Goal: Contribute content: Contribute content

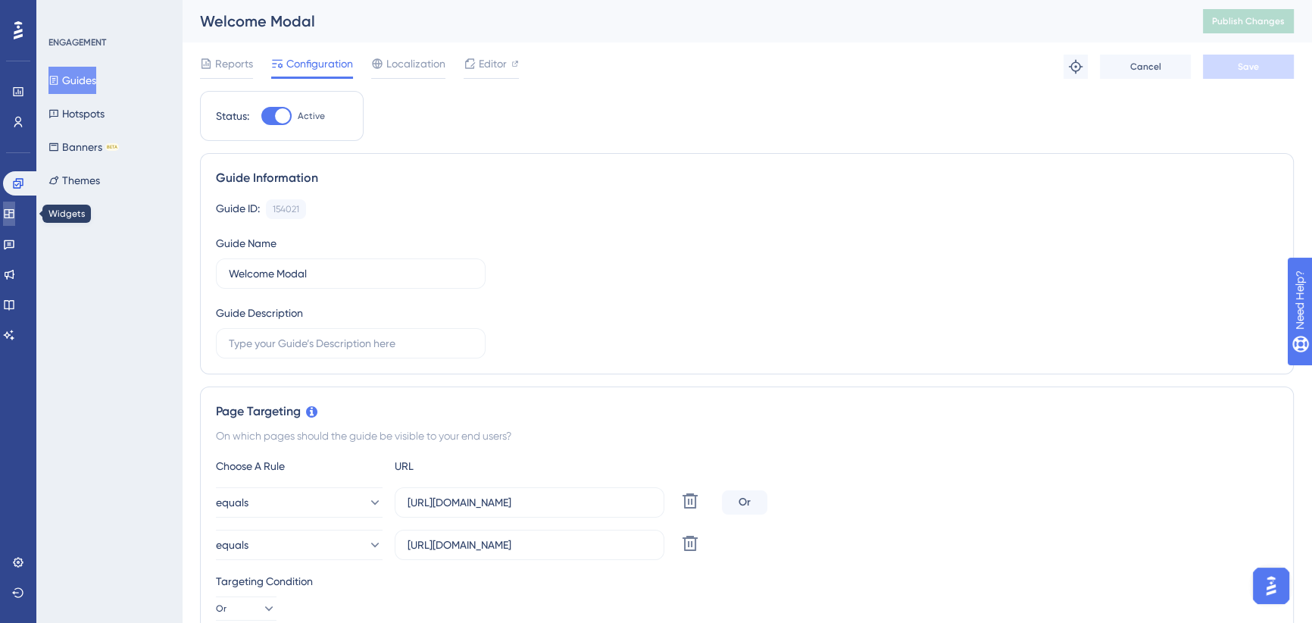
click at [15, 212] on icon at bounding box center [9, 214] width 12 height 12
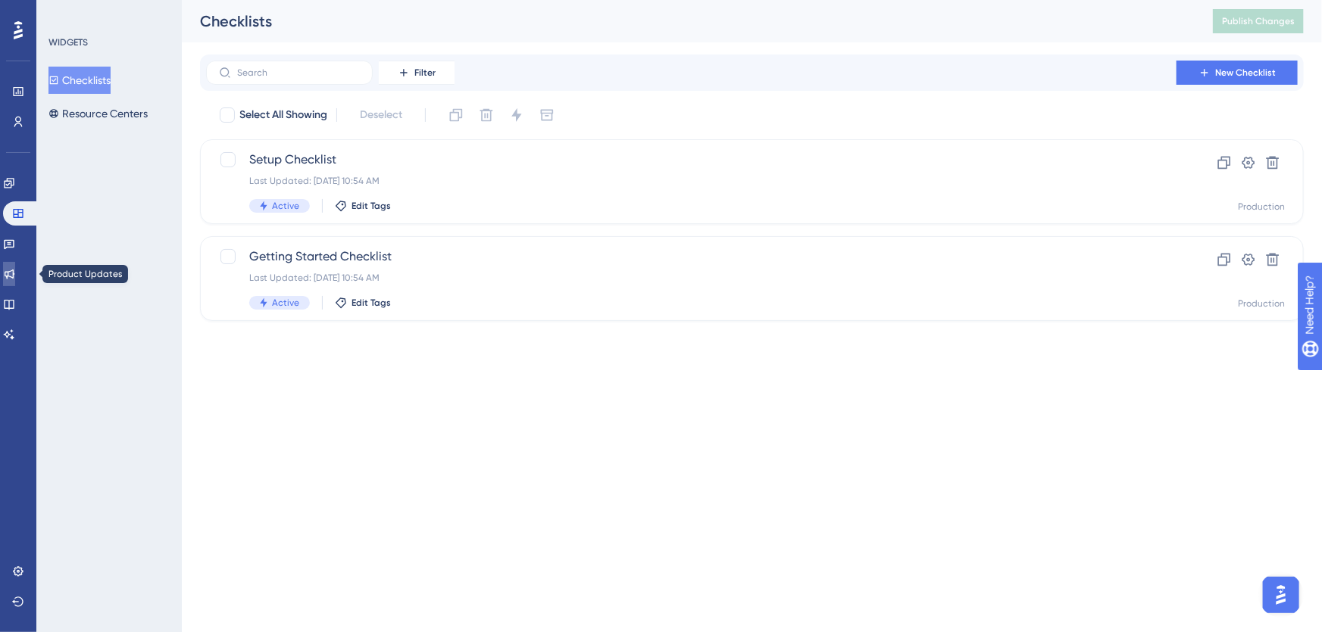
click at [14, 277] on icon at bounding box center [10, 275] width 10 height 10
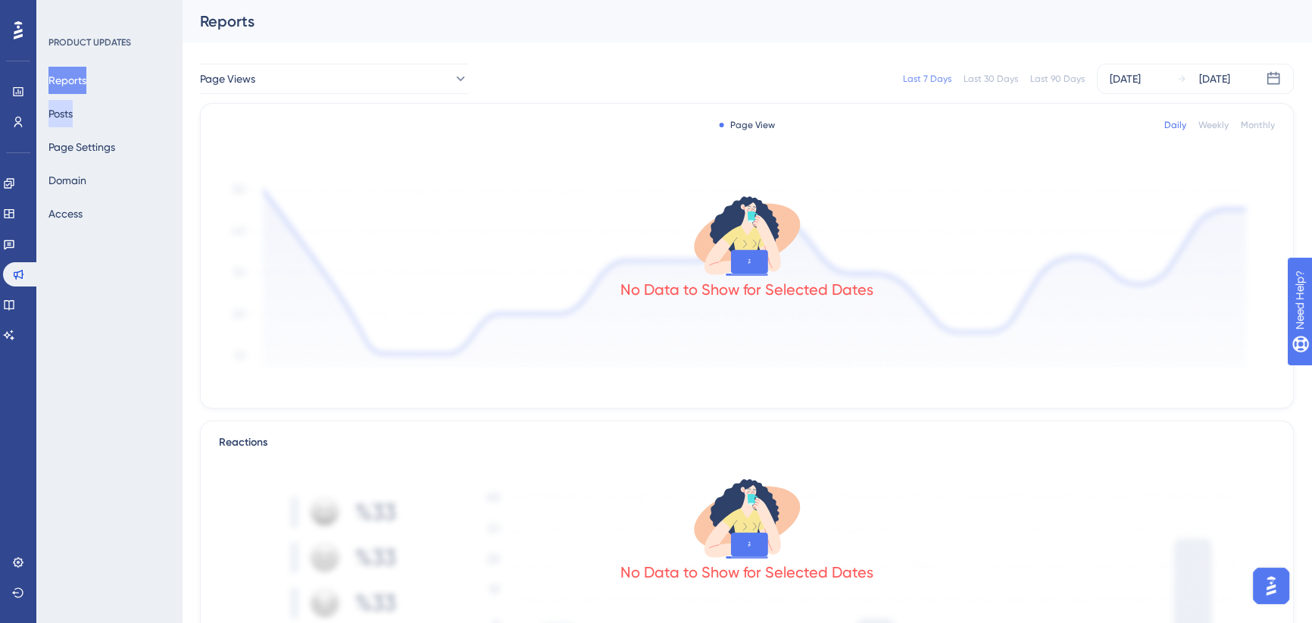
click at [73, 109] on button "Posts" at bounding box center [60, 113] width 24 height 27
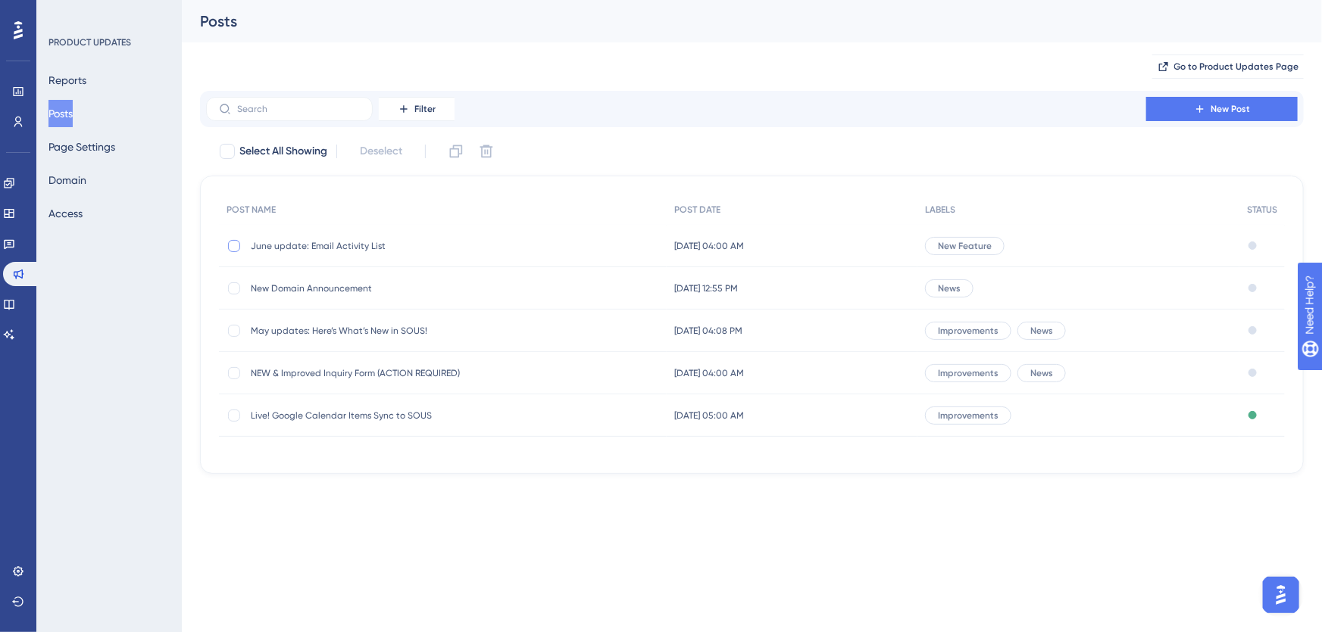
click at [233, 241] on div at bounding box center [234, 246] width 12 height 12
click at [233, 243] on icon at bounding box center [234, 246] width 6 height 12
checkbox input "false"
click at [333, 245] on span "June update: Email Activity List" at bounding box center [372, 246] width 242 height 12
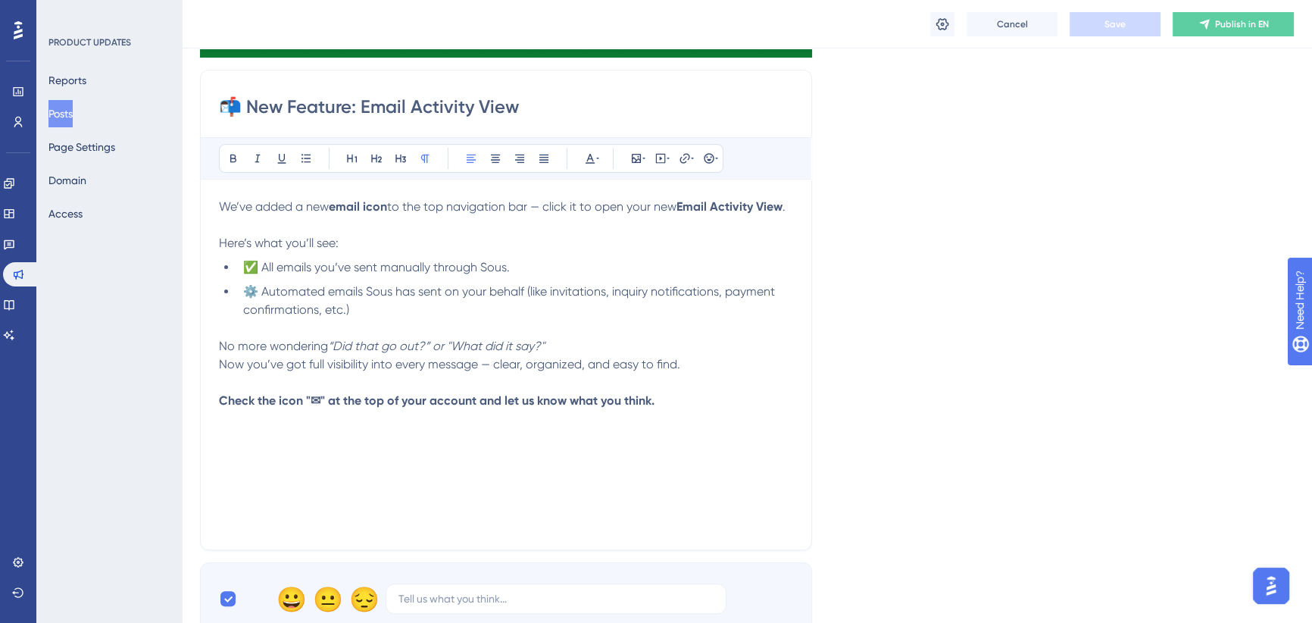
scroll to position [344, 0]
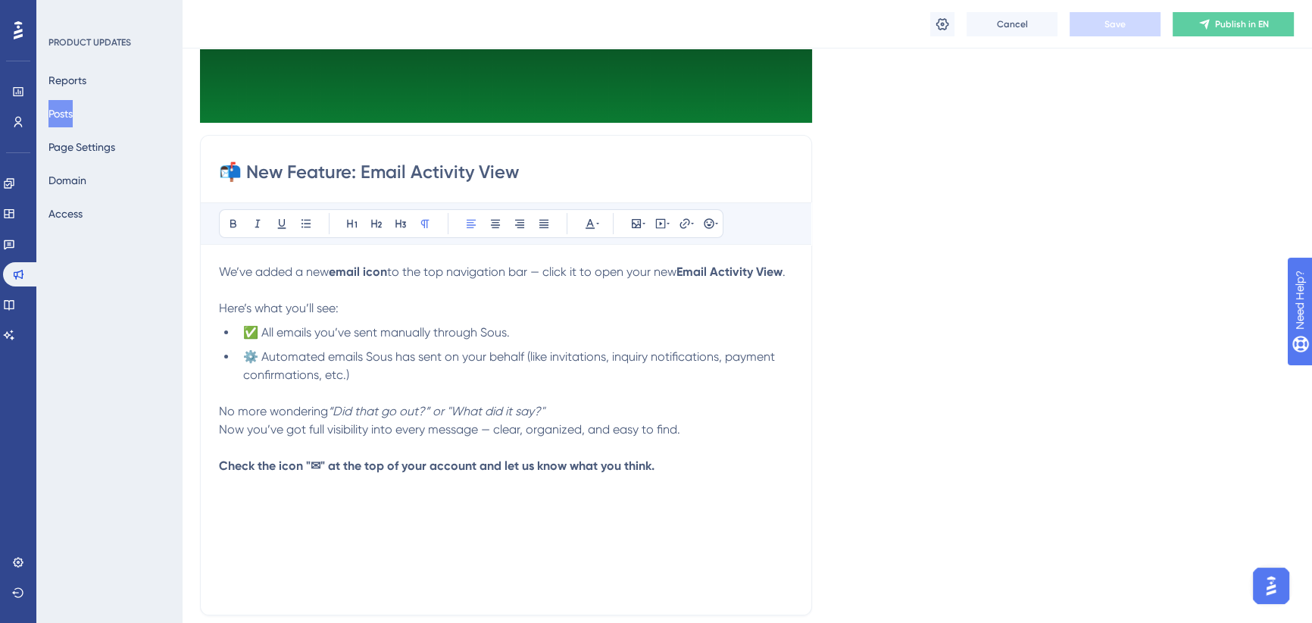
click at [460, 174] on input "📬 New Feature: Email Activity View" at bounding box center [506, 172] width 574 height 24
click at [461, 174] on input "📬 New Feature: Email Activity View" at bounding box center [506, 172] width 574 height 24
click at [1010, 27] on span "Cancel" at bounding box center [1012, 24] width 31 height 12
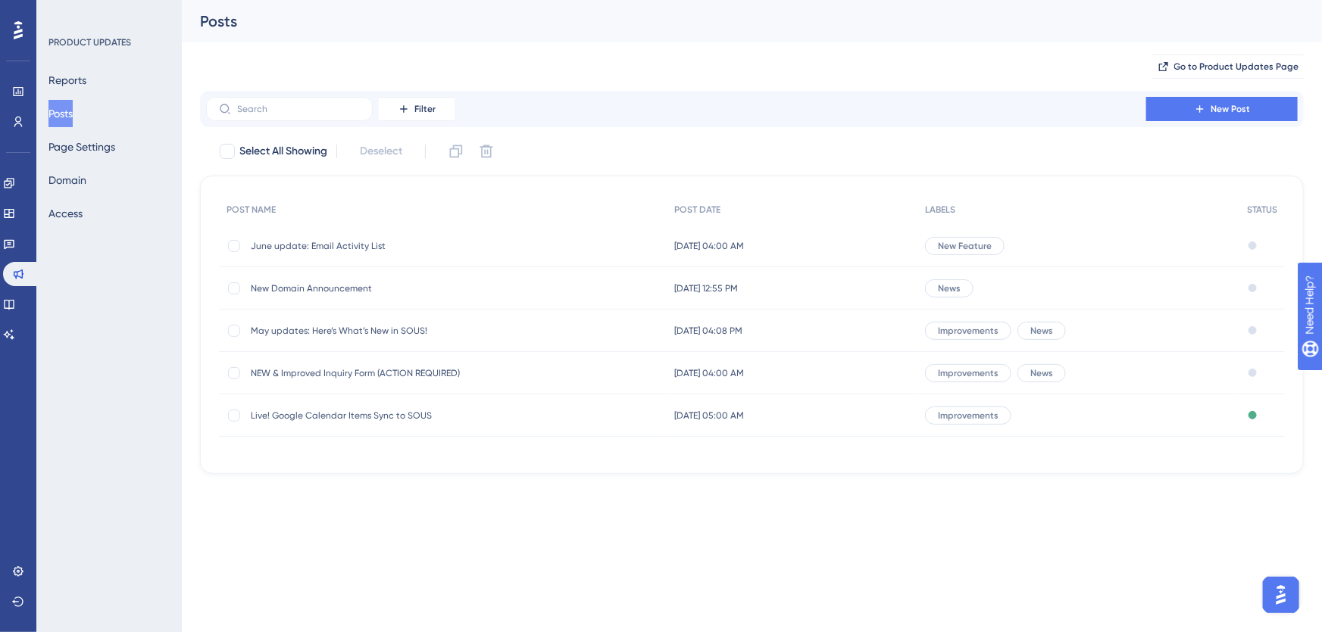
click at [231, 245] on div at bounding box center [234, 246] width 12 height 12
checkbox input "true"
click at [457, 151] on icon at bounding box center [455, 151] width 15 height 15
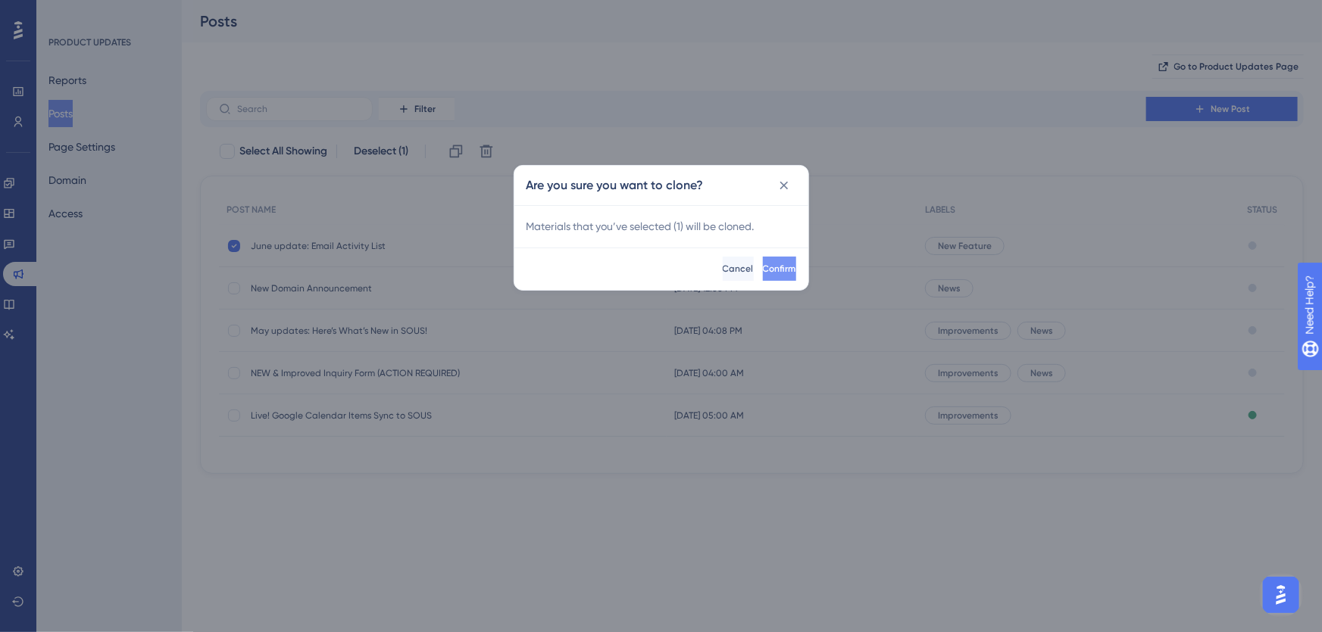
click at [763, 261] on button "Confirm" at bounding box center [779, 269] width 33 height 24
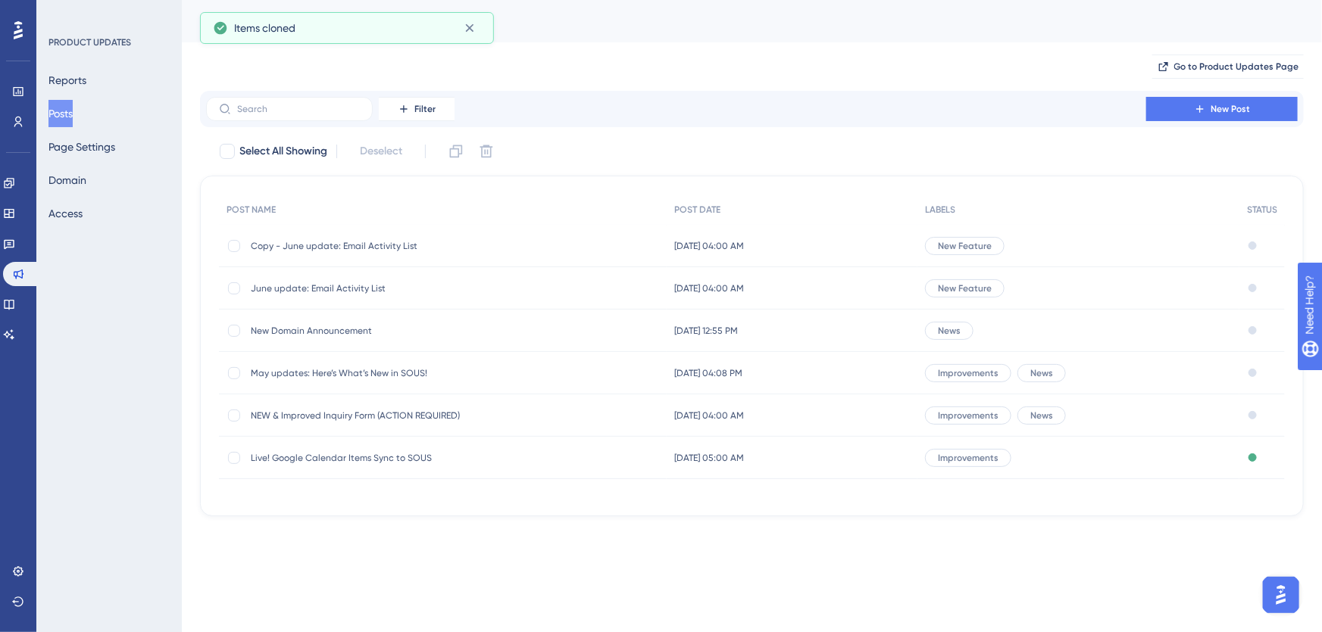
click at [353, 245] on span "Copy - June update: Email Activity List" at bounding box center [372, 246] width 242 height 12
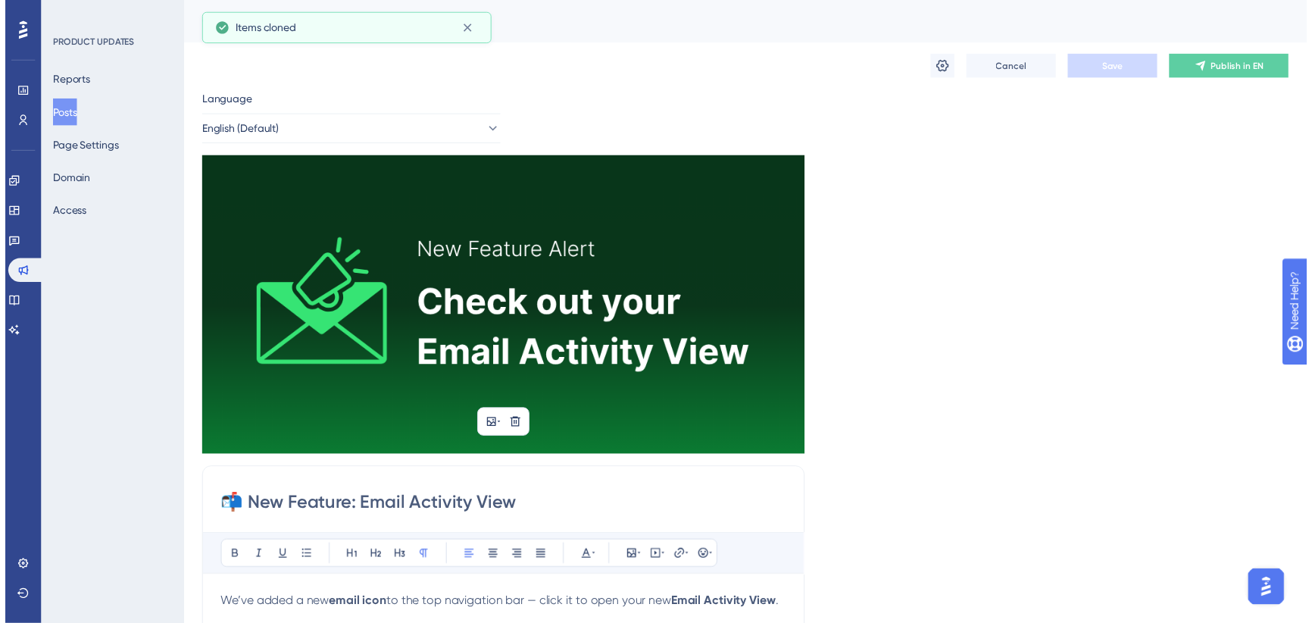
scroll to position [196, 0]
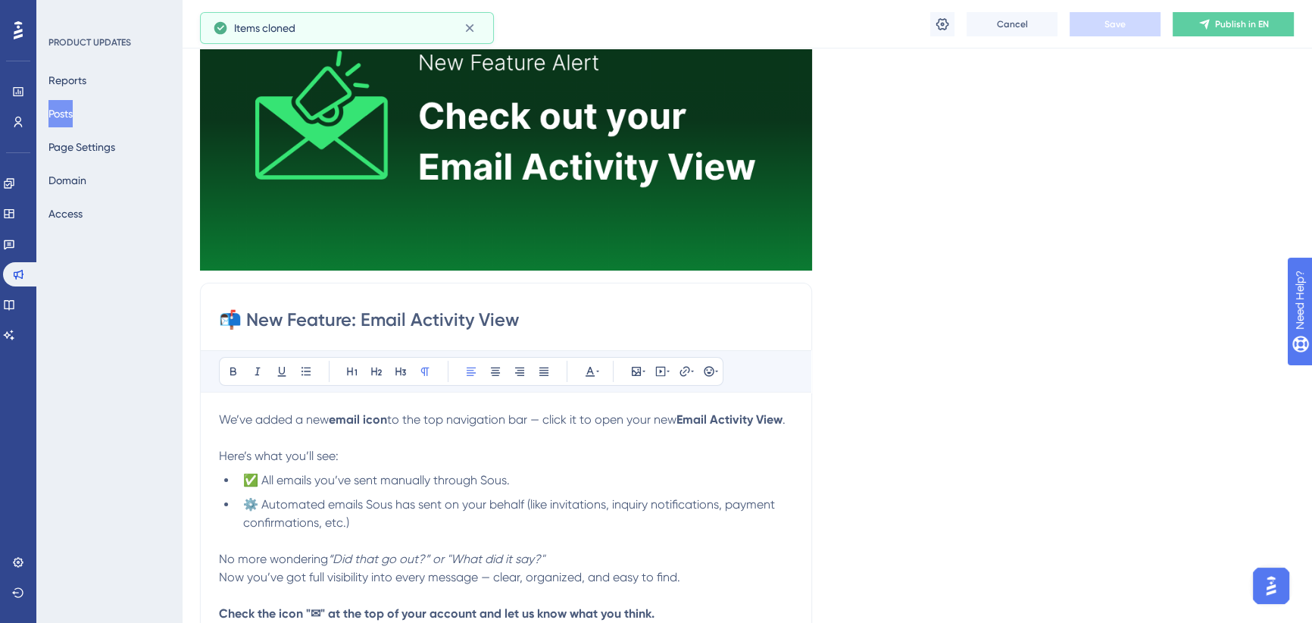
click at [382, 314] on input "📬 New Feature: Email Activity View" at bounding box center [506, 320] width 574 height 24
paste input "Product Update: The New Sous Is Live"
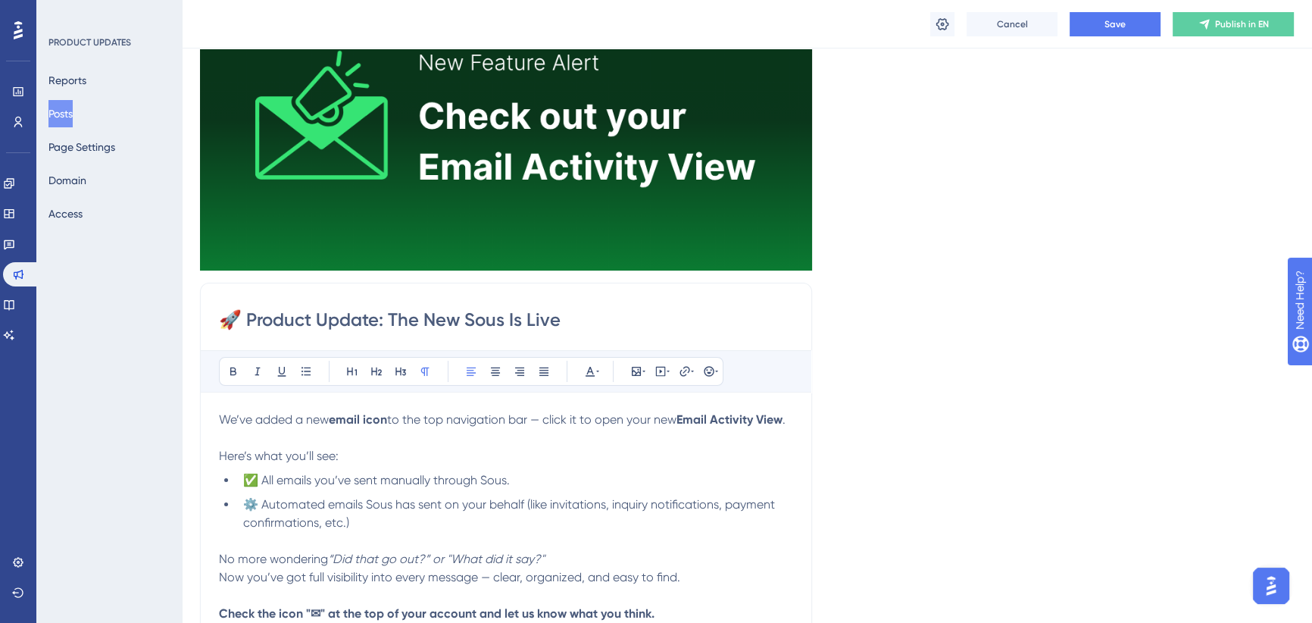
type input "🚀 Product Update: The New Sous Is Live"
click at [433, 429] on p "We’ve added a new email icon to the top navigation bar — click it to open your …" at bounding box center [506, 420] width 574 height 18
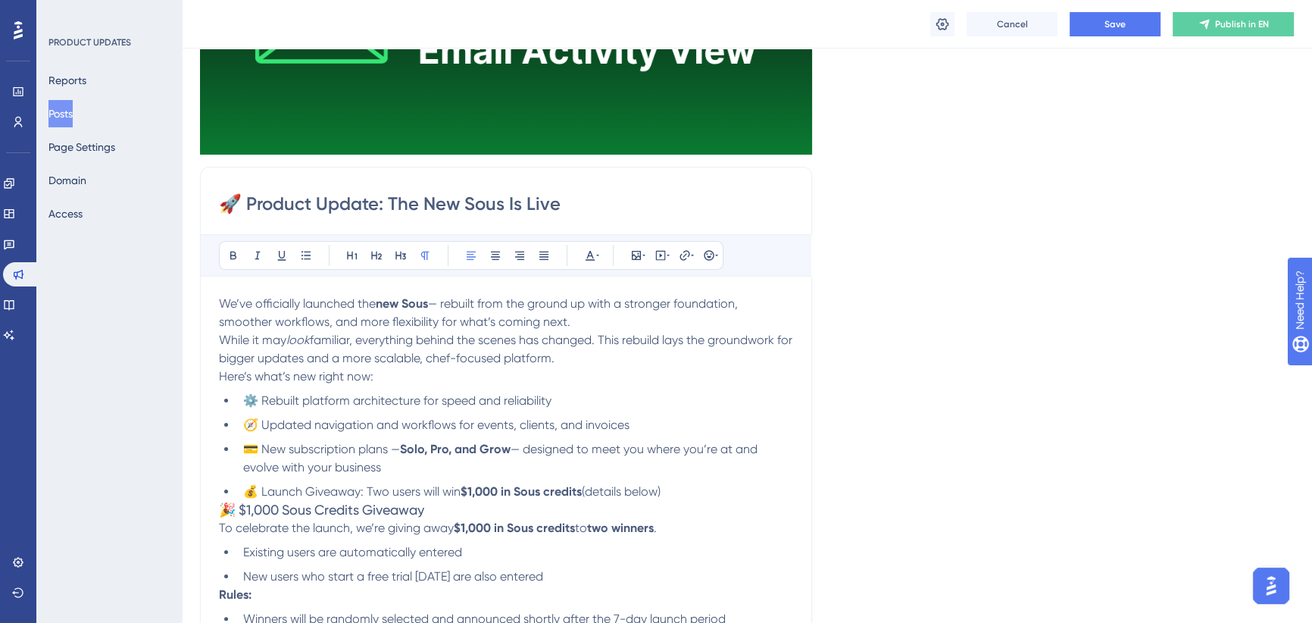
scroll to position [334, 0]
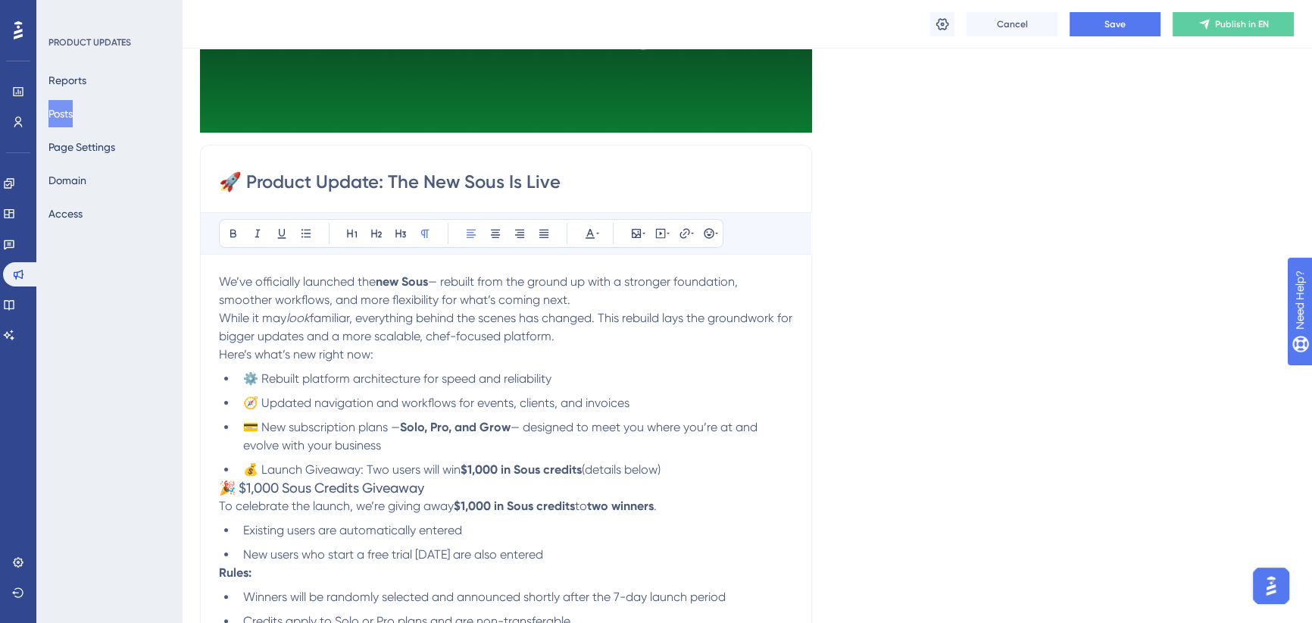
drag, startPoint x: 367, startPoint y: 296, endPoint x: 414, endPoint y: 295, distance: 46.2
click at [368, 295] on span "— rebuilt from the ground up with a stronger foundation, smoother workflows, an…" at bounding box center [480, 290] width 522 height 33
click at [580, 296] on p "We’ve officially launched the new Sous — rebuilt from the ground up with a stro…" at bounding box center [506, 291] width 574 height 36
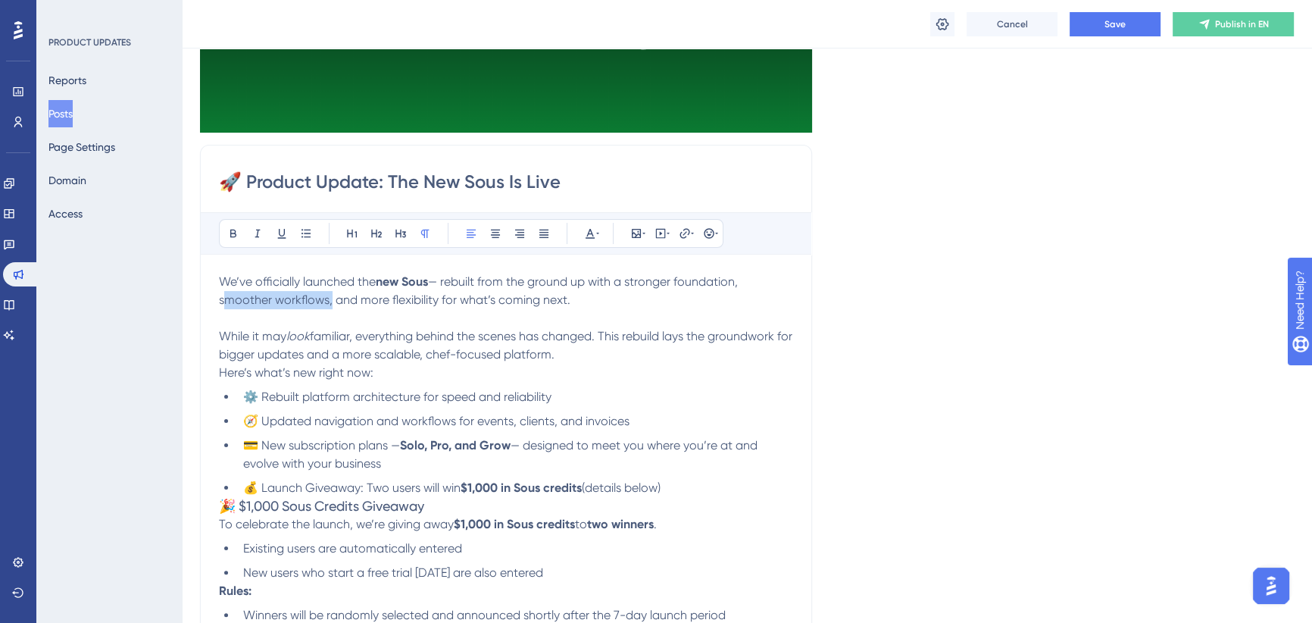
drag, startPoint x: 326, startPoint y: 297, endPoint x: 217, endPoint y: 300, distance: 109.1
click at [217, 300] on div "🚀 Product Update: The New Sous Is Live Bold Italic Underline Bullet Point Headi…" at bounding box center [506, 512] width 612 height 735
click at [428, 281] on strong "new Sous" at bounding box center [402, 281] width 52 height 14
drag, startPoint x: 333, startPoint y: 298, endPoint x: 621, endPoint y: 280, distance: 289.2
click at [621, 280] on span "— rebuilt from the ground up with a stronger foundation, smoother workflows, an…" at bounding box center [480, 290] width 522 height 33
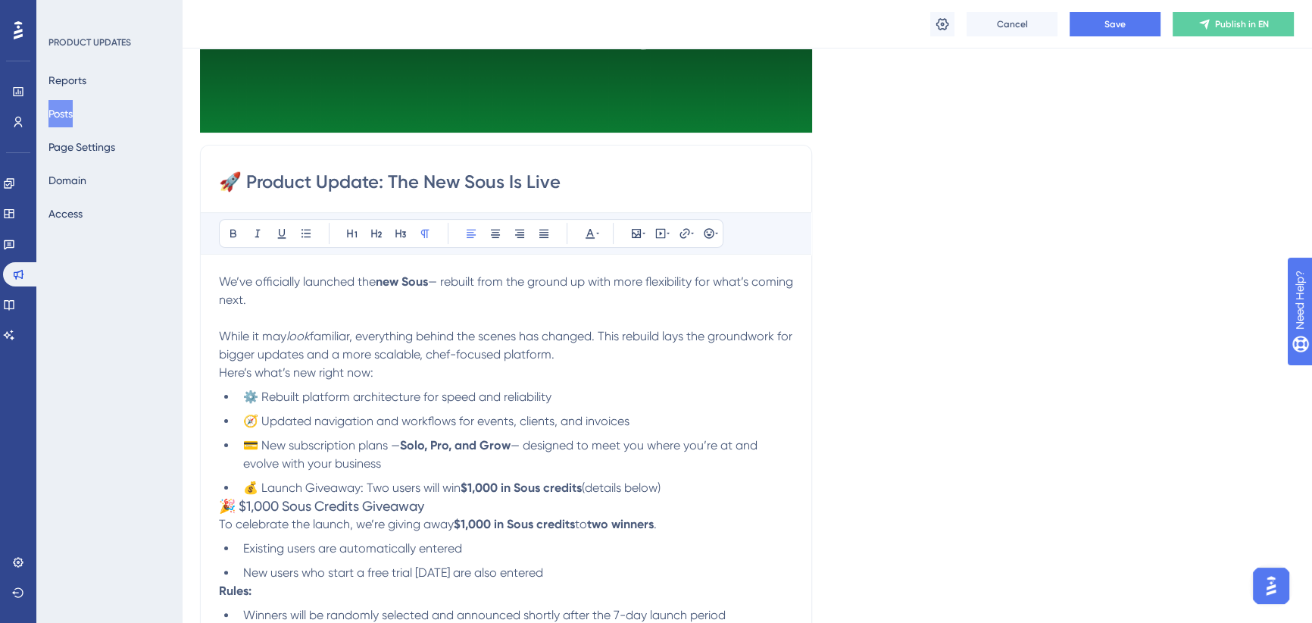
click at [451, 342] on p "While it may look familiar, everything behind the scenes has changed. This rebu…" at bounding box center [506, 345] width 574 height 36
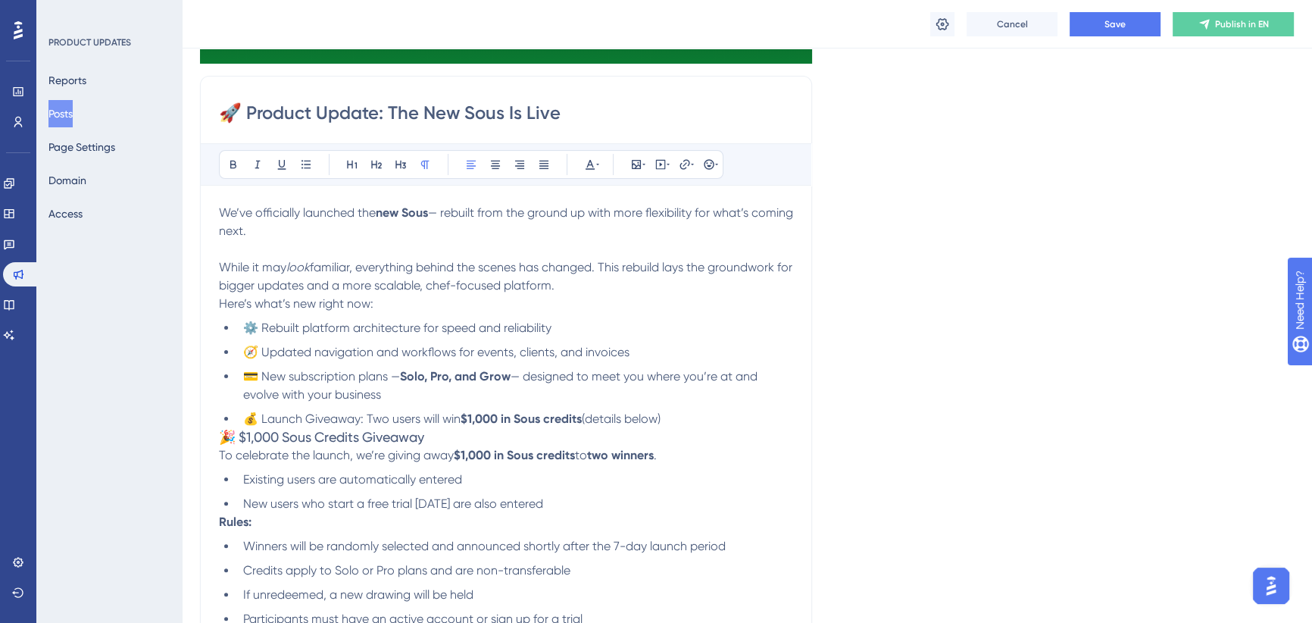
click at [354, 267] on span "familiar, everything behind the scenes has changed. This rebuild lays the groun…" at bounding box center [507, 276] width 576 height 33
click at [220, 303] on span "Here’s what’s new right now:" at bounding box center [296, 303] width 155 height 14
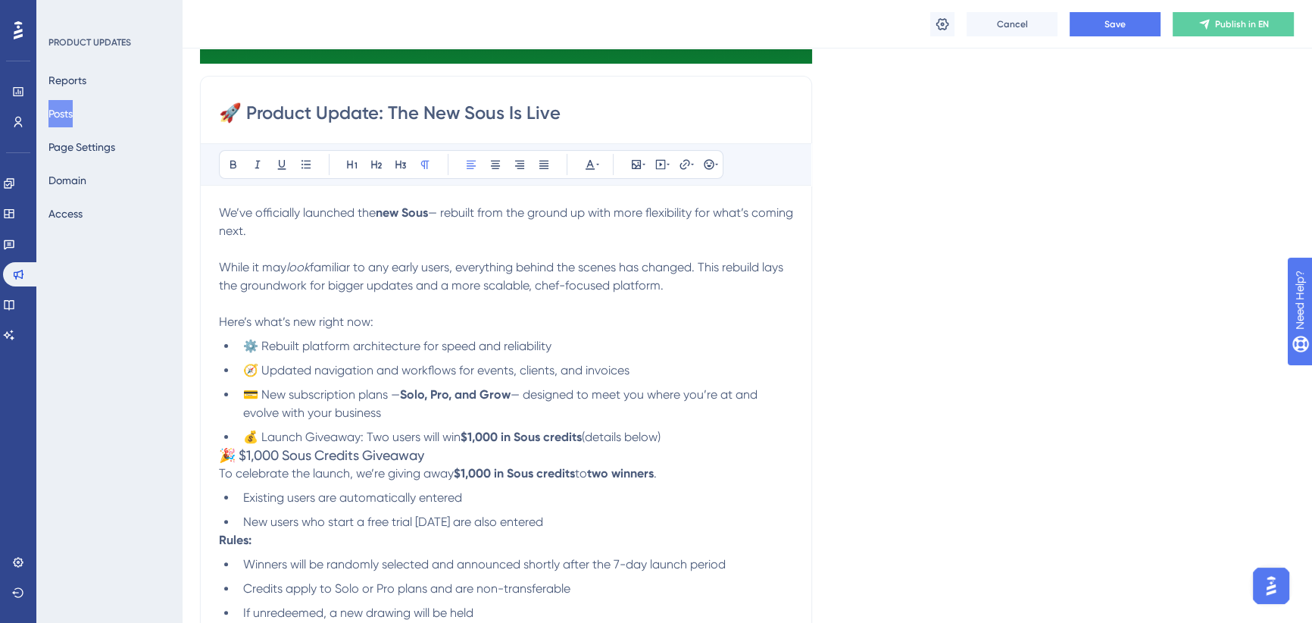
scroll to position [541, 0]
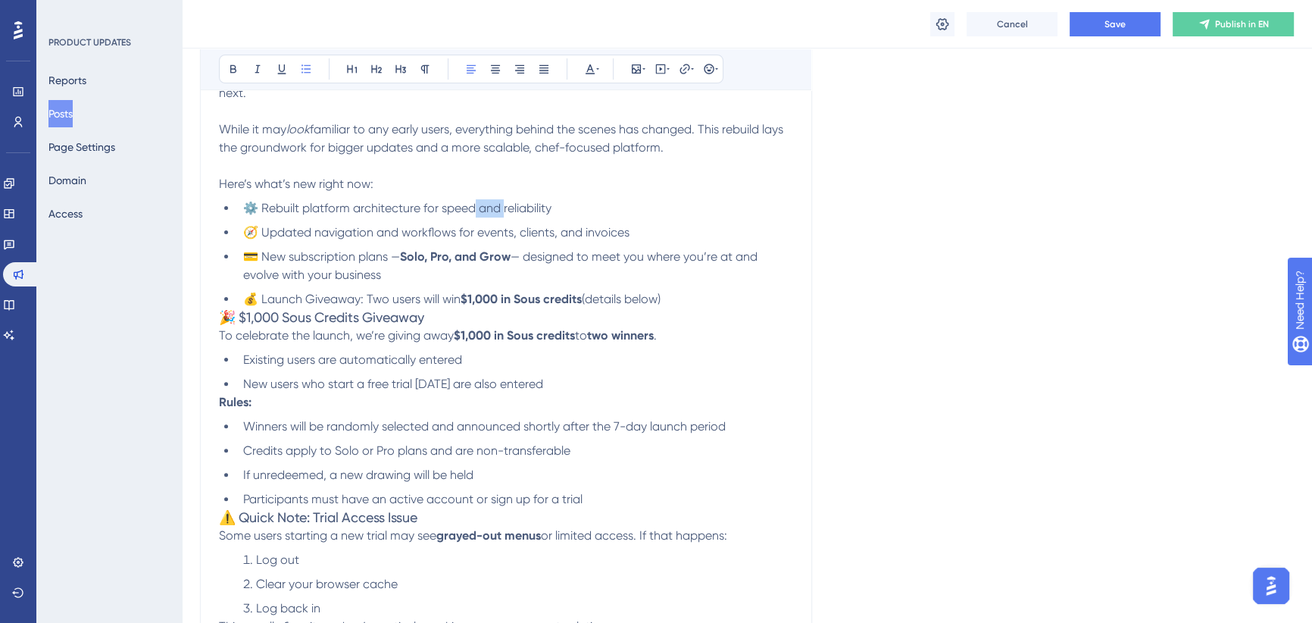
drag, startPoint x: 504, startPoint y: 209, endPoint x: 476, endPoint y: 212, distance: 28.9
click at [476, 212] on span "⚙️ Rebuilt platform architecture for speed and reliability" at bounding box center [397, 208] width 308 height 14
click at [536, 205] on li "⚙️ Rebuilt platform architecture for speed,reliability" at bounding box center [515, 208] width 556 height 18
click at [478, 211] on span "⚙️ Rebuilt platform architecture for speed,reliability" at bounding box center [384, 208] width 283 height 14
click at [549, 208] on li "⚙️ Rebuilt platform architecture for speed, reliability" at bounding box center [515, 208] width 556 height 18
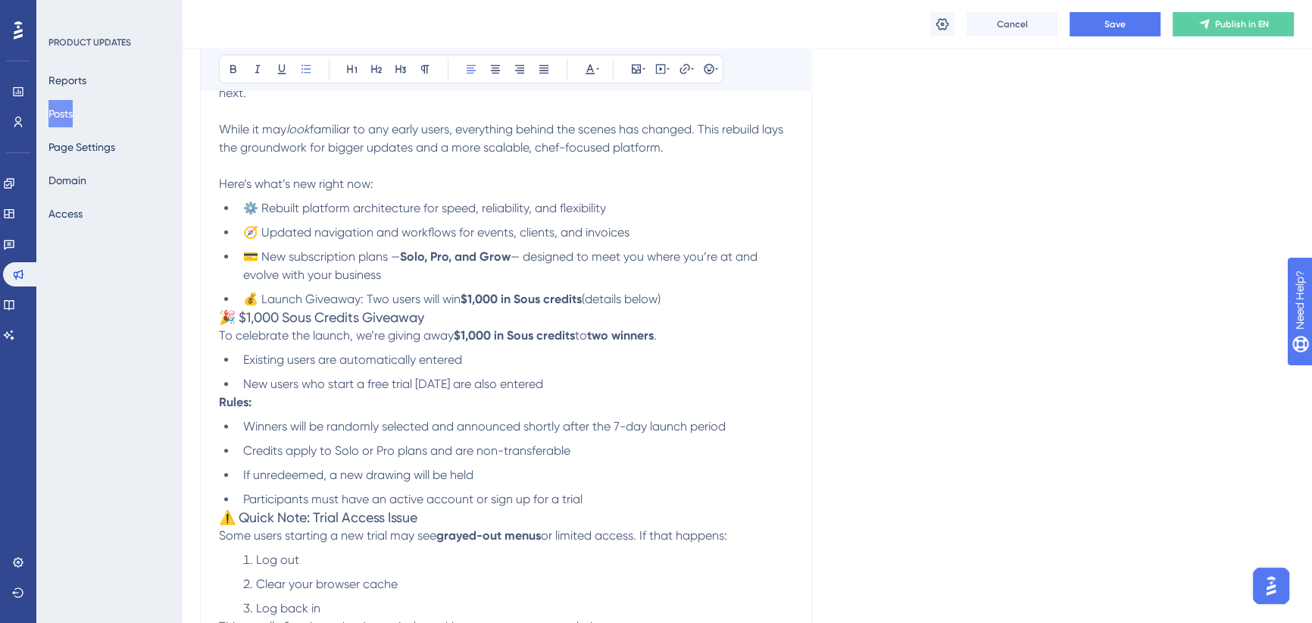
click at [553, 233] on span "🧭 Updated navigation and workflows for events, clients, and invoices" at bounding box center [436, 232] width 386 height 14
drag, startPoint x: 558, startPoint y: 233, endPoint x: 479, endPoint y: 230, distance: 79.6
click at [479, 230] on span "🧭 Updated navigation and workflows for events, clients, and invoices" at bounding box center [436, 232] width 386 height 14
click at [330, 275] on span "— designed to meet you where you’re at and evolve with your business" at bounding box center [501, 265] width 517 height 33
click at [391, 272] on li "💳 New subscription plans — Solo, Pro, and Grow — designed to meet you where you…" at bounding box center [515, 266] width 556 height 36
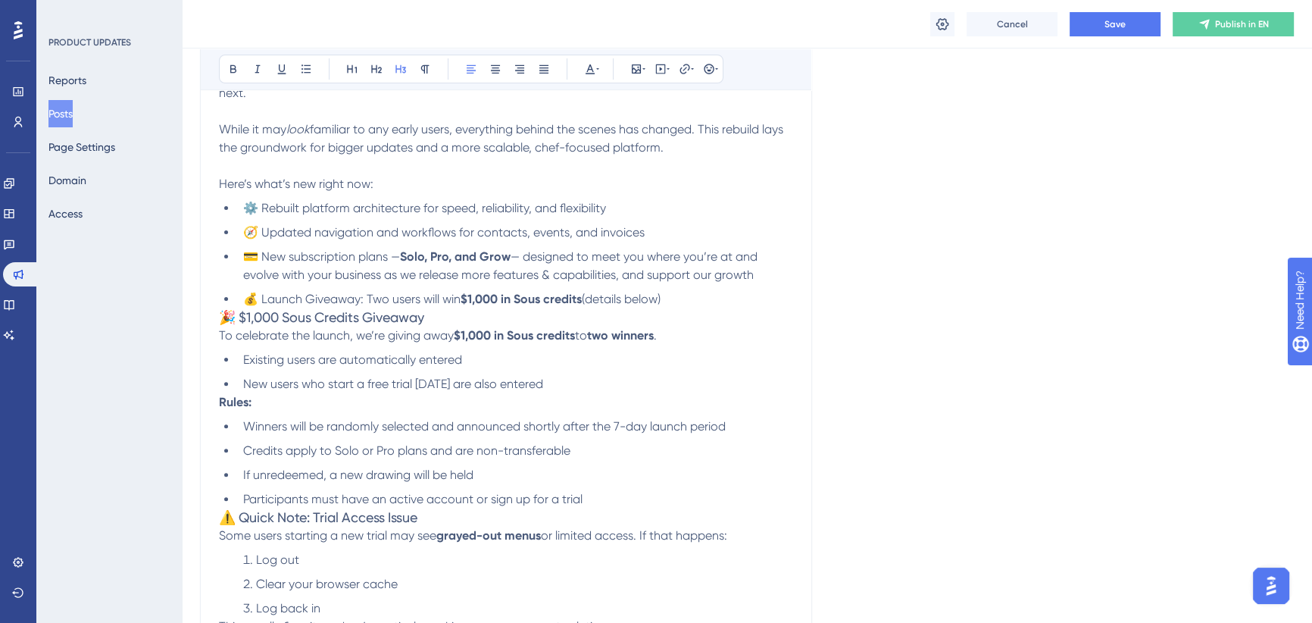
click at [220, 315] on span "🎉 $1,000 Sous Credits Giveaway" at bounding box center [321, 317] width 205 height 16
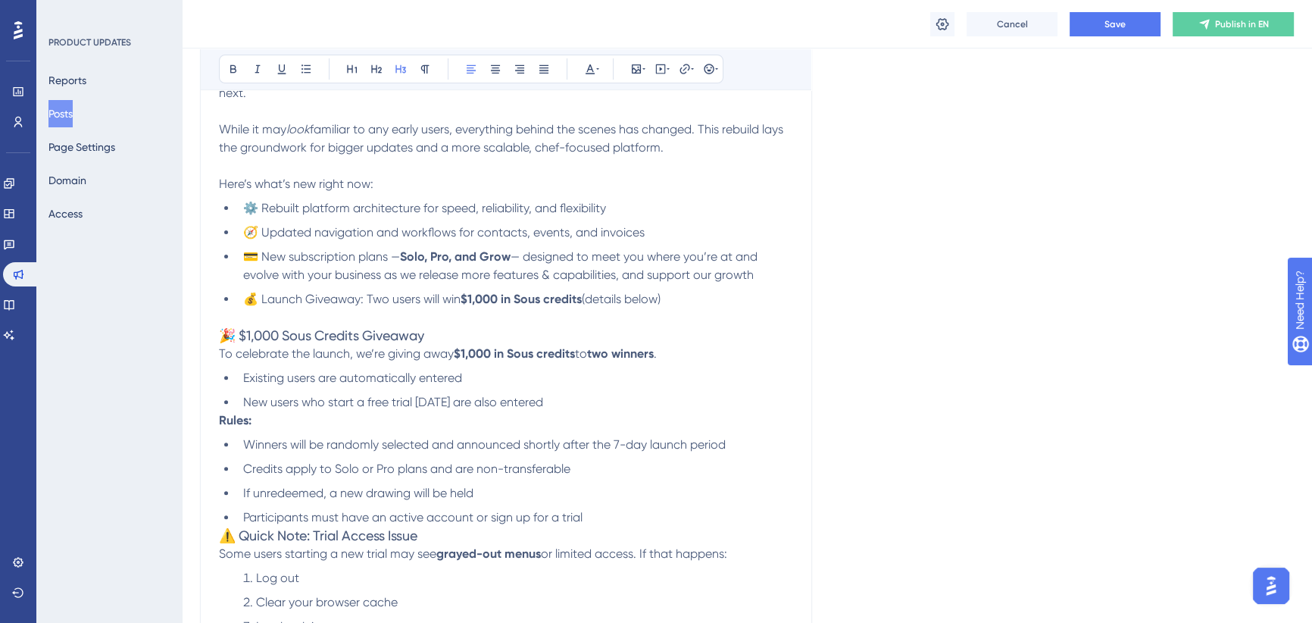
click at [220, 354] on span "To celebrate the launch, we’re giving away" at bounding box center [336, 353] width 235 height 14
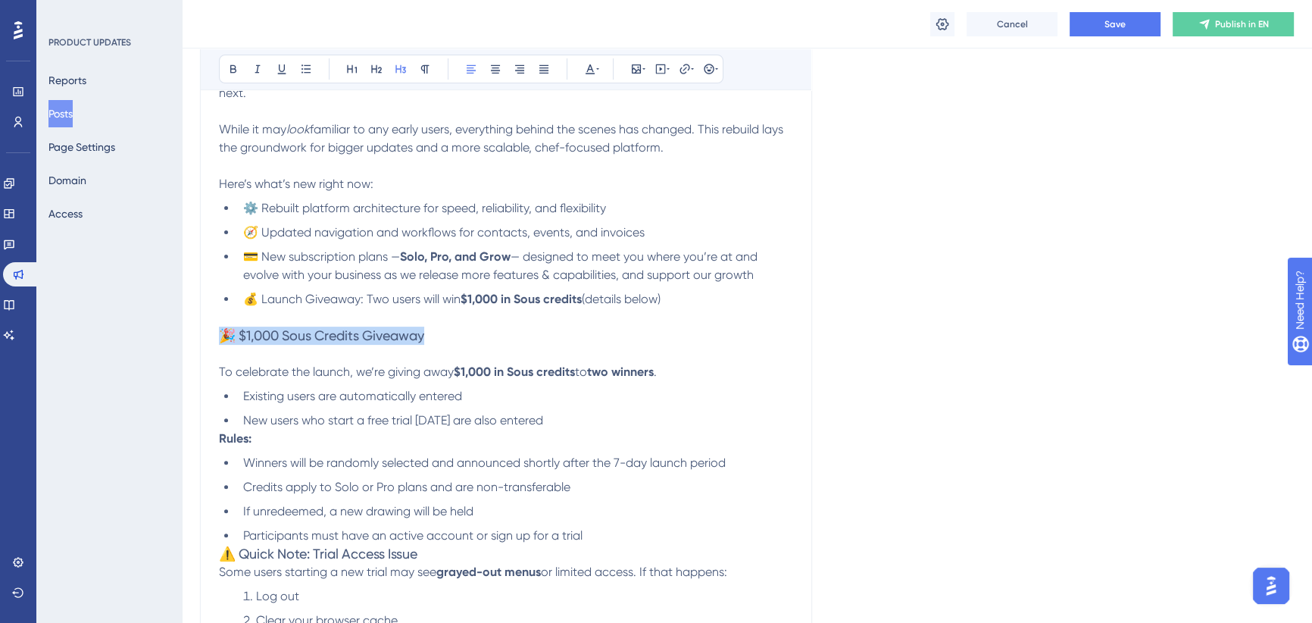
drag, startPoint x: 441, startPoint y: 332, endPoint x: 142, endPoint y: 336, distance: 298.5
click at [182, 336] on div "Performance Users Engagement Widgets Feedback Product Updates Knowledge Base AI…" at bounding box center [747, 415] width 1130 height 1912
click at [232, 67] on icon at bounding box center [233, 69] width 12 height 12
click at [387, 360] on p at bounding box center [506, 354] width 574 height 18
click at [454, 338] on h3 "🎉 $1,000 Sous Credits Giveaway" at bounding box center [506, 335] width 574 height 18
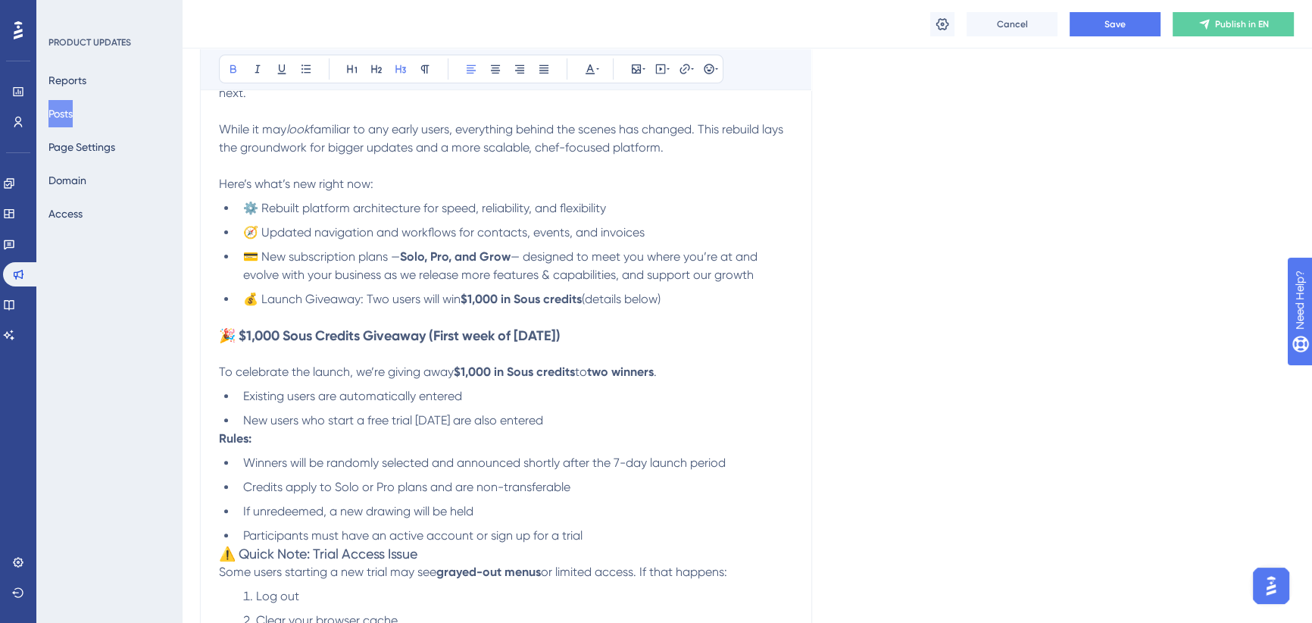
click at [418, 385] on div "We’ve officially launched the new Sous — rebuilt from the ground up with more f…" at bounding box center [506, 387] width 574 height 642
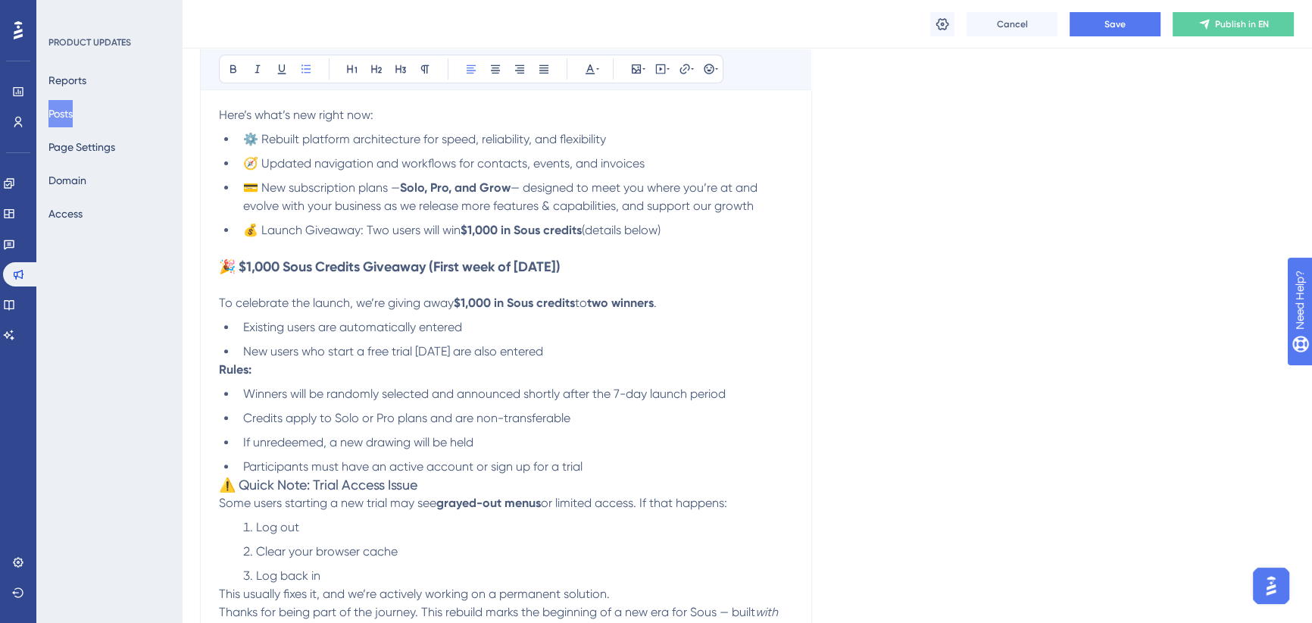
click at [621, 303] on strong "two winners" at bounding box center [620, 302] width 67 height 14
drag, startPoint x: 244, startPoint y: 326, endPoint x: 466, endPoint y: 325, distance: 221.9
click at [466, 325] on li "Existing users are automatically entered" at bounding box center [515, 327] width 556 height 18
click at [406, 339] on ul "Existing users are automatically entered New users who start a free trial [DATE…" at bounding box center [506, 339] width 574 height 42
click at [291, 349] on span "New users who start a free trial [DATE] are also entered" at bounding box center [393, 351] width 300 height 14
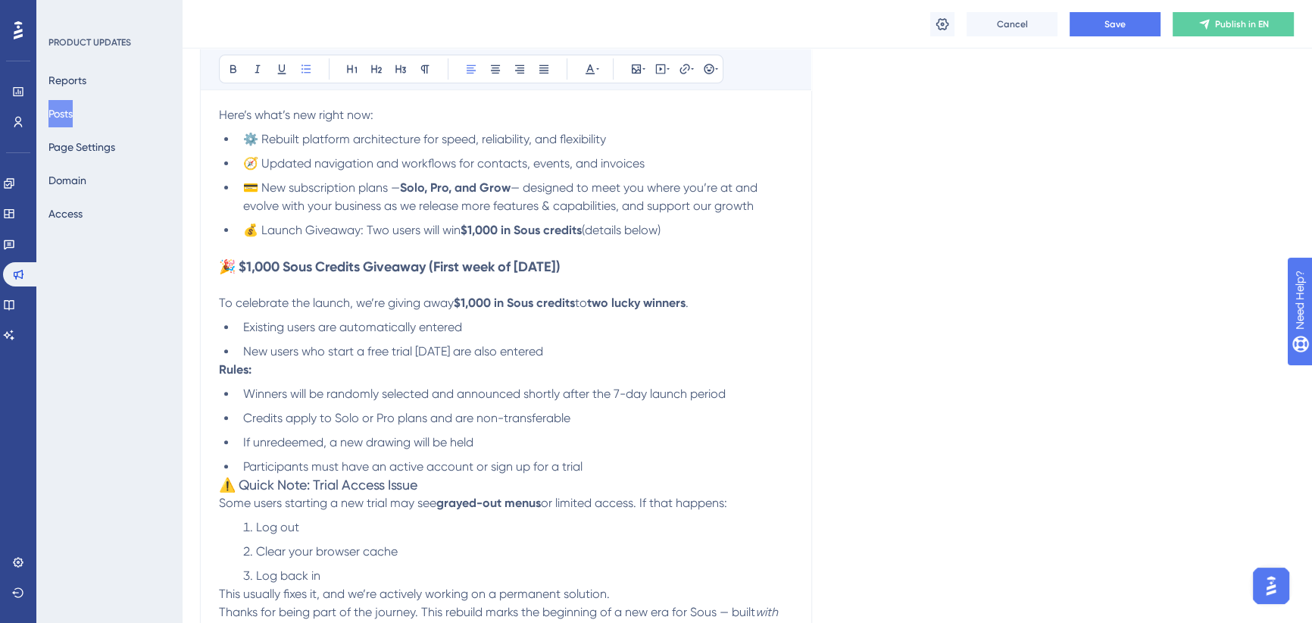
click at [220, 370] on strong "Rules:" at bounding box center [235, 369] width 33 height 14
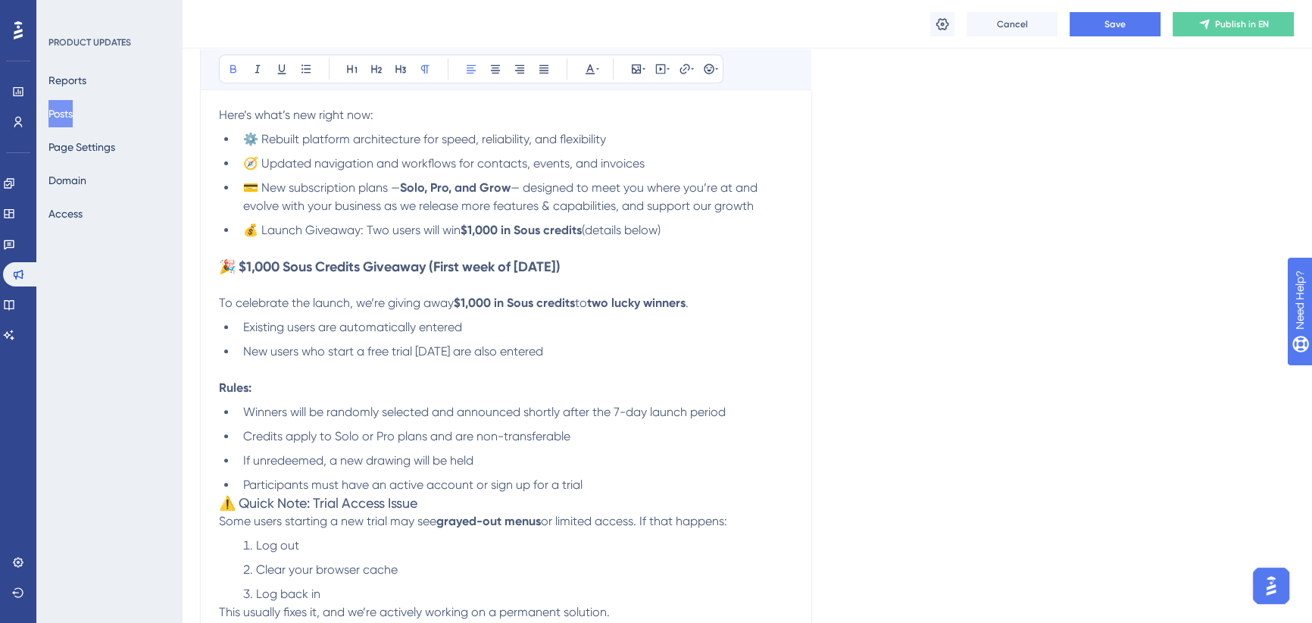
click at [462, 350] on span "New users who start a free trial [DATE] are also entered" at bounding box center [393, 351] width 300 height 14
drag, startPoint x: 551, startPoint y: 352, endPoint x: 508, endPoint y: 353, distance: 43.2
click at [508, 353] on span "New users who start a free trial within 7-days of [DATE], are also entered" at bounding box center [441, 351] width 397 height 14
click at [525, 370] on p at bounding box center [506, 370] width 574 height 18
click at [711, 348] on li "New users who start a free trial within 7-days of [DATE], are also entered" at bounding box center [515, 351] width 556 height 18
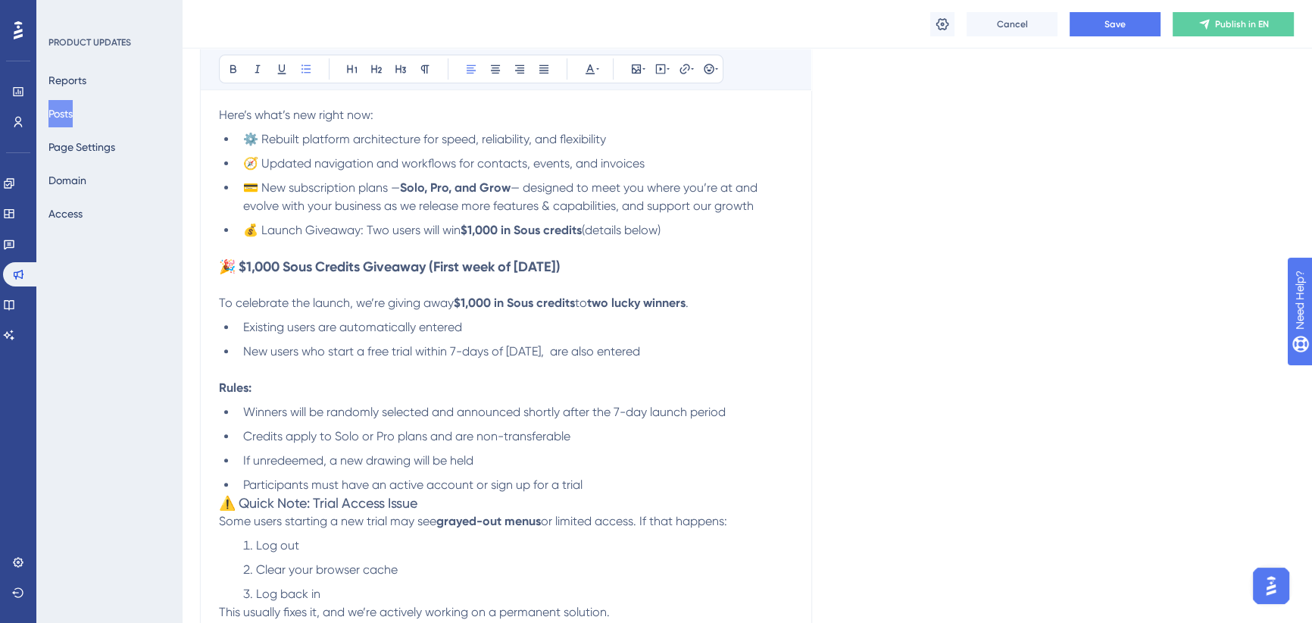
click at [284, 408] on span "Winners will be randomly selected and announced shortly after the 7-day launch …" at bounding box center [484, 411] width 483 height 14
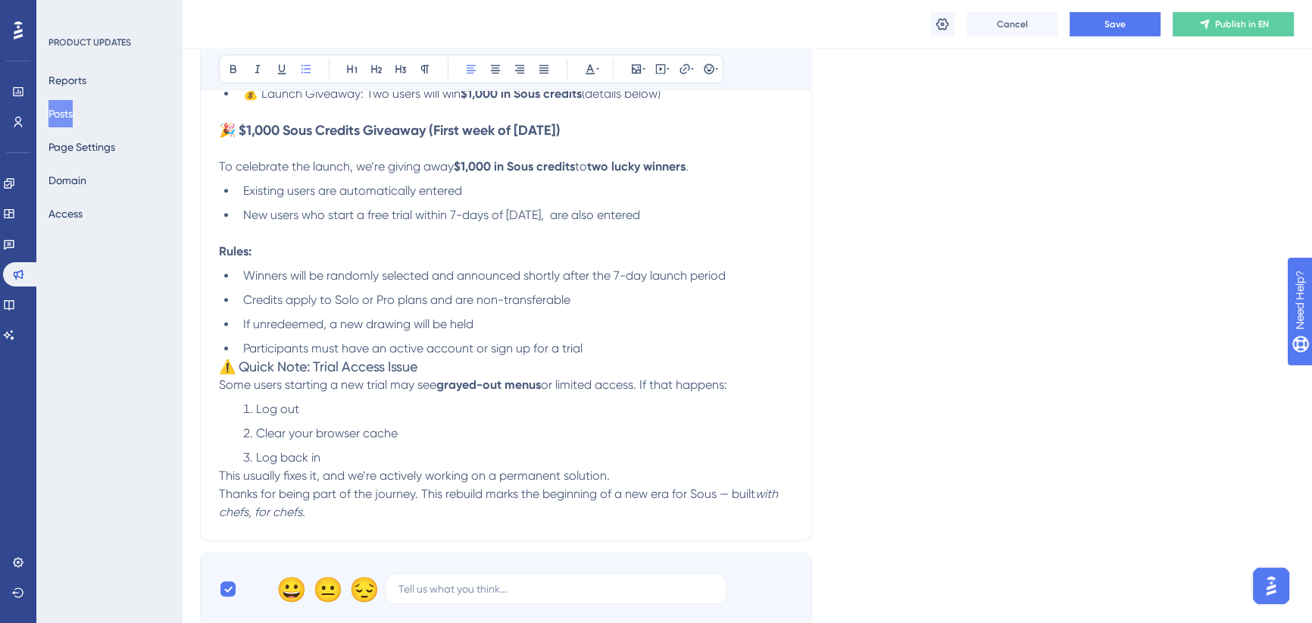
scroll to position [748, 0]
click at [740, 270] on li "Winners will be randomly selected and announced shortly after the 7-day launch …" at bounding box center [515, 274] width 556 height 18
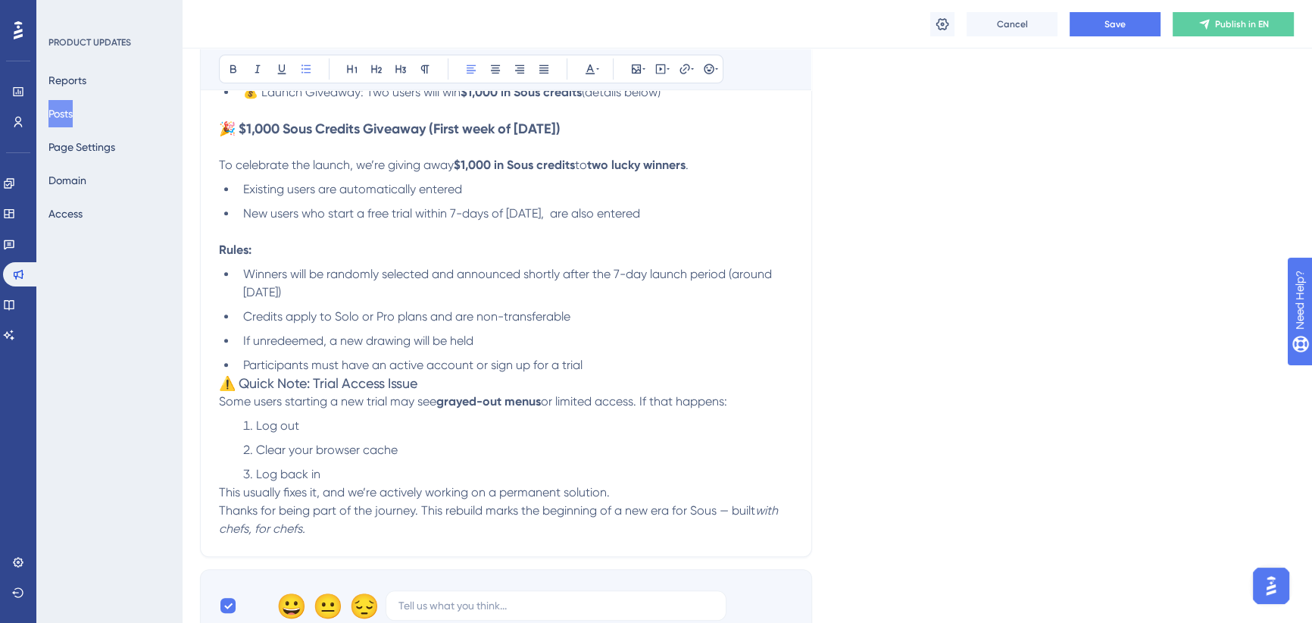
click at [360, 315] on span "Credits apply to Solo or Pro plans and are non-transferable" at bounding box center [406, 316] width 327 height 14
drag, startPoint x: 491, startPoint y: 323, endPoint x: 517, endPoint y: 328, distance: 27.0
click at [492, 323] on span "Credits apply to Solo or Pro plans and are non-transferable" at bounding box center [406, 316] width 327 height 14
click at [552, 321] on span "Credits apply to Solo or Pro plans and are non-transferable" at bounding box center [406, 316] width 327 height 14
click at [581, 318] on li "Credits apply to Solo or Pro plans and are non-transferable" at bounding box center [515, 317] width 556 height 18
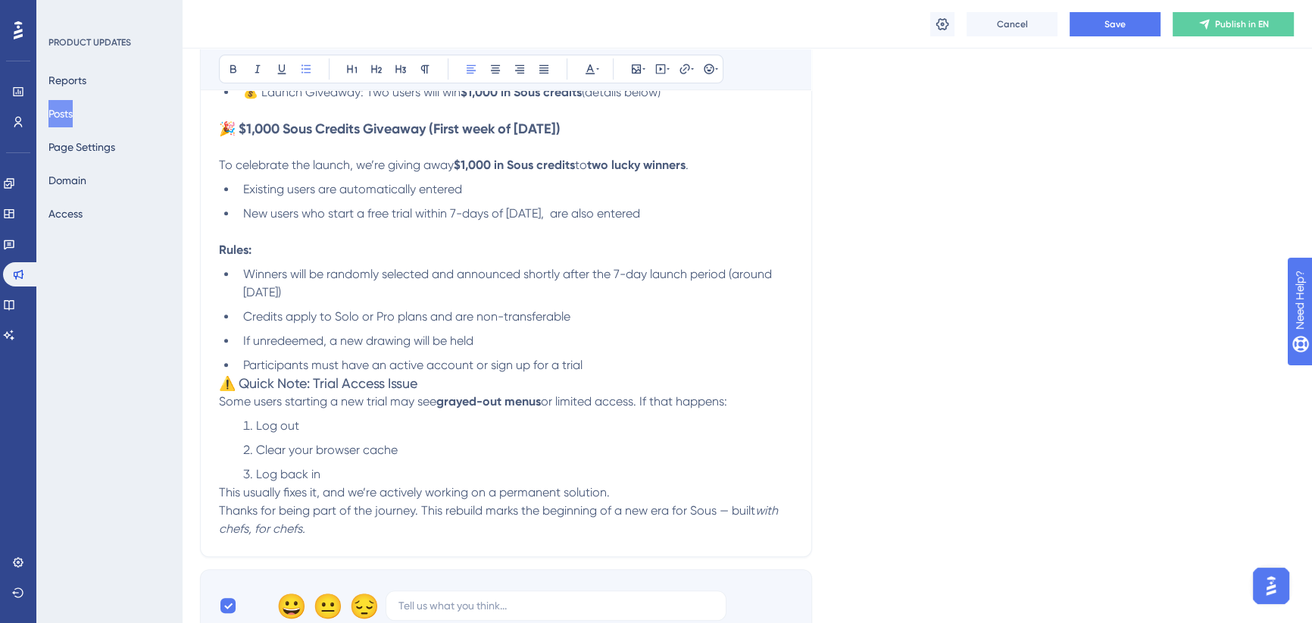
click at [357, 335] on span "If unredeemed, a new drawing will be held" at bounding box center [358, 340] width 230 height 14
click at [514, 367] on span "Participants must have an active account or sign up for a trial" at bounding box center [412, 365] width 339 height 14
click at [222, 381] on span "⚠️ Quick Note: Trial Access Issue" at bounding box center [318, 383] width 198 height 16
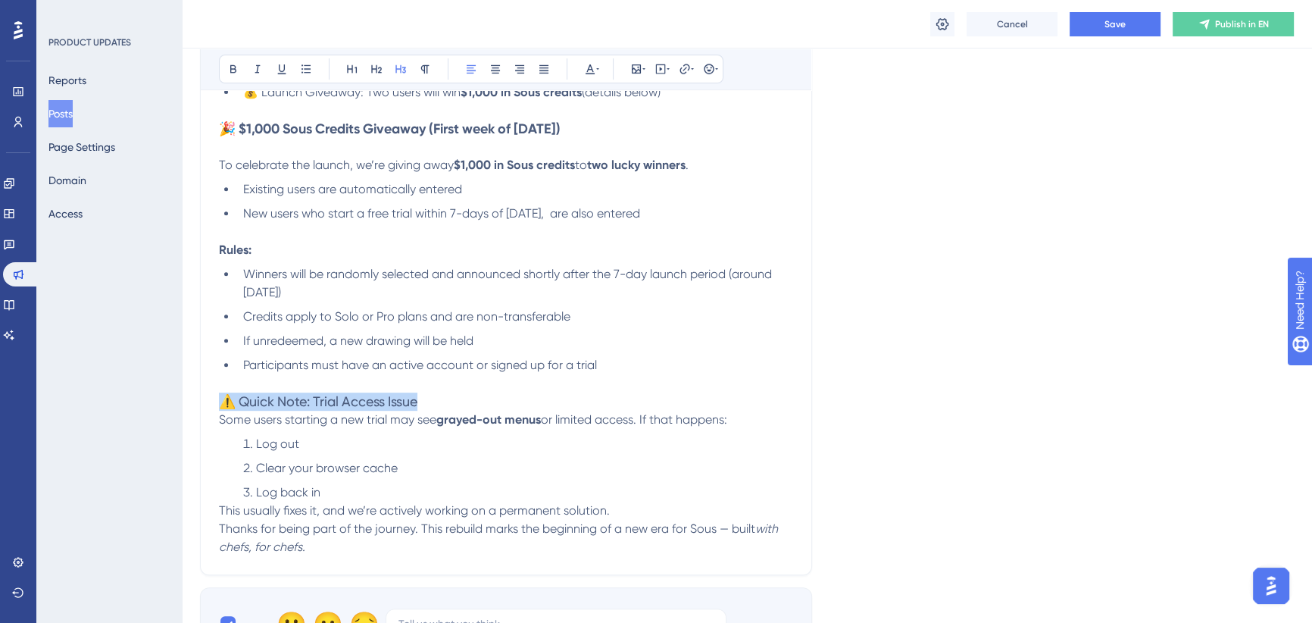
drag, startPoint x: 431, startPoint y: 401, endPoint x: 173, endPoint y: 408, distance: 258.4
click at [182, 408] on div "Performance Users Engagement Widgets Feedback Product Updates Knowledge Base AI…" at bounding box center [747, 235] width 1130 height 1966
click at [237, 69] on icon at bounding box center [233, 69] width 12 height 12
click at [219, 417] on span "Some users starting a new trial may see" at bounding box center [327, 419] width 217 height 14
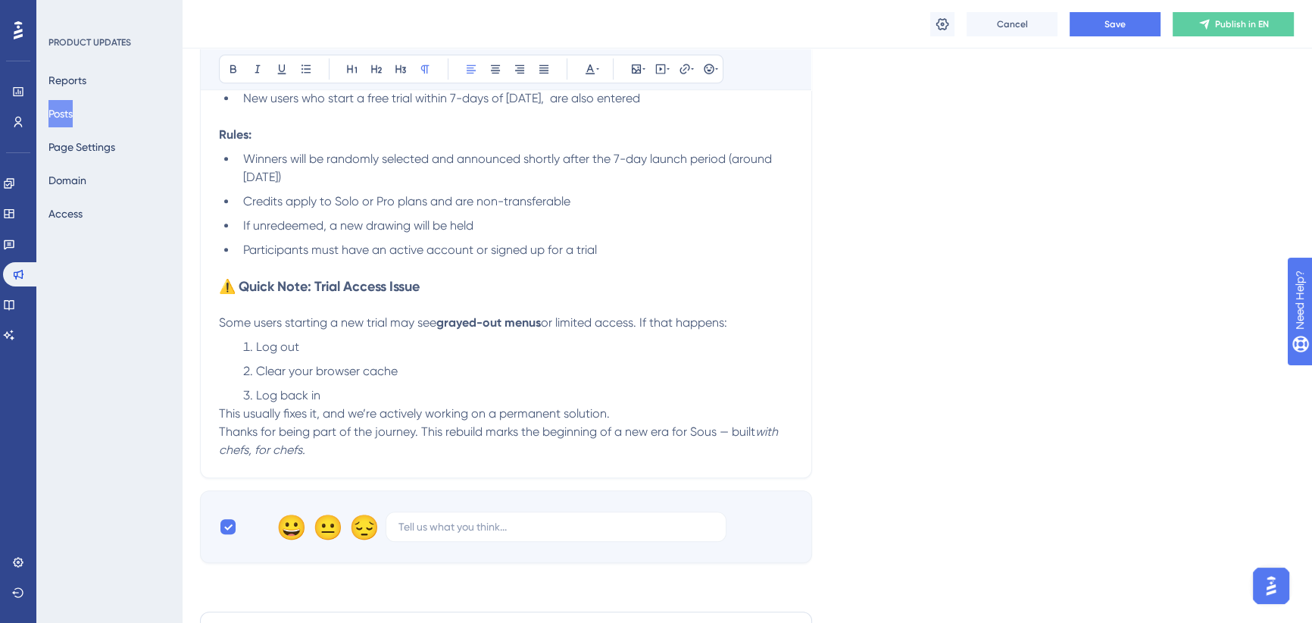
scroll to position [885, 0]
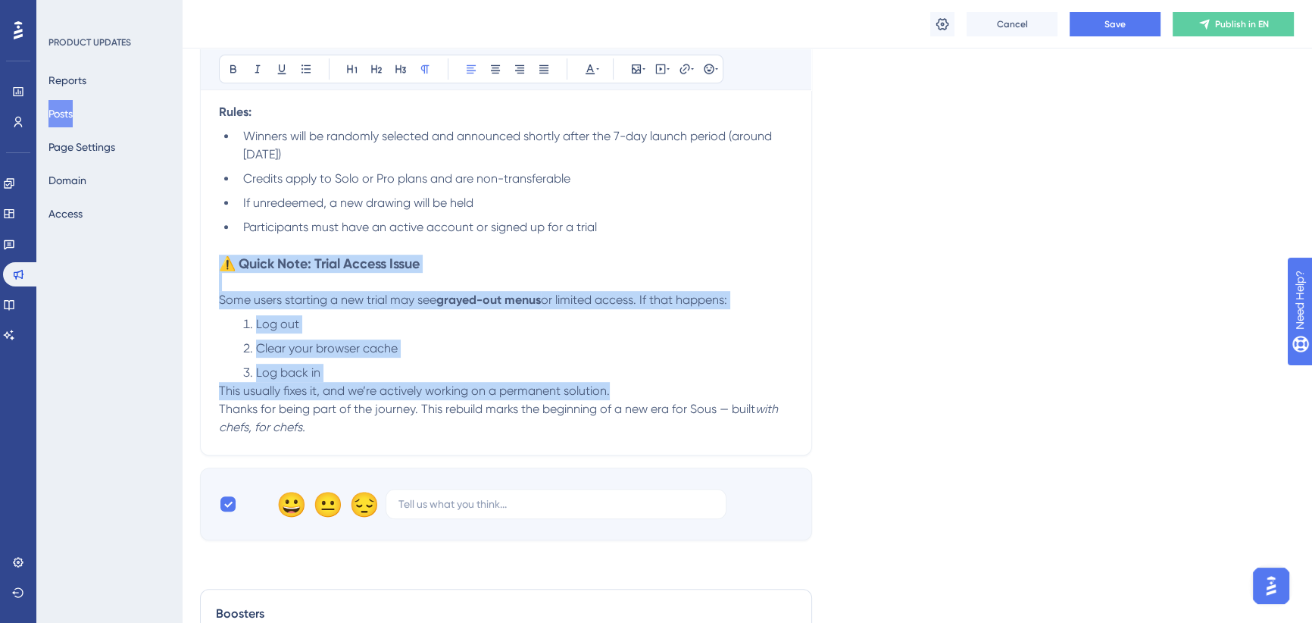
drag, startPoint x: 620, startPoint y: 389, endPoint x: 209, endPoint y: 267, distance: 428.5
click at [209, 267] on div "🚀 Product Update: The New Sous Is Live Bold Italic Underline Bullet Point Headi…" at bounding box center [506, 24] width 612 height 862
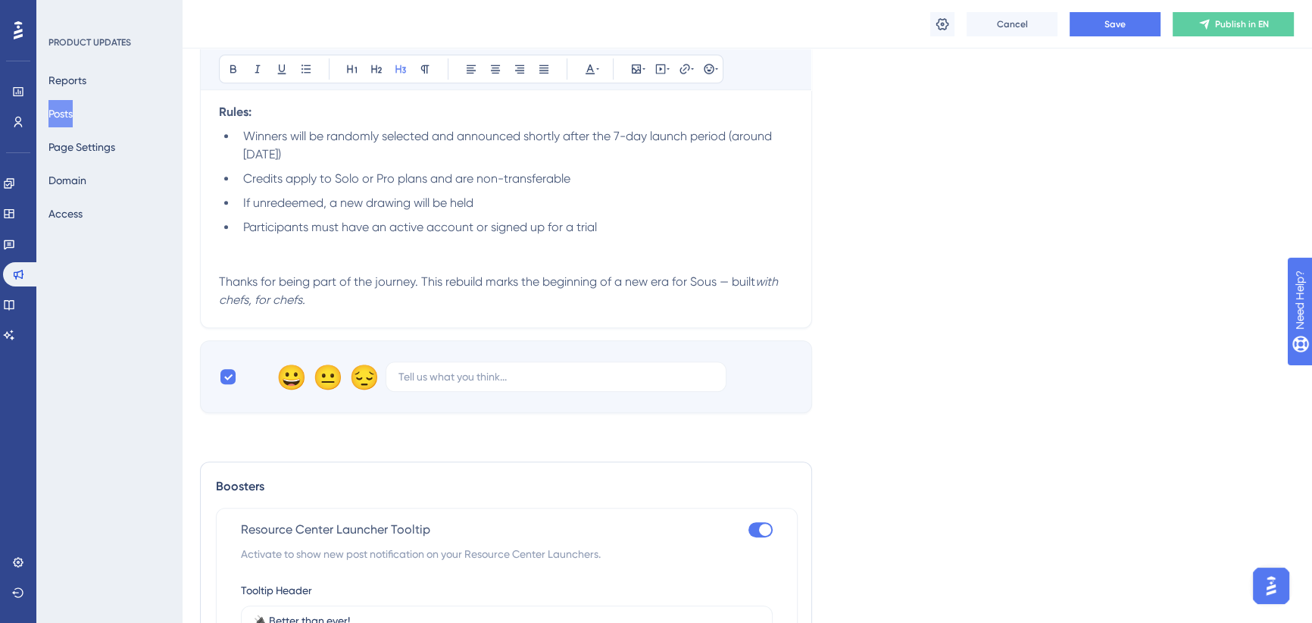
scroll to position [817, 0]
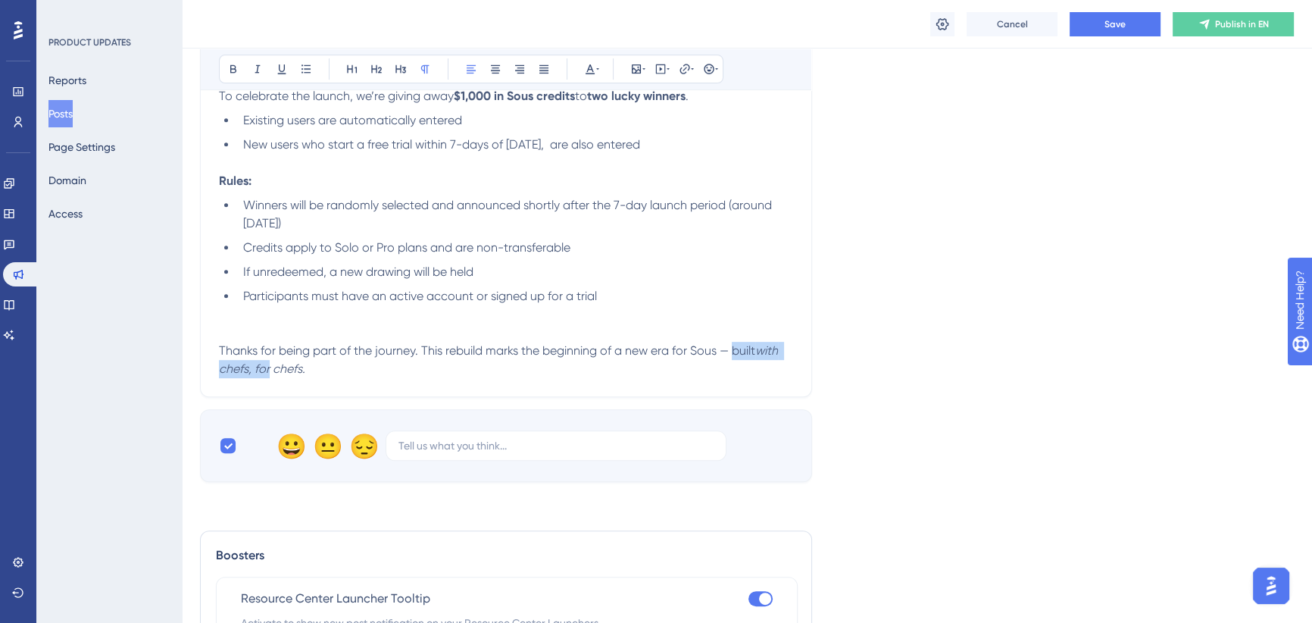
drag, startPoint x: 270, startPoint y: 367, endPoint x: 736, endPoint y: 350, distance: 466.9
click at [736, 350] on p "Thanks for being part of the journey. This rebuild marks the beginning of a new…" at bounding box center [506, 360] width 574 height 36
drag, startPoint x: 732, startPoint y: 348, endPoint x: 238, endPoint y: 375, distance: 495.4
click at [238, 375] on p "Thanks for being part of the journey. This rebuild marks the beginning of a new…" at bounding box center [506, 360] width 574 height 36
click at [258, 73] on icon at bounding box center [257, 69] width 12 height 12
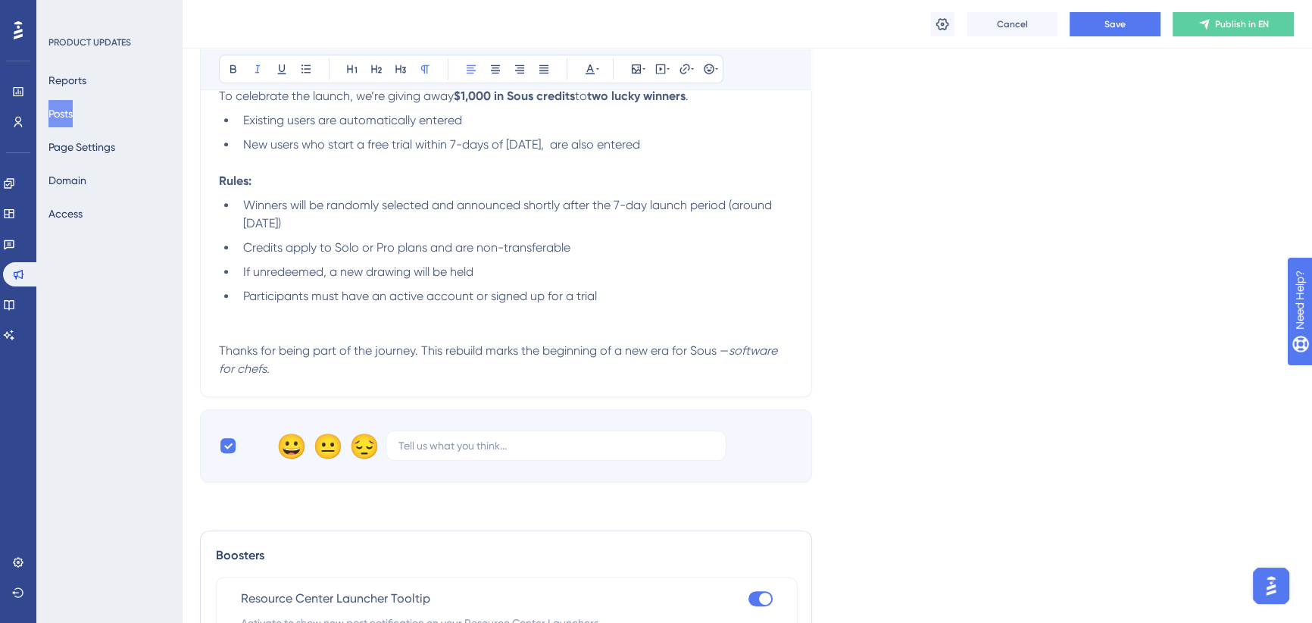
drag, startPoint x: 464, startPoint y: 329, endPoint x: 464, endPoint y: 320, distance: 8.4
click at [464, 329] on h3 at bounding box center [506, 332] width 574 height 18
click at [292, 371] on p "Thanks for being part of the journey. This rebuild marks the beginning of a new…" at bounding box center [506, 360] width 574 height 36
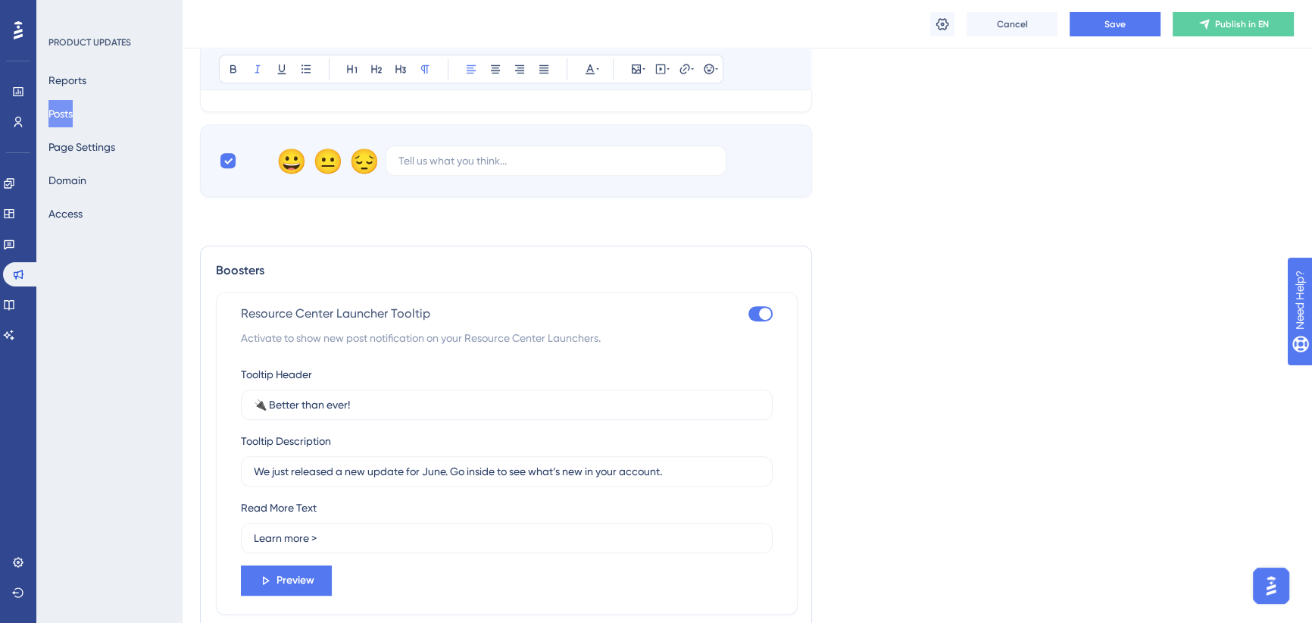
scroll to position [1160, 0]
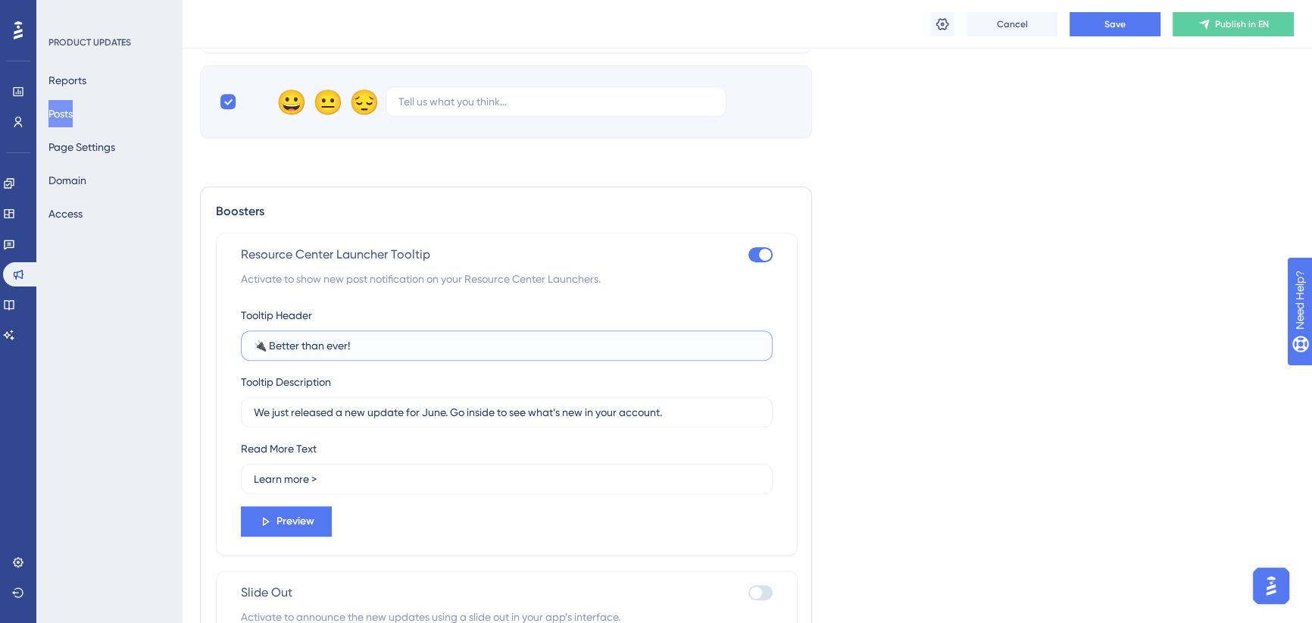
drag, startPoint x: 360, startPoint y: 345, endPoint x: 89, endPoint y: 352, distance: 270.5
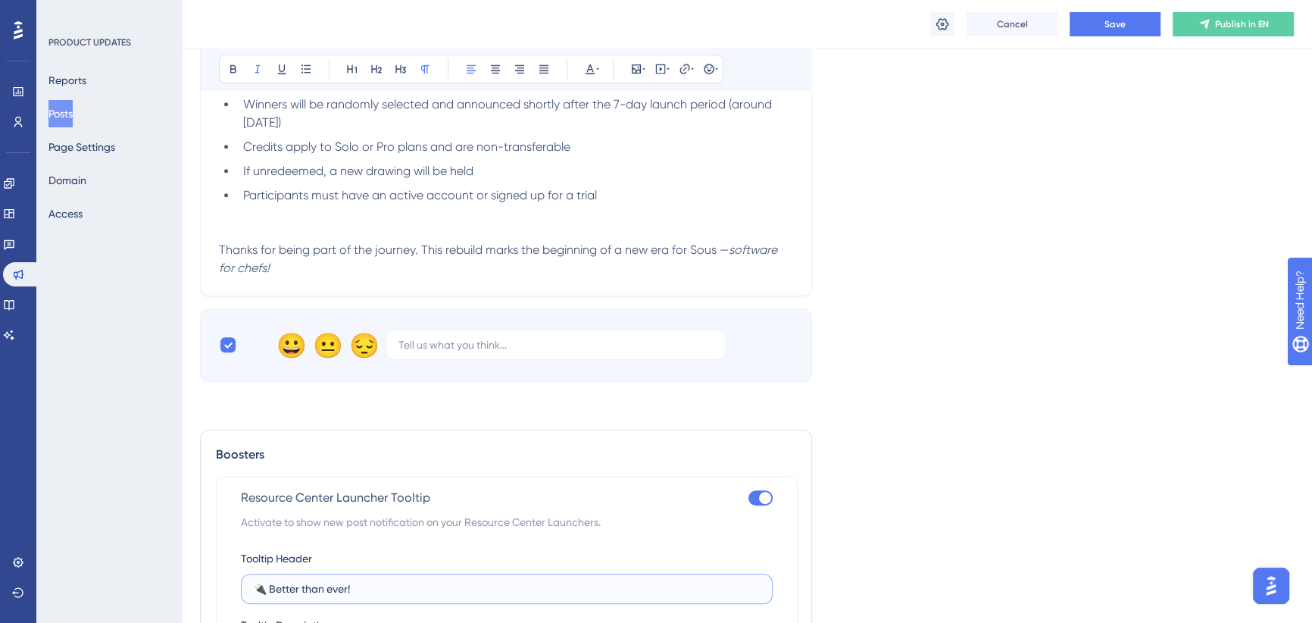
scroll to position [1092, 0]
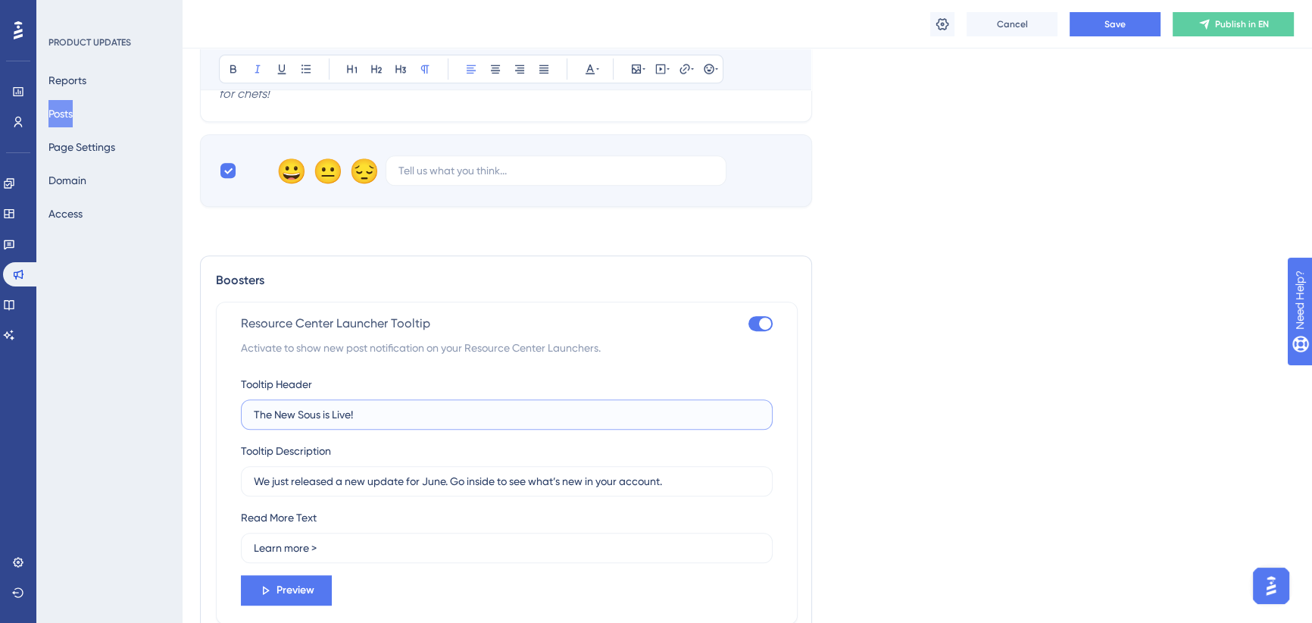
click at [255, 412] on input "The New Sous is Live!" at bounding box center [507, 414] width 506 height 17
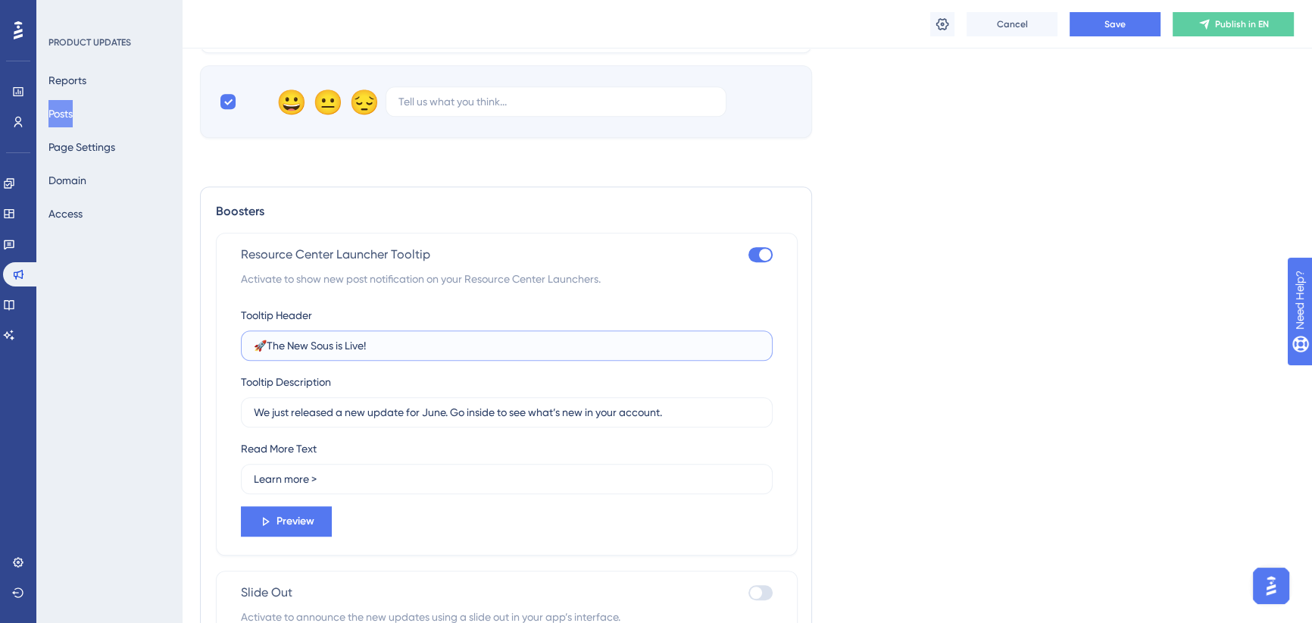
click at [265, 345] on input "🚀The New Sous is Live!" at bounding box center [507, 345] width 506 height 17
type input "🚀 The New Sous is Live!"
click at [376, 408] on input "We just released a new update for June. Go inside to see what’s new in your acc…" at bounding box center [507, 412] width 506 height 17
drag, startPoint x: 678, startPoint y: 411, endPoint x: 423, endPoint y: 414, distance: 254.5
click at [423, 414] on input "We just released a new update for June. Go inside to see what’s new in your acc…" at bounding box center [507, 412] width 506 height 17
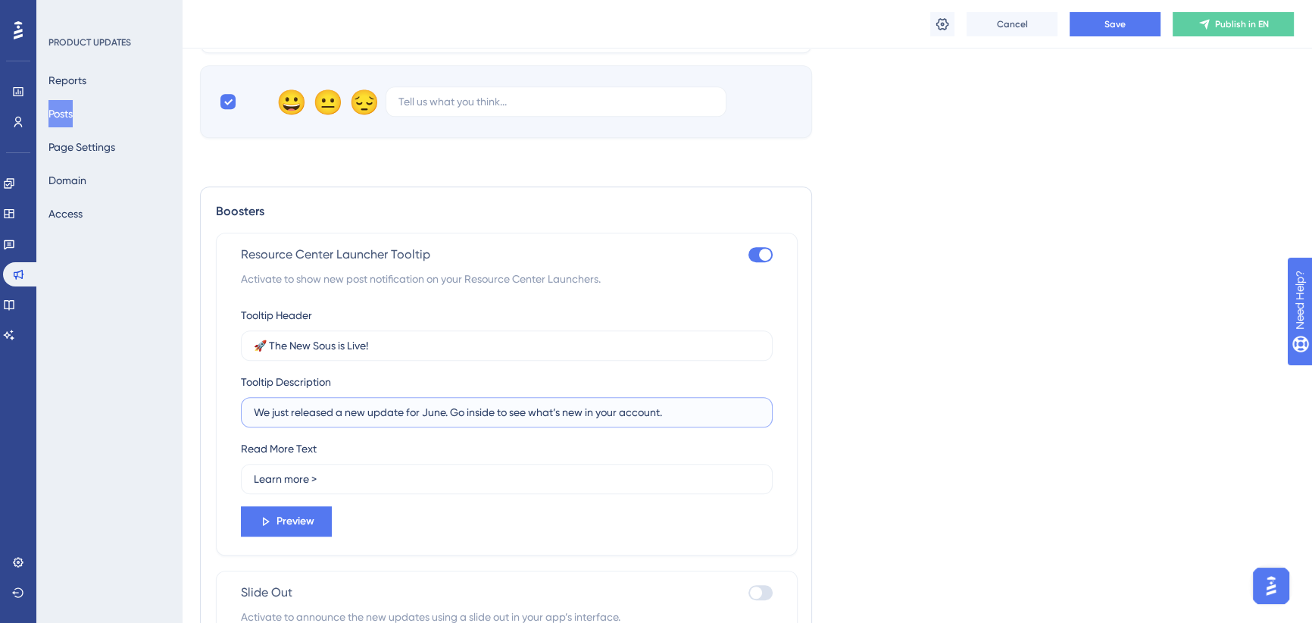
click at [445, 407] on input "We just released a new update for June. Go inside to see what’s new in your acc…" at bounding box center [507, 412] width 506 height 17
click at [438, 410] on input "We just released a new update for June. Go inside to see what’s new in your acc…" at bounding box center [507, 412] width 506 height 17
click at [404, 409] on input "We just released a new update. Go inside to see what’s new in your account." at bounding box center [507, 412] width 506 height 17
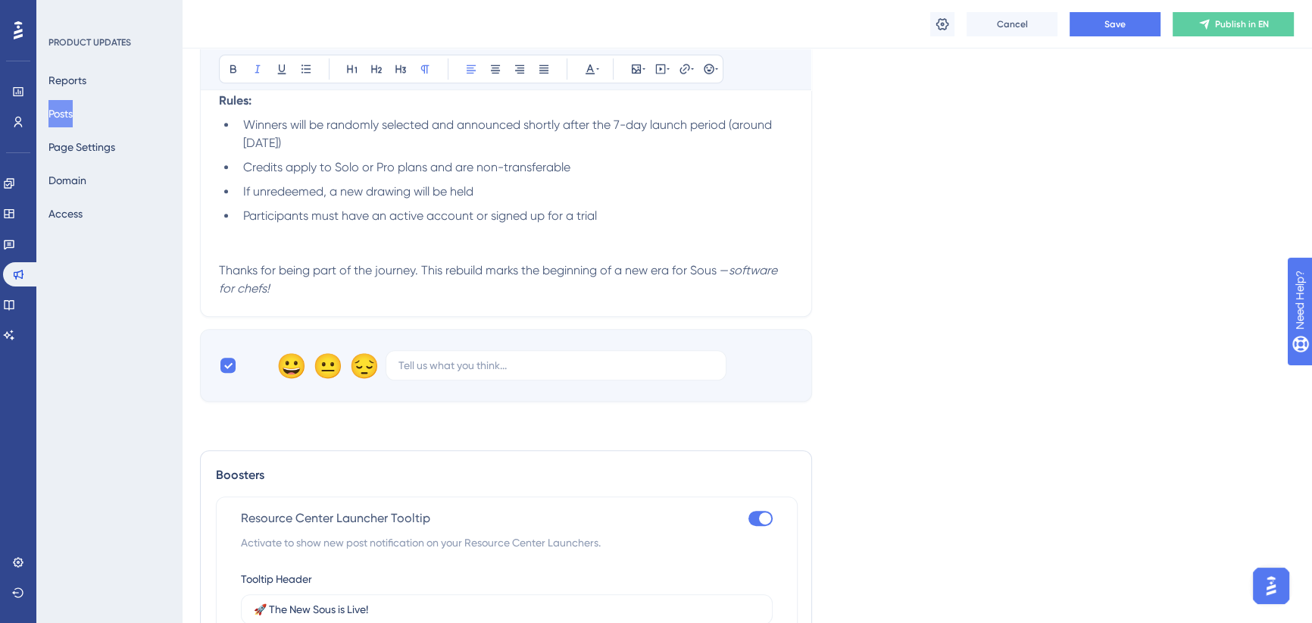
scroll to position [1023, 0]
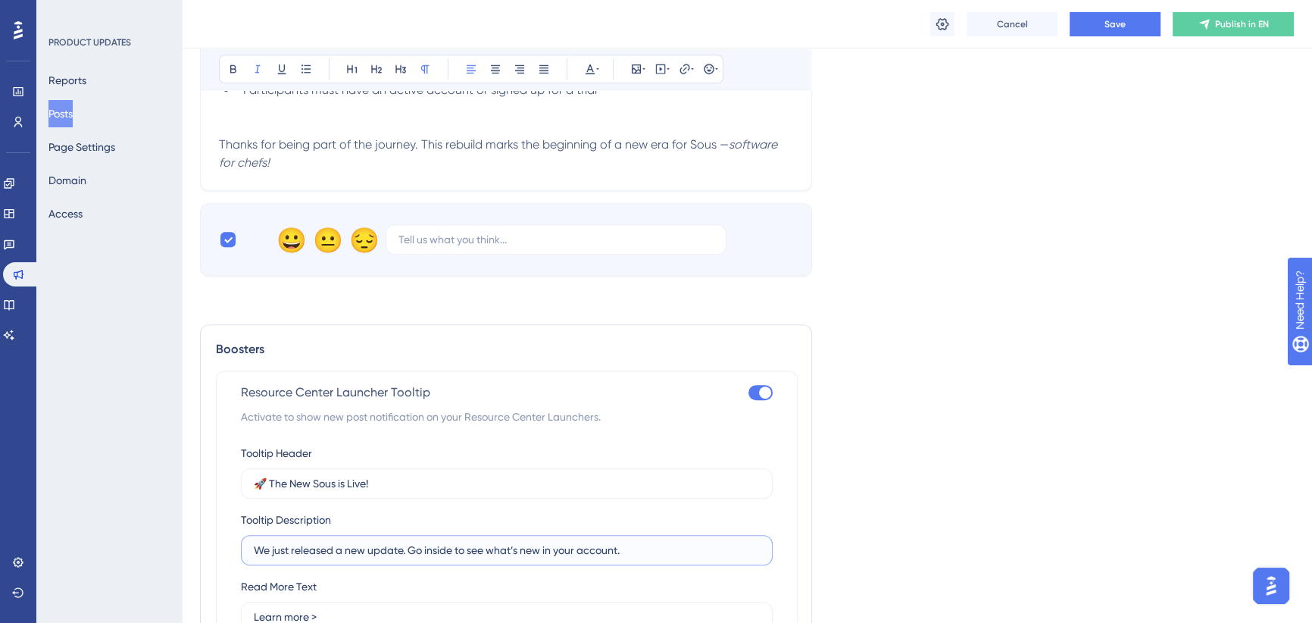
click at [313, 551] on input "We just released a new update. Go inside to see what’s new in your account." at bounding box center [507, 550] width 506 height 17
click at [563, 548] on input "We just posted a new update. Go inside to see what’s new in your account." at bounding box center [507, 550] width 506 height 17
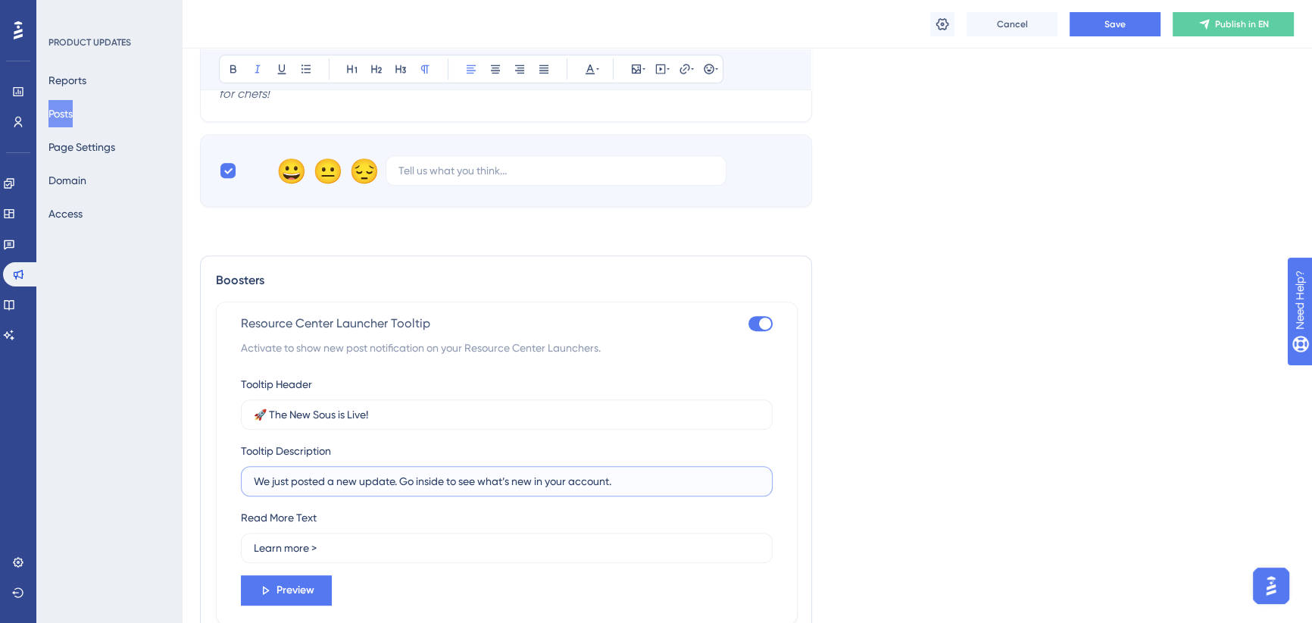
drag, startPoint x: 621, startPoint y: 485, endPoint x: 395, endPoint y: 484, distance: 225.7
click at [395, 484] on input "We just posted a new update. Go inside to see what’s new in your account." at bounding box center [507, 481] width 506 height 17
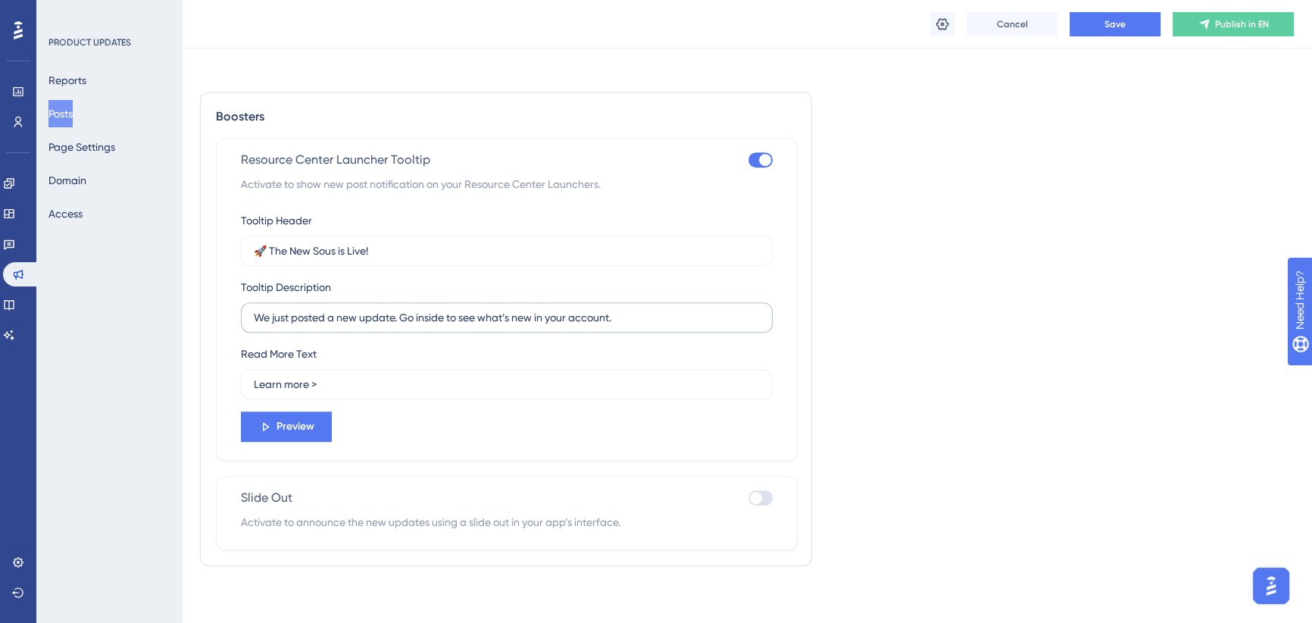
scroll to position [1258, 0]
click at [301, 314] on input "We just posted a new update. Go inside to see what’s new in your account." at bounding box center [507, 314] width 506 height 17
drag, startPoint x: 620, startPoint y: 311, endPoint x: 245, endPoint y: 318, distance: 375.8
click at [248, 317] on label "We just posted a new update. Go inside to see what’s new in your account." at bounding box center [507, 314] width 532 height 30
click at [292, 314] on input "Check our Product Updates page" at bounding box center [507, 314] width 506 height 17
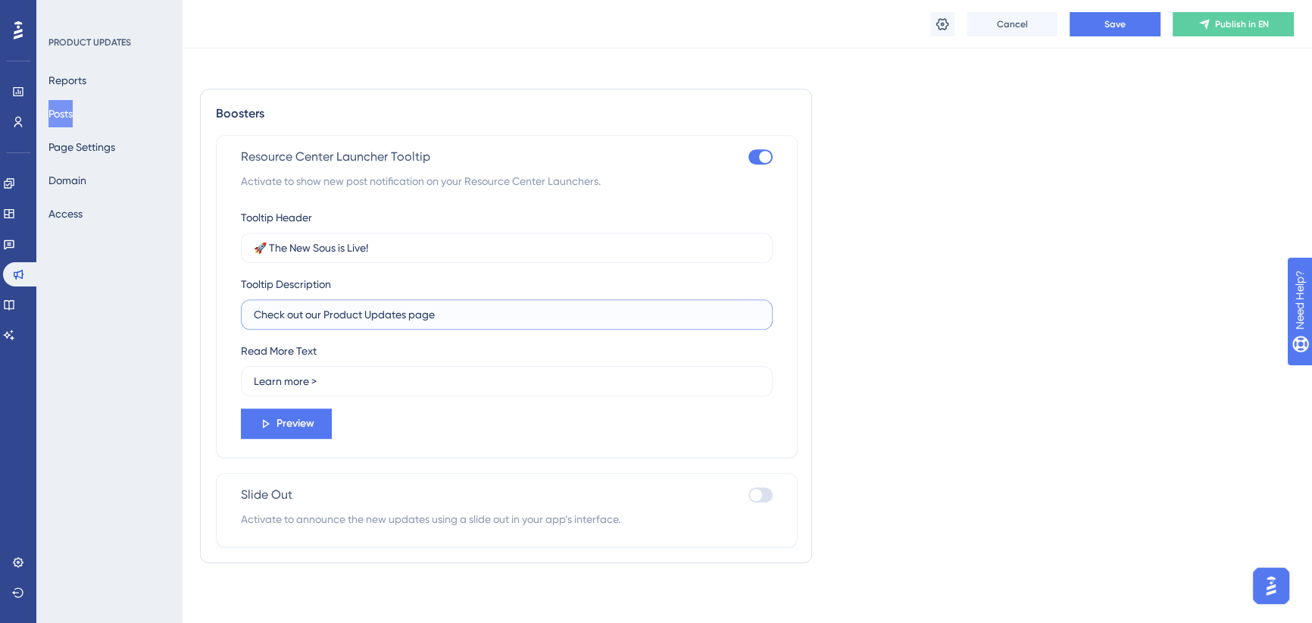
type input "Check out our Product Updates page"
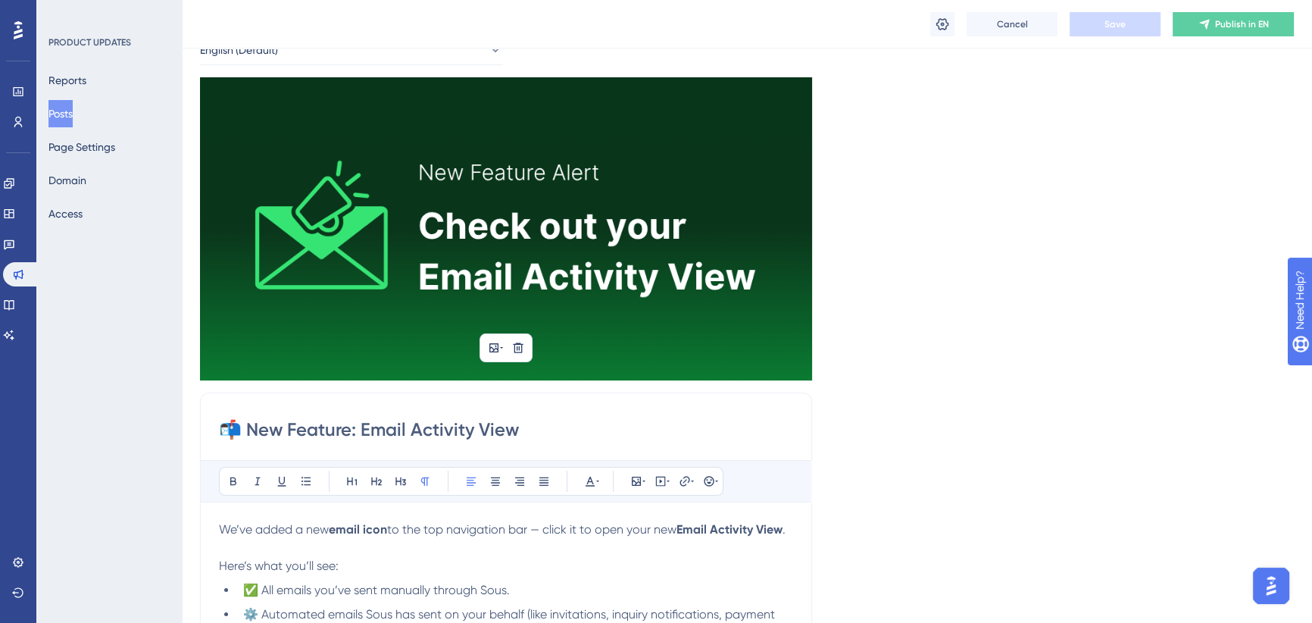
scroll to position [137, 0]
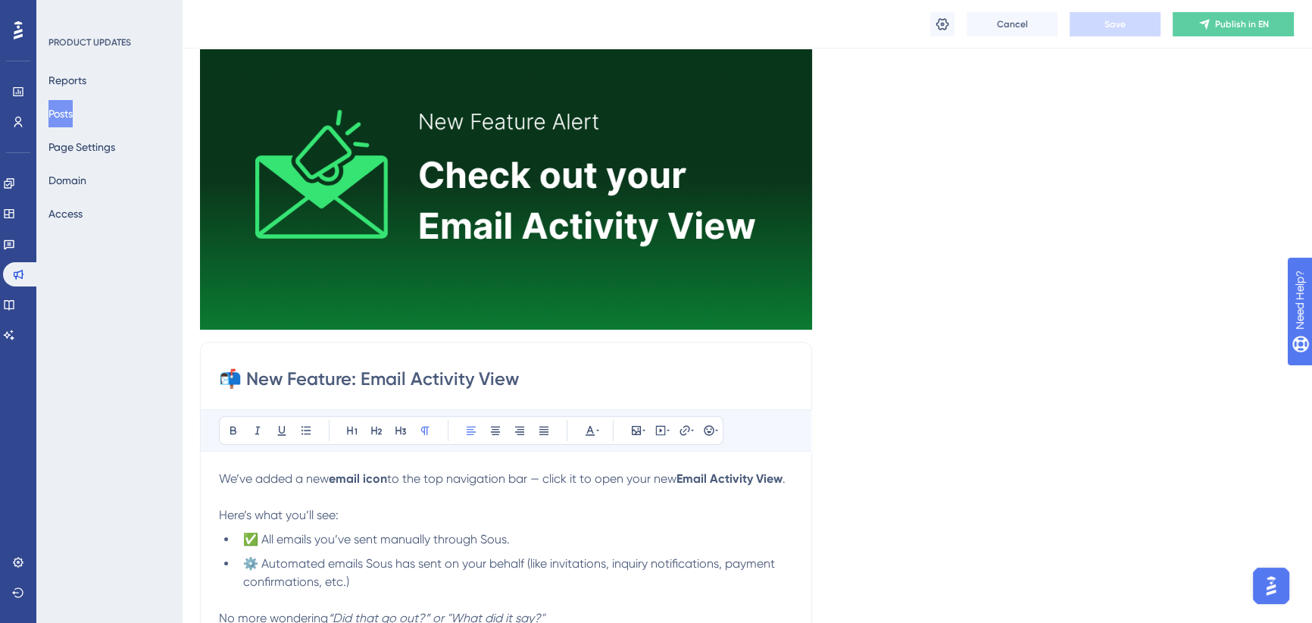
click at [370, 386] on input "📬 New Feature: Email Activity View" at bounding box center [506, 379] width 574 height 24
paste input "Product Update: The New Sous Is Live"
type input "🚀 Product Update: The New Sous Is Live"
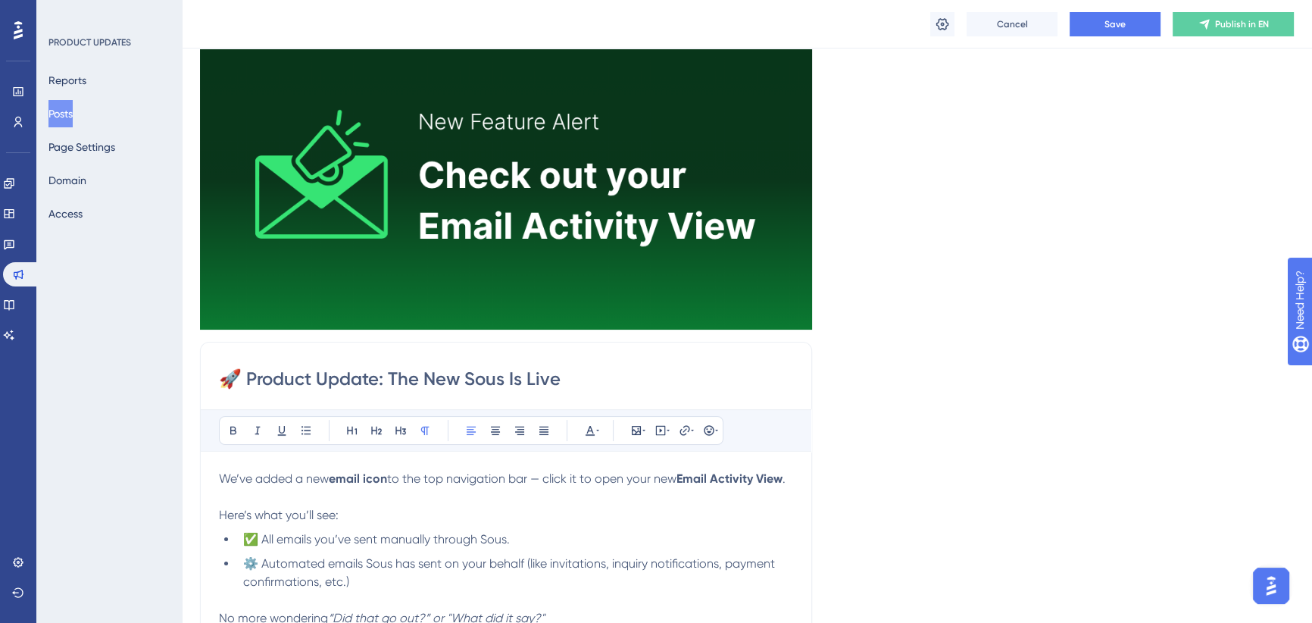
click at [329, 477] on span "We’ve added a new" at bounding box center [274, 478] width 110 height 14
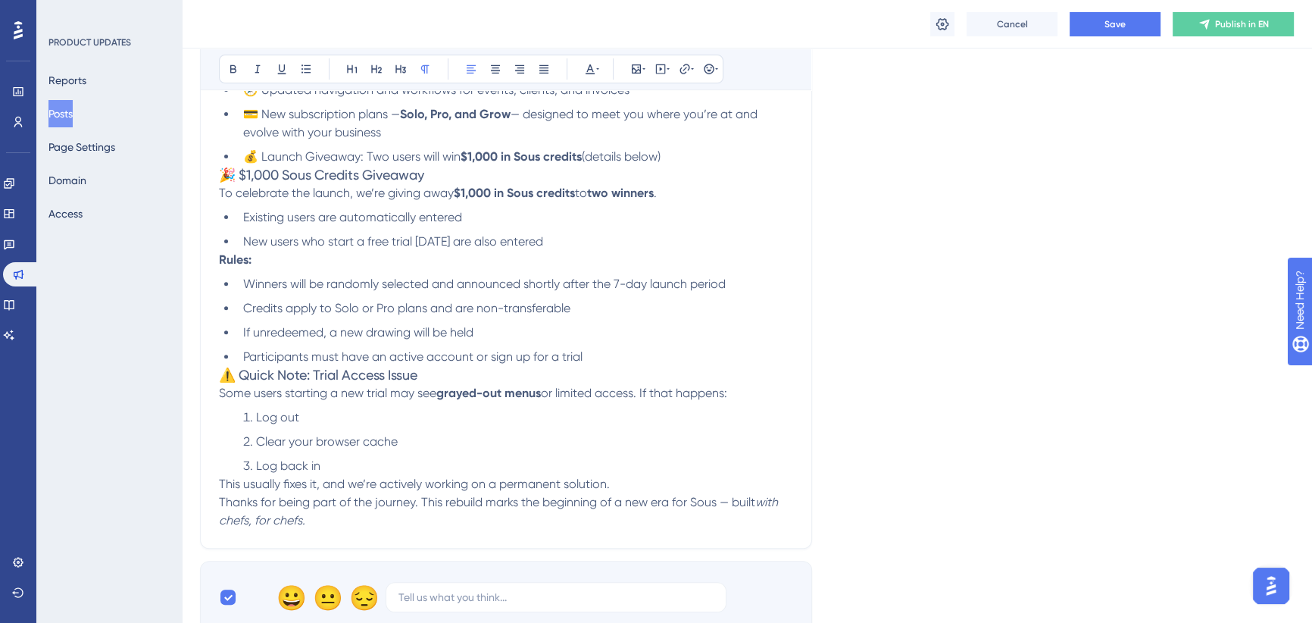
scroll to position [748, 0]
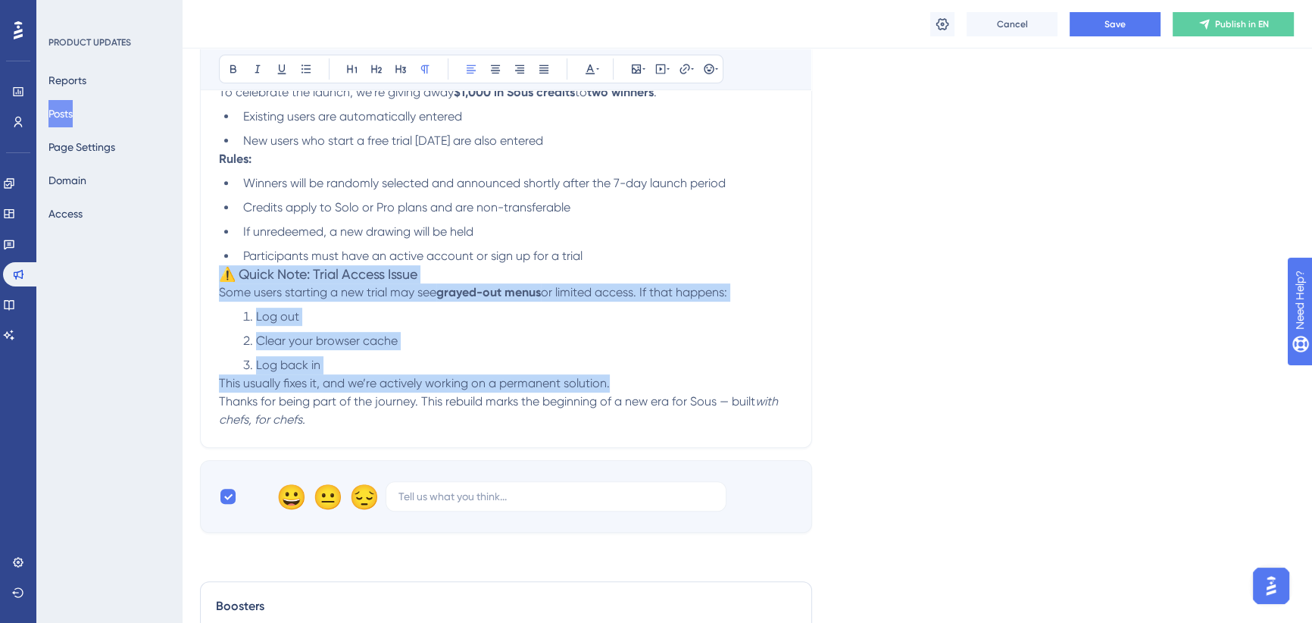
drag, startPoint x: 614, startPoint y: 383, endPoint x: 211, endPoint y: 276, distance: 416.0
click at [211, 276] on div "🚀 Product Update: The New Sous Is Live Bold Italic Underline Bullet Point Headi…" at bounding box center [506, 89] width 612 height 717
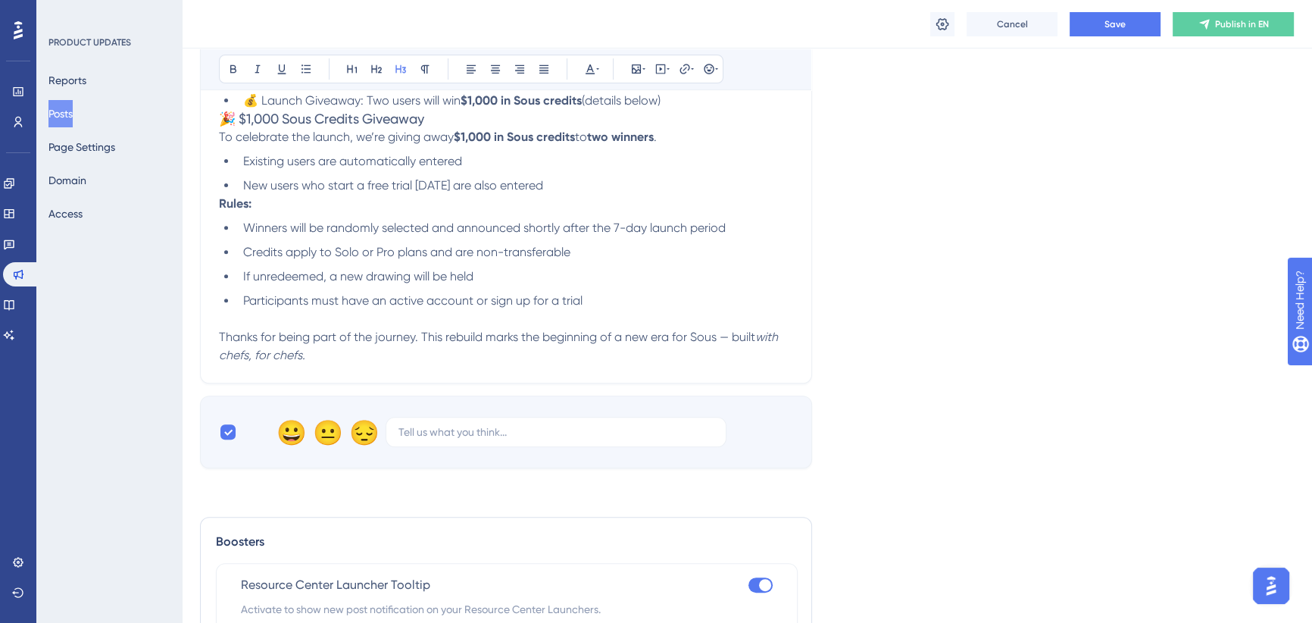
scroll to position [679, 0]
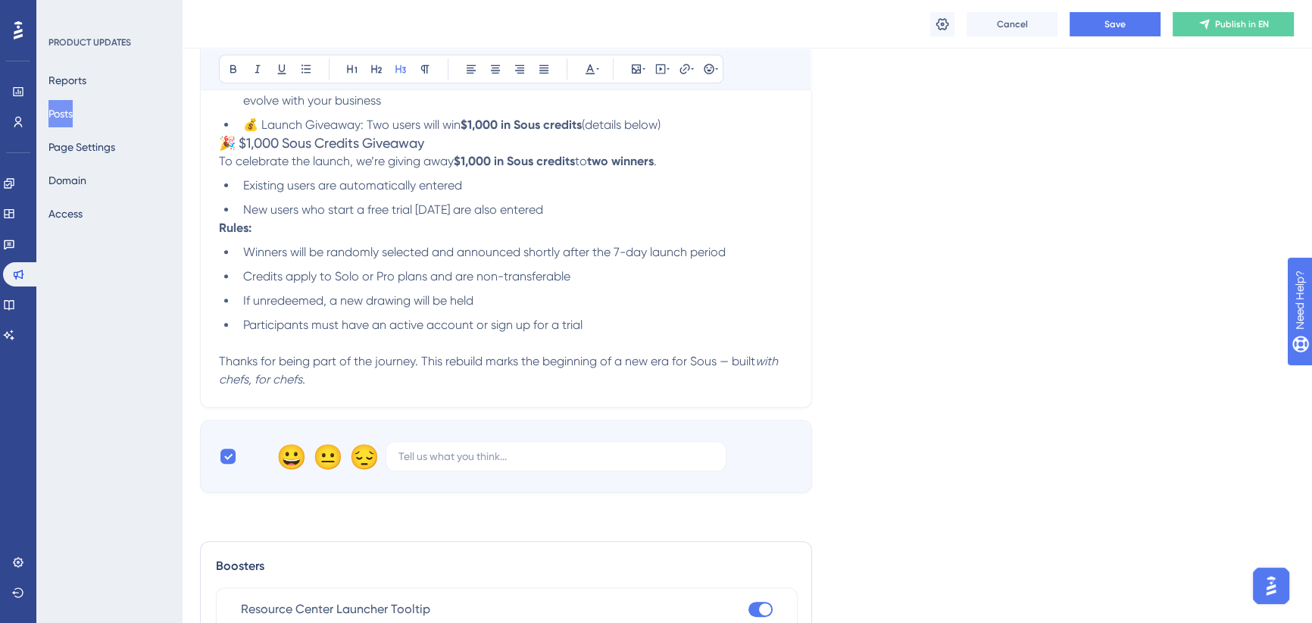
click at [220, 229] on strong "Rules:" at bounding box center [235, 227] width 33 height 14
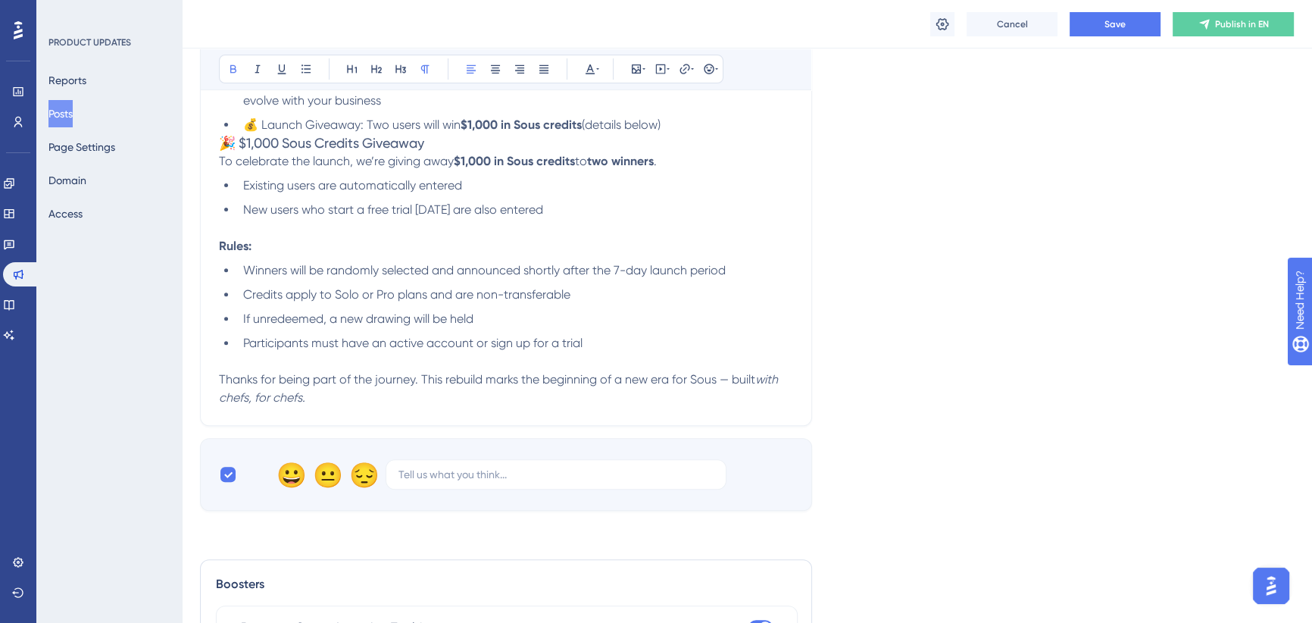
click at [220, 143] on span "🎉 $1,000 Sous Credits Giveaway" at bounding box center [321, 143] width 205 height 16
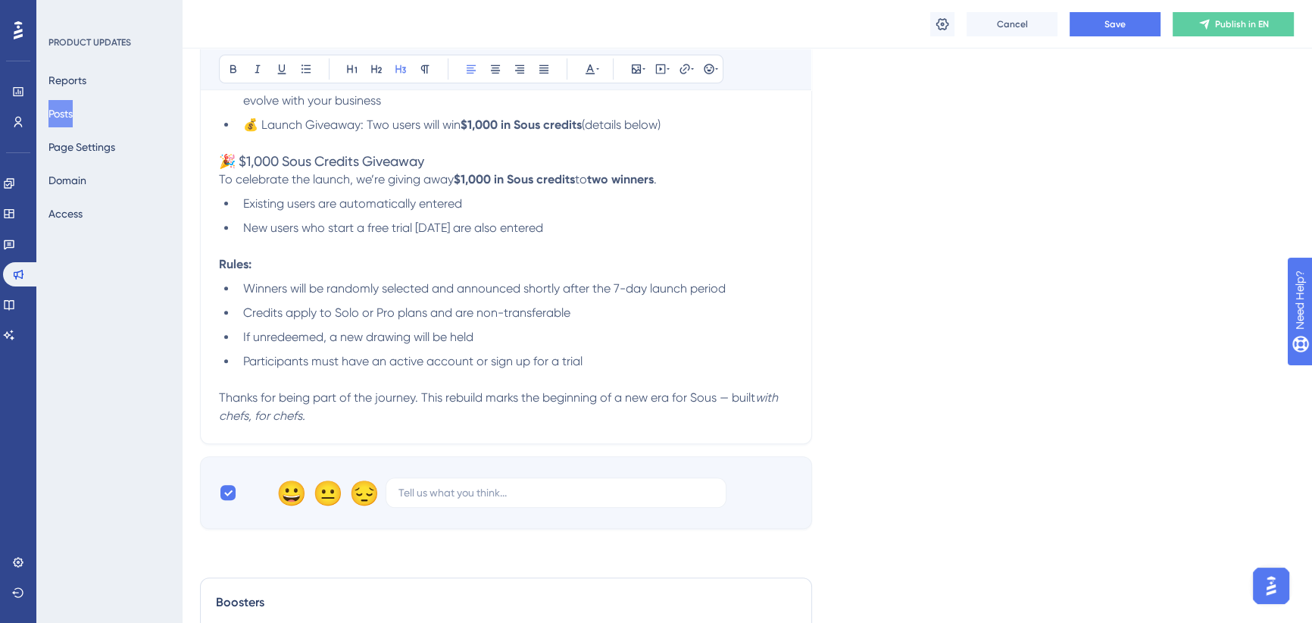
click at [220, 180] on span "To celebrate the launch, we’re giving away" at bounding box center [336, 179] width 235 height 14
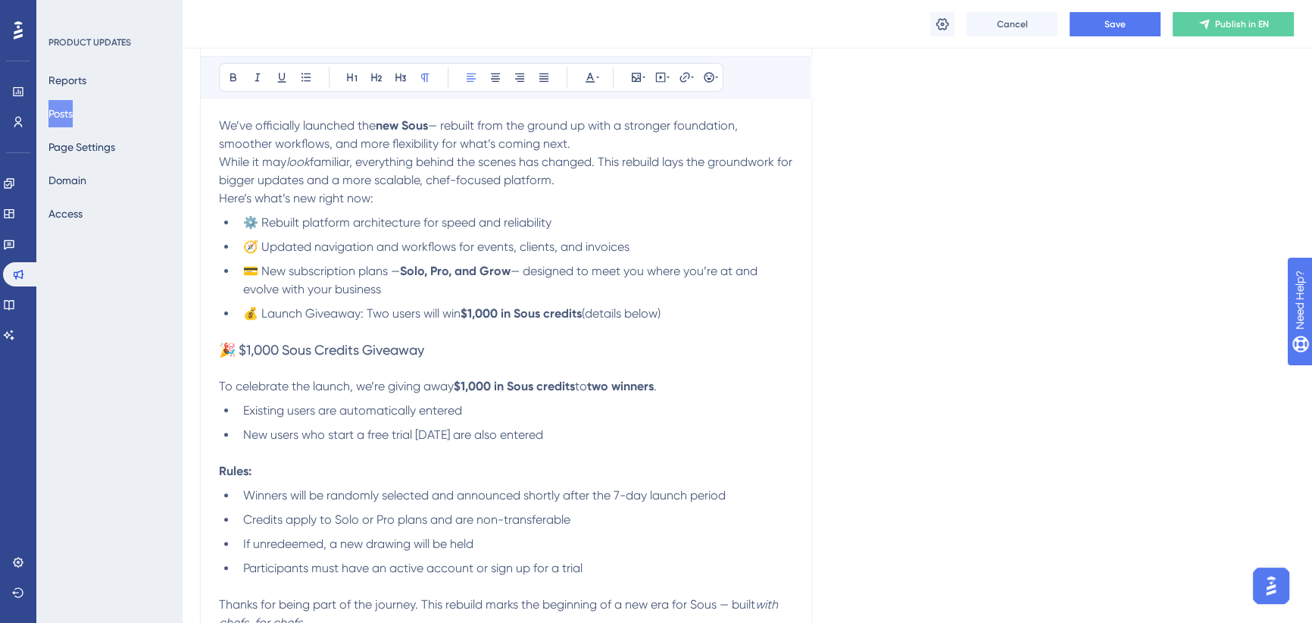
scroll to position [334, 0]
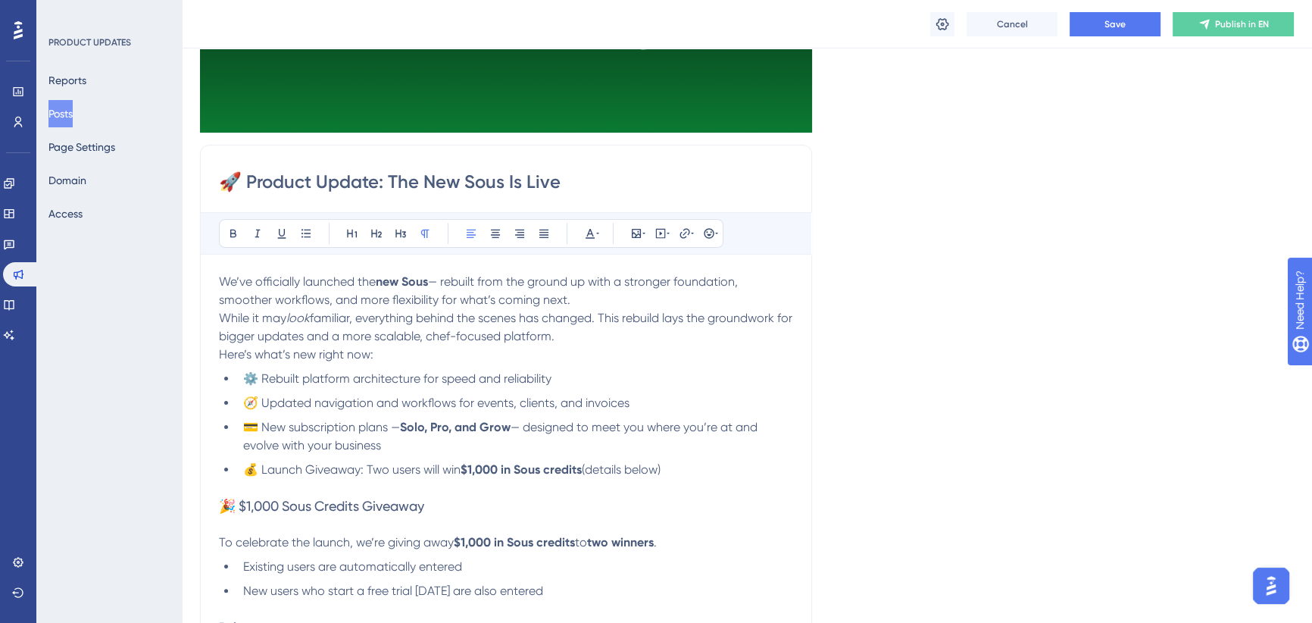
click at [574, 299] on p "We’ve officially launched the new Sous — rebuilt from the ground up with a stro…" at bounding box center [506, 291] width 574 height 36
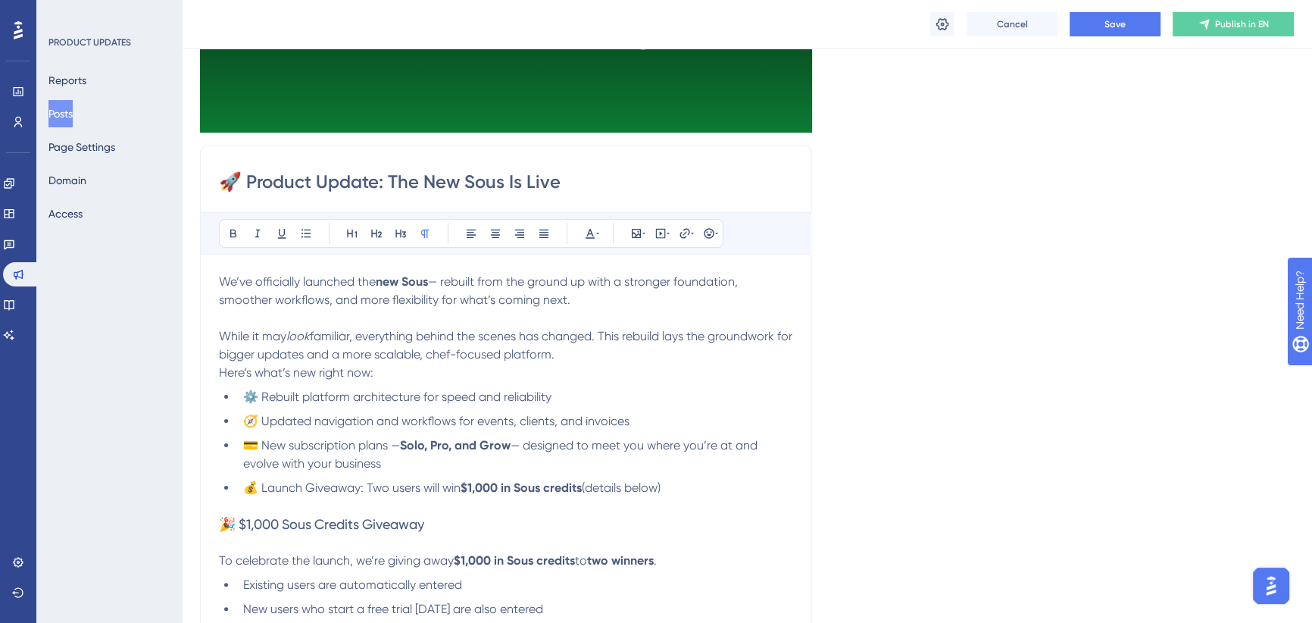
click at [222, 370] on span "Here’s what’s new right now:" at bounding box center [296, 372] width 155 height 14
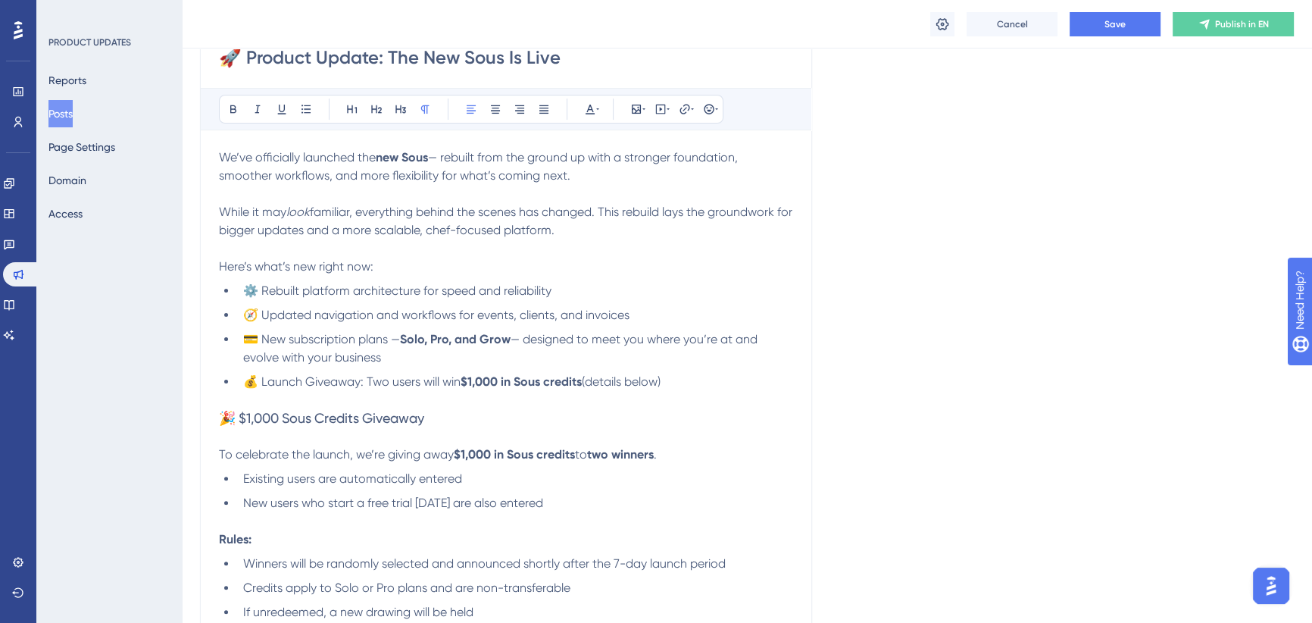
scroll to position [472, 0]
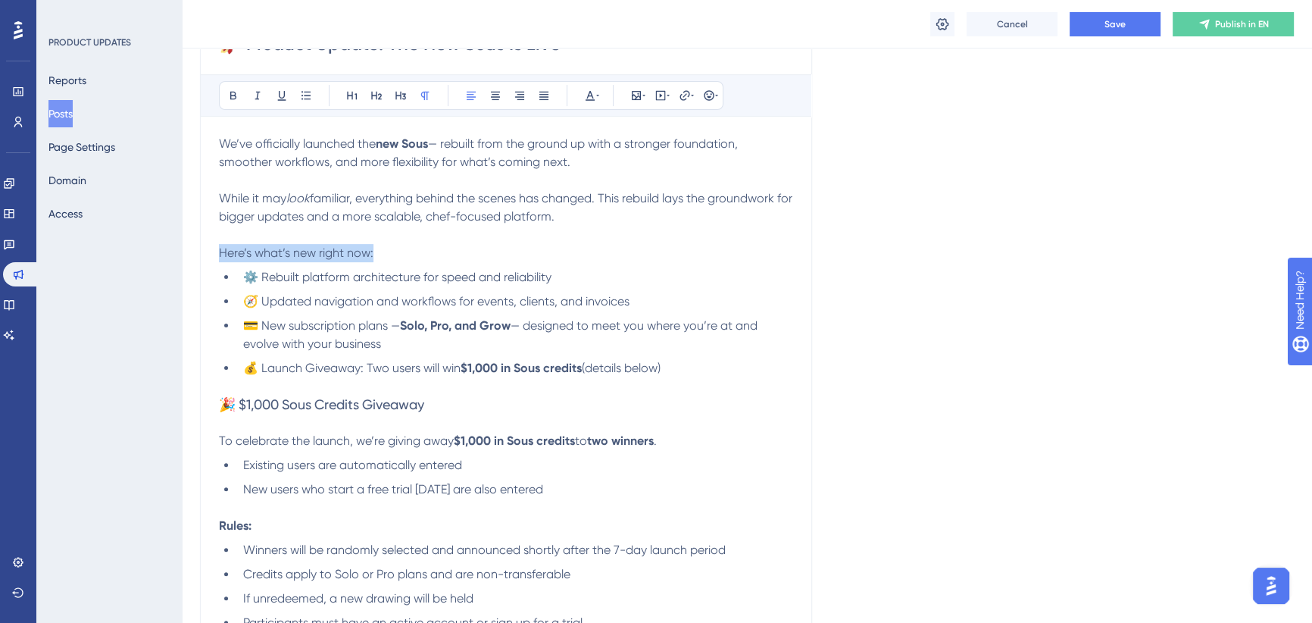
drag, startPoint x: 376, startPoint y: 251, endPoint x: 194, endPoint y: 248, distance: 181.8
click at [194, 248] on div "Performance Users Engagement Widgets Feedback Product Updates Knowledge Base AI…" at bounding box center [747, 438] width 1130 height 1821
click at [235, 91] on icon at bounding box center [233, 95] width 12 height 12
drag, startPoint x: 211, startPoint y: 401, endPoint x: 147, endPoint y: 395, distance: 64.7
click at [182, 399] on div "Performance Users Engagement Widgets Feedback Product Updates Knowledge Base AI…" at bounding box center [747, 438] width 1130 height 1821
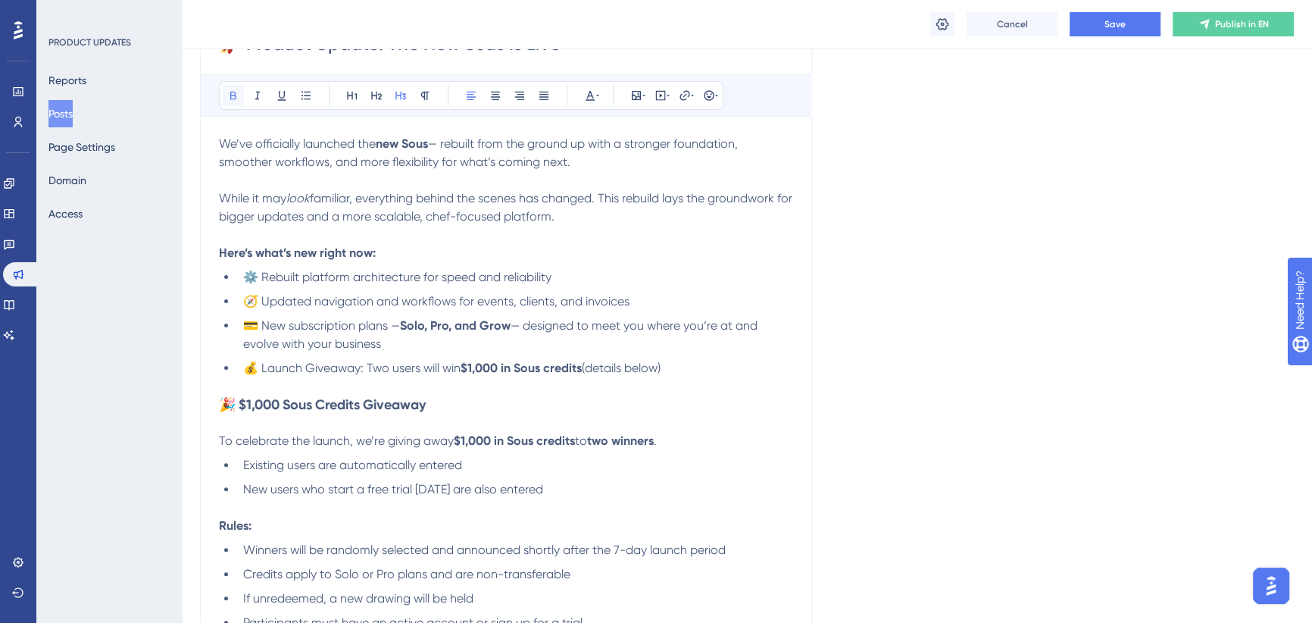
click at [233, 92] on icon at bounding box center [233, 95] width 12 height 12
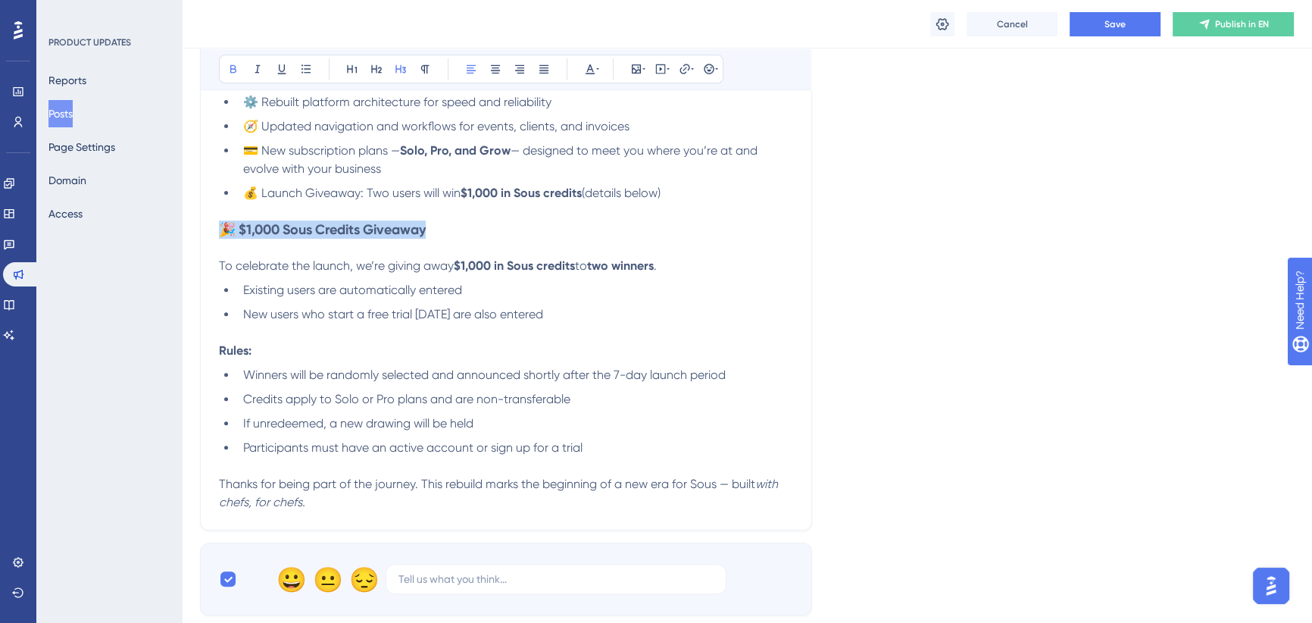
scroll to position [679, 0]
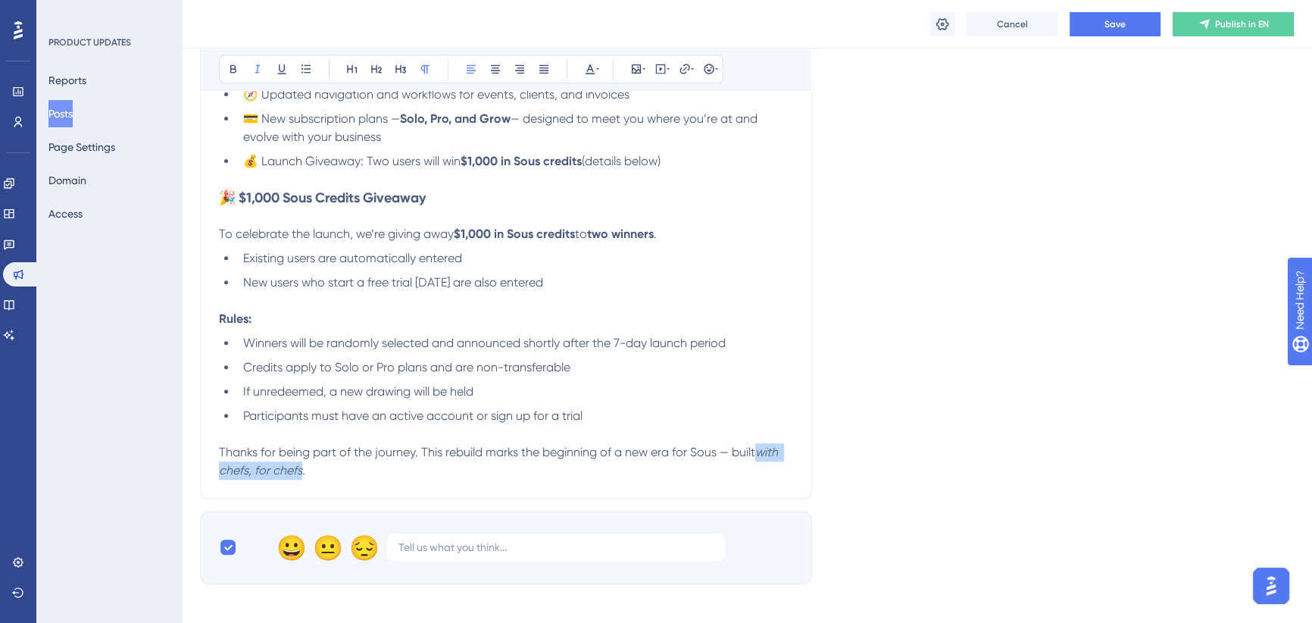
drag, startPoint x: 302, startPoint y: 468, endPoint x: 764, endPoint y: 457, distance: 461.4
click at [764, 457] on em "with chefs, for chefs." at bounding box center [500, 461] width 562 height 33
click at [732, 451] on span "Thanks for being part of the journey. This rebuild marks the beginning of a new…" at bounding box center [475, 461] width 513 height 33
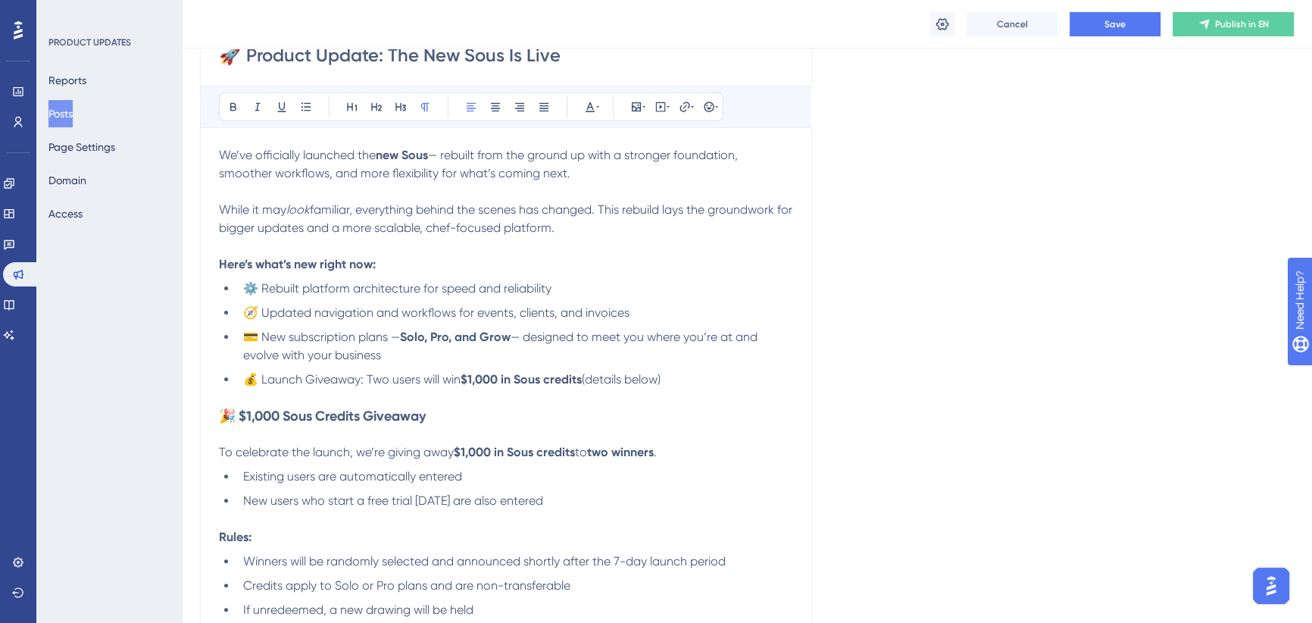
scroll to position [403, 0]
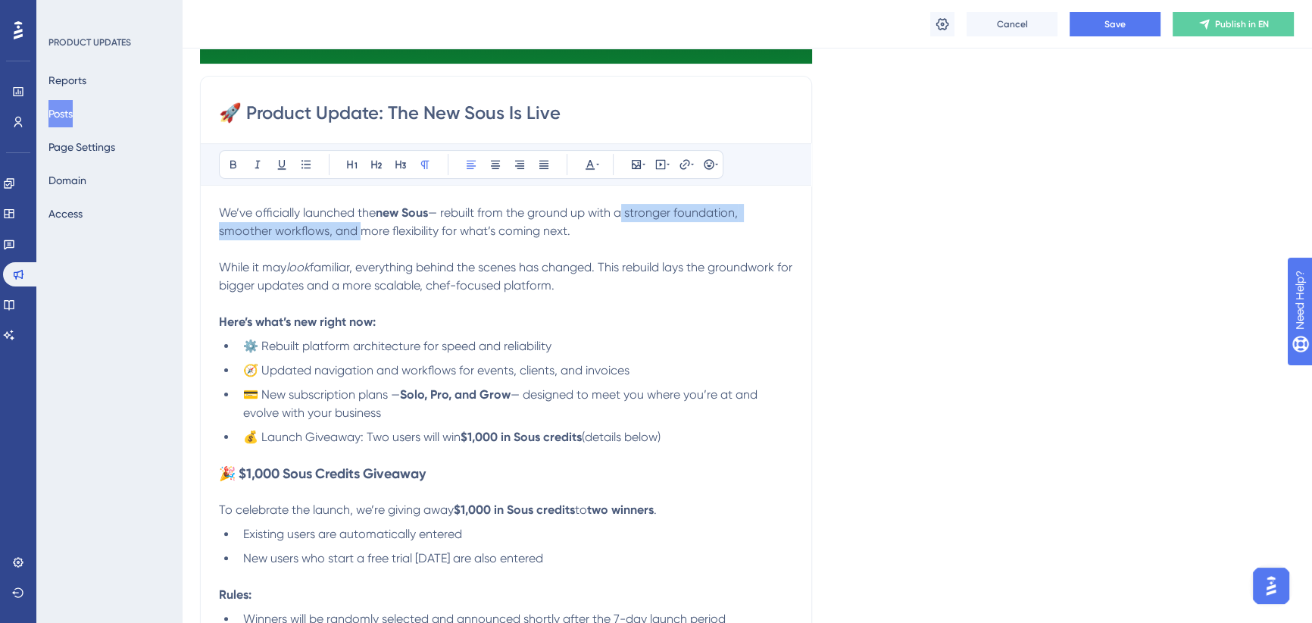
drag, startPoint x: 355, startPoint y: 231, endPoint x: 621, endPoint y: 209, distance: 266.8
click at [621, 209] on span "— rebuilt from the ground up with a stronger foundation, smoother workflows, an…" at bounding box center [480, 221] width 522 height 33
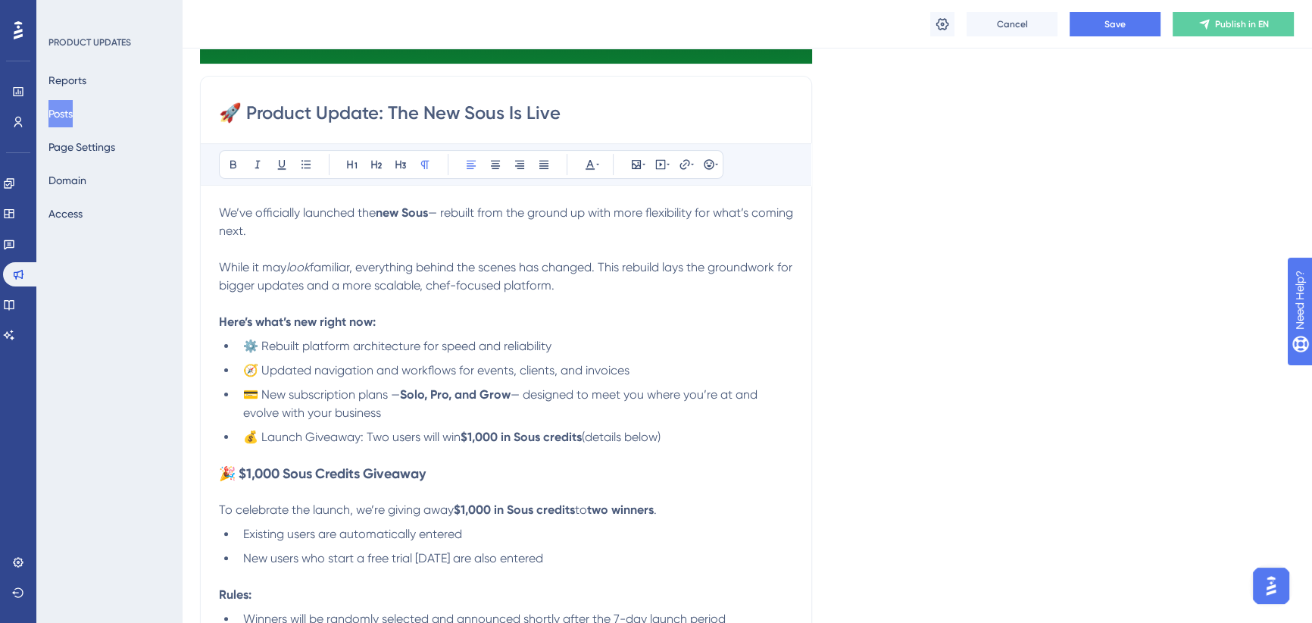
click at [761, 215] on p "We’ve officially launched the new Sous — rebuilt from the ground up with more f…" at bounding box center [506, 222] width 574 height 36
click at [354, 268] on span "familiar, everything behind the scenes has changed. This rebuild lays the groun…" at bounding box center [507, 276] width 576 height 33
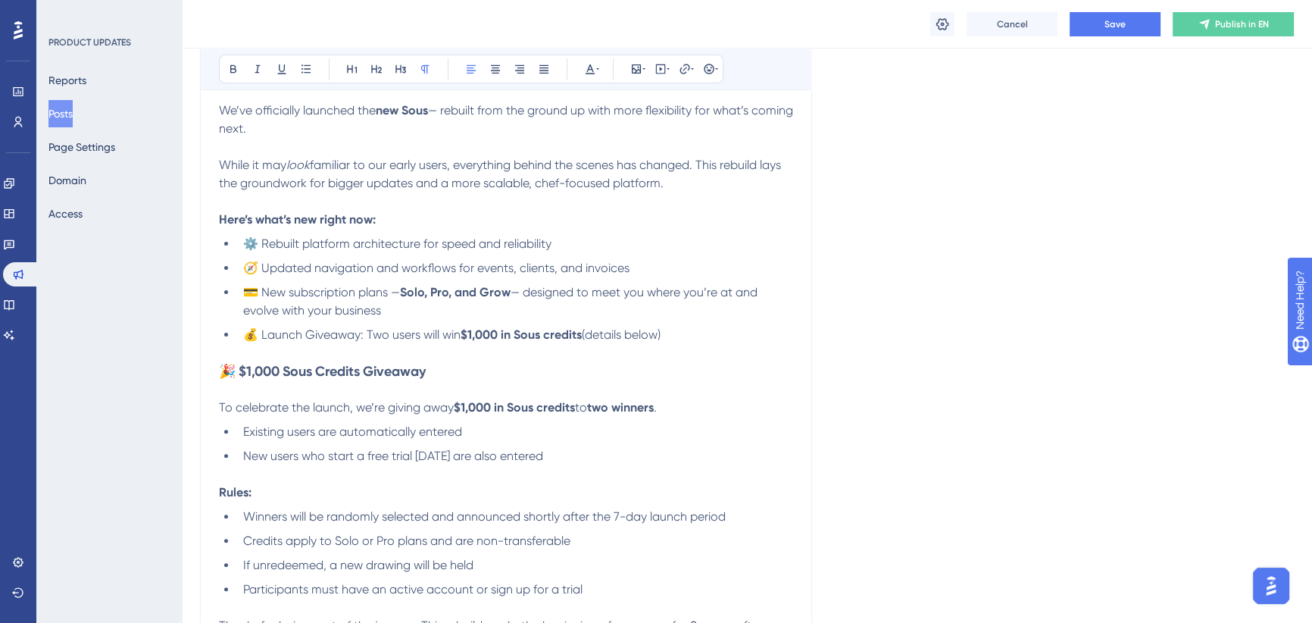
scroll to position [541, 0]
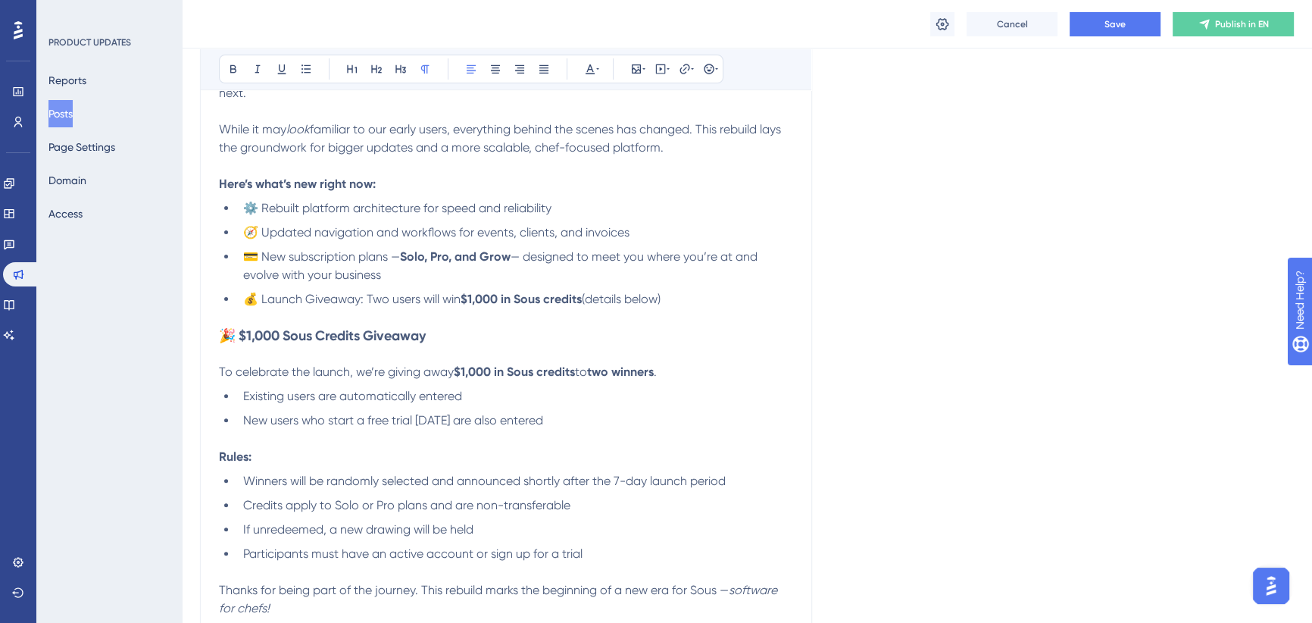
click at [526, 210] on span "⚙️ Rebuilt platform architecture for speed and reliability" at bounding box center [397, 208] width 308 height 14
click at [495, 205] on span "⚙️ Rebuilt platform architecture for speed and reliability" at bounding box center [397, 208] width 308 height 14
click at [571, 205] on li "⚙️ Rebuilt platform architecture for speed, reliability" at bounding box center [515, 208] width 556 height 18
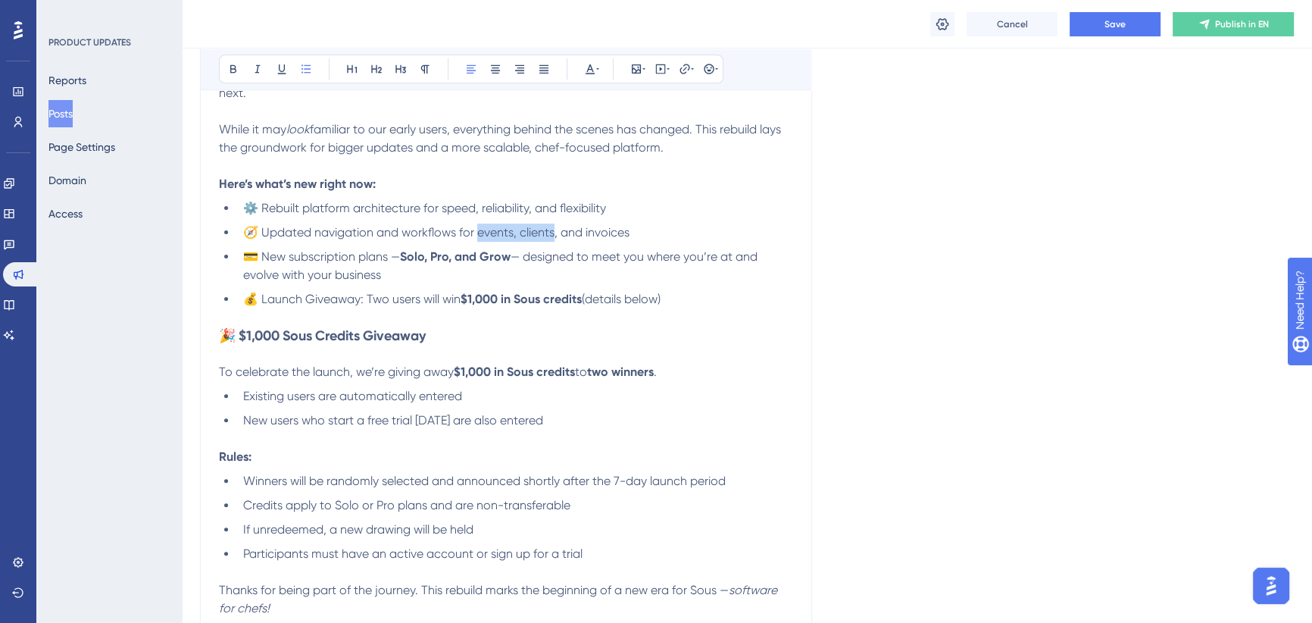
drag, startPoint x: 556, startPoint y: 230, endPoint x: 477, endPoint y: 233, distance: 78.8
click at [477, 232] on span "🧭 Updated navigation and workflows for events, clients, and invoices" at bounding box center [436, 232] width 386 height 14
click at [387, 255] on span "💳 New subscription plans —" at bounding box center [321, 256] width 157 height 14
click at [380, 273] on span "— designed to meet you where you’re at and evolve with your business" at bounding box center [501, 265] width 517 height 33
click at [389, 274] on span "— designed to meet you where you’re at and evolve with your business while supp…" at bounding box center [501, 265] width 517 height 33
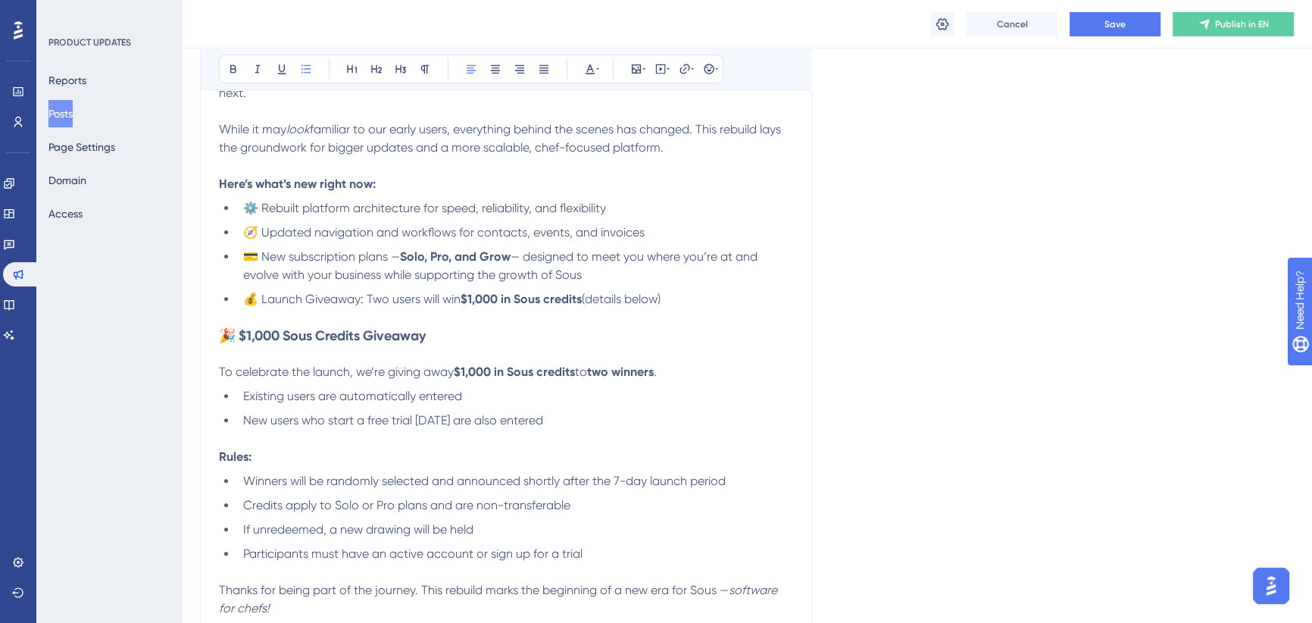
click at [386, 275] on span "— designed to meet you where you’re at and evolve with your business while supp…" at bounding box center [501, 265] width 517 height 33
click at [587, 273] on li "💳 New subscription plans — Solo, Pro, and Grow — designed to meet you where you…" at bounding box center [515, 266] width 556 height 36
click at [390, 299] on span "💰 Launch Giveaway: Two users will win" at bounding box center [351, 299] width 217 height 14
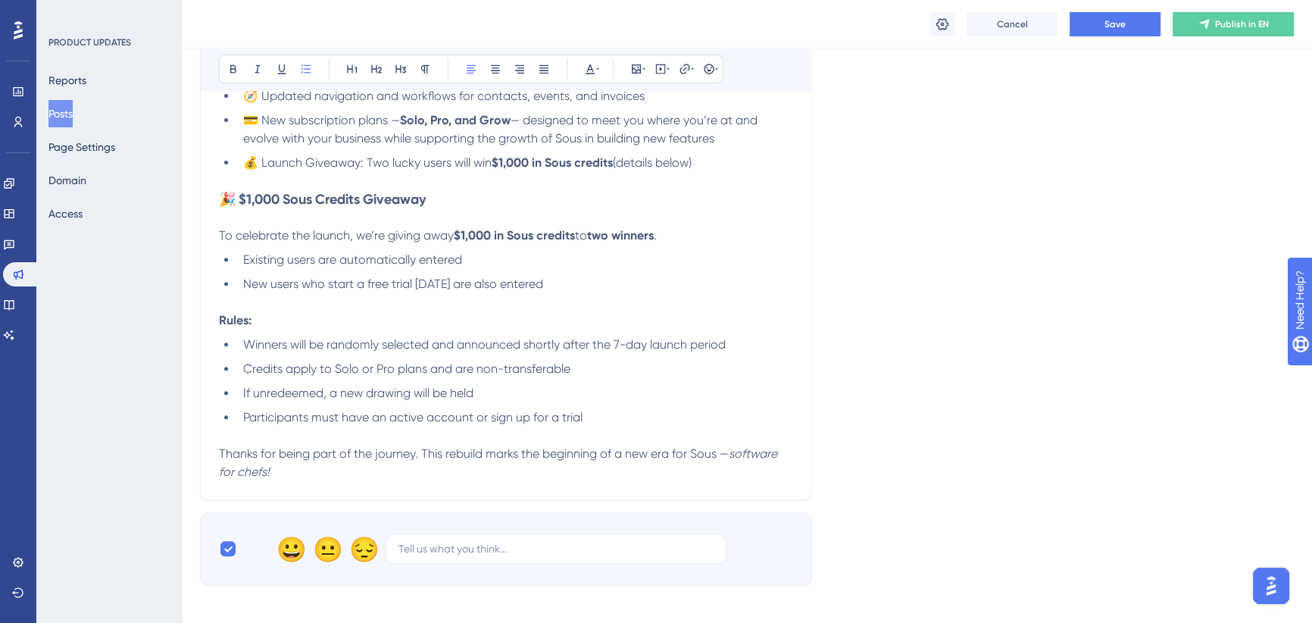
scroll to position [679, 0]
click at [463, 190] on h3 "🎉 $1,000 Sous Credits Giveaway" at bounding box center [506, 198] width 574 height 18
click at [445, 198] on strong "🎉 $1,000 Sous Credits Giveaway (Oct 2025)" at bounding box center [349, 197] width 261 height 17
click at [483, 249] on li "Existing users are automatically entered" at bounding box center [515, 258] width 556 height 18
click at [439, 281] on span "New users who start a free trial [DATE] are also entered" at bounding box center [393, 282] width 300 height 14
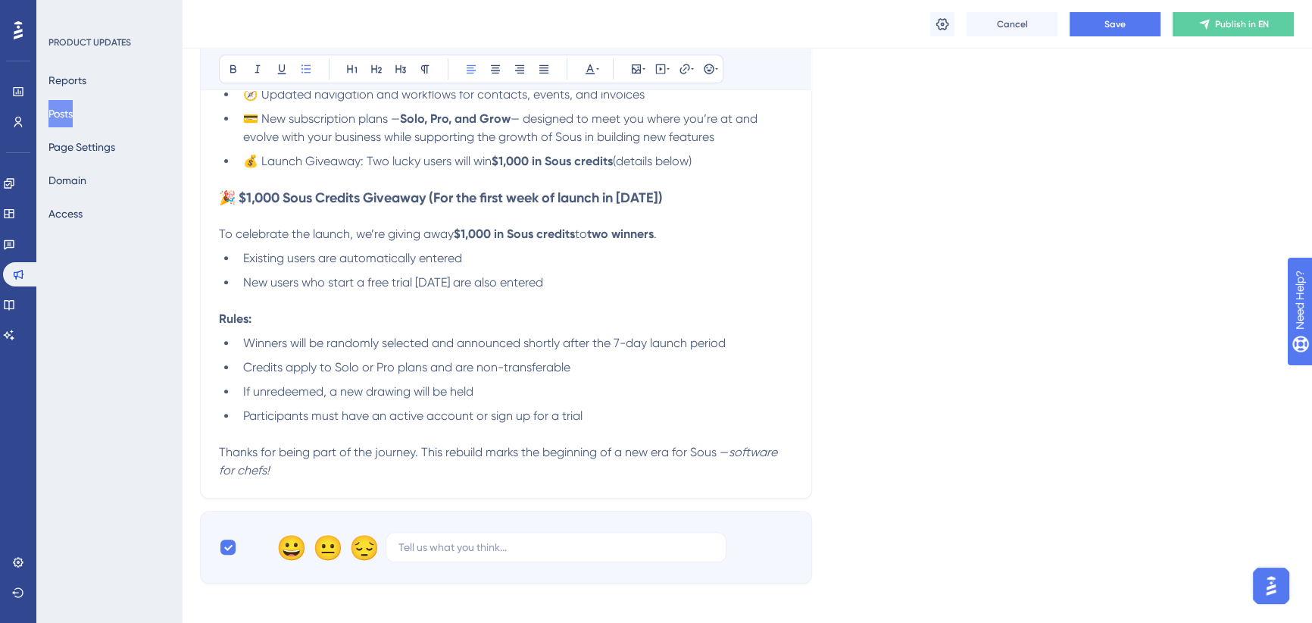
click at [493, 283] on span "New users who start a free trial [DATE] are also entered" at bounding box center [393, 282] width 300 height 14
click at [462, 283] on span "New users who start a free trial within 7 days of October 14, 2025 are also ent…" at bounding box center [419, 282] width 352 height 14
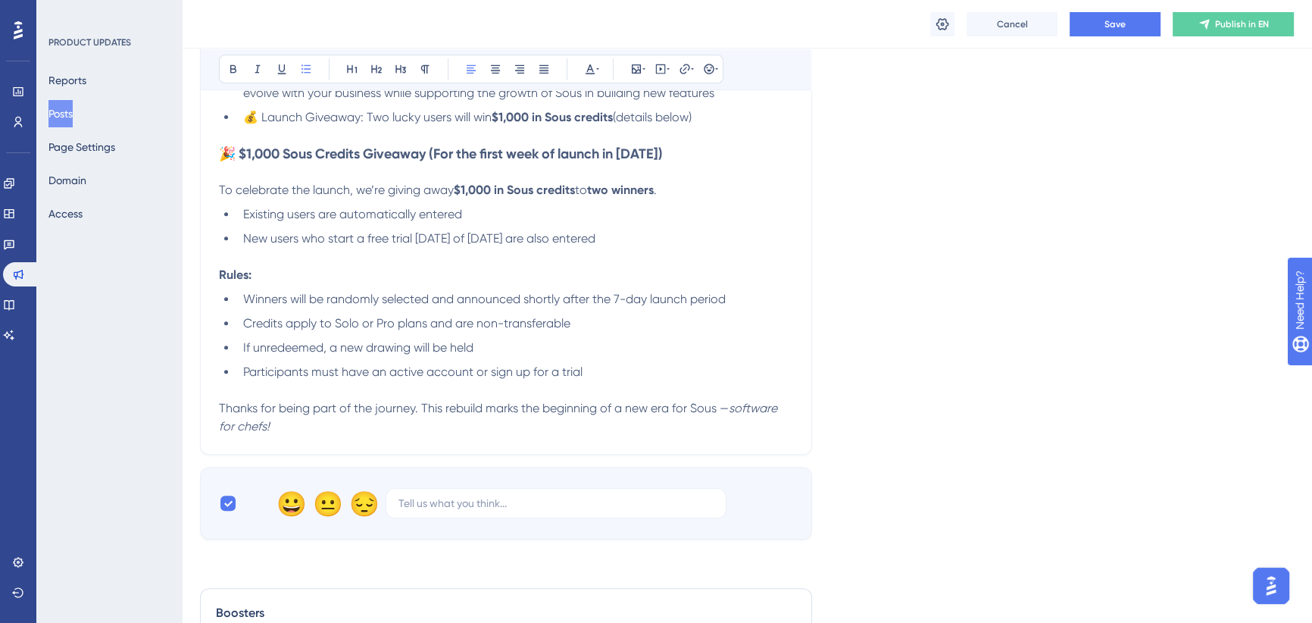
scroll to position [748, 0]
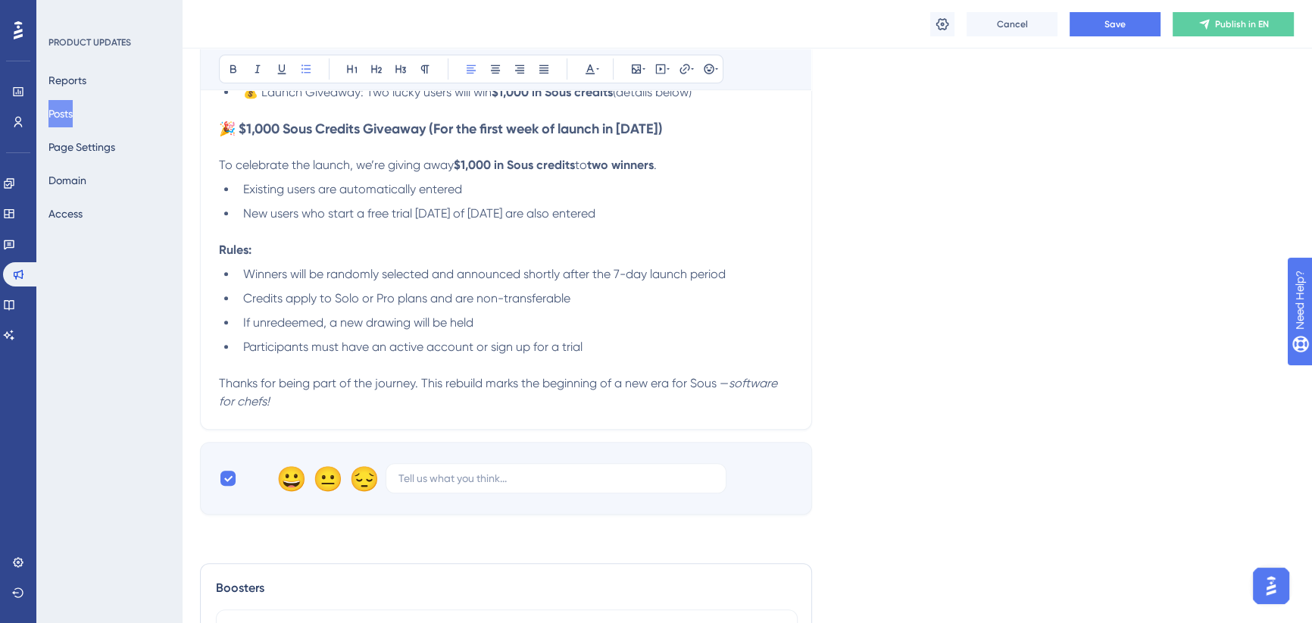
click at [404, 273] on span "Winners will be randomly selected and announced shortly after the 7-day launch …" at bounding box center [484, 274] width 483 height 14
click at [726, 273] on span "Winners will be randomly selected and announced shortly after the 7-day launch …" at bounding box center [484, 274] width 483 height 14
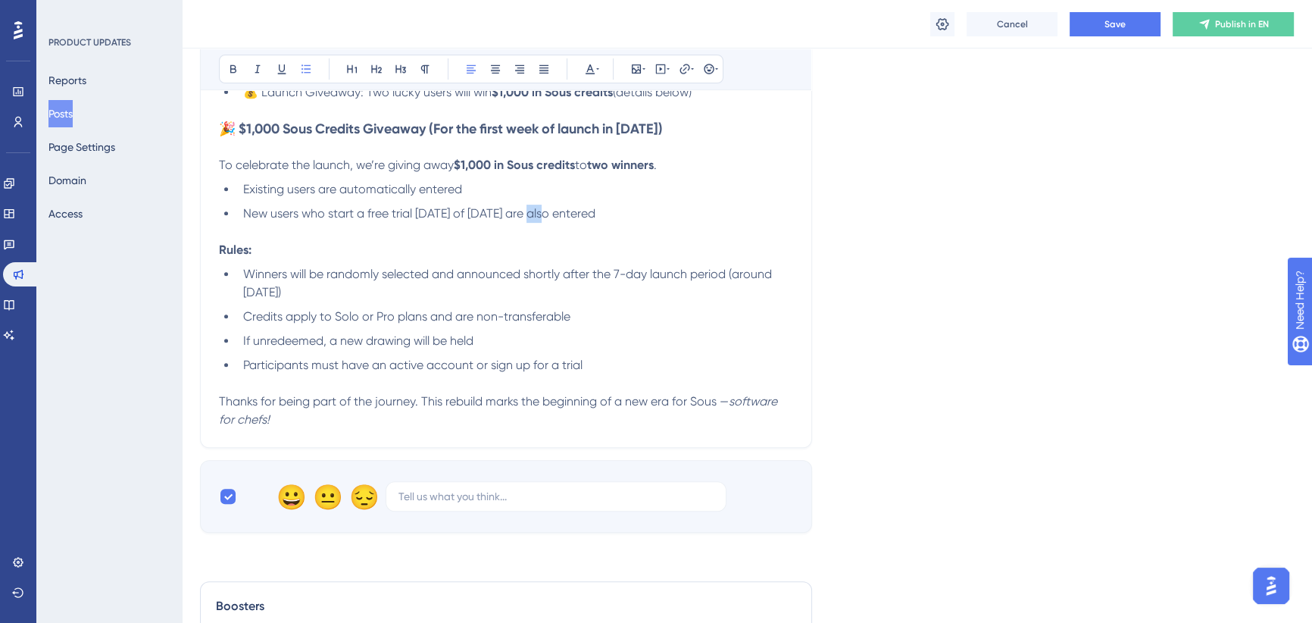
drag, startPoint x: 551, startPoint y: 214, endPoint x: 529, endPoint y: 213, distance: 21.2
click at [529, 213] on span "New users who start a free trial within 7 days of October 14, 2025 are also ent…" at bounding box center [419, 213] width 352 height 14
click at [544, 305] on ul "Winners will be randomly selected and announced shortly after the 7-day launch …" at bounding box center [506, 319] width 574 height 109
click at [411, 319] on span "Credits apply to Solo or Pro plans and are non-transferable" at bounding box center [406, 316] width 327 height 14
click at [407, 337] on span "If unredeemed, a new drawing will be held" at bounding box center [358, 340] width 230 height 14
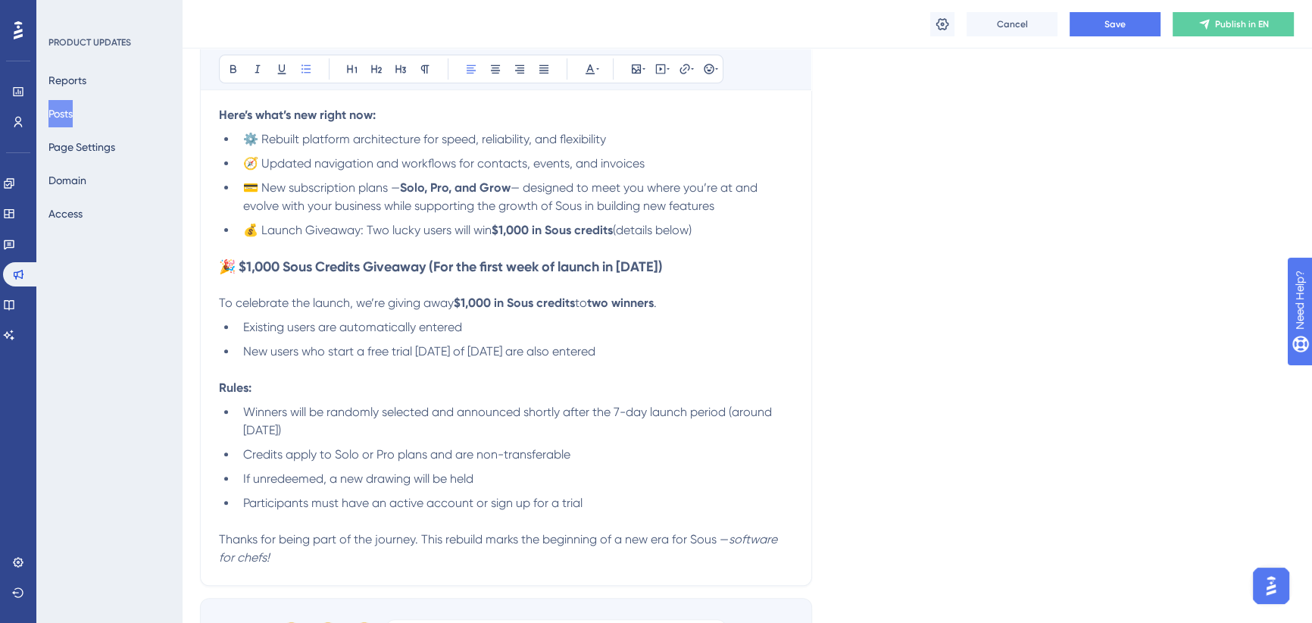
scroll to position [265, 0]
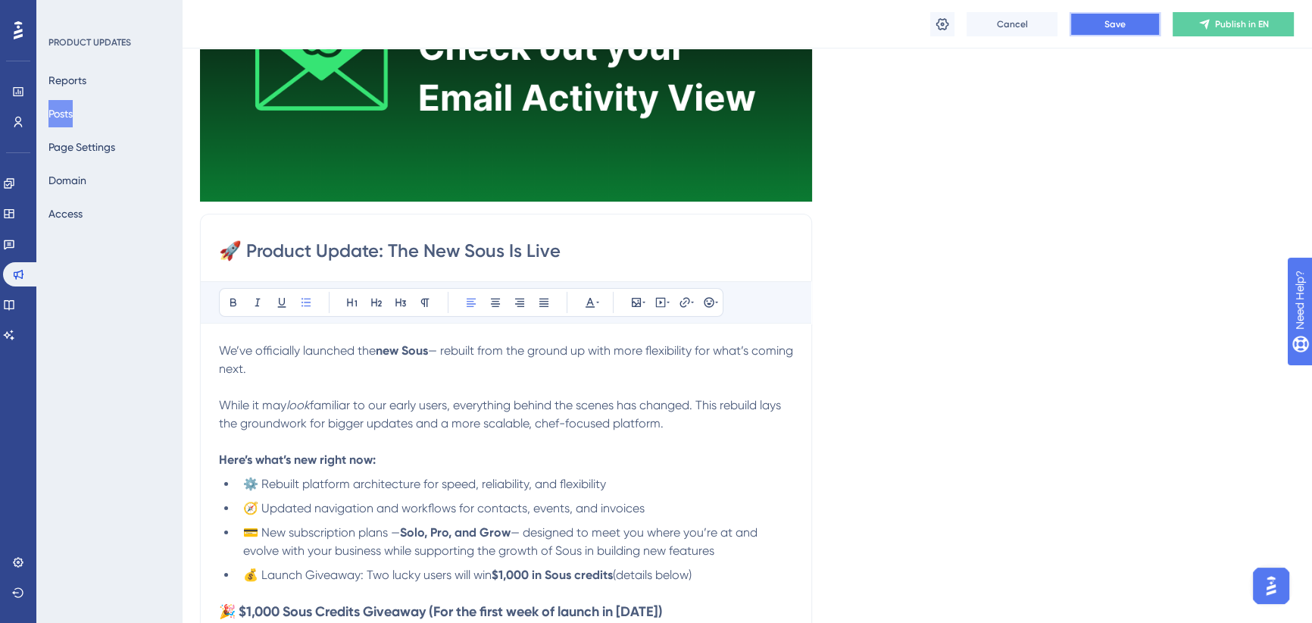
click at [1102, 26] on button "Save" at bounding box center [1115, 24] width 91 height 24
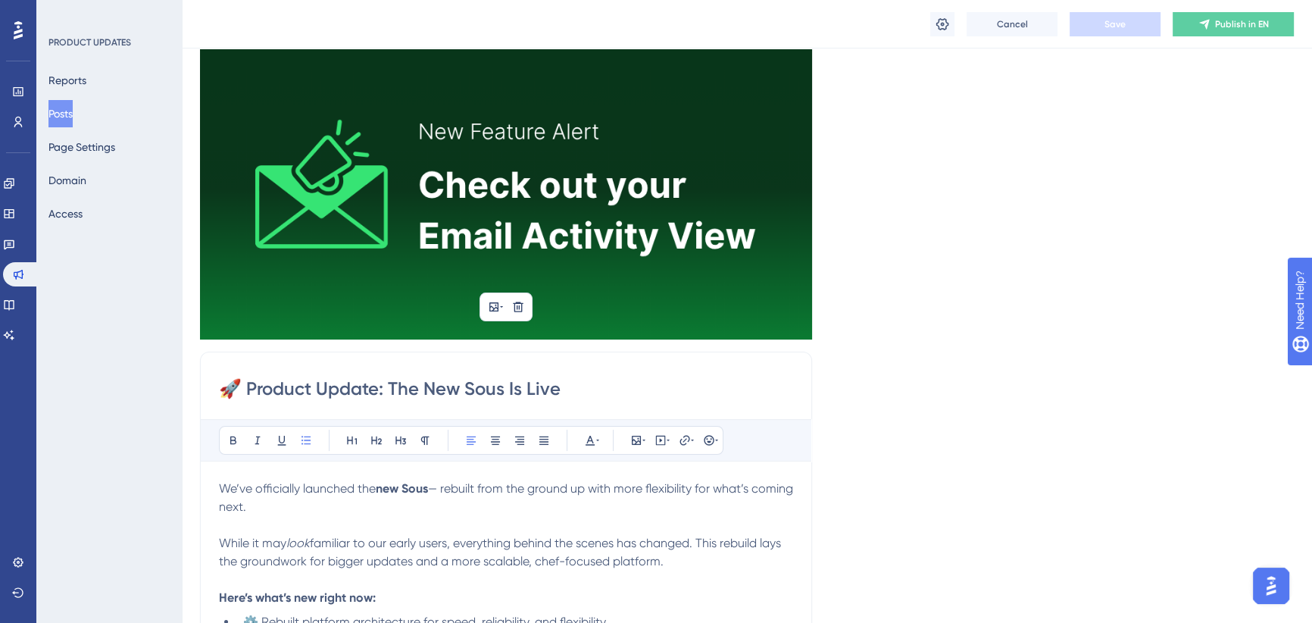
scroll to position [59, 0]
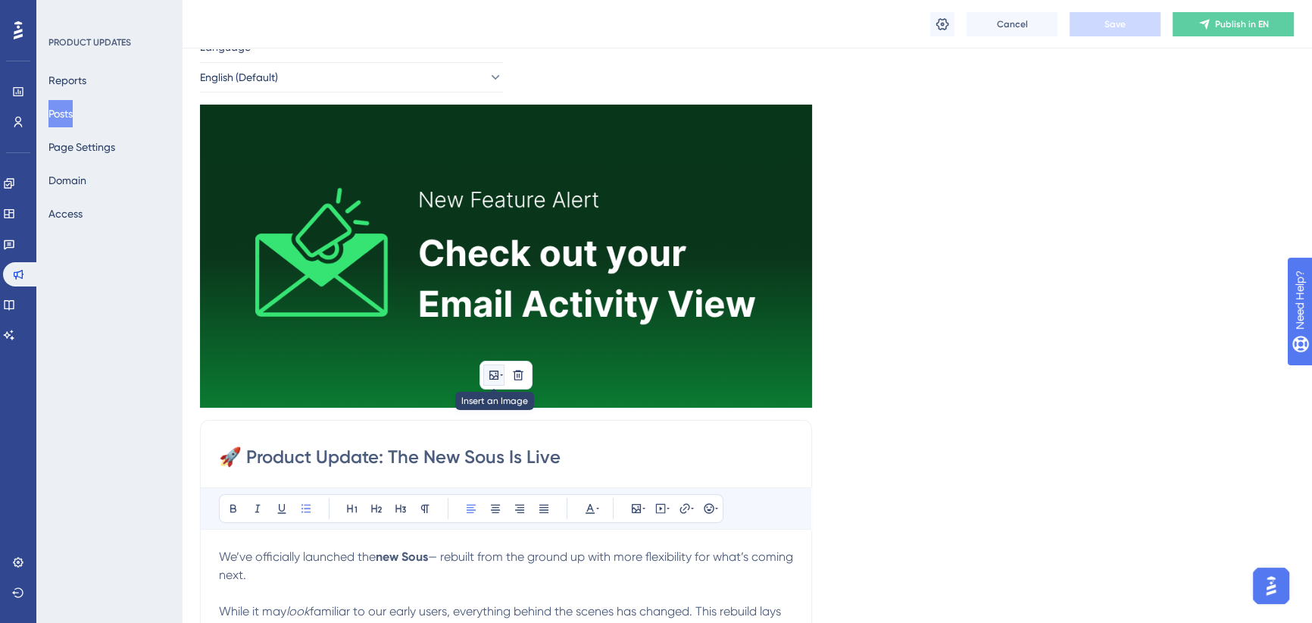
click at [495, 374] on icon at bounding box center [493, 374] width 9 height 9
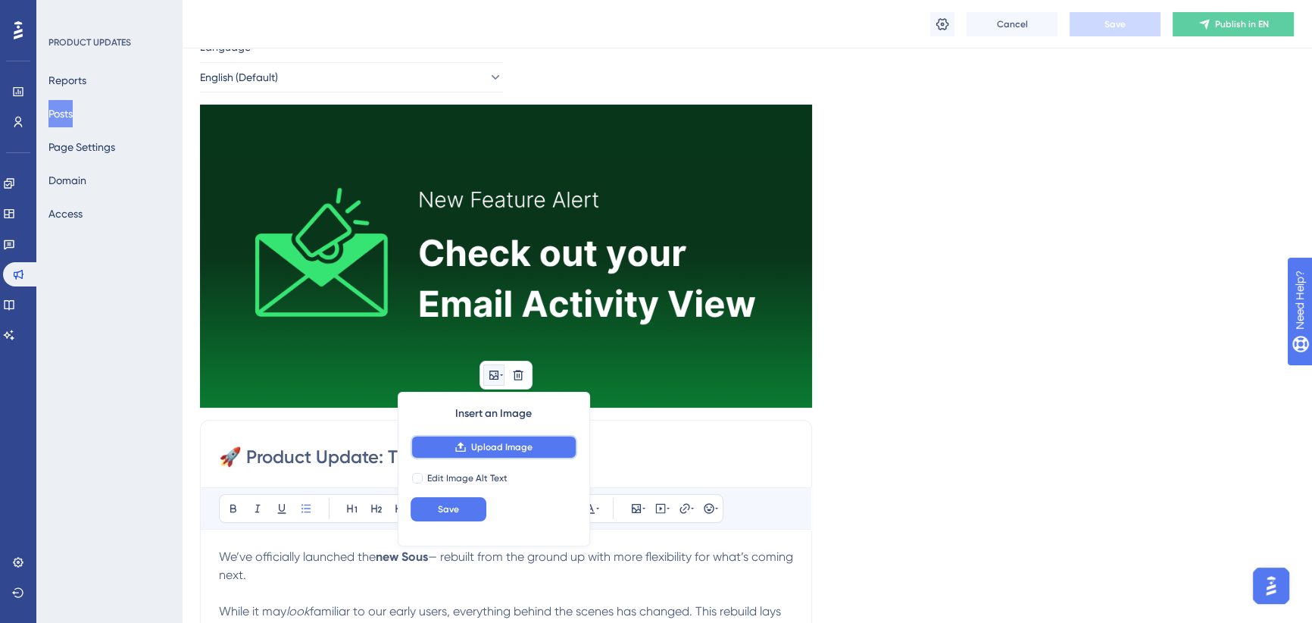
click at [473, 442] on span "Upload Image" at bounding box center [501, 447] width 61 height 12
click at [910, 244] on div "Language English (Default) Insert an Image Upload Image Edit Image Alt Text Sav…" at bounding box center [747, 629] width 1094 height 1183
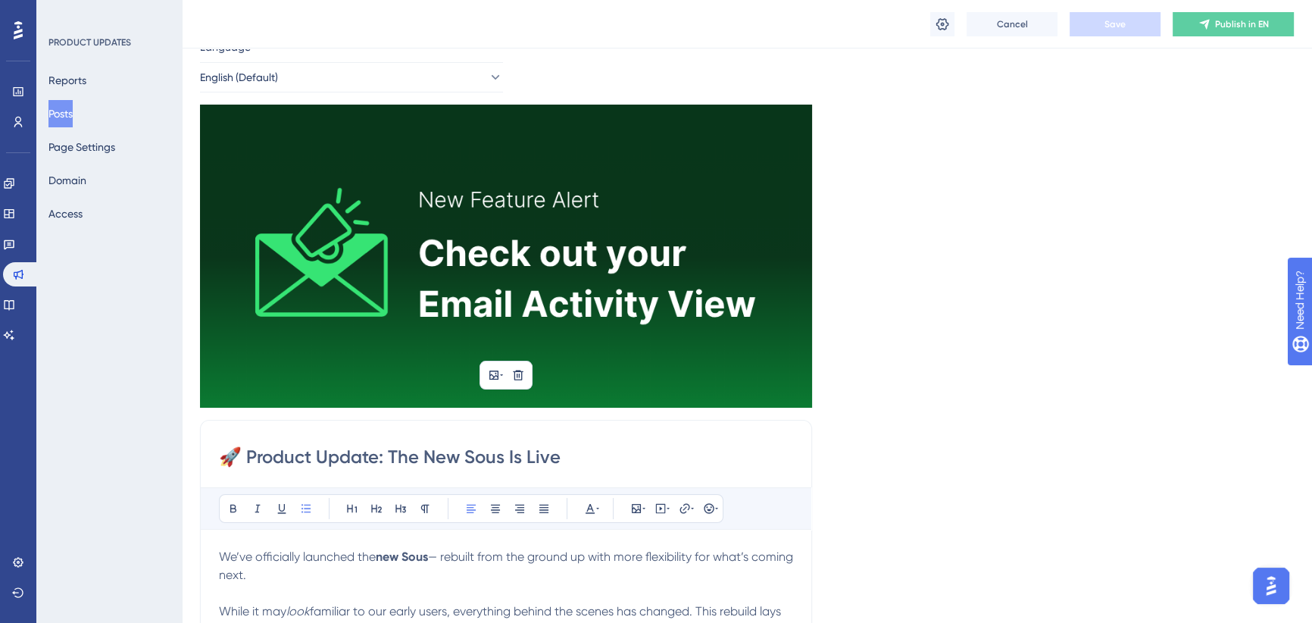
click at [910, 244] on div "Language English (Default) Insert an Image Delete 🚀 Product Update: The New Sou…" at bounding box center [747, 629] width 1094 height 1183
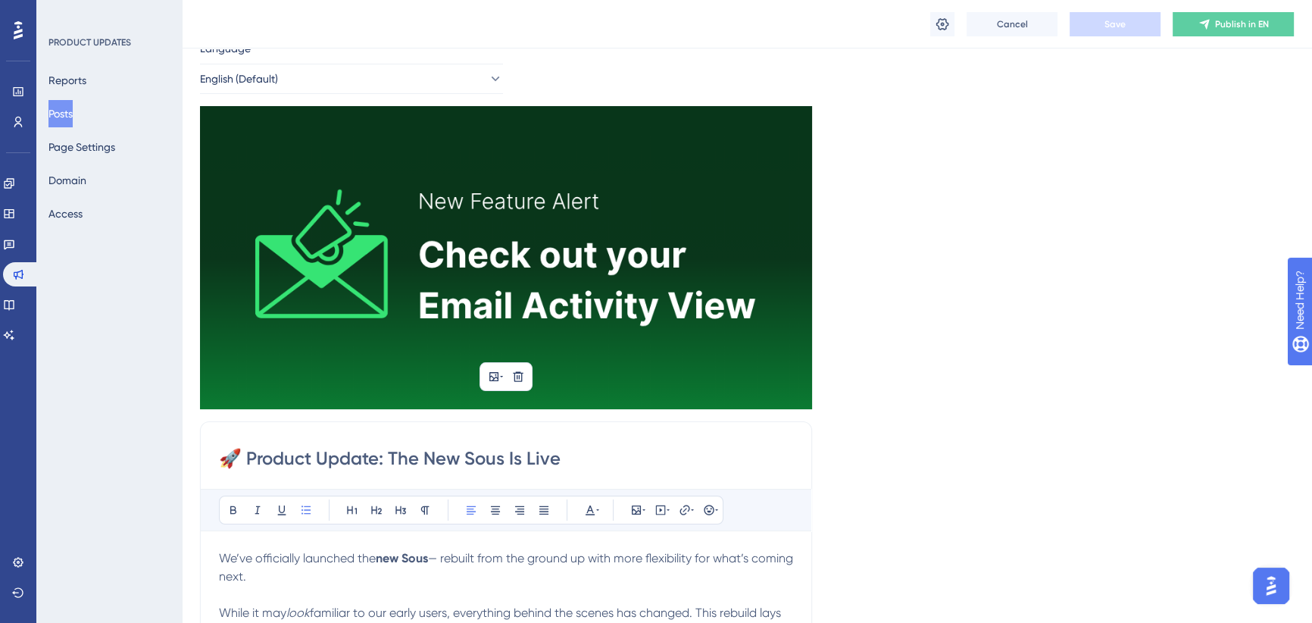
scroll to position [0, 0]
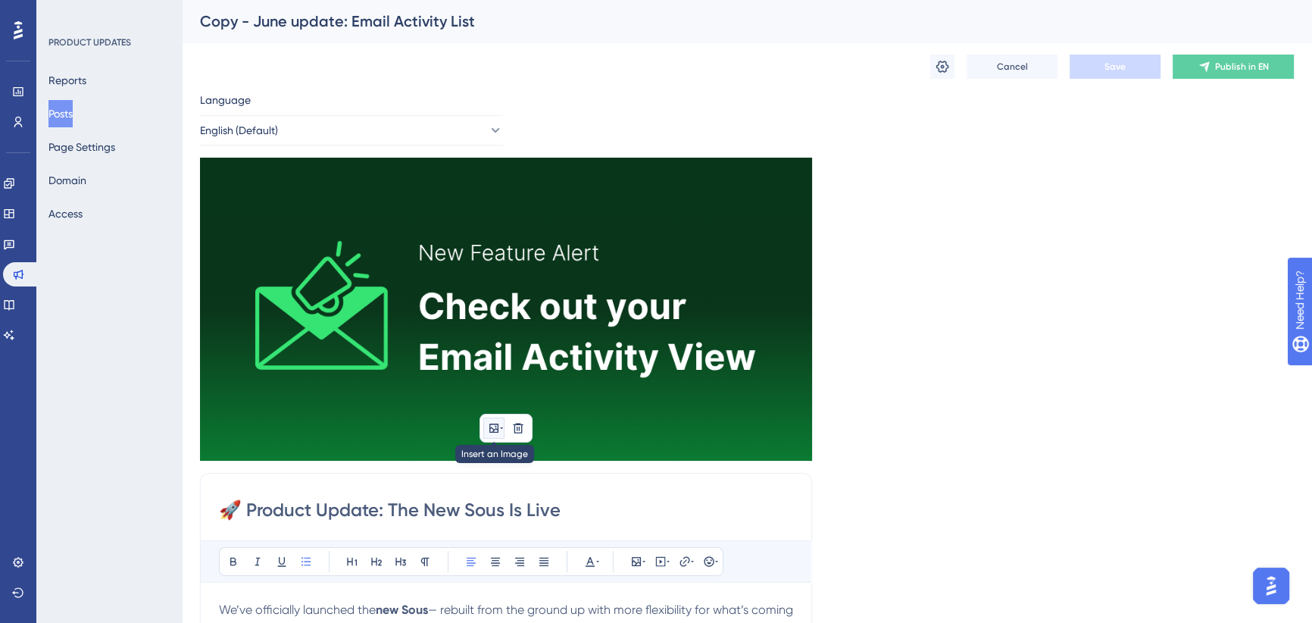
click at [492, 426] on icon at bounding box center [494, 428] width 12 height 12
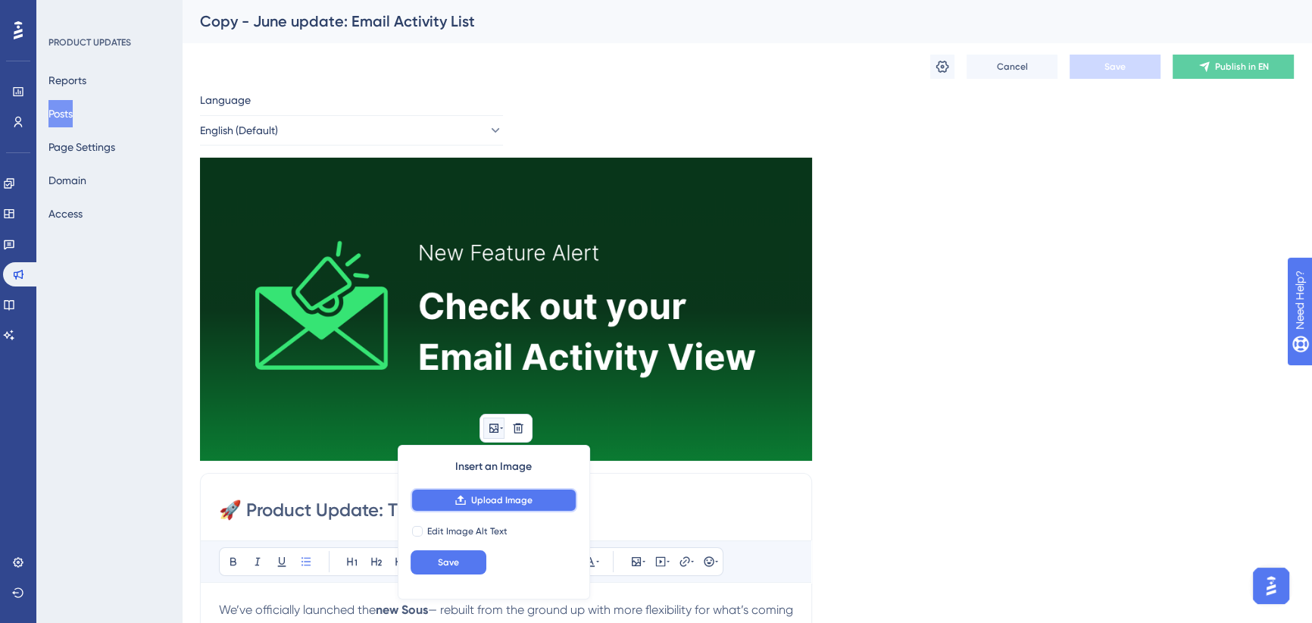
click at [495, 495] on span "Upload Image" at bounding box center [501, 500] width 61 height 12
click at [456, 561] on span "Save" at bounding box center [448, 562] width 21 height 12
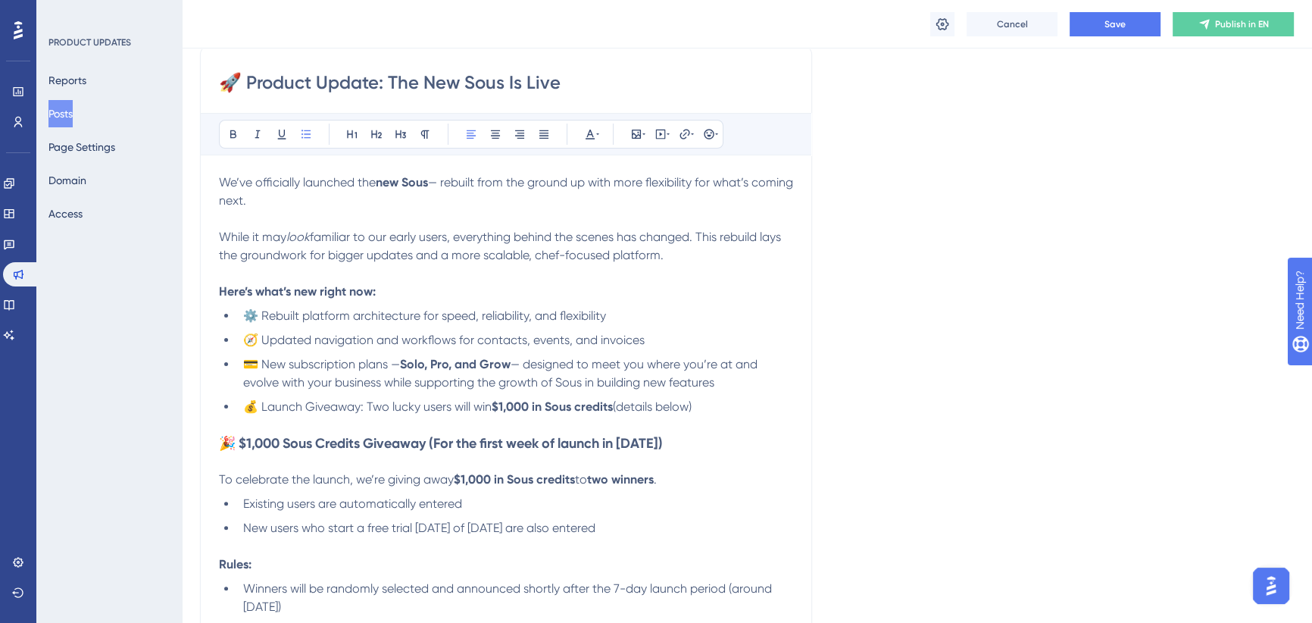
scroll to position [413, 0]
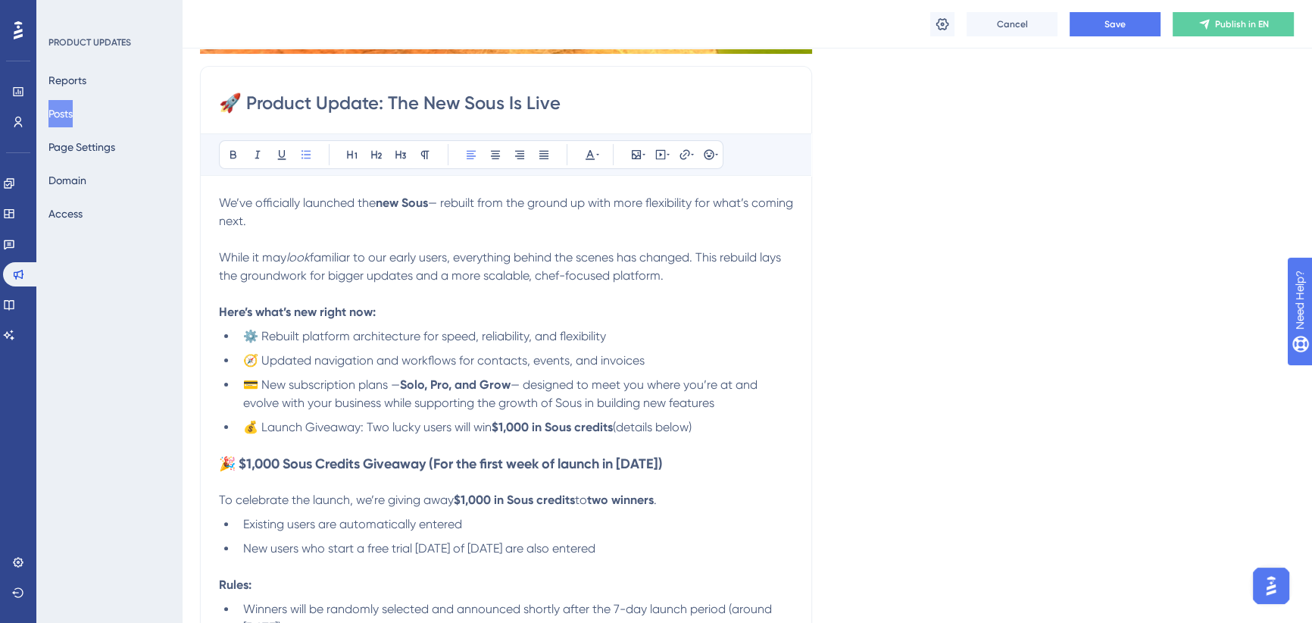
drag, startPoint x: 433, startPoint y: 105, endPoint x: 395, endPoint y: 102, distance: 38.8
click at [395, 102] on input "🚀 Product Update: The New Sous Is Live" at bounding box center [506, 103] width 574 height 24
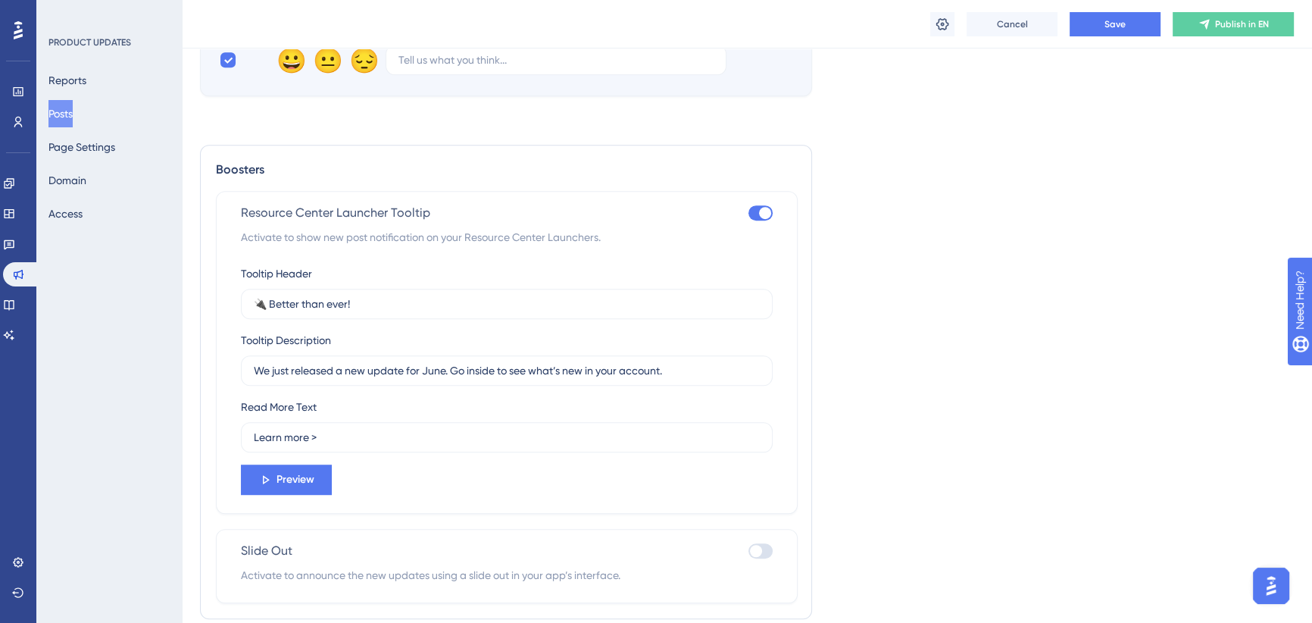
scroll to position [1241, 0]
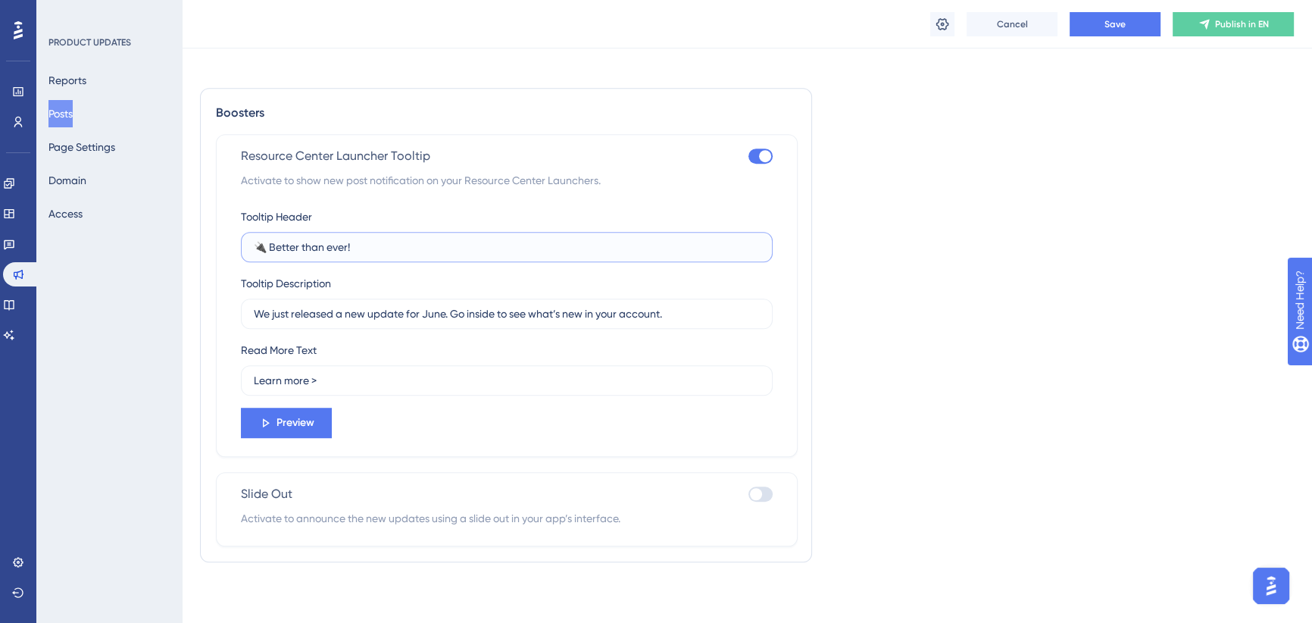
click at [305, 253] on input "🔌 Better than ever!" at bounding box center [507, 247] width 506 height 17
paste input "The New Sous Is Live"
click at [255, 246] on input "The New Sous Is Live" at bounding box center [507, 247] width 506 height 17
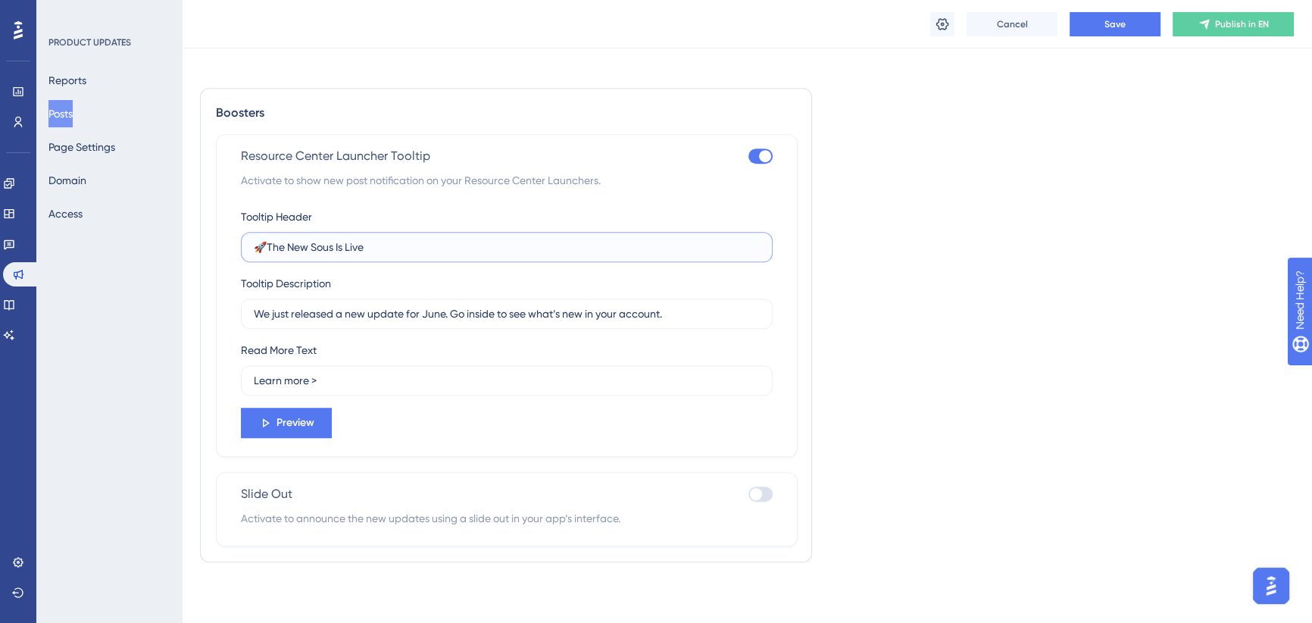
click at [270, 247] on input "🚀The New Sous Is Live" at bounding box center [507, 247] width 506 height 17
type input "🚀 The New Sous Is Live"
click at [601, 318] on input "We just released a new update for June. Go inside to see what’s new in your acc…" at bounding box center [507, 313] width 506 height 17
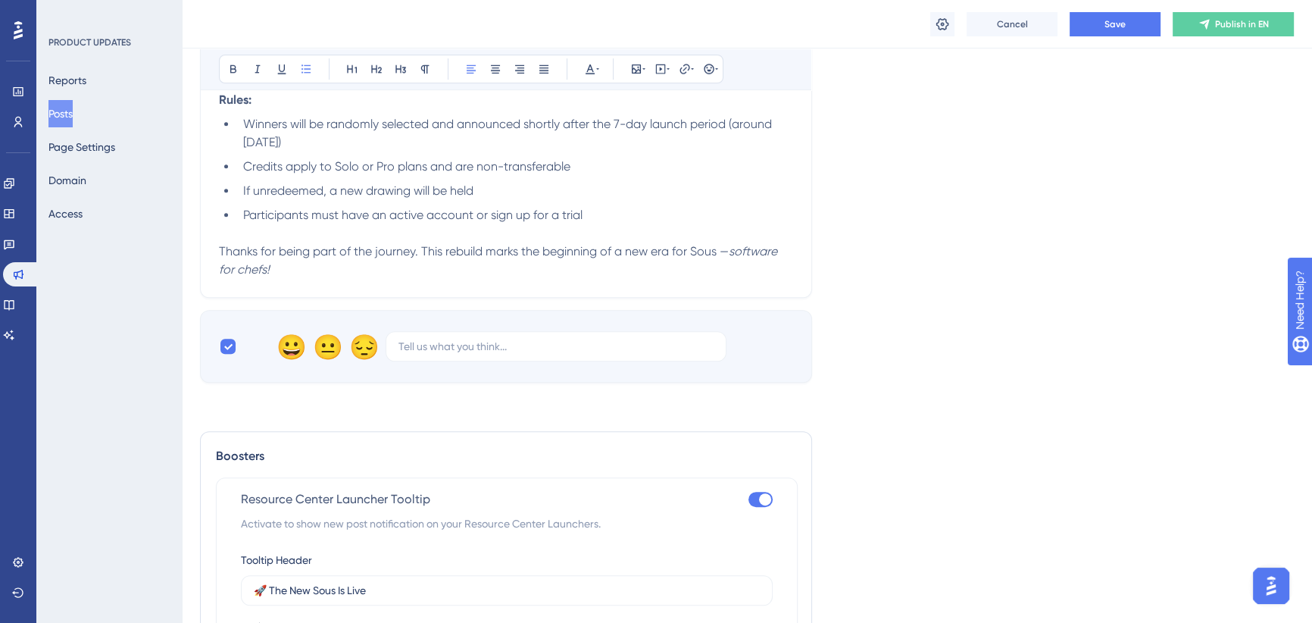
scroll to position [1103, 0]
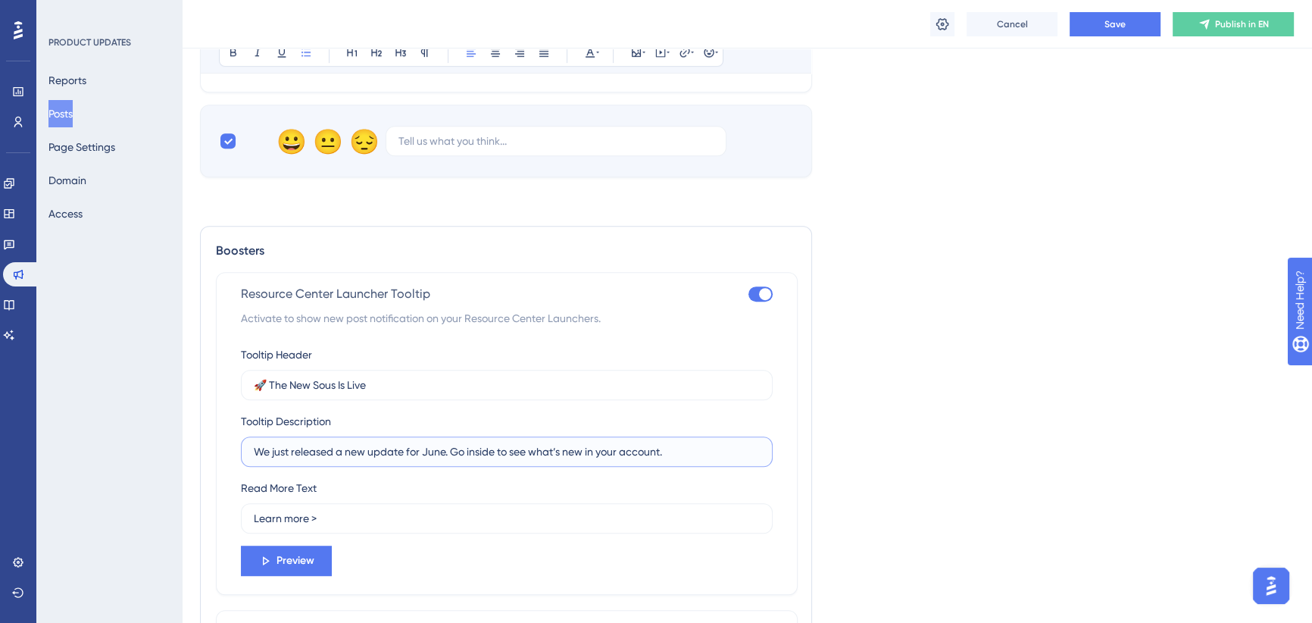
click at [348, 457] on input "We just released a new update for June. Go inside to see what’s new in your acc…" at bounding box center [507, 451] width 506 height 17
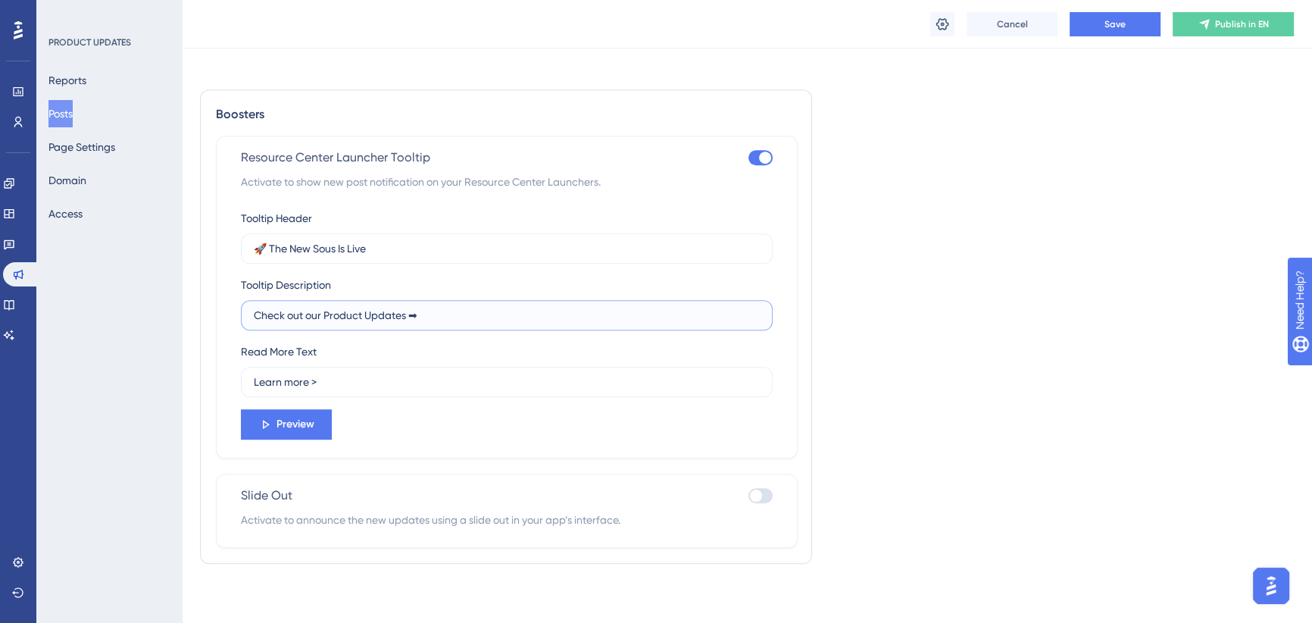
scroll to position [1241, 0]
click at [297, 423] on span "Preview" at bounding box center [295, 423] width 38 height 18
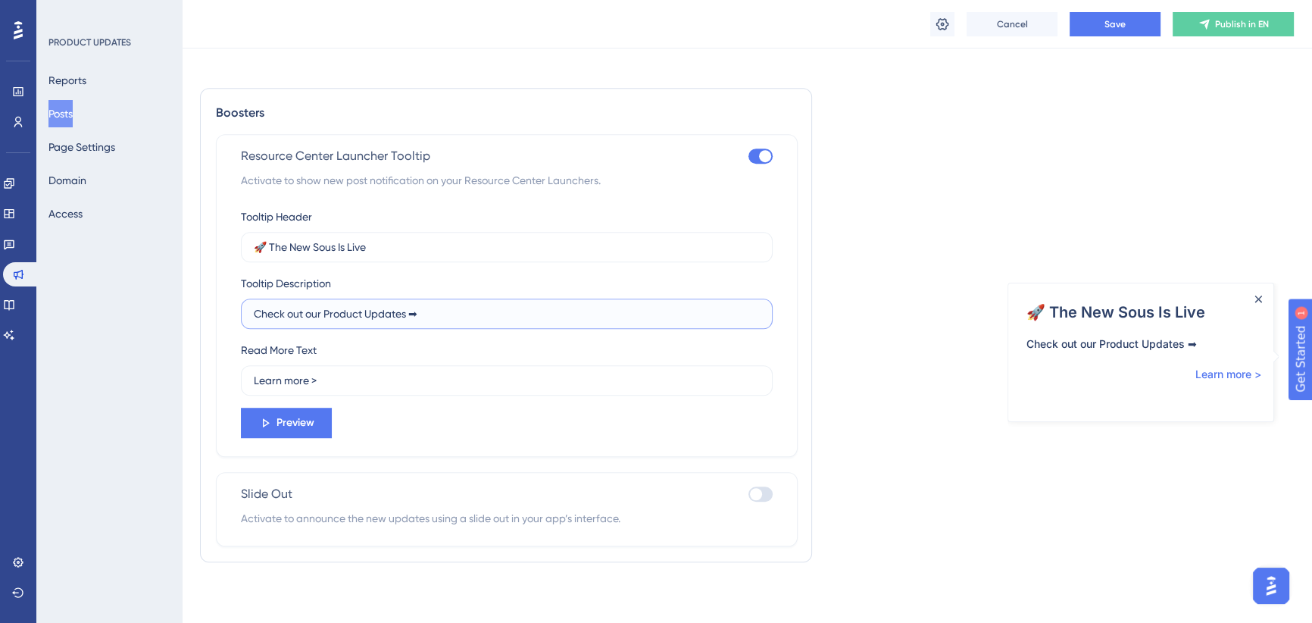
drag, startPoint x: 420, startPoint y: 316, endPoint x: 189, endPoint y: 309, distance: 231.1
drag, startPoint x: 386, startPoint y: 310, endPoint x: 206, endPoint y: 308, distance: 180.3
click at [206, 308] on div "Boosters Resource Center Launcher Tooltip Activate to show new post notificatio…" at bounding box center [506, 325] width 612 height 474
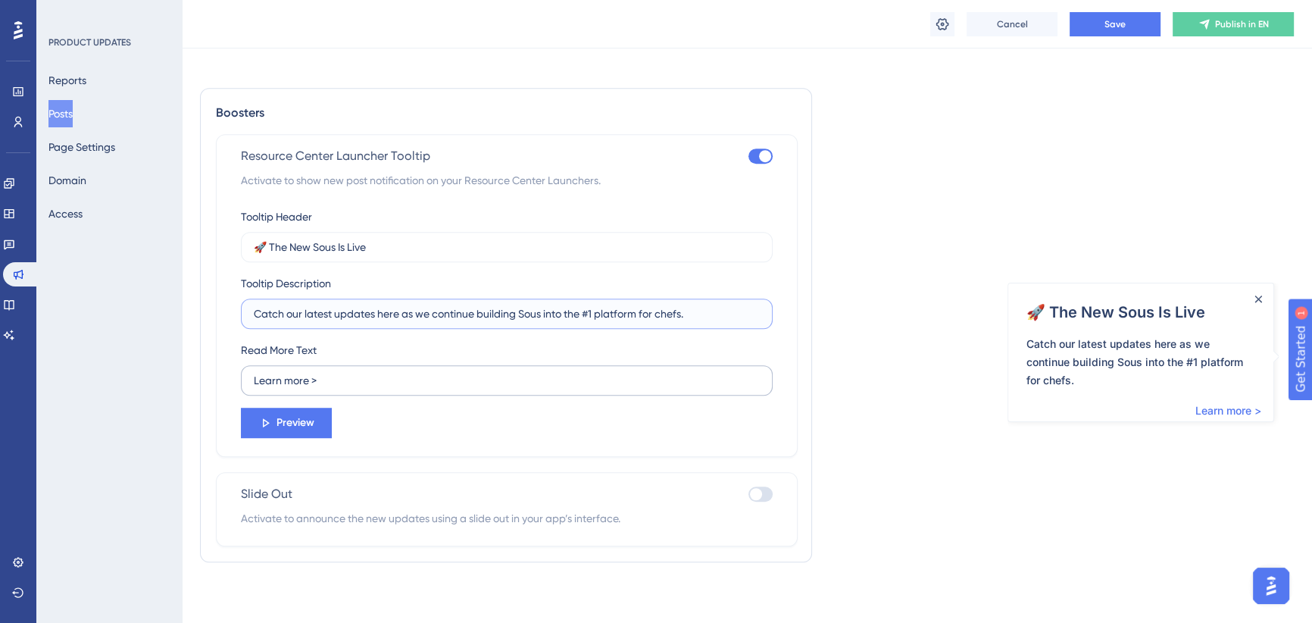
type input "Catch our latest updates here as we continue building Sous into the #1 platform…"
drag, startPoint x: 308, startPoint y: 379, endPoint x: 250, endPoint y: 379, distance: 57.6
click at [250, 379] on label "Learn more >" at bounding box center [507, 380] width 532 height 30
click at [317, 384] on input "Check it out >" at bounding box center [507, 380] width 506 height 17
type input "Check it out ➡"
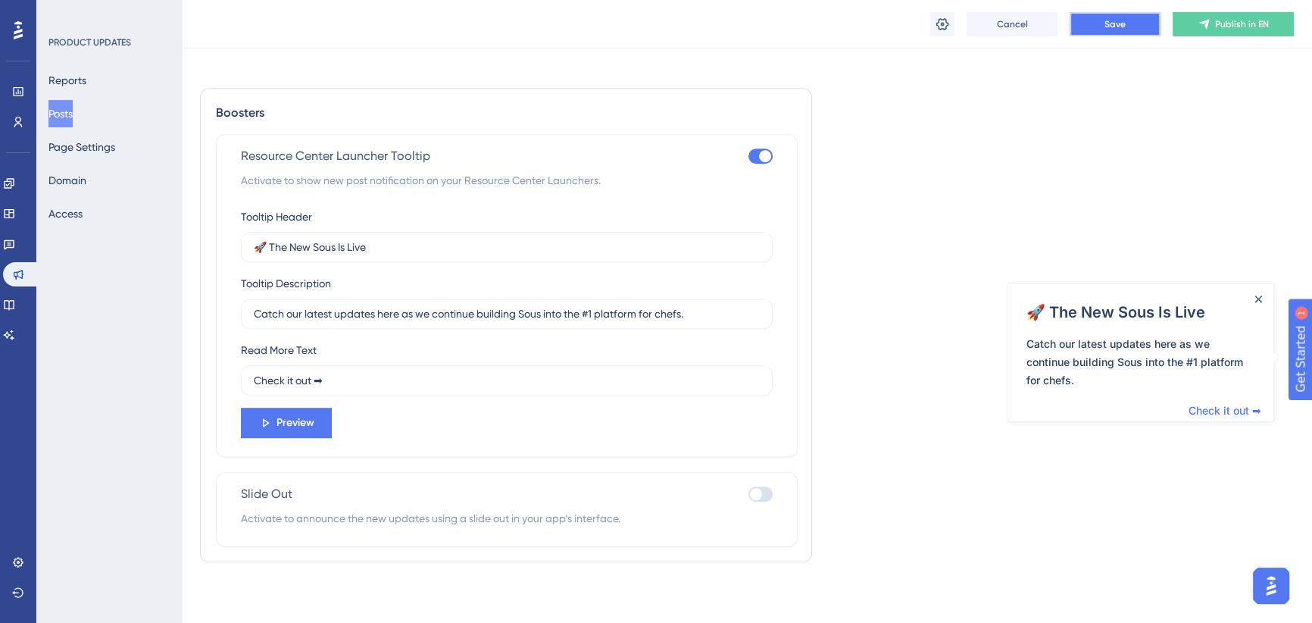
click at [1110, 22] on span "Save" at bounding box center [1114, 24] width 21 height 12
click at [1311, 410] on span "Get Started" at bounding box center [1327, 412] width 67 height 18
click at [1311, 408] on span "Get Started" at bounding box center [1327, 412] width 67 height 18
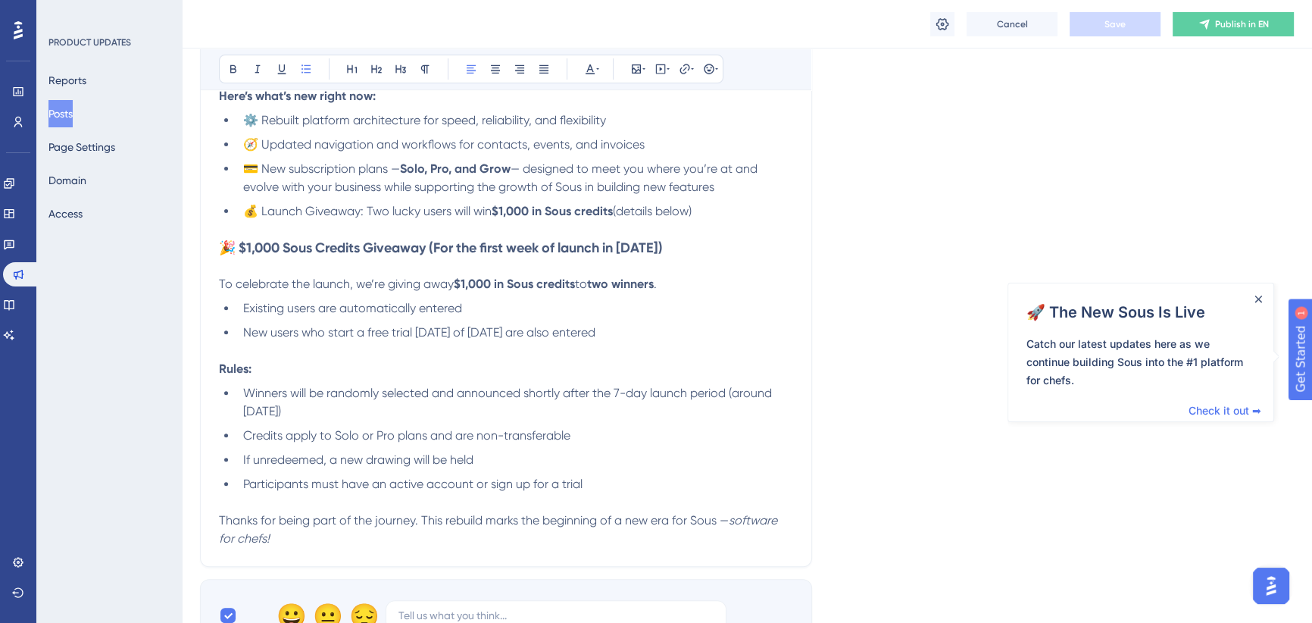
scroll to position [414, 0]
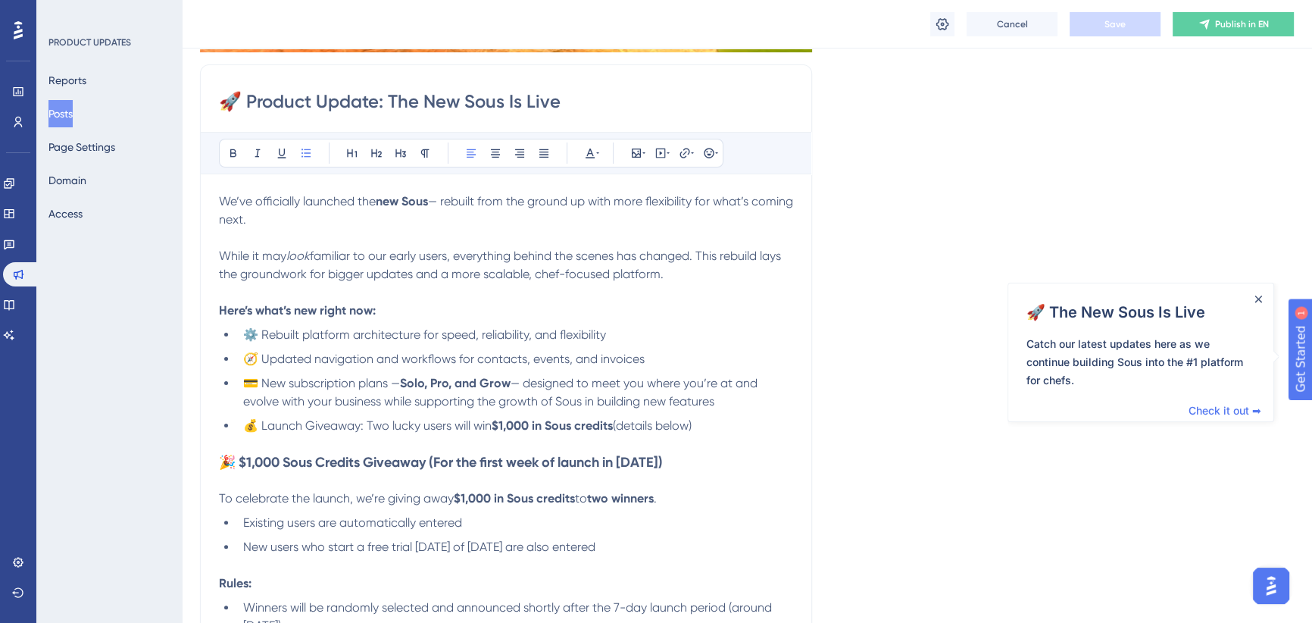
click at [676, 271] on p "While it may look familiar to our early users, everything behind the scenes has…" at bounding box center [506, 265] width 574 height 36
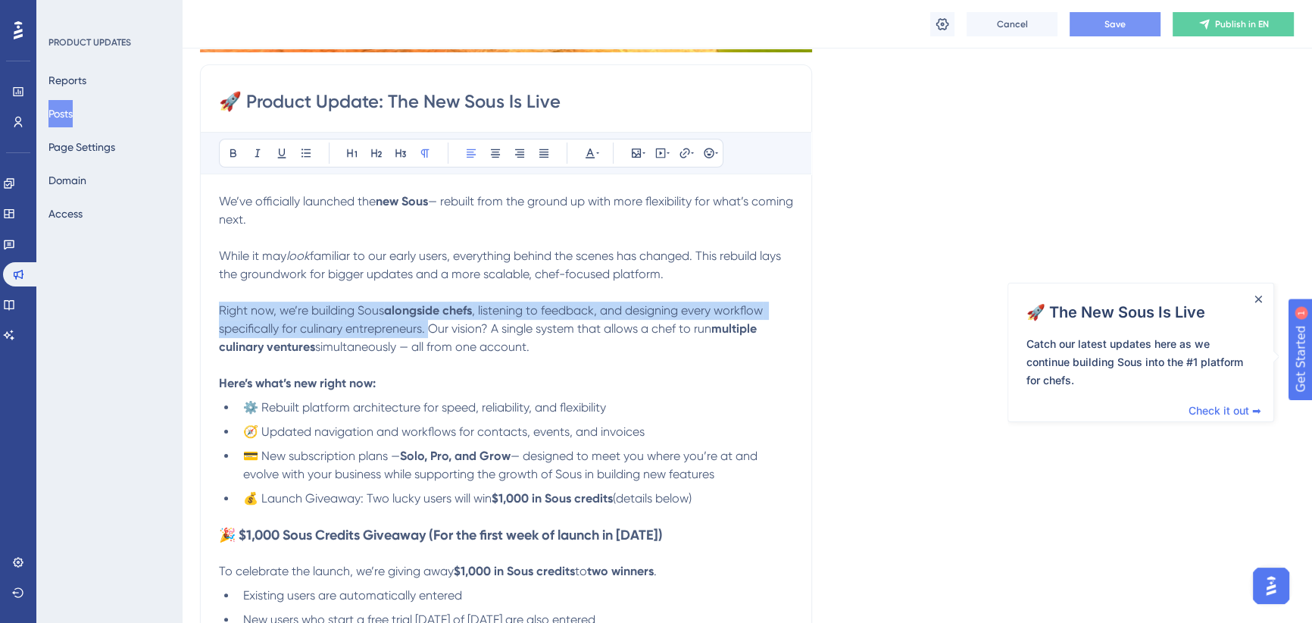
drag, startPoint x: 428, startPoint y: 327, endPoint x: 214, endPoint y: 314, distance: 214.8
click at [214, 314] on div "🚀 Product Update: The New Sous Is Live Bold Italic Underline Bullet Point Headi…" at bounding box center [506, 458] width 612 height 789
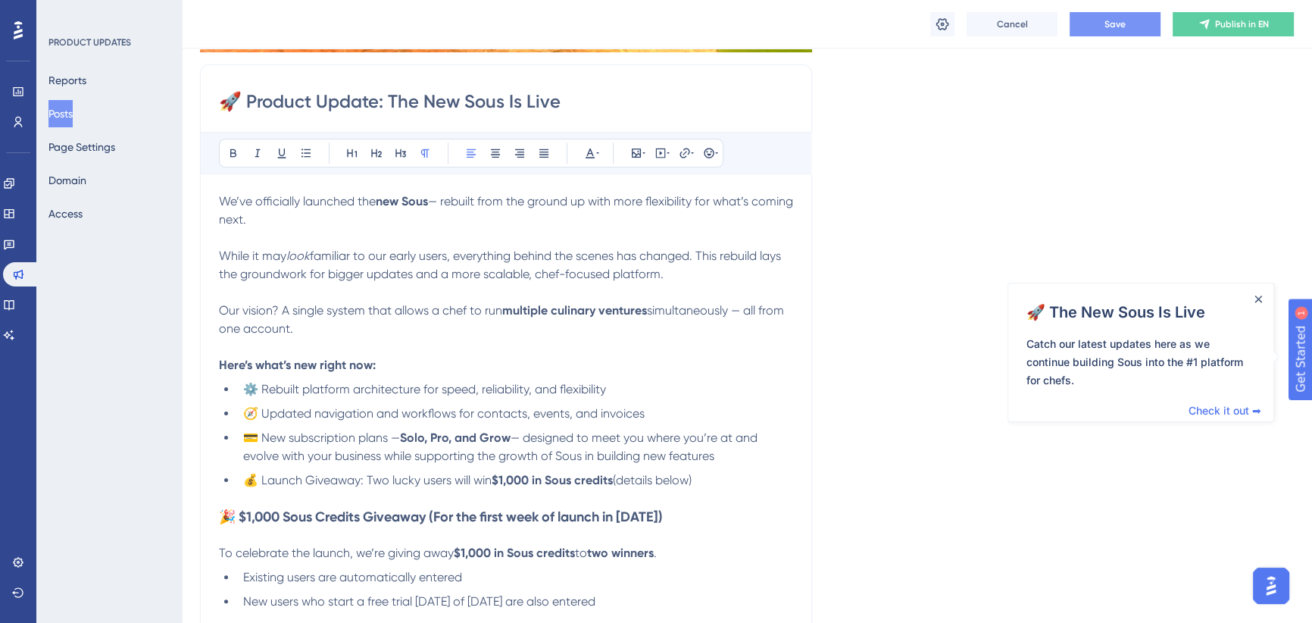
click at [242, 311] on span "Our vision? A single system that allows a chef to run" at bounding box center [360, 310] width 283 height 14
click at [363, 306] on span "Our ultimate goal? A single system that allows a chef to run" at bounding box center [382, 310] width 327 height 14
click at [549, 312] on strong "multiple culinary ventures" at bounding box center [618, 310] width 145 height 14
click at [620, 298] on p at bounding box center [506, 292] width 574 height 18
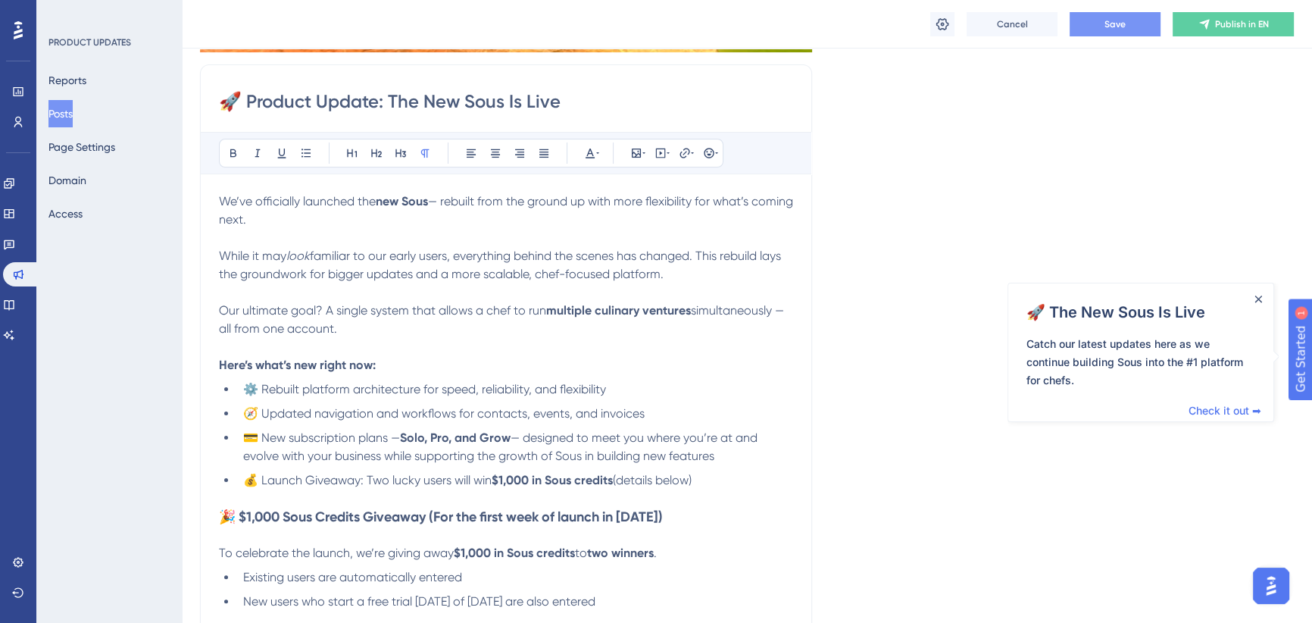
click at [667, 310] on strong "multiple culinary ventures" at bounding box center [618, 310] width 145 height 14
click at [440, 312] on span "Our ultimate goal? A single system that allows a chef to run" at bounding box center [382, 310] width 327 height 14
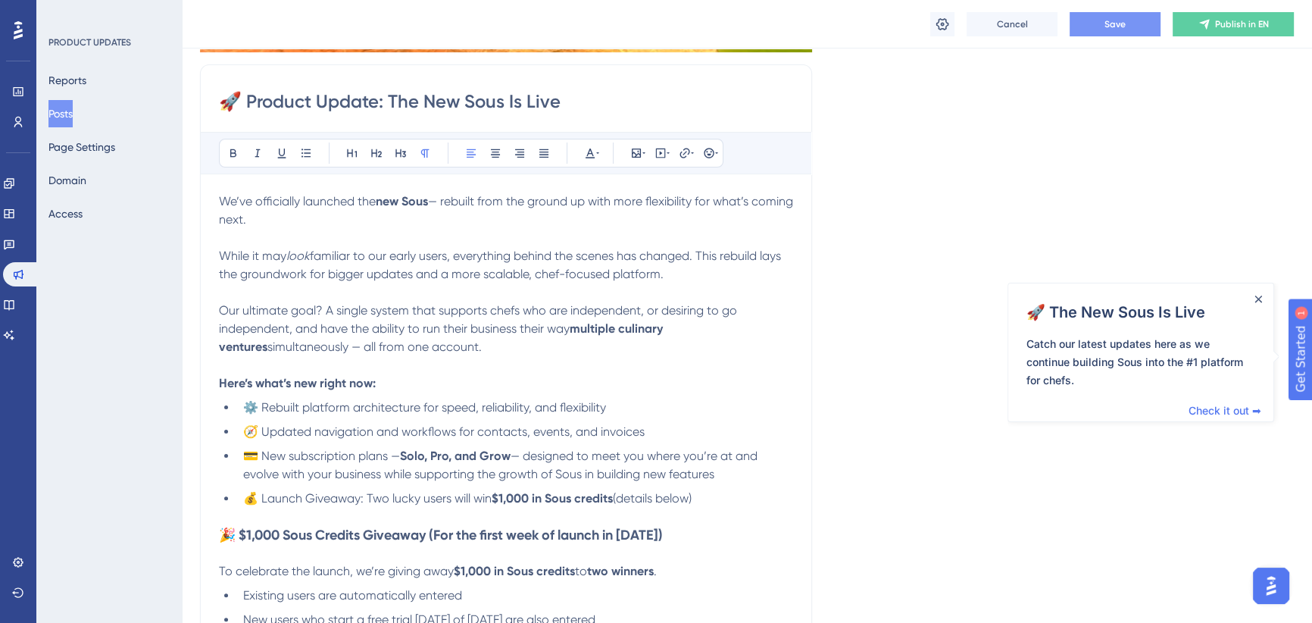
click at [455, 333] on span "Our ultimate goal? A single system that supports chefs who are independent, or …" at bounding box center [479, 319] width 521 height 33
click at [258, 151] on icon at bounding box center [257, 153] width 12 height 12
click at [529, 329] on span "business their way" at bounding box center [513, 328] width 99 height 14
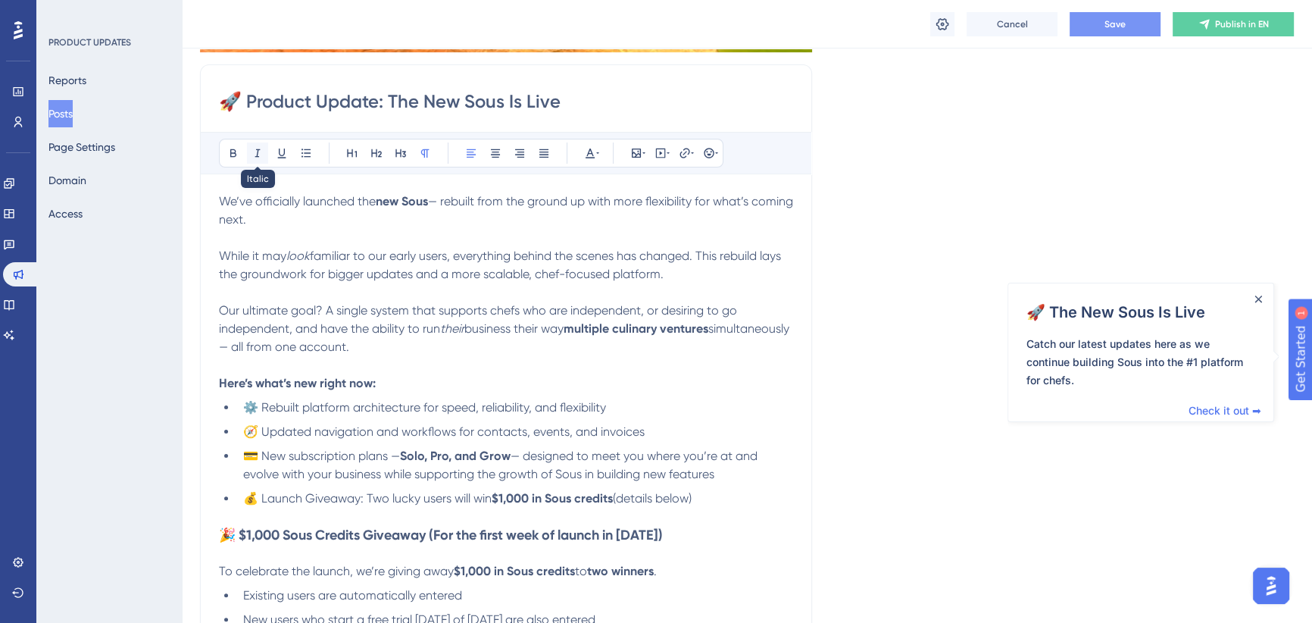
click at [258, 151] on icon at bounding box center [257, 153] width 12 height 12
click at [504, 311] on span "Our ultimate goal? A single system that supports chefs who are independent, or …" at bounding box center [479, 319] width 521 height 33
click at [558, 329] on span "way" at bounding box center [546, 328] width 23 height 14
click at [318, 347] on span "simultaneously — all from one account." at bounding box center [374, 346] width 214 height 14
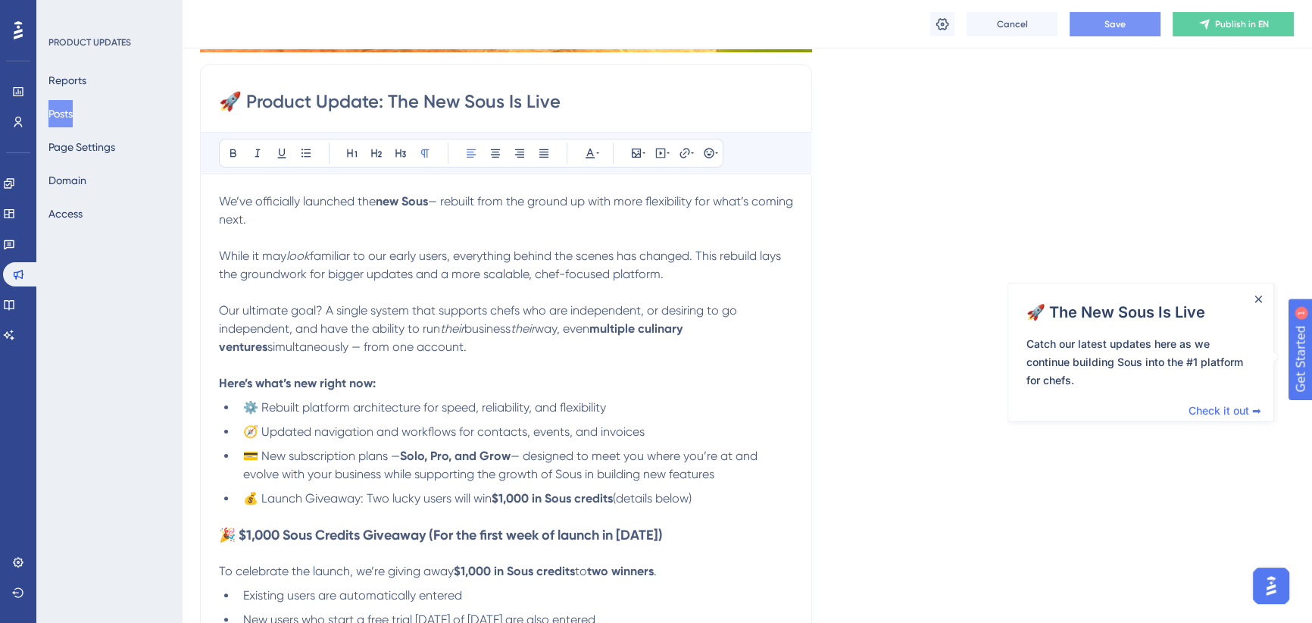
click at [428, 343] on p "Our ultimate goal? A single system that supports chefs who are independent, or …" at bounding box center [506, 328] width 574 height 55
click at [1127, 17] on button "Save" at bounding box center [1115, 24] width 91 height 24
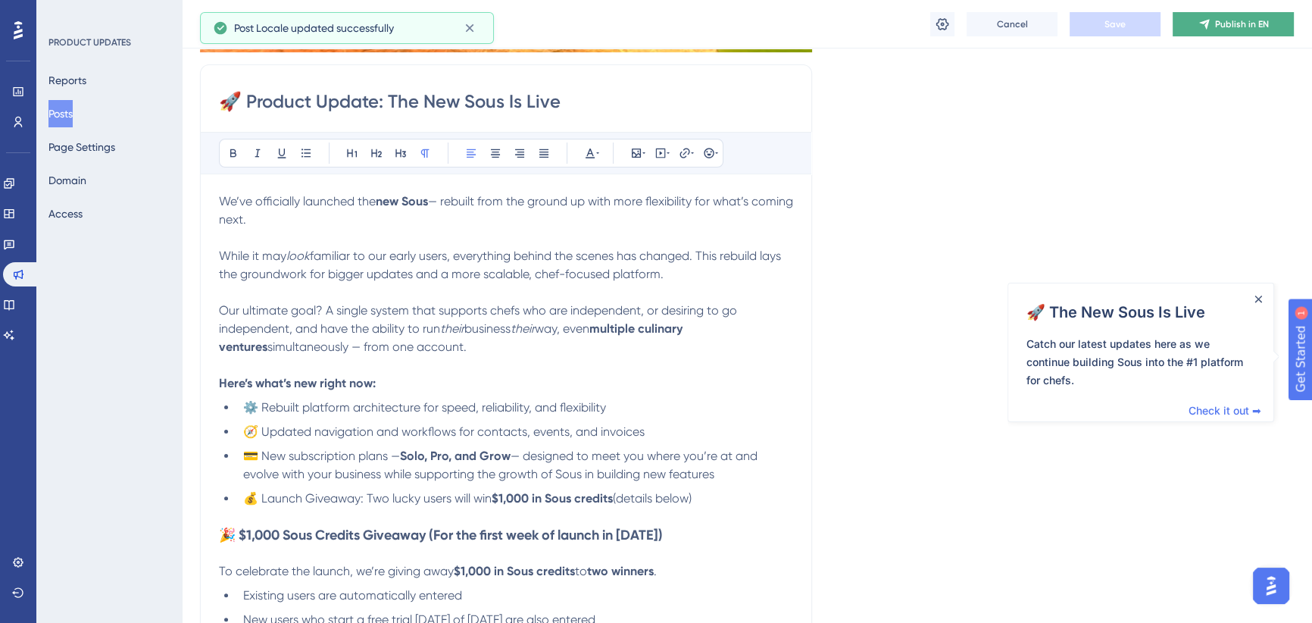
click at [1226, 34] on button "Publish in EN" at bounding box center [1233, 24] width 121 height 24
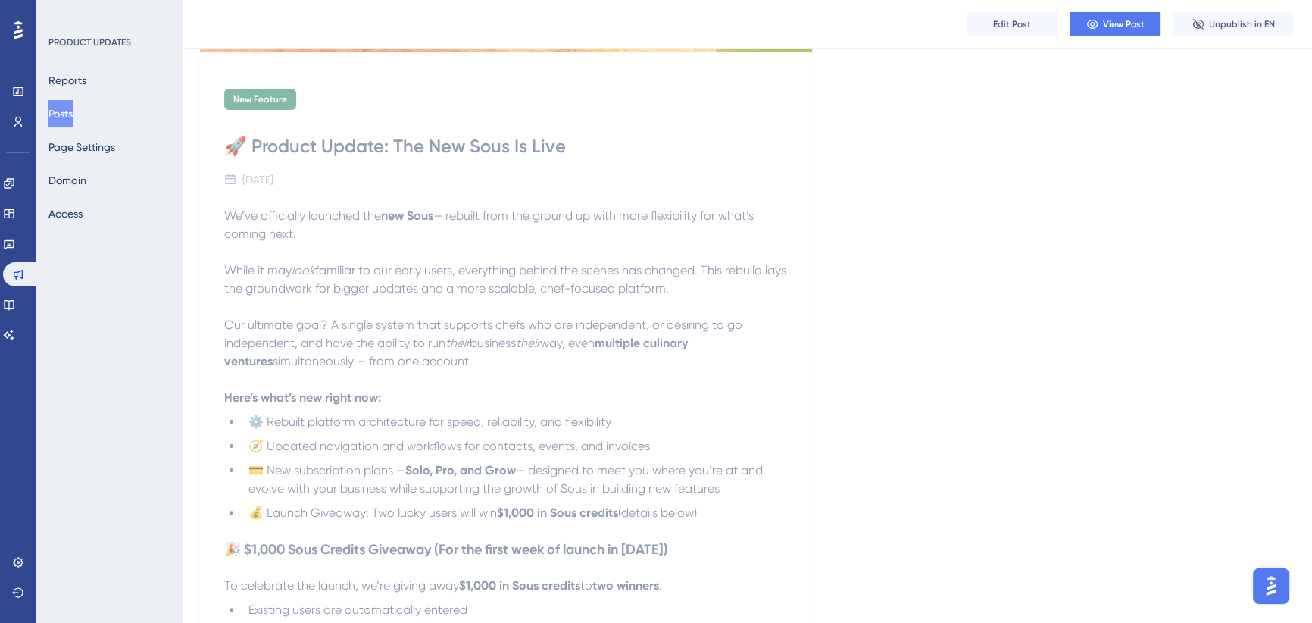
scroll to position [208, 0]
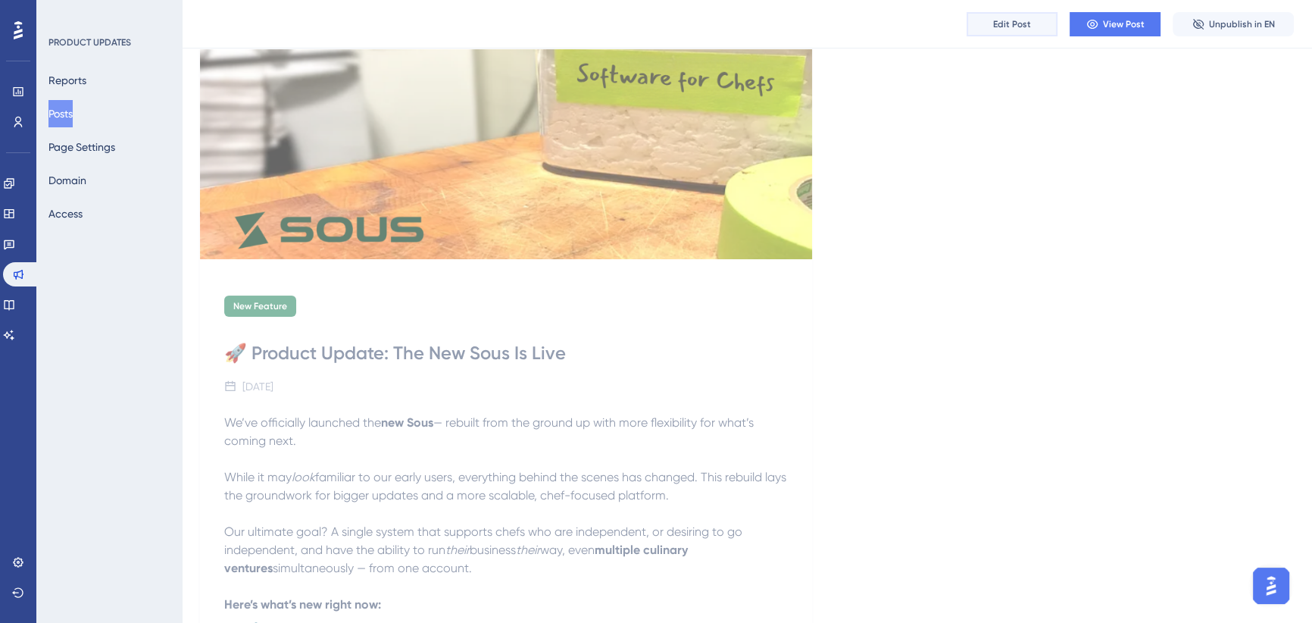
click at [1023, 23] on span "Edit Post" at bounding box center [1012, 24] width 38 height 12
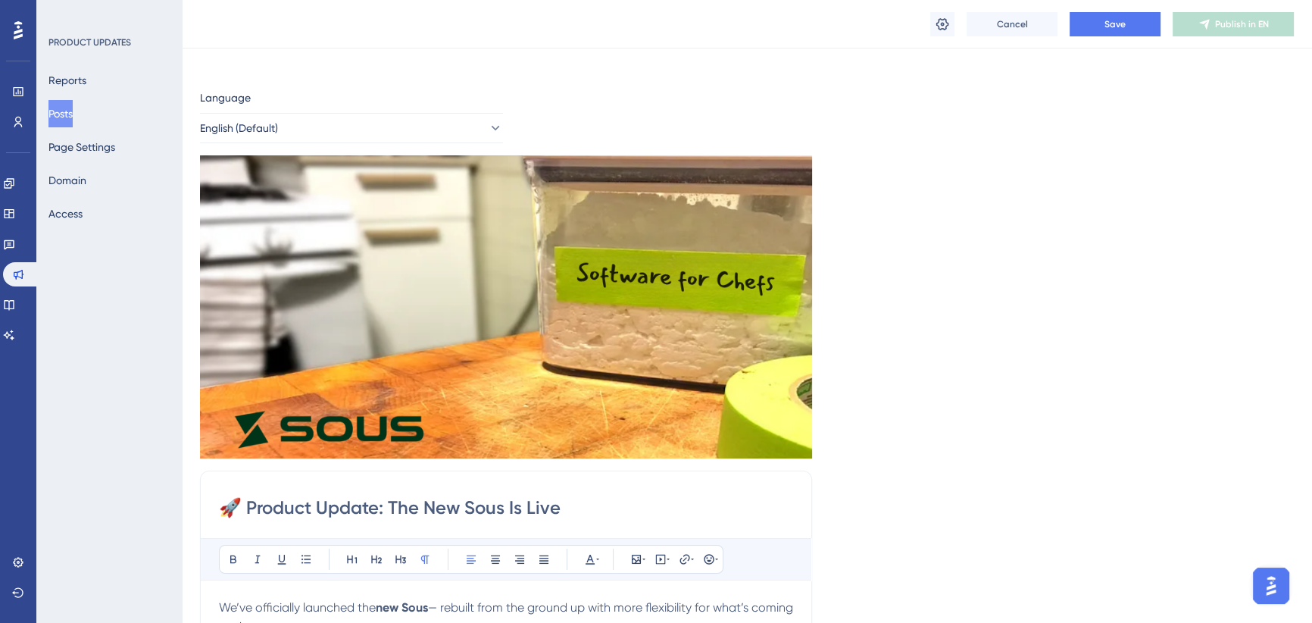
scroll to position [0, 0]
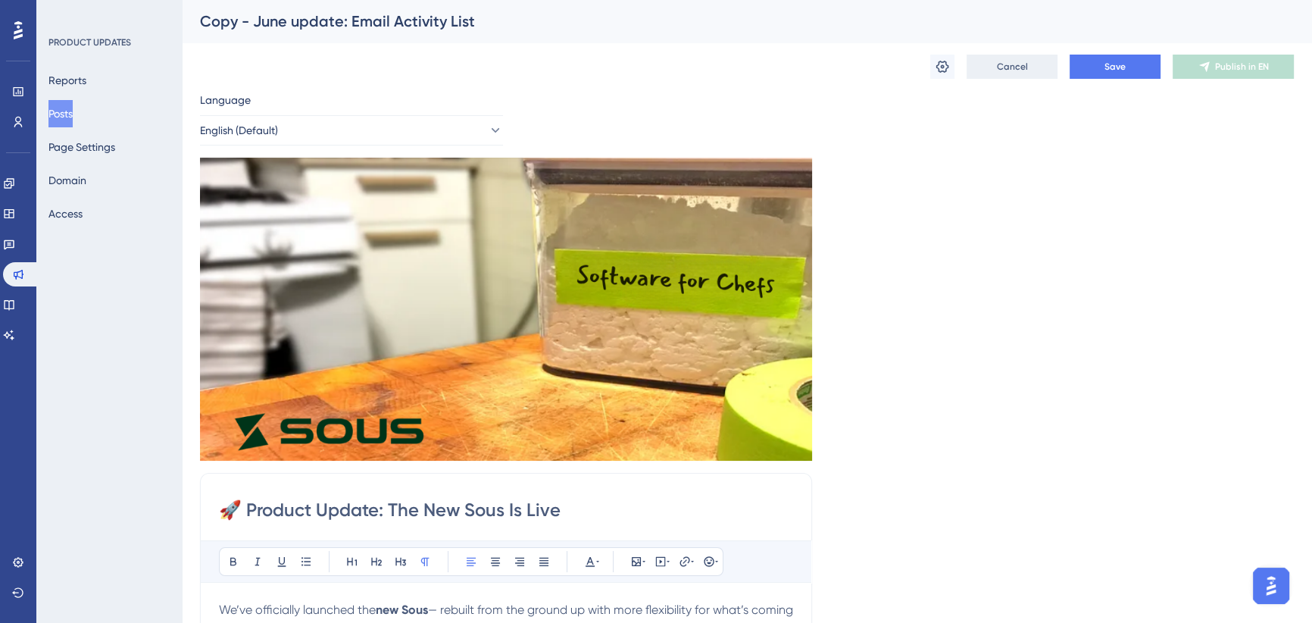
click at [1011, 68] on span "Cancel" at bounding box center [1012, 67] width 31 height 12
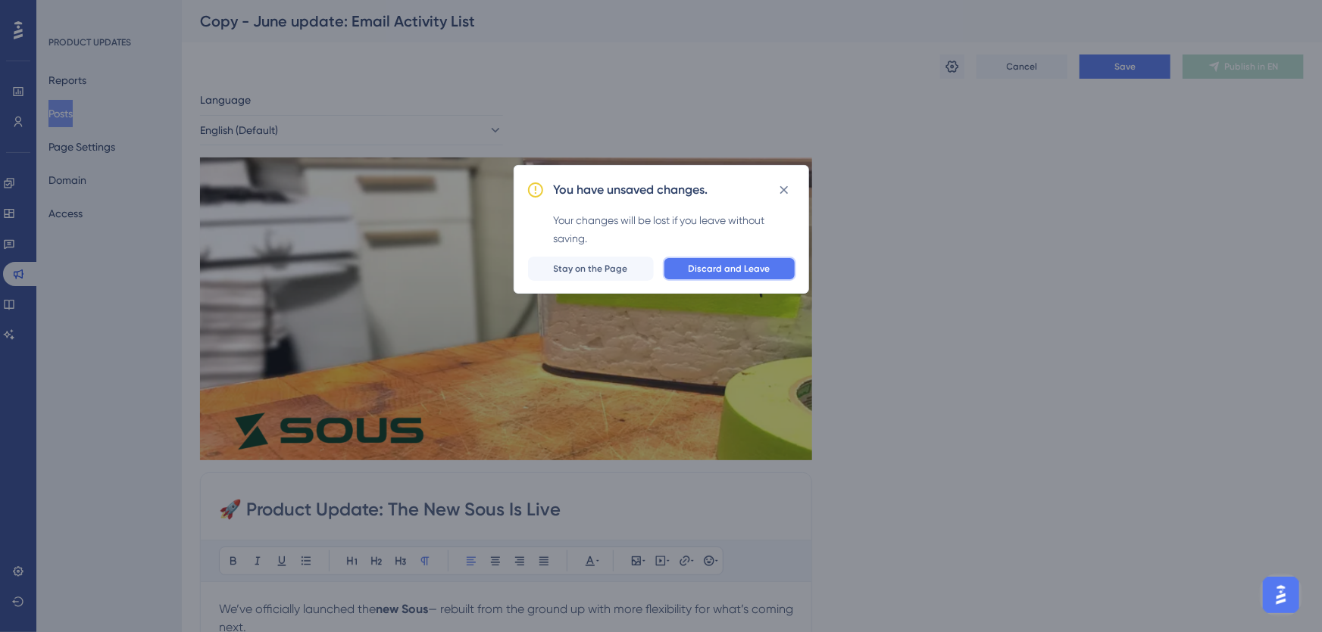
click at [701, 266] on span "Discard and Leave" at bounding box center [730, 269] width 82 height 12
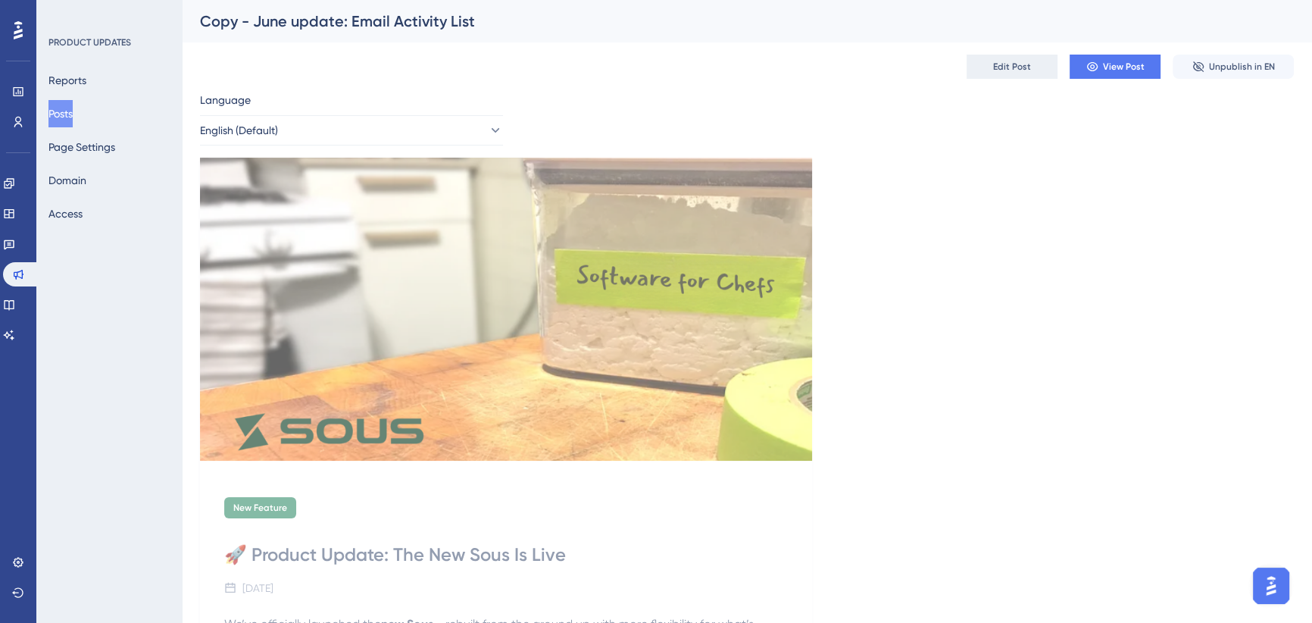
click at [992, 73] on button "Edit Post" at bounding box center [1012, 67] width 91 height 24
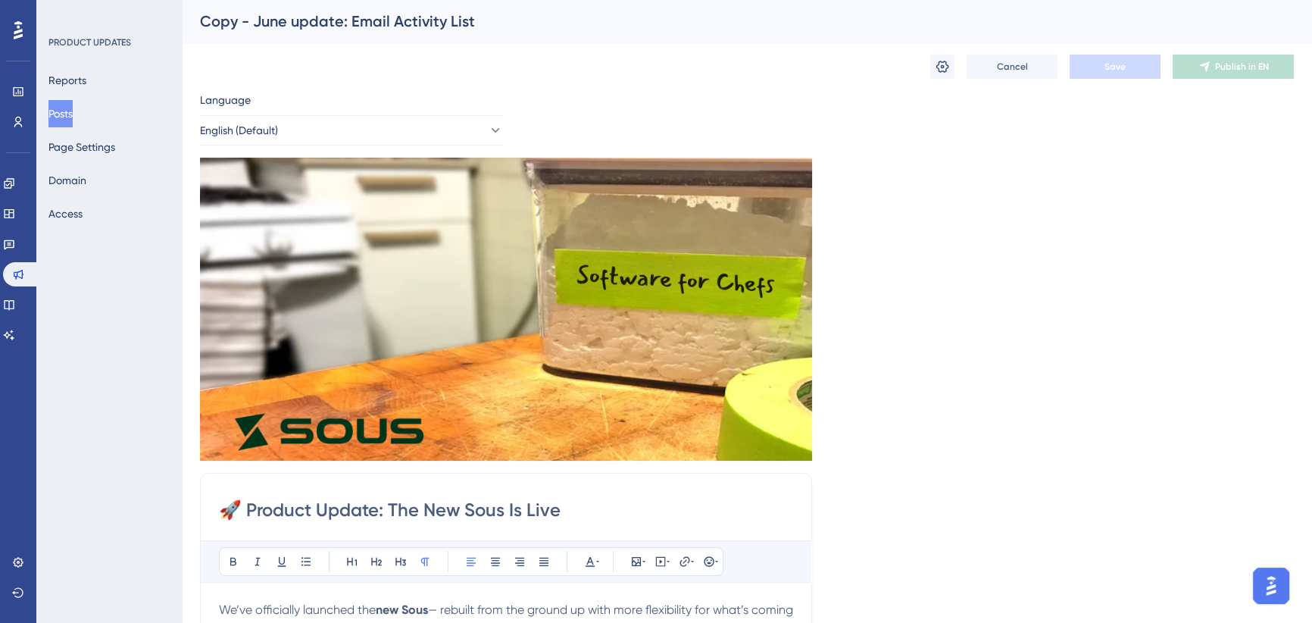
click at [462, 18] on div "Copy - June update: Email Activity List" at bounding box center [728, 21] width 1056 height 21
click at [1004, 59] on button "Cancel" at bounding box center [1012, 67] width 91 height 24
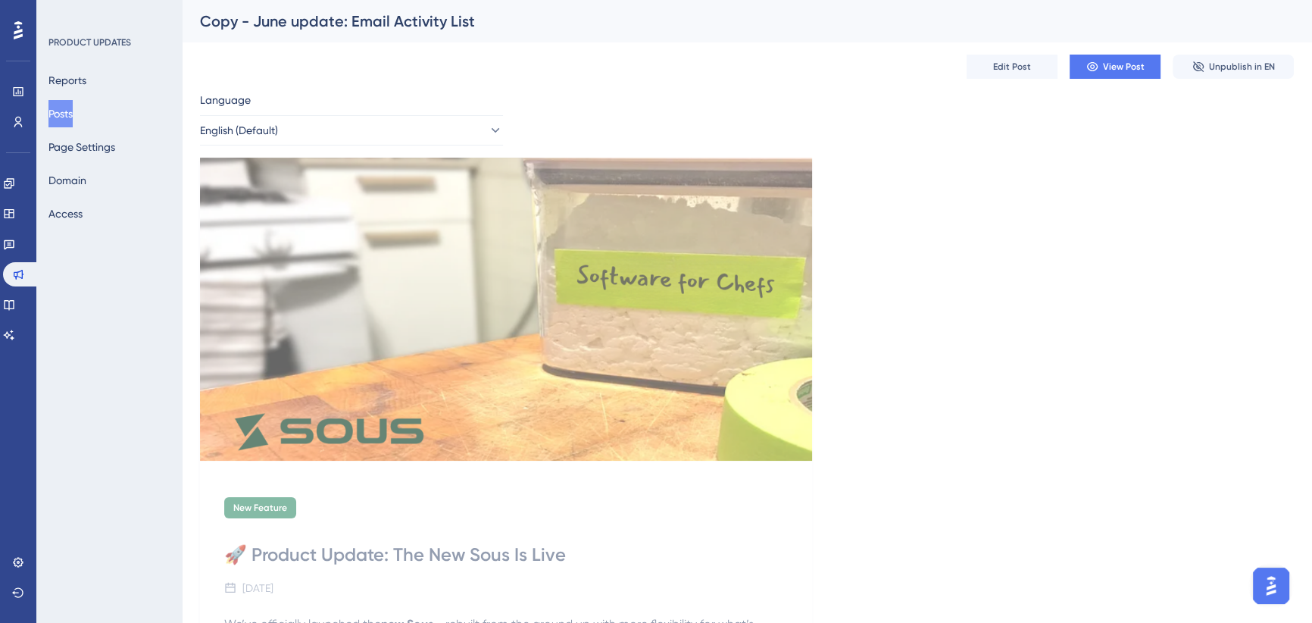
click at [73, 114] on button "Posts" at bounding box center [60, 113] width 24 height 27
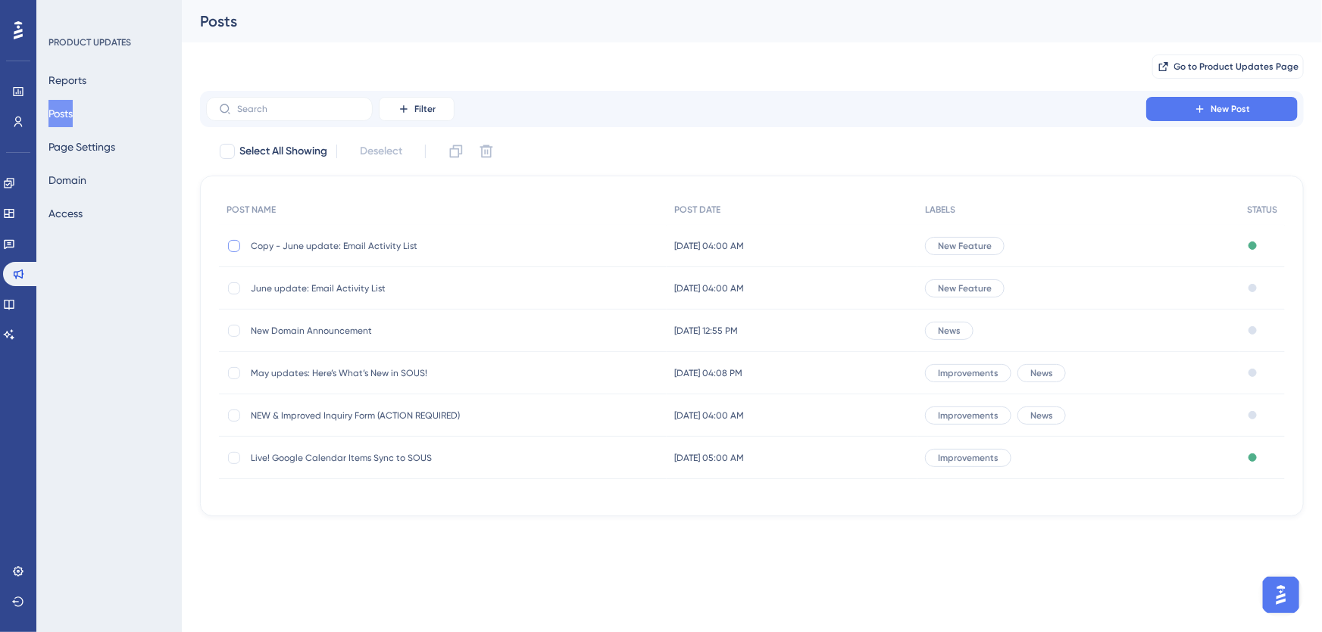
click at [228, 245] on div at bounding box center [234, 246] width 12 height 12
checkbox input "true"
click at [326, 244] on span "Copy - June update: Email Activity List" at bounding box center [372, 246] width 242 height 12
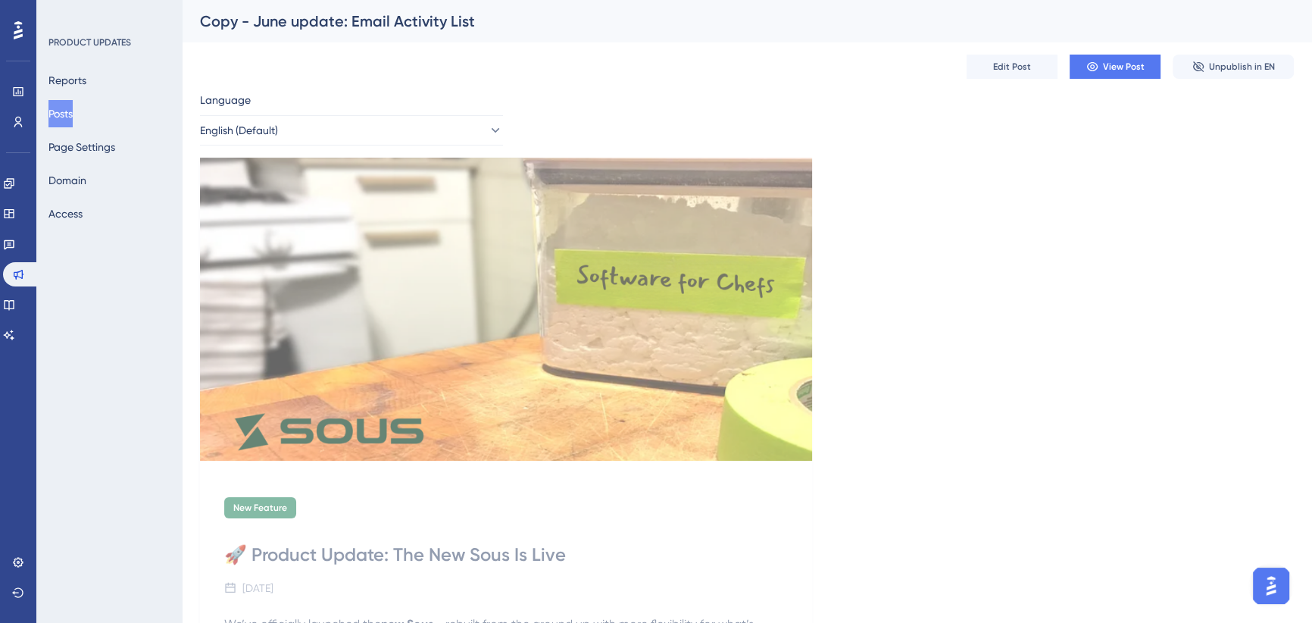
click at [415, 13] on div "Copy - June update: Email Activity List" at bounding box center [728, 21] width 1056 height 21
click at [427, 20] on div "Copy - June update: Email Activity List" at bounding box center [728, 21] width 1056 height 21
click at [427, 21] on div "Copy - June update: Email Activity List" at bounding box center [728, 21] width 1056 height 21
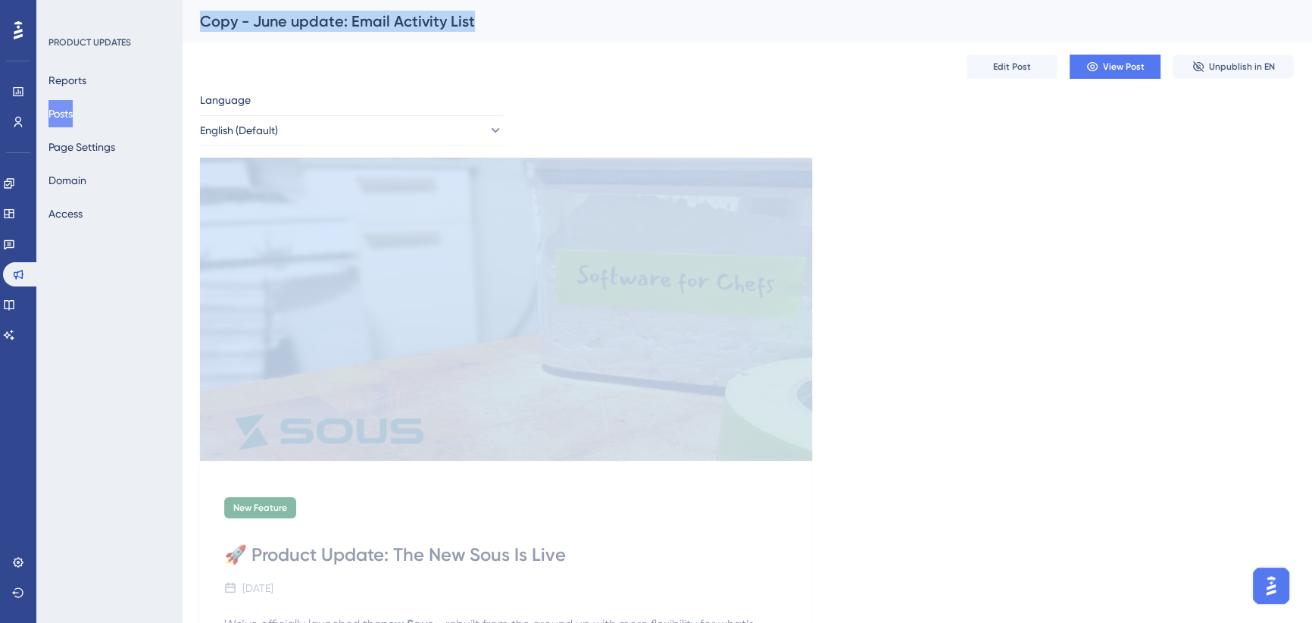
click at [427, 21] on div "Copy - June update: Email Activity List" at bounding box center [728, 21] width 1056 height 21
click at [1000, 63] on span "Edit Post" at bounding box center [1012, 67] width 38 height 12
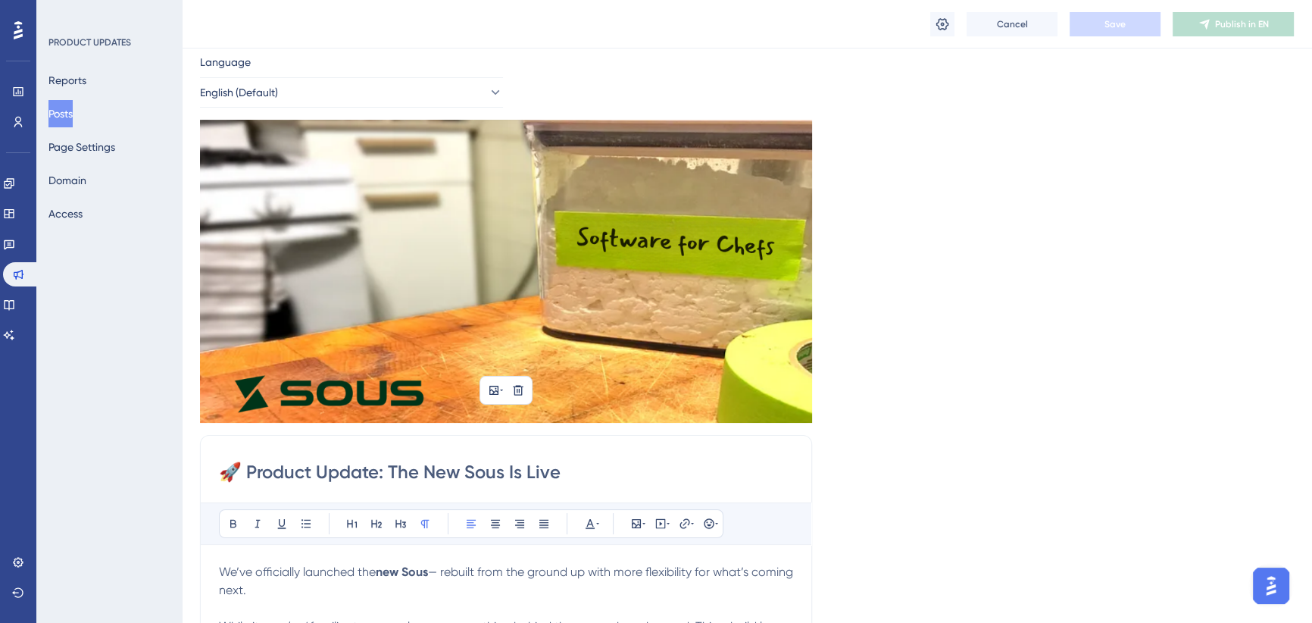
scroll to position [68, 0]
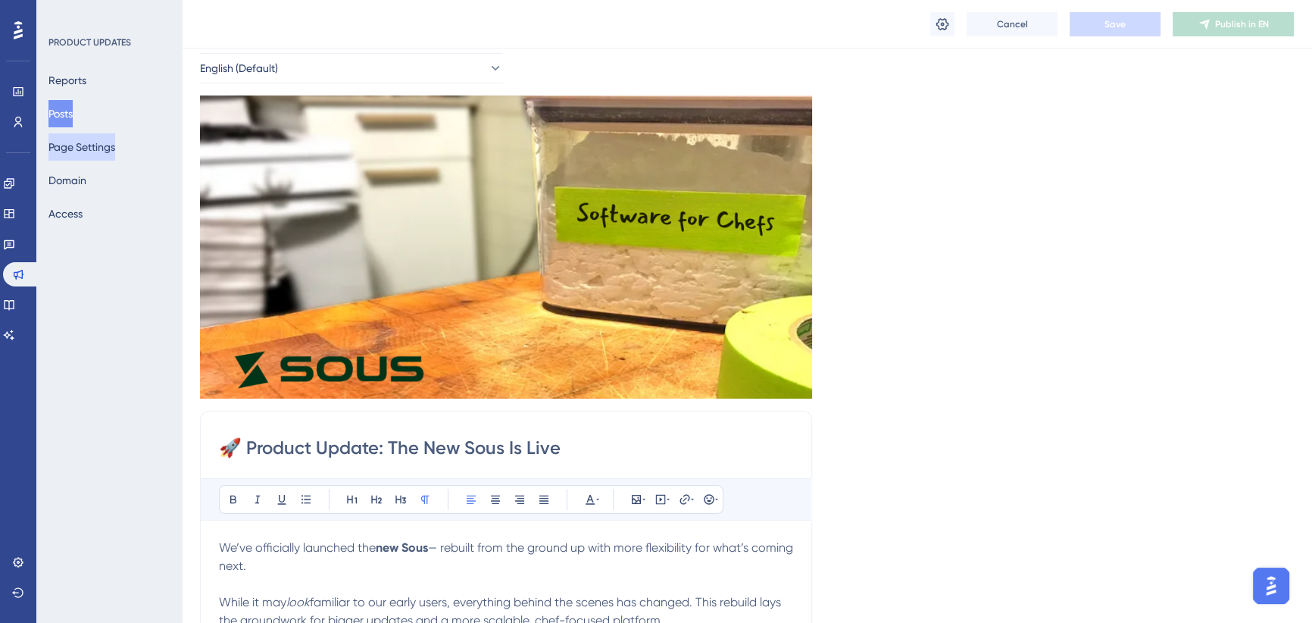
click at [82, 151] on button "Page Settings" at bounding box center [81, 146] width 67 height 27
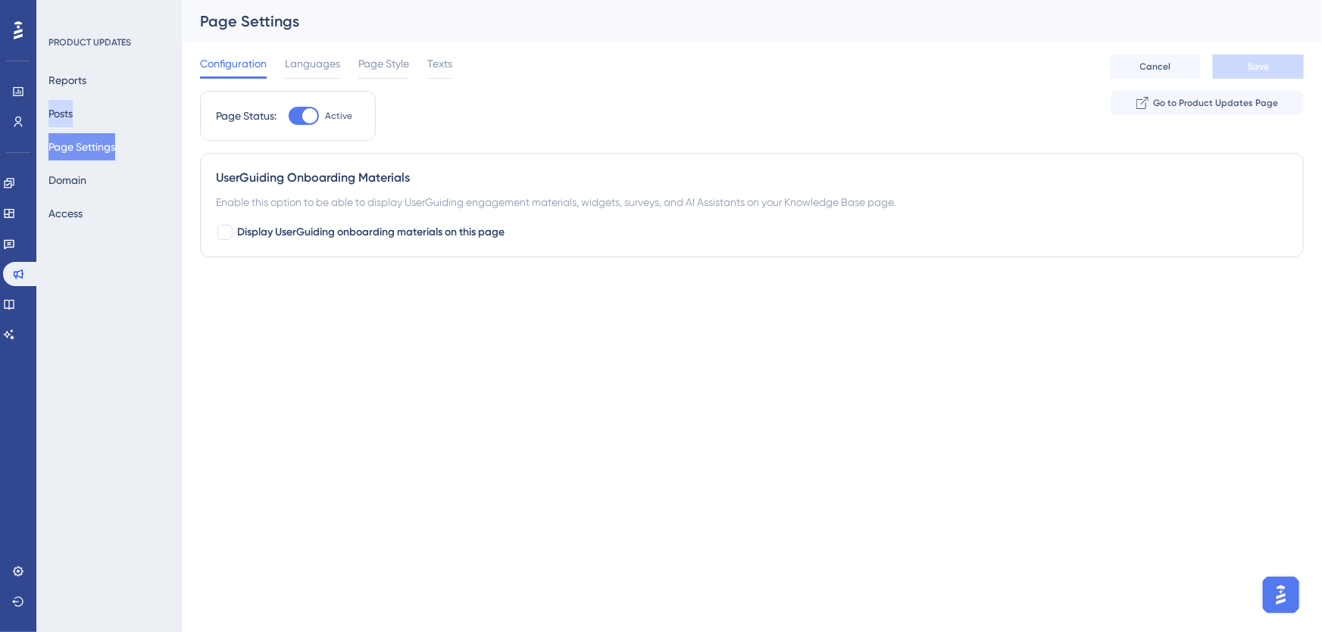
click at [66, 114] on button "Posts" at bounding box center [60, 113] width 24 height 27
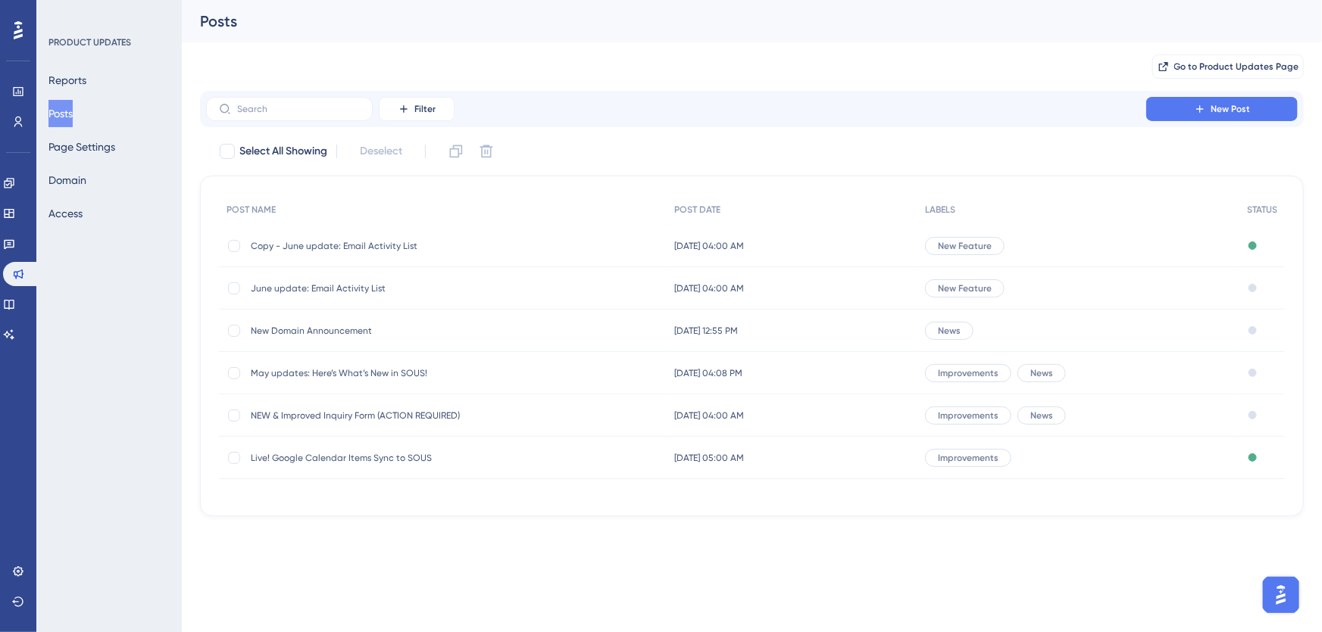
click at [290, 247] on span "Copy - June update: Email Activity List" at bounding box center [372, 246] width 242 height 12
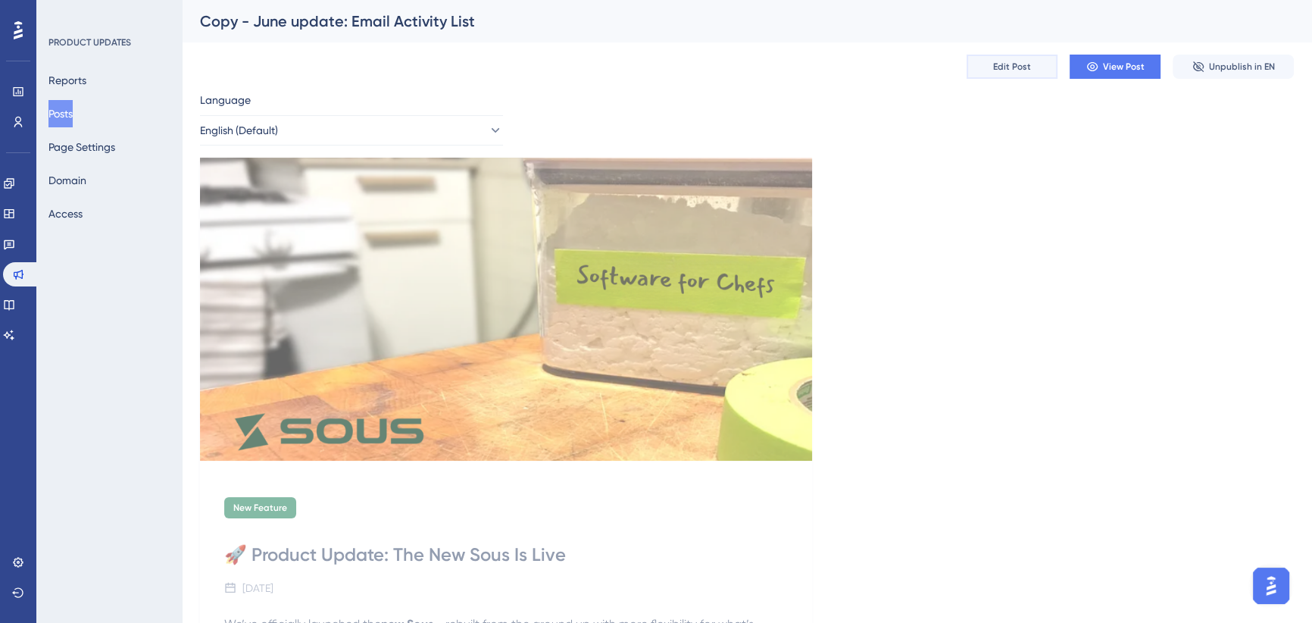
click at [1001, 73] on button "Edit Post" at bounding box center [1012, 67] width 91 height 24
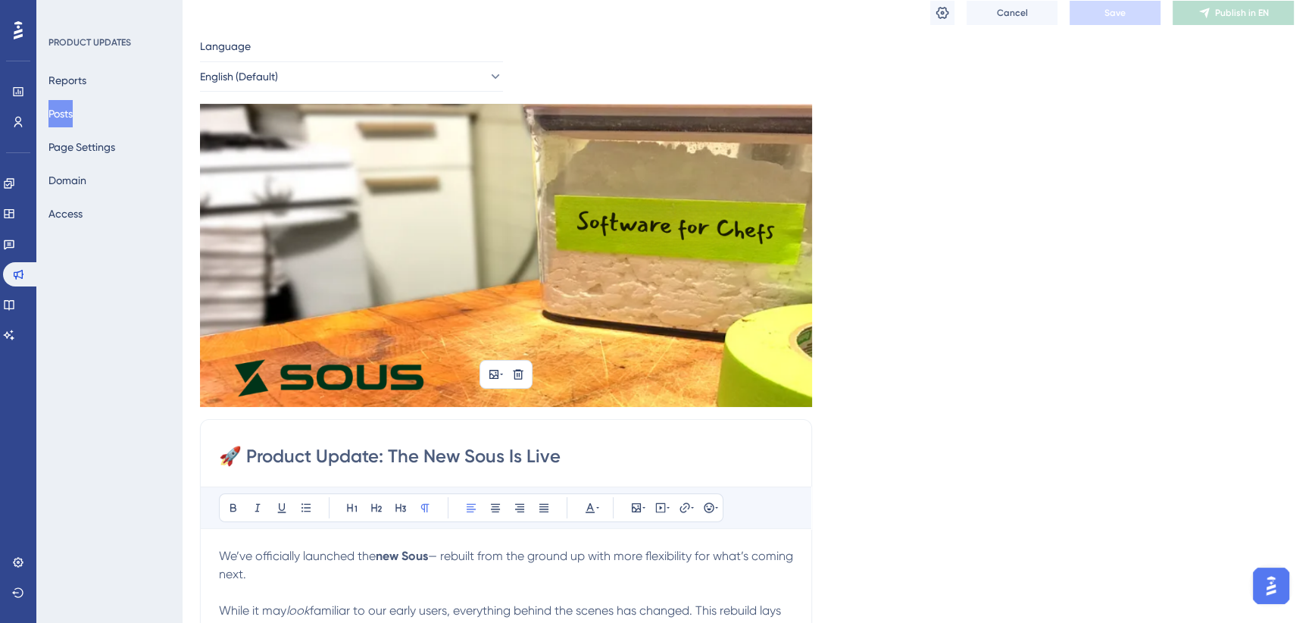
scroll to position [5, 0]
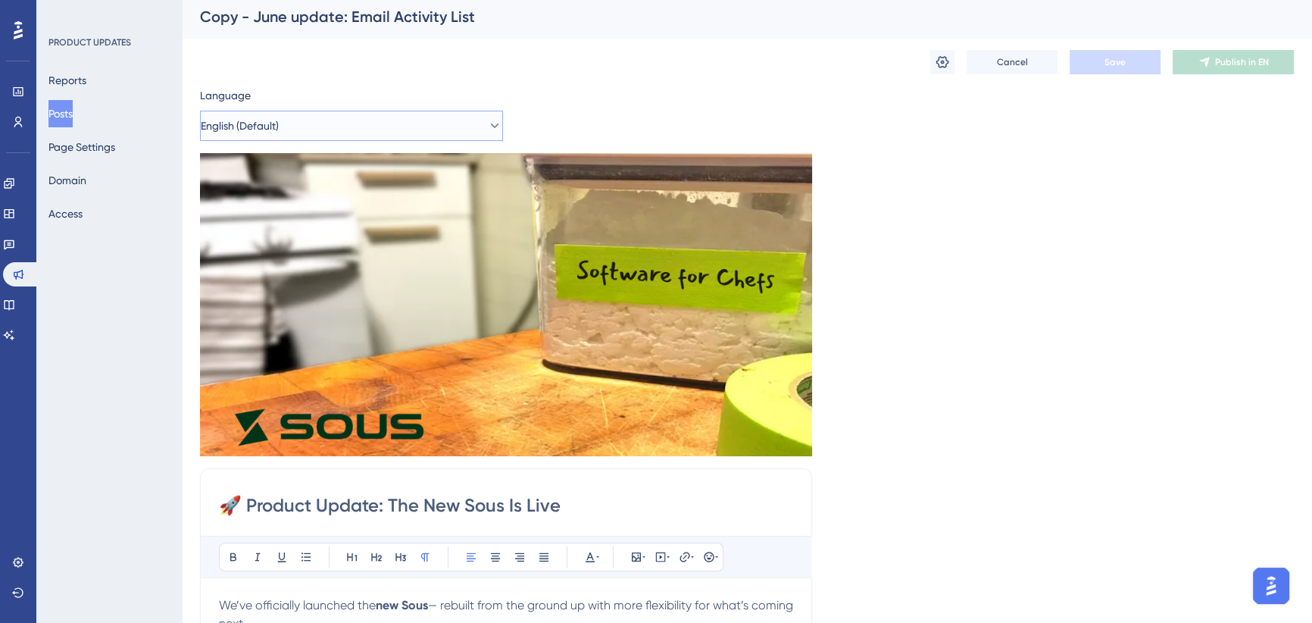
click at [273, 130] on span "English (Default)" at bounding box center [240, 126] width 78 height 18
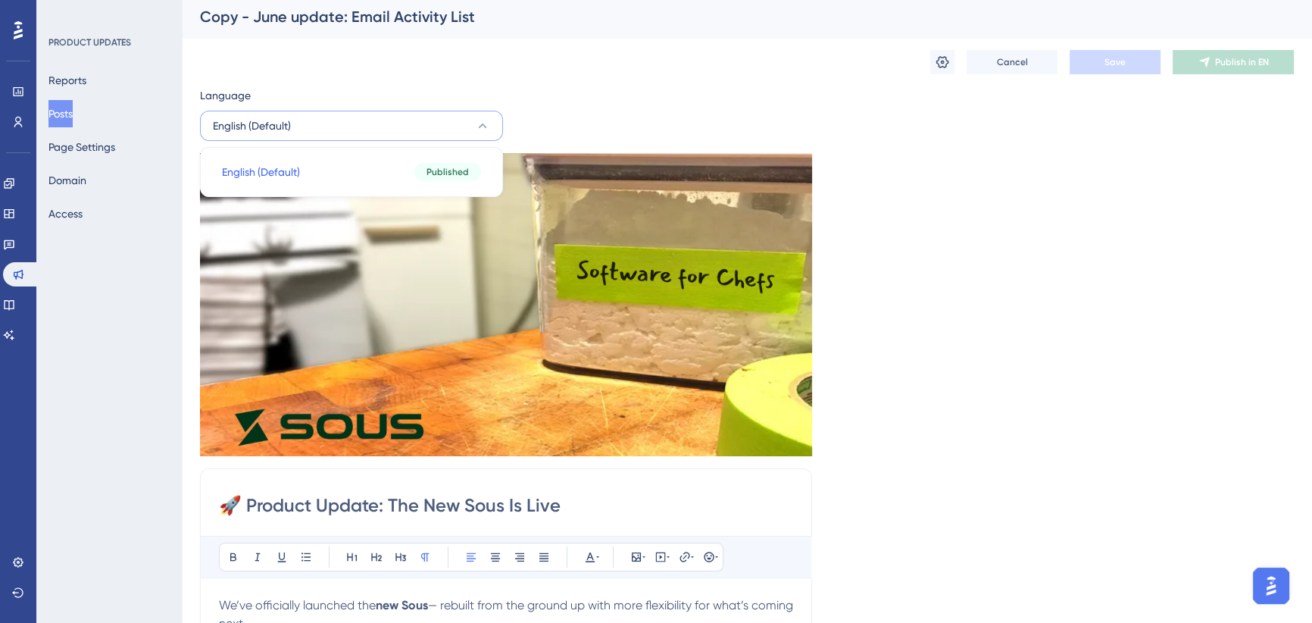
click at [342, 117] on button "English (Default)" at bounding box center [351, 126] width 303 height 30
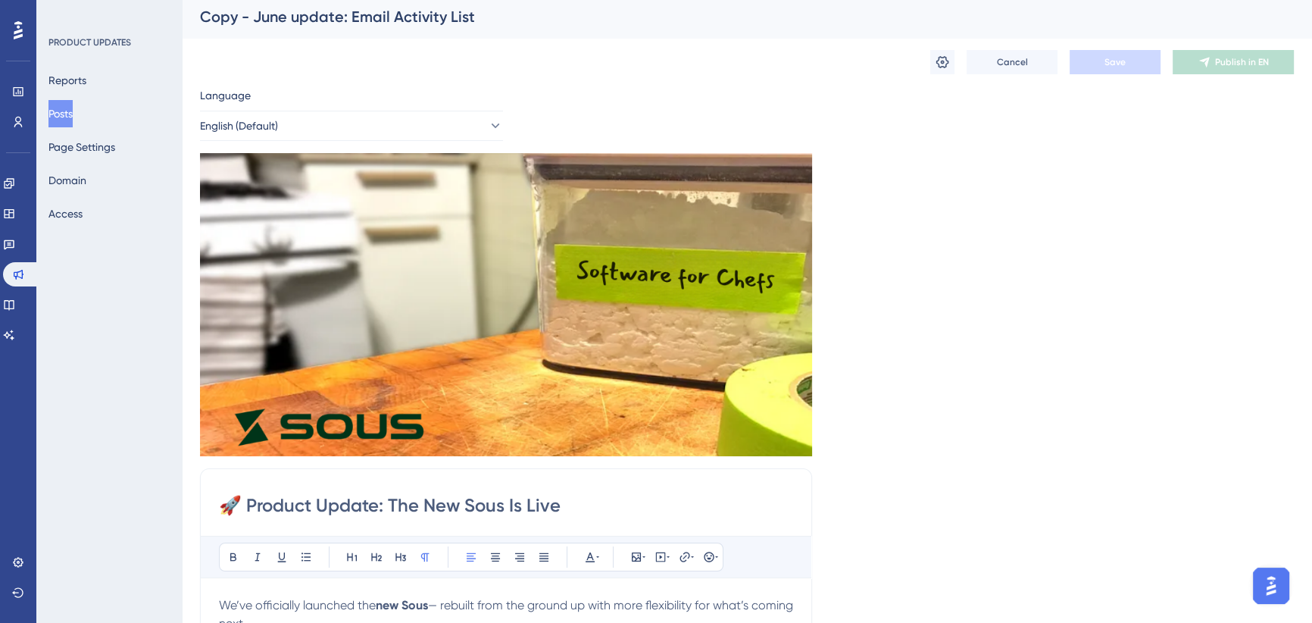
click at [1014, 53] on button "Cancel" at bounding box center [1012, 62] width 91 height 24
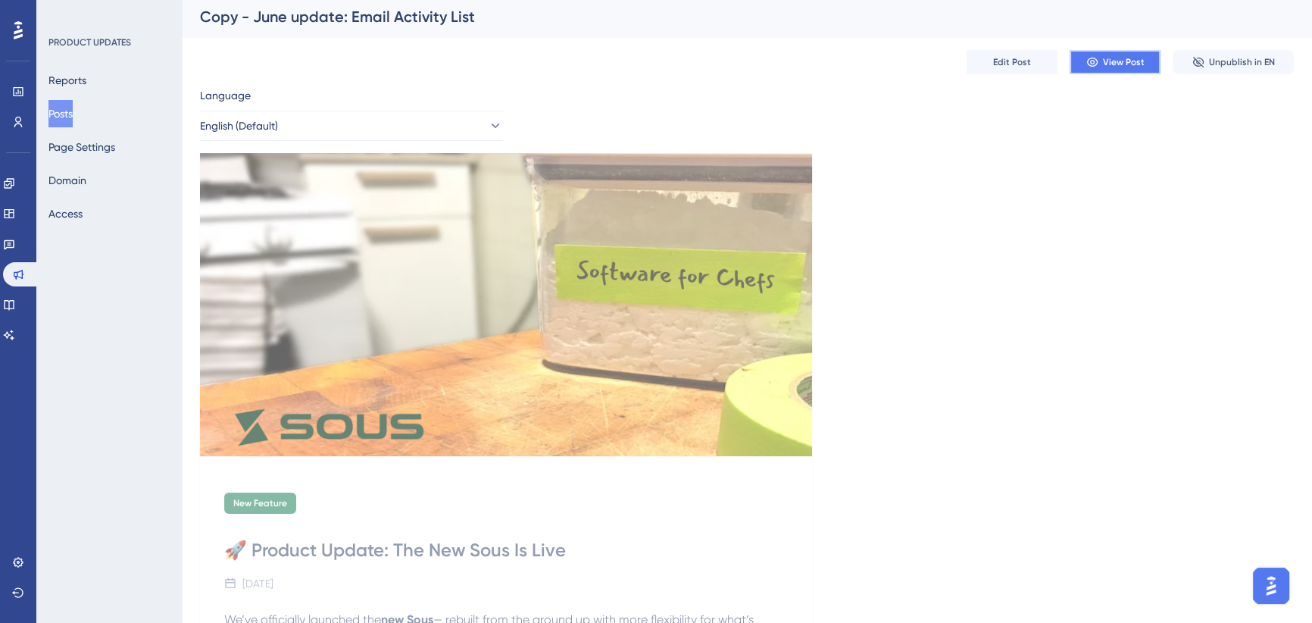
click at [1148, 61] on button "View Post" at bounding box center [1115, 62] width 91 height 24
click at [64, 217] on button "Access" at bounding box center [65, 213] width 34 height 27
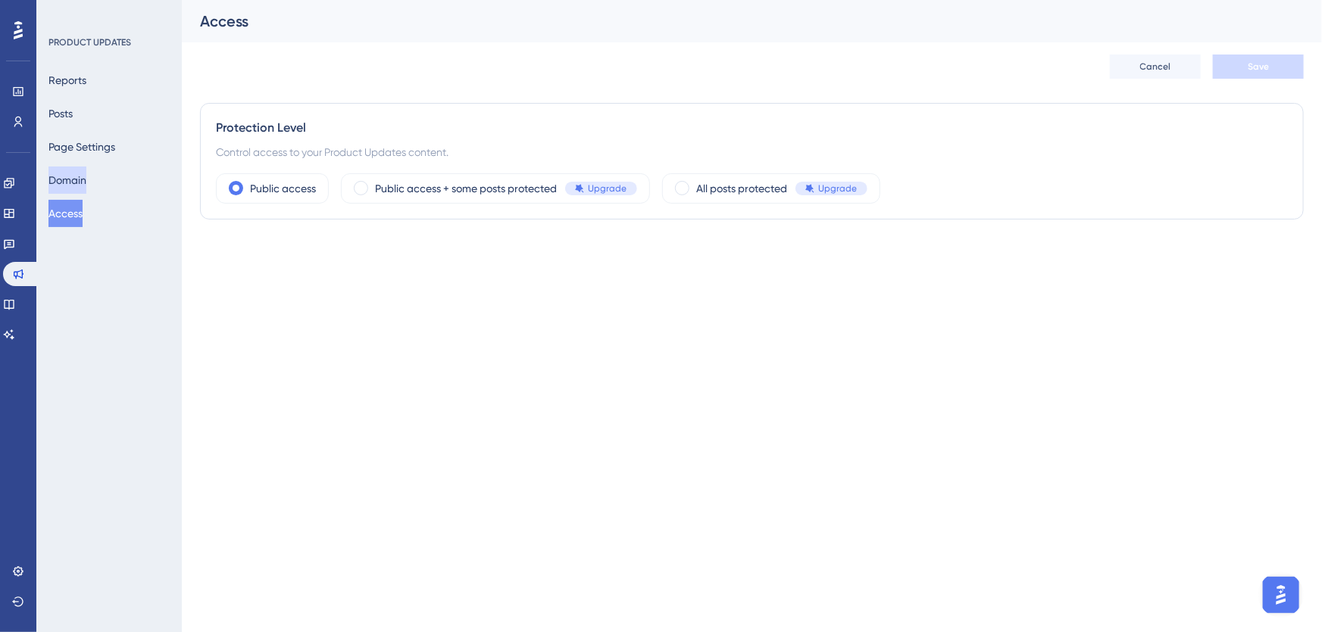
click at [76, 187] on button "Domain" at bounding box center [67, 180] width 38 height 27
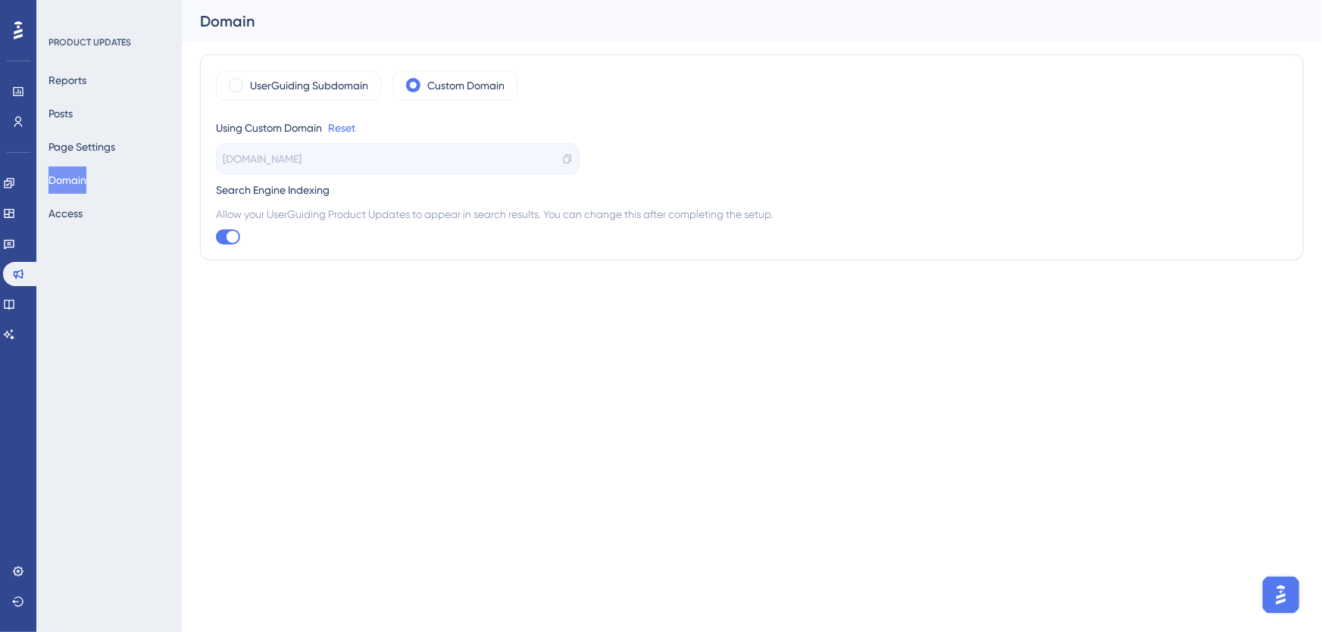
click at [69, 128] on div "Reports Posts Page Settings Domain Access" at bounding box center [109, 147] width 123 height 161
click at [71, 116] on button "Posts" at bounding box center [60, 113] width 24 height 27
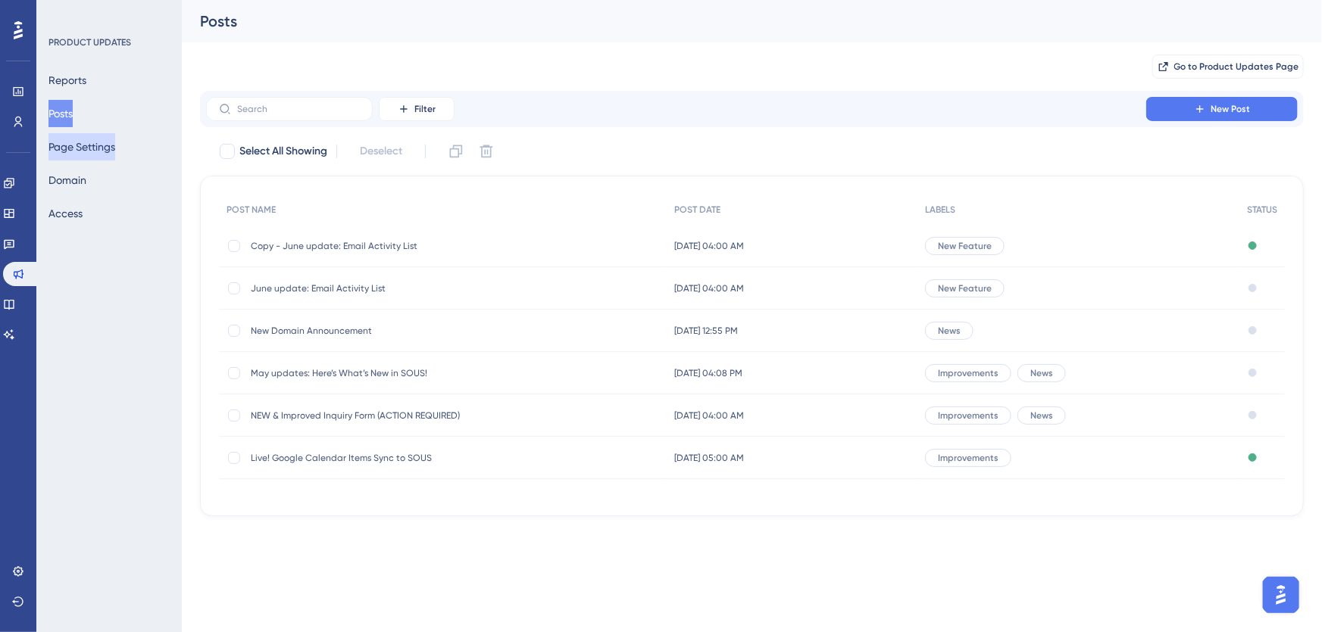
click at [76, 147] on button "Page Settings" at bounding box center [81, 146] width 67 height 27
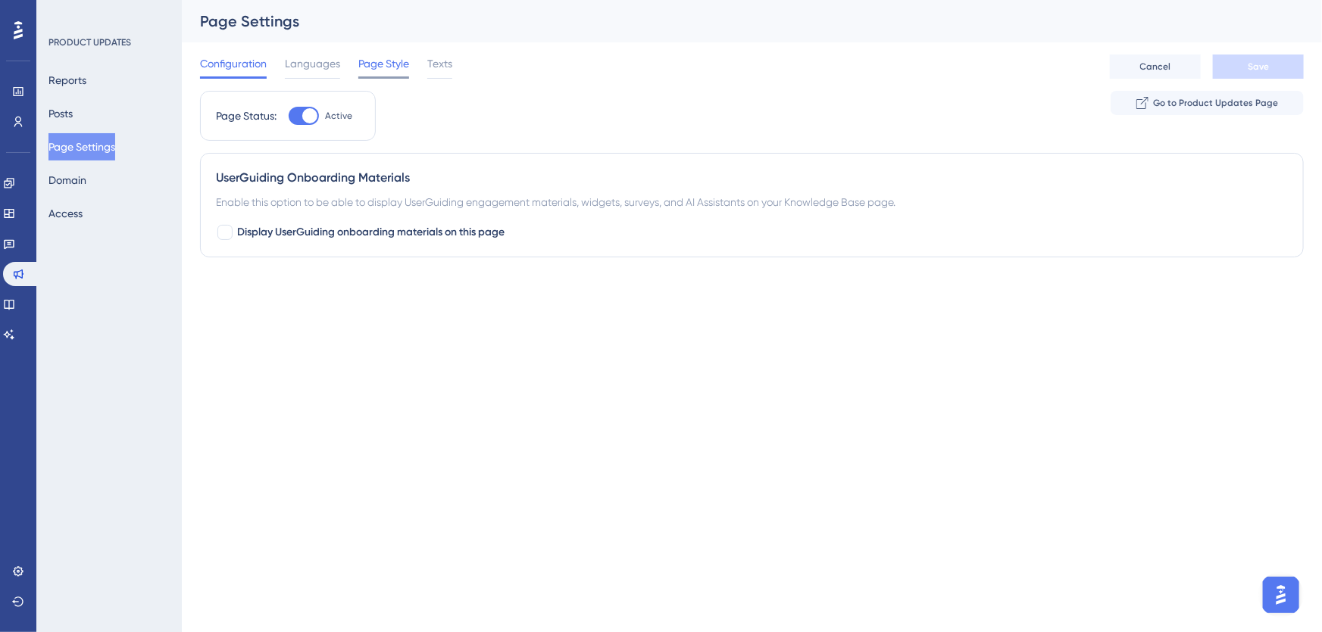
click at [401, 67] on span "Page Style" at bounding box center [383, 64] width 51 height 18
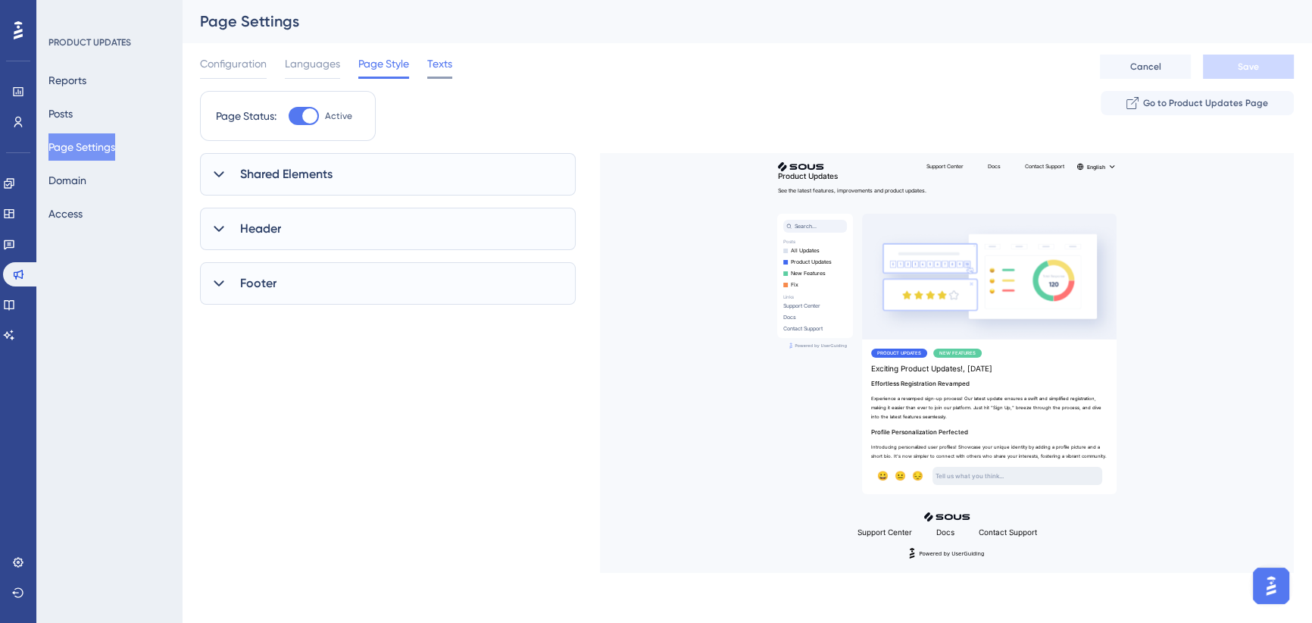
click at [431, 61] on span "Texts" at bounding box center [439, 64] width 25 height 18
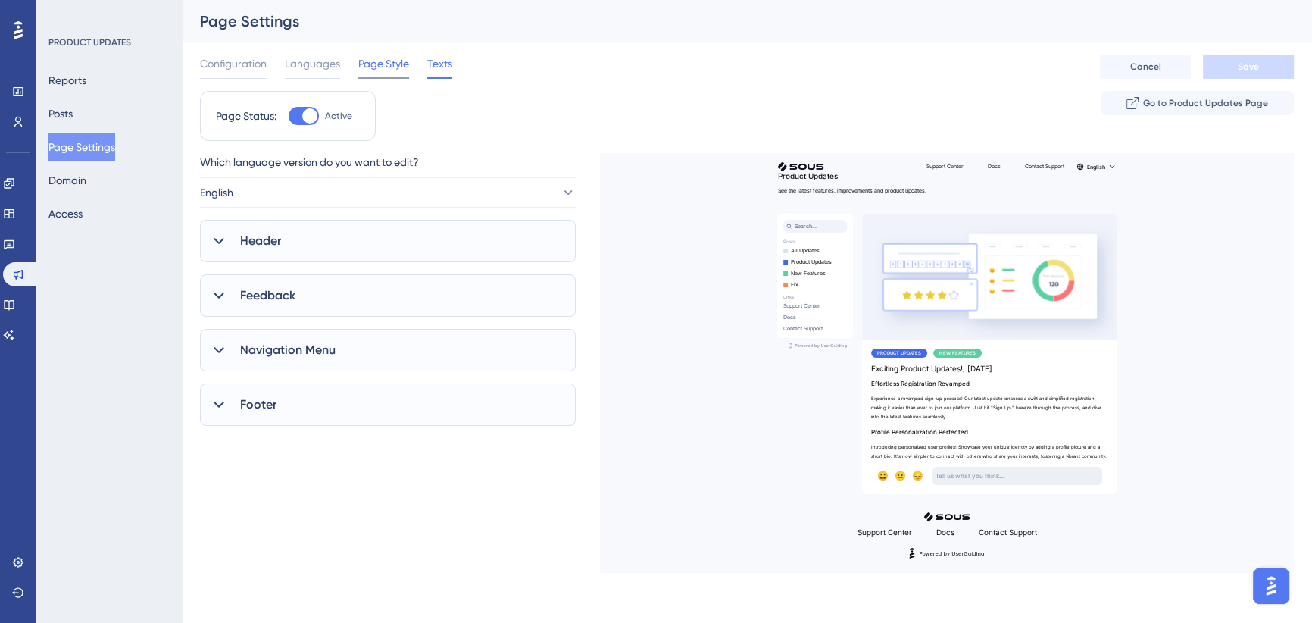
click at [378, 61] on span "Page Style" at bounding box center [383, 64] width 51 height 18
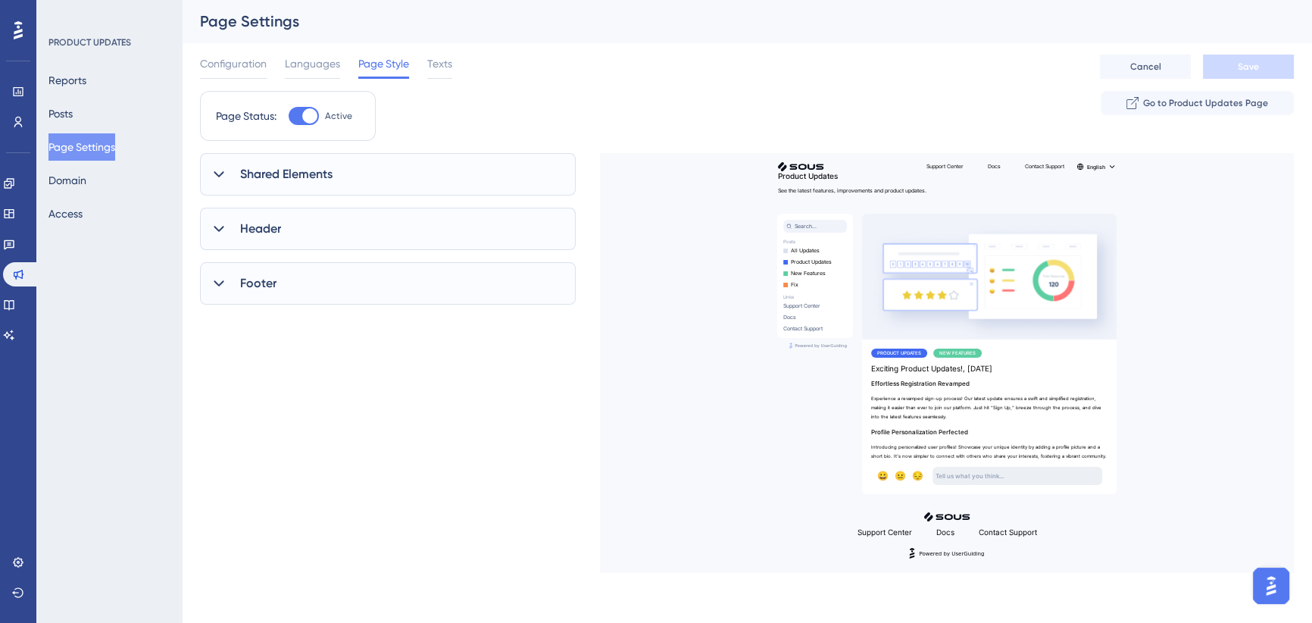
click at [217, 173] on icon at bounding box center [218, 174] width 15 height 15
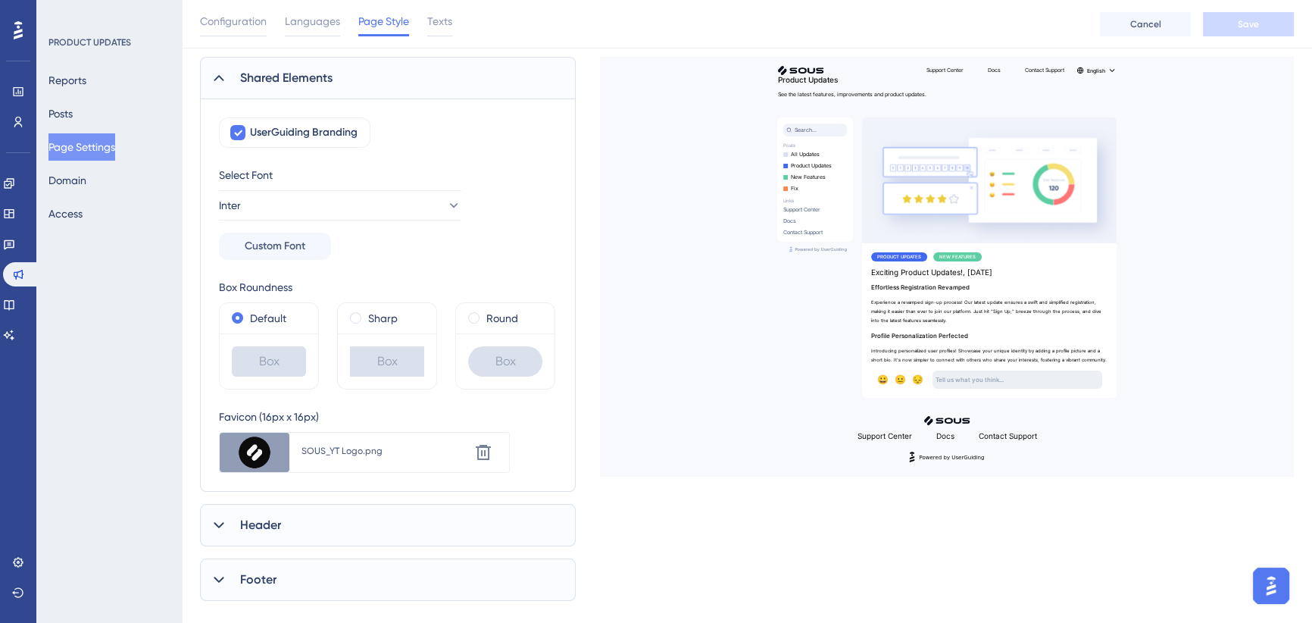
scroll to position [206, 0]
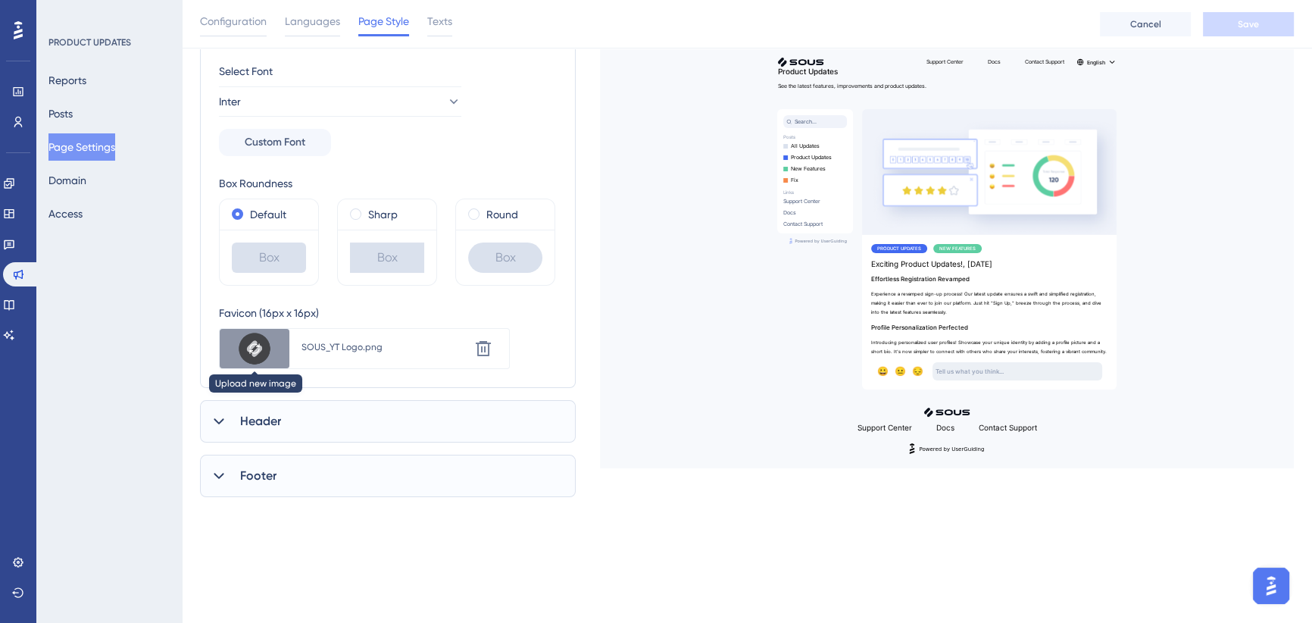
click at [250, 348] on icon at bounding box center [254, 348] width 9 height 10
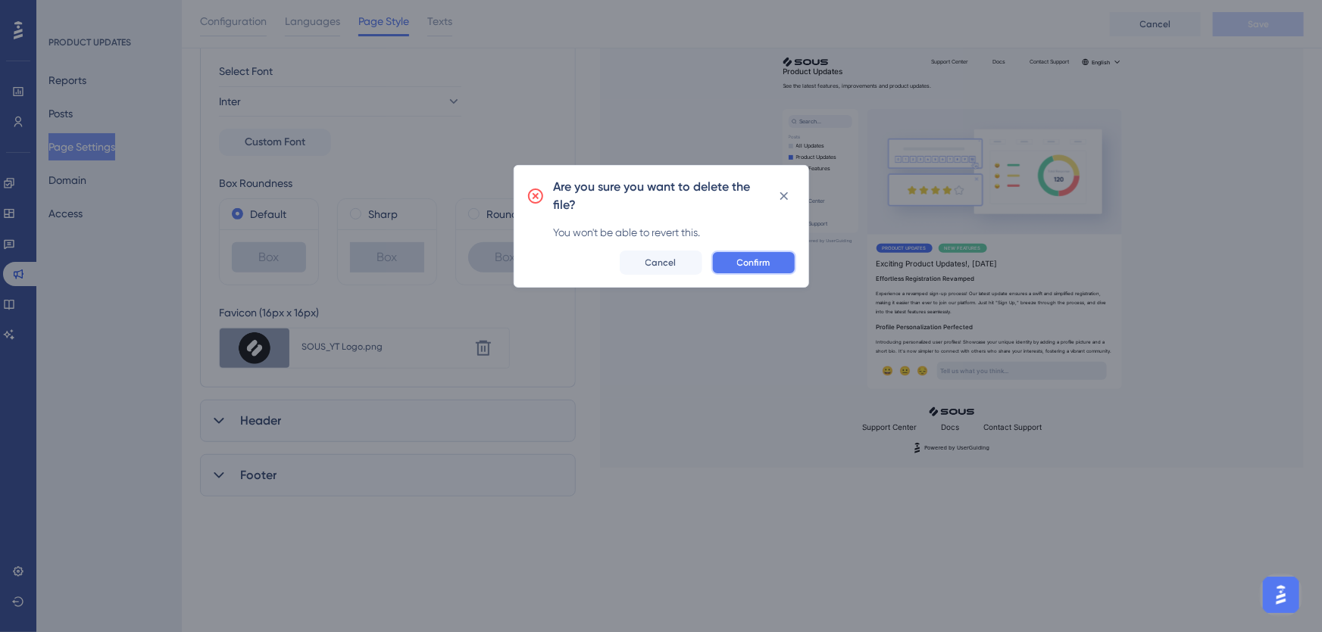
click at [742, 257] on span "Confirm" at bounding box center [753, 263] width 33 height 12
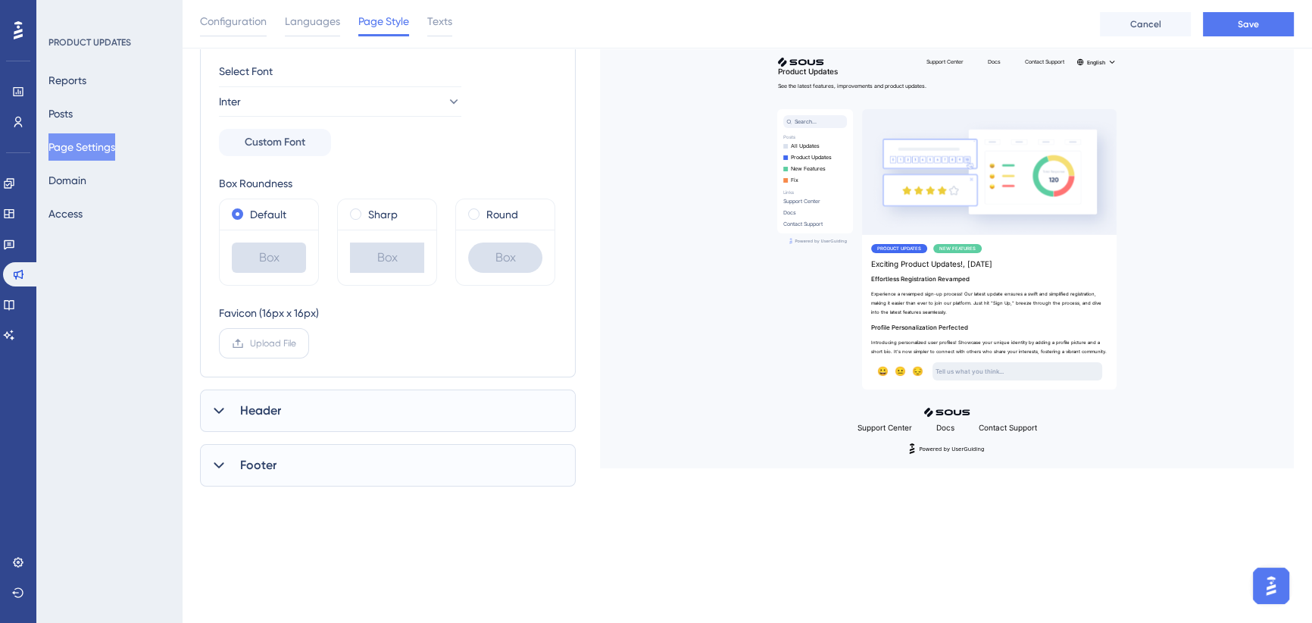
click at [274, 337] on span "Upload File" at bounding box center [273, 343] width 46 height 12
click at [296, 343] on input "Upload File" at bounding box center [296, 343] width 0 height 0
click at [214, 427] on icon at bounding box center [218, 421] width 15 height 15
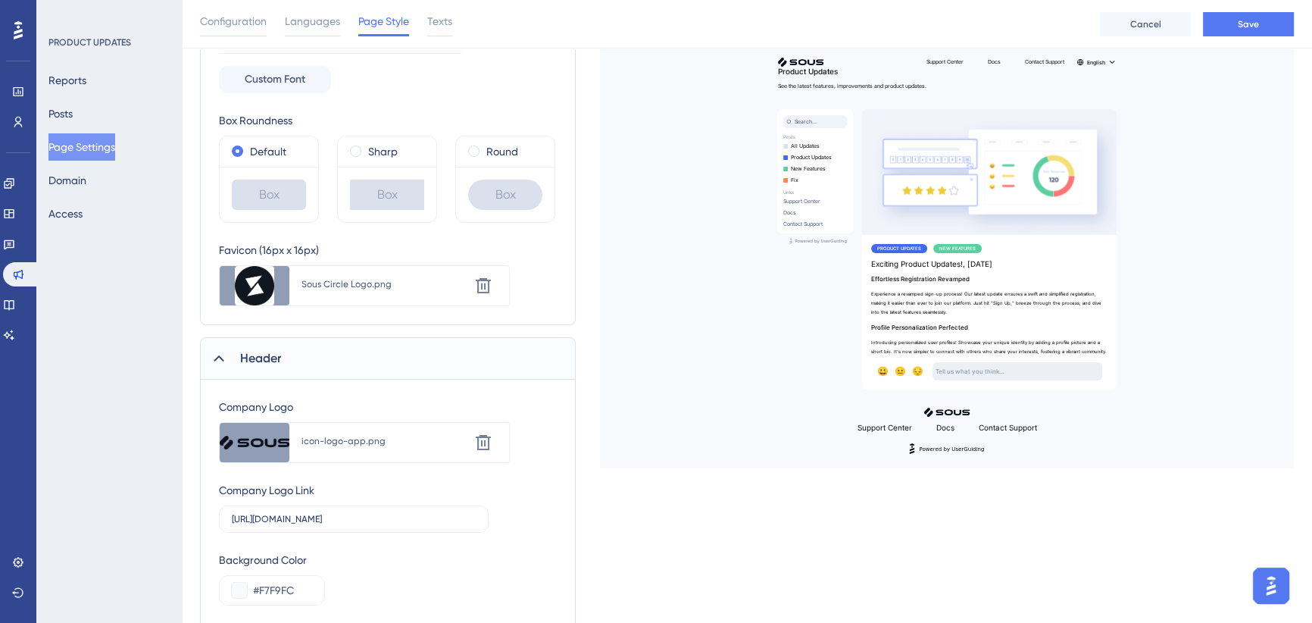
scroll to position [413, 0]
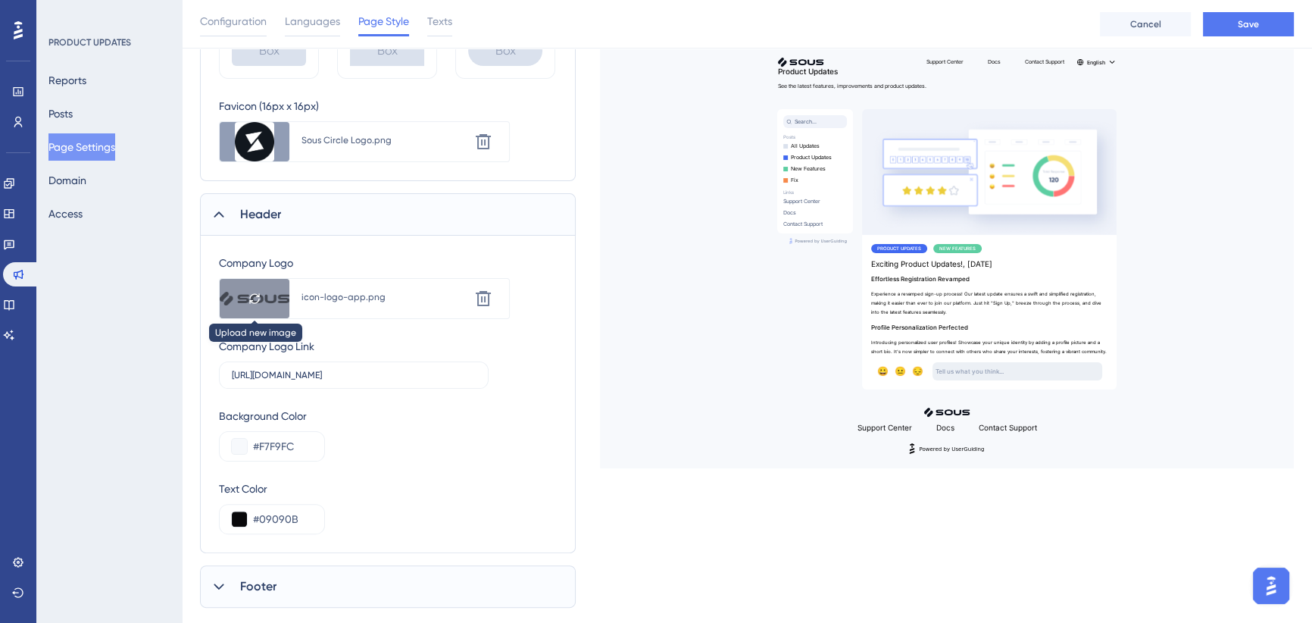
click at [251, 295] on icon at bounding box center [254, 298] width 12 height 12
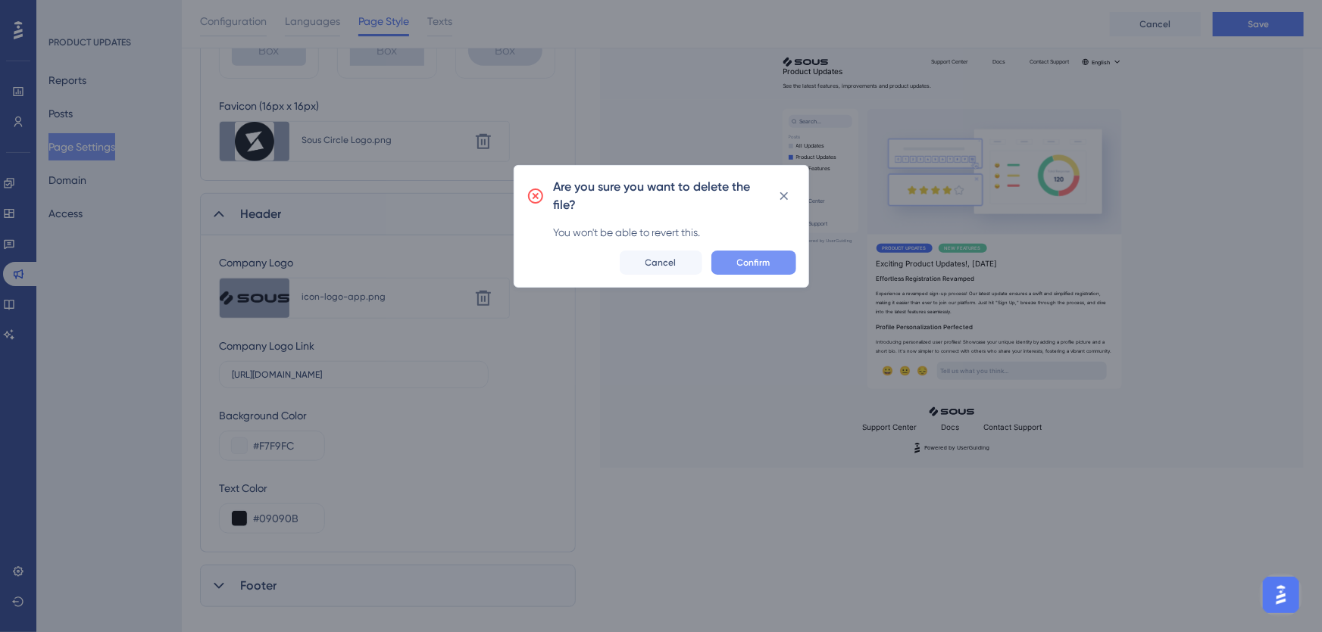
click at [745, 260] on span "Confirm" at bounding box center [753, 263] width 33 height 12
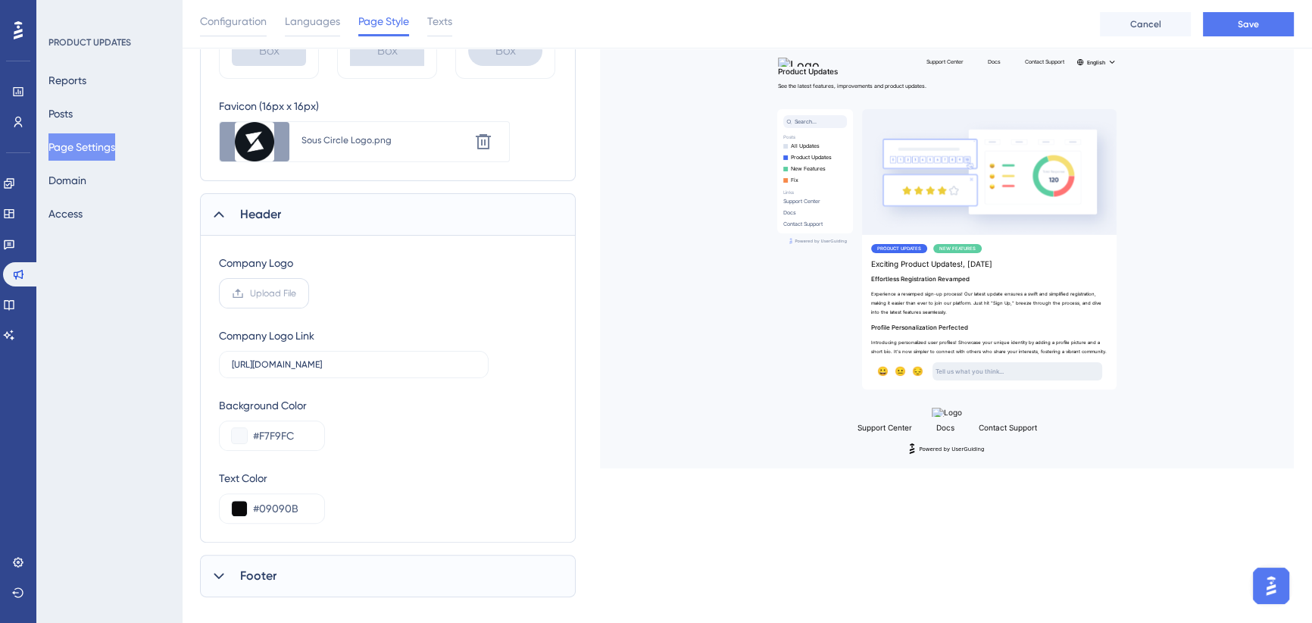
click at [240, 292] on icon at bounding box center [238, 293] width 12 height 12
click at [296, 293] on input "Upload File" at bounding box center [296, 293] width 0 height 0
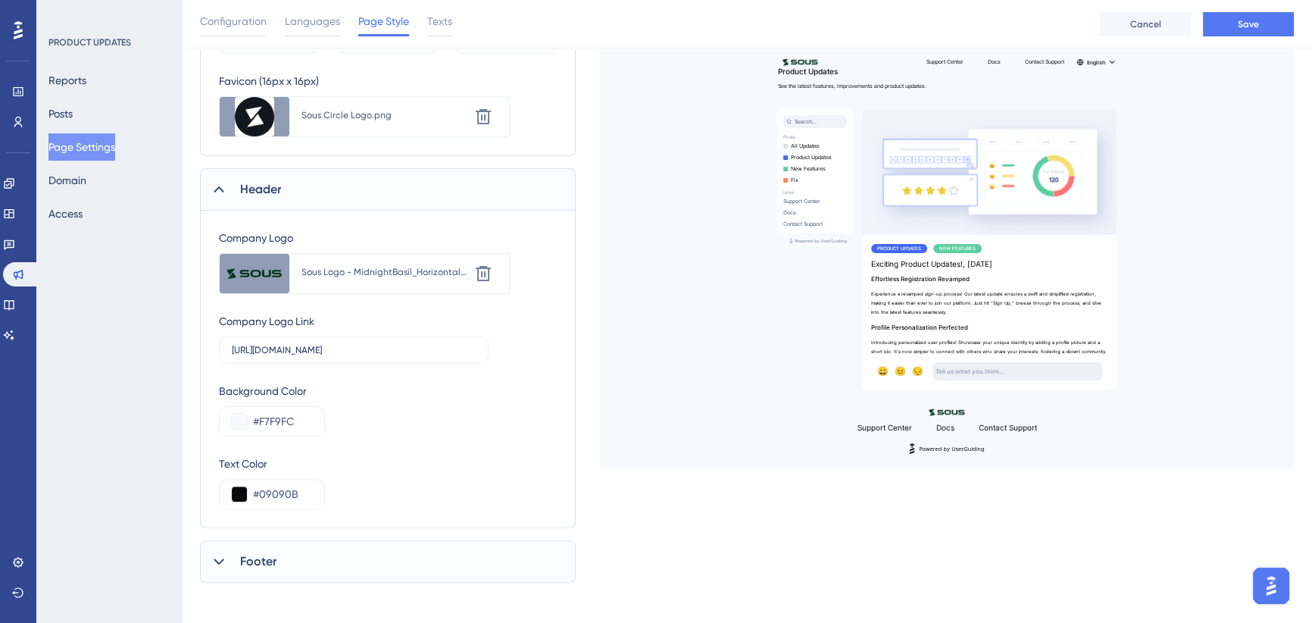
scroll to position [445, 0]
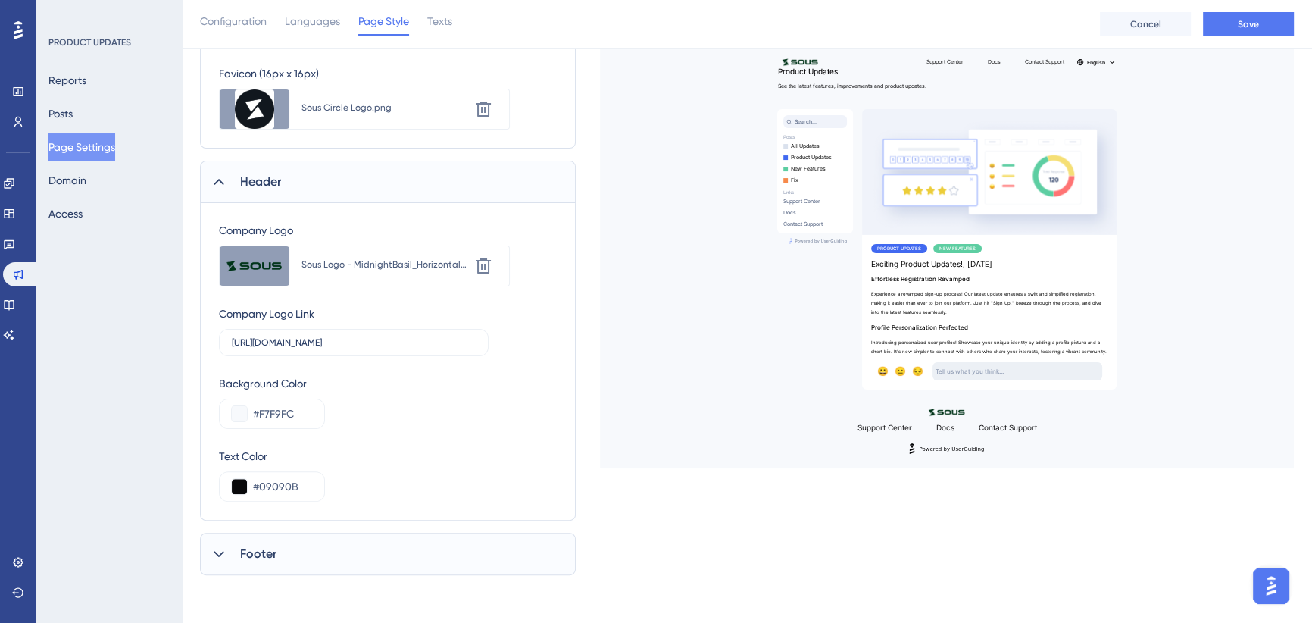
click at [220, 557] on icon at bounding box center [218, 553] width 15 height 15
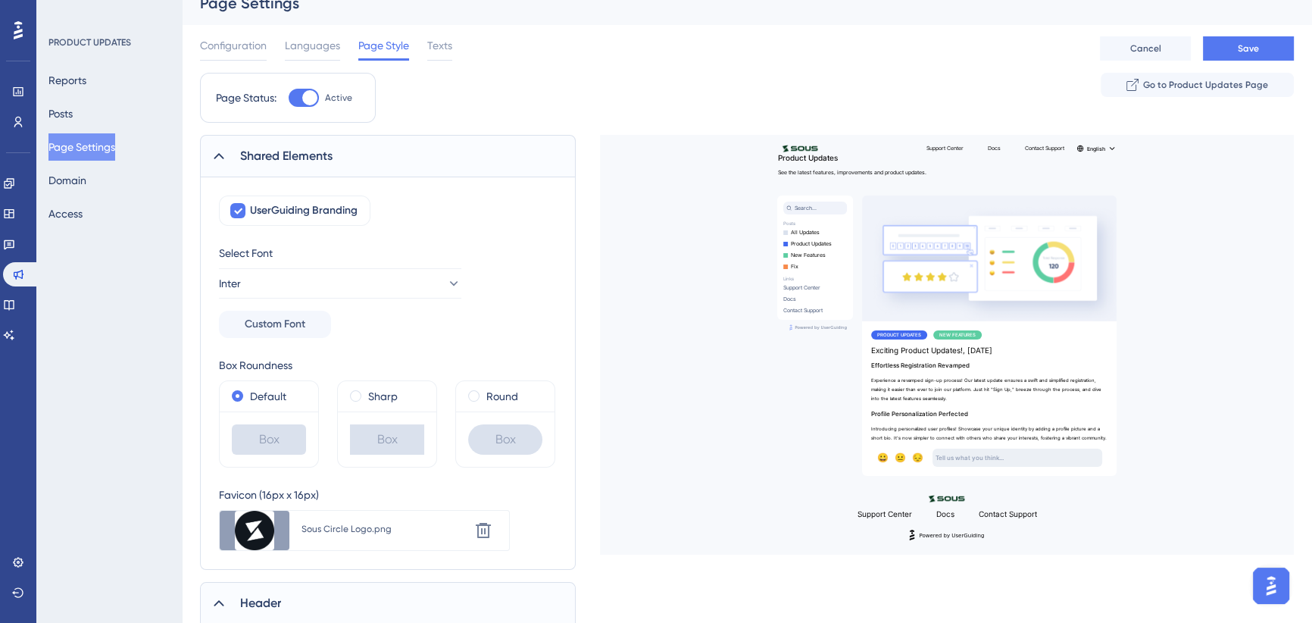
scroll to position [0, 0]
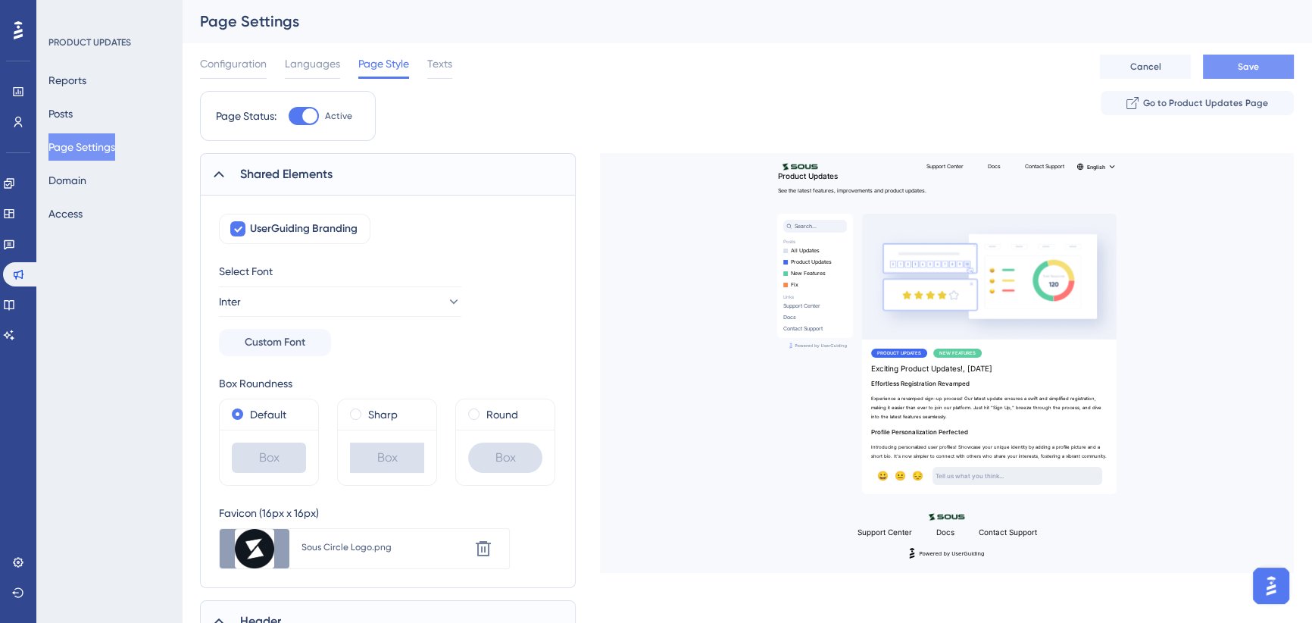
click at [1249, 61] on span "Save" at bounding box center [1248, 67] width 21 height 12
click at [222, 173] on icon at bounding box center [218, 174] width 15 height 15
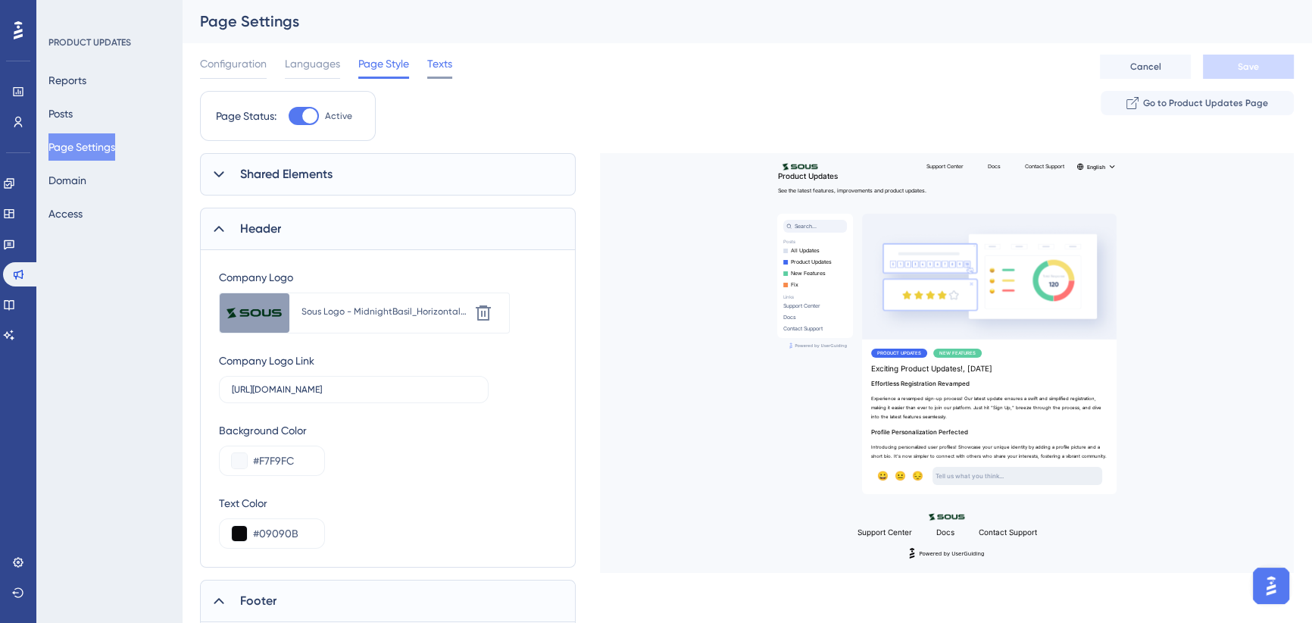
click at [443, 61] on span "Texts" at bounding box center [439, 64] width 25 height 18
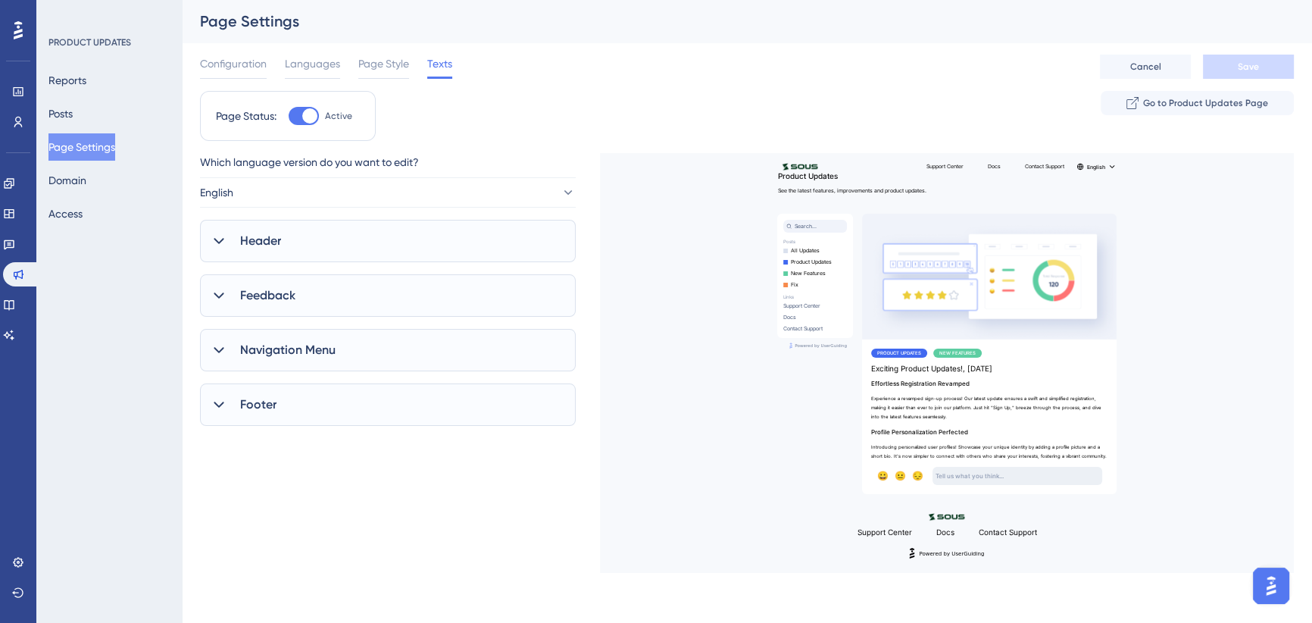
click at [215, 238] on icon at bounding box center [218, 240] width 15 height 15
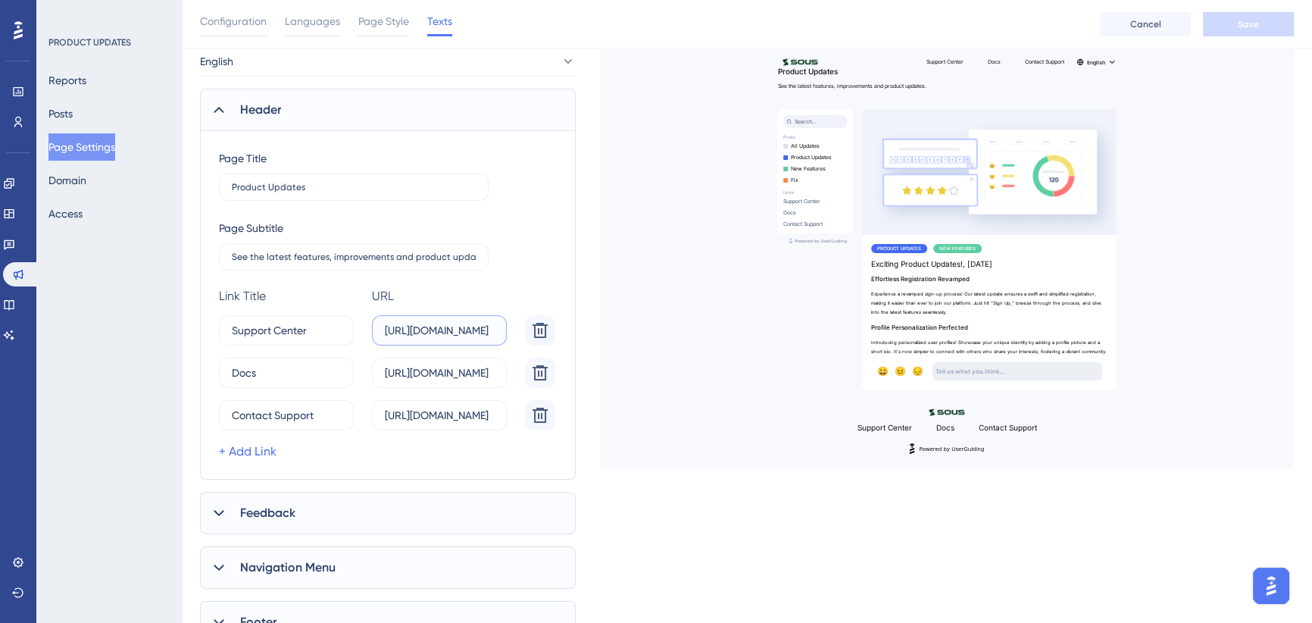
scroll to position [0, 30]
drag, startPoint x: 451, startPoint y: 326, endPoint x: 525, endPoint y: 326, distance: 74.2
click at [525, 326] on div "Support Center 1 https://support.getsous.com" at bounding box center [390, 330] width 342 height 30
drag, startPoint x: 434, startPoint y: 371, endPoint x: 543, endPoint y: 372, distance: 109.1
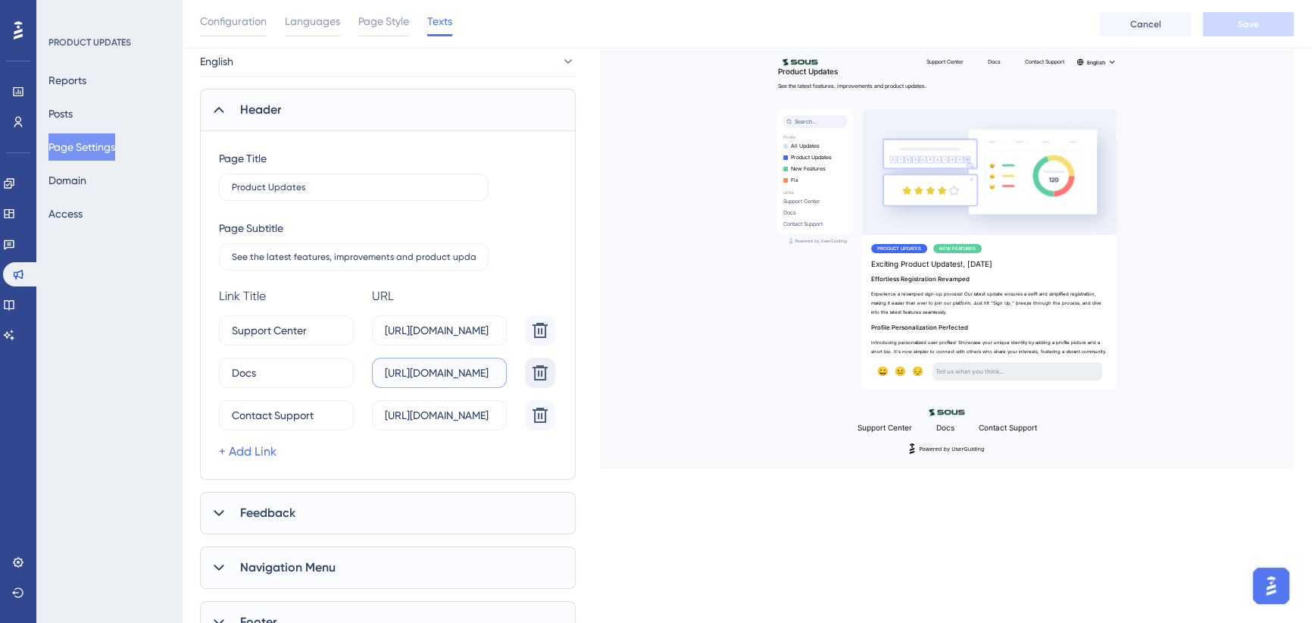
click at [543, 372] on div "Docs 11 https://support.getsous.com/support/solutions" at bounding box center [390, 373] width 342 height 30
drag, startPoint x: 439, startPoint y: 414, endPoint x: 560, endPoint y: 414, distance: 120.4
click at [560, 414] on div "Contact Support 0 https://support.getsous.com/support/tickets/new" at bounding box center [390, 415] width 342 height 30
click at [592, 395] on div "Which language version do you want to edit? English Header Page Title Product U…" at bounding box center [747, 332] width 1094 height 621
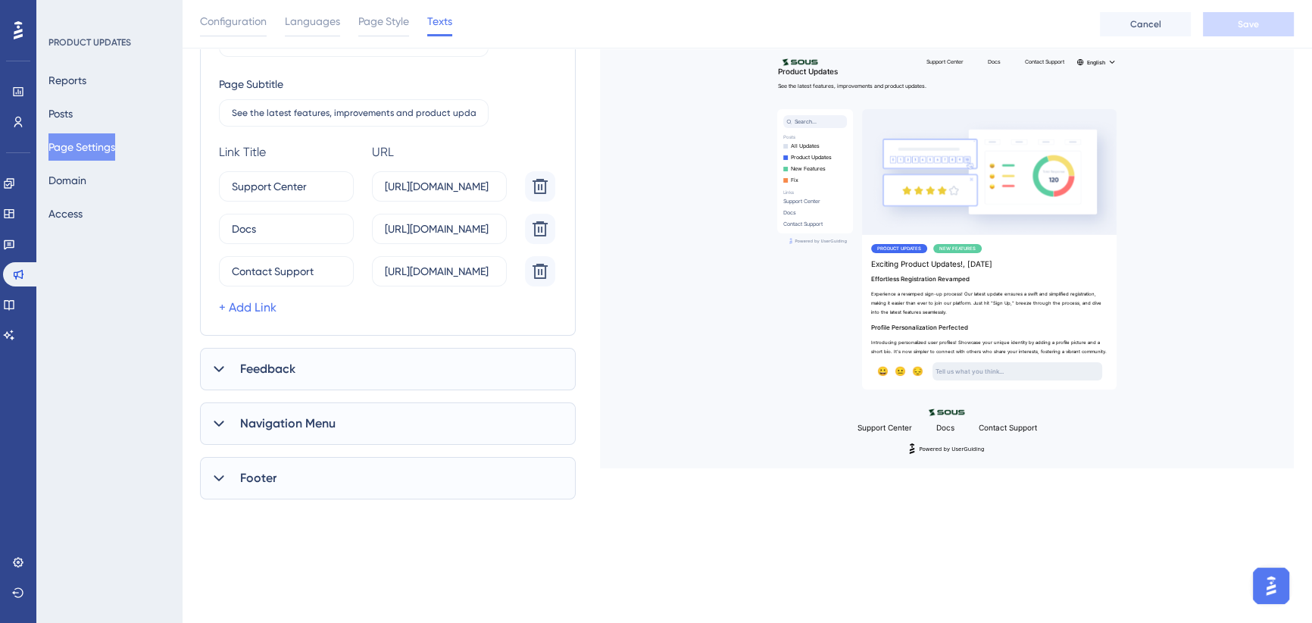
scroll to position [285, 0]
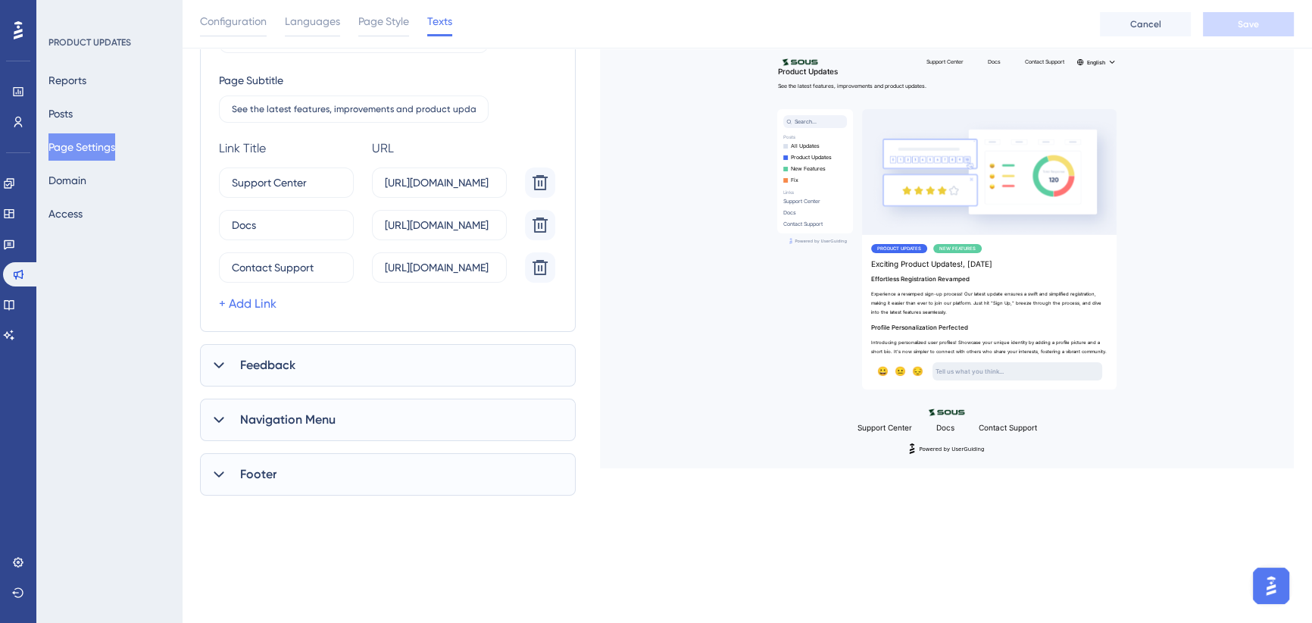
click at [214, 366] on icon at bounding box center [218, 365] width 15 height 15
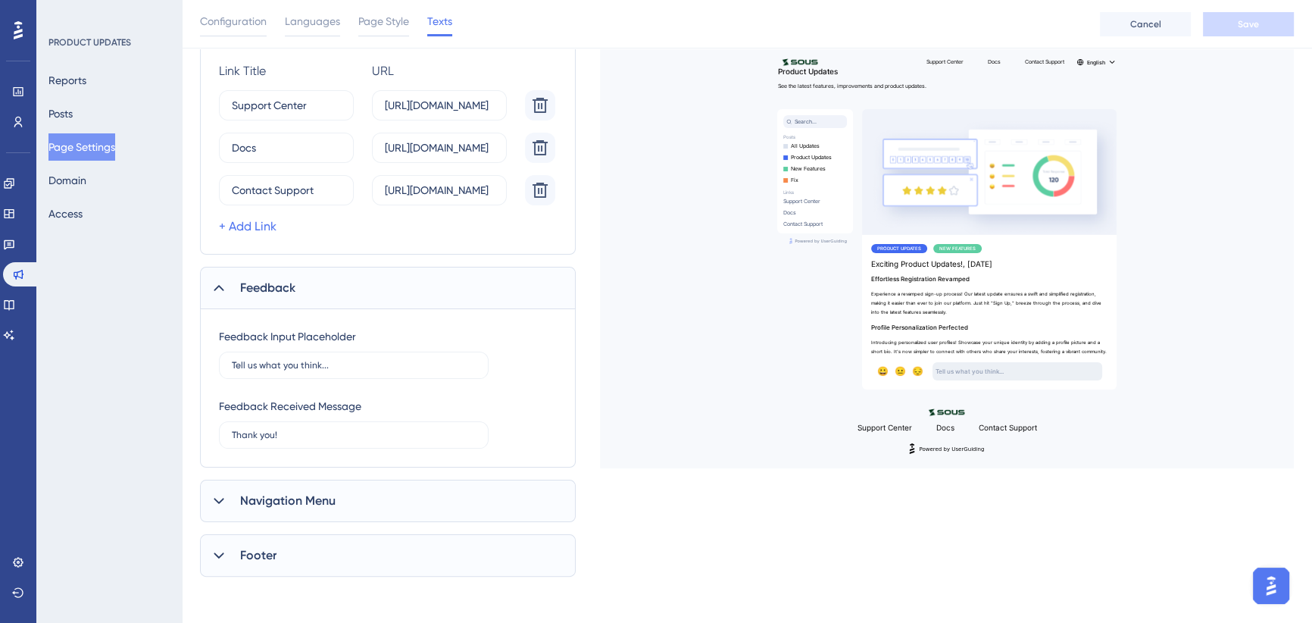
scroll to position [364, 0]
click at [202, 498] on div "Navigation Menu" at bounding box center [388, 499] width 376 height 42
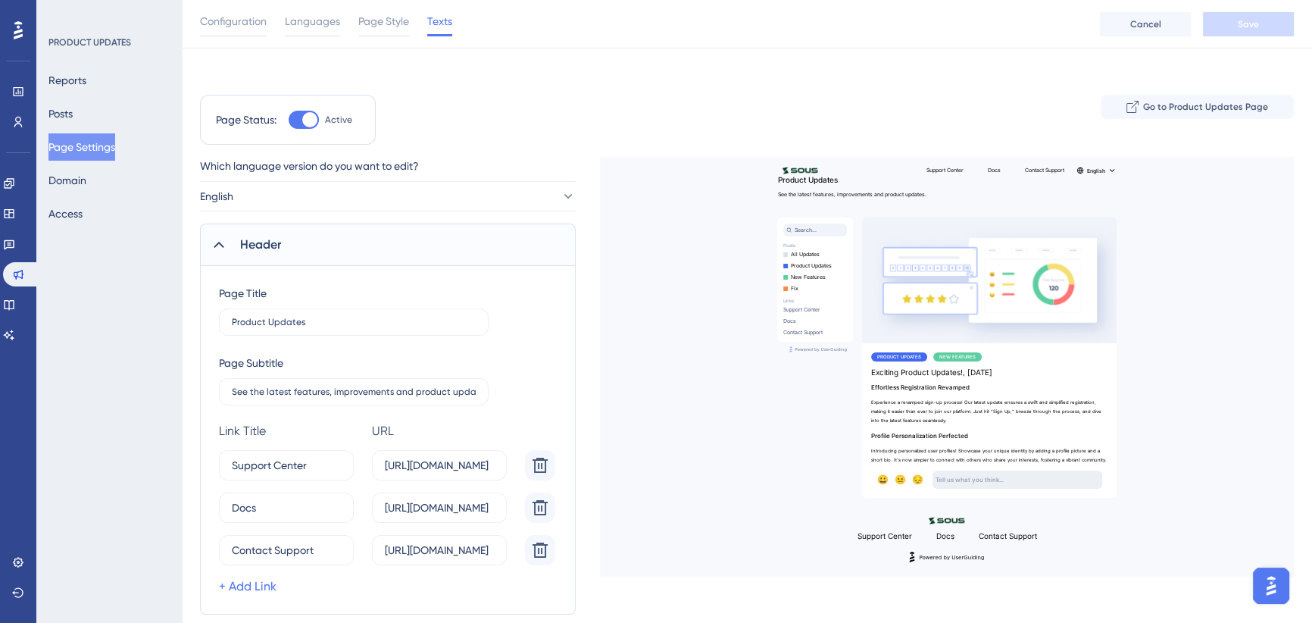
scroll to position [0, 0]
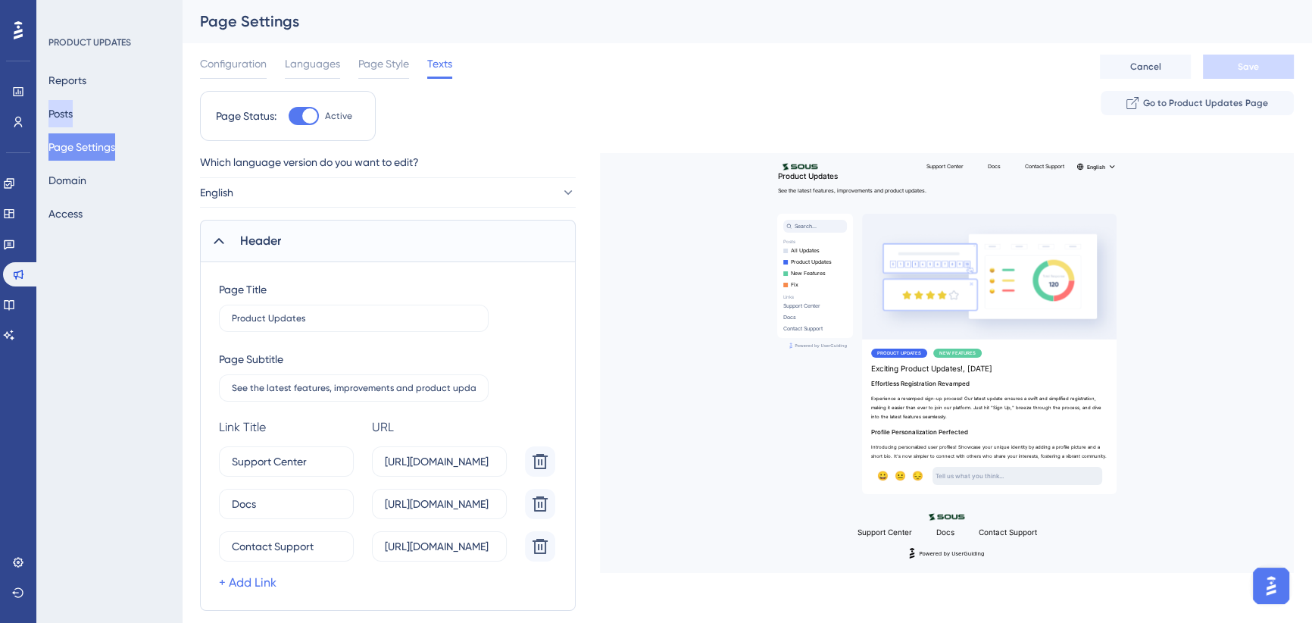
click at [73, 117] on button "Posts" at bounding box center [60, 113] width 24 height 27
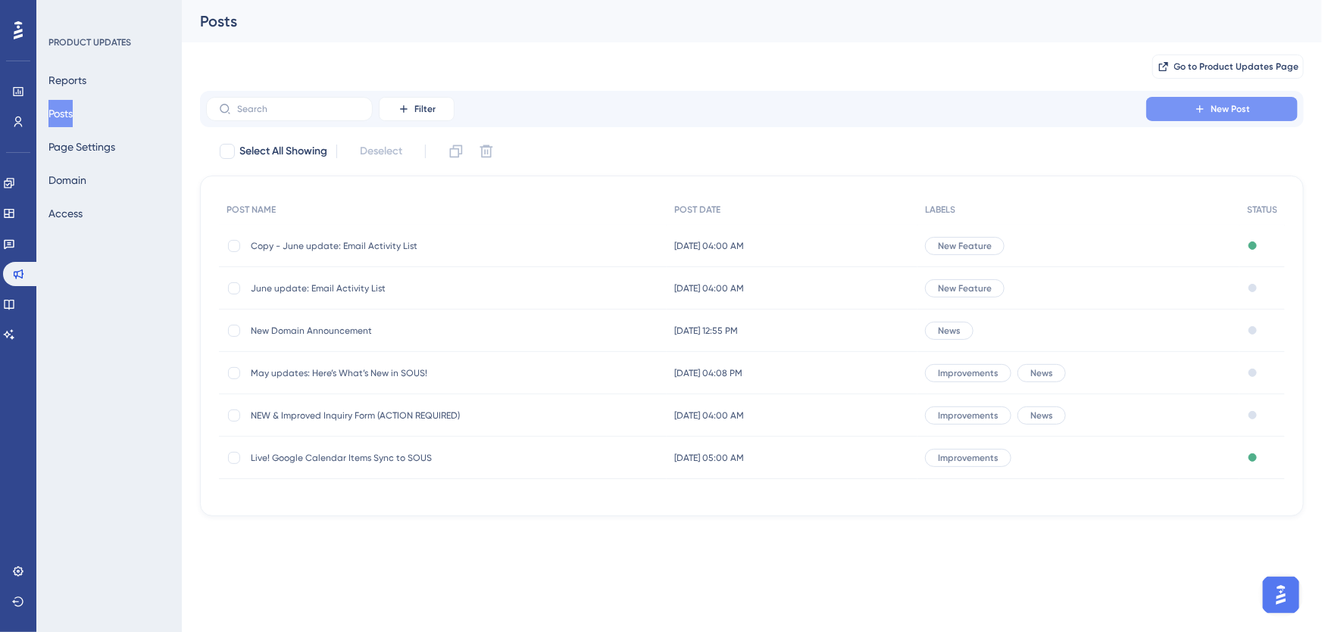
click at [1237, 108] on span "New Post" at bounding box center [1229, 109] width 39 height 12
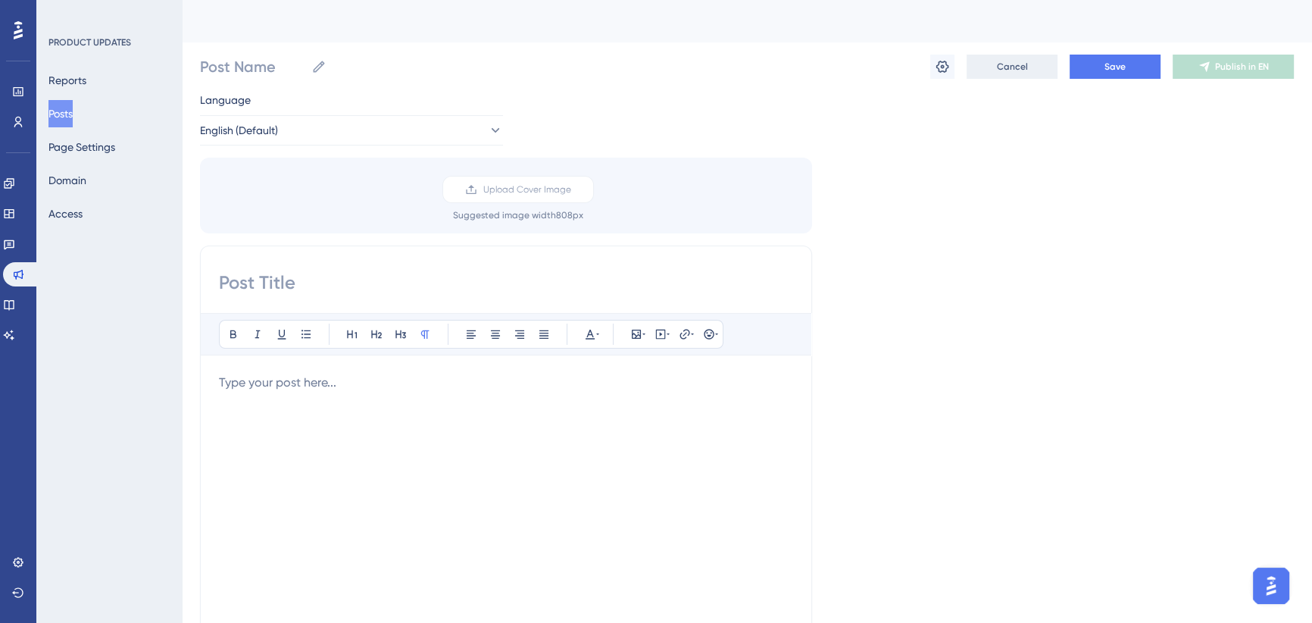
click at [1044, 63] on button "Cancel" at bounding box center [1012, 67] width 91 height 24
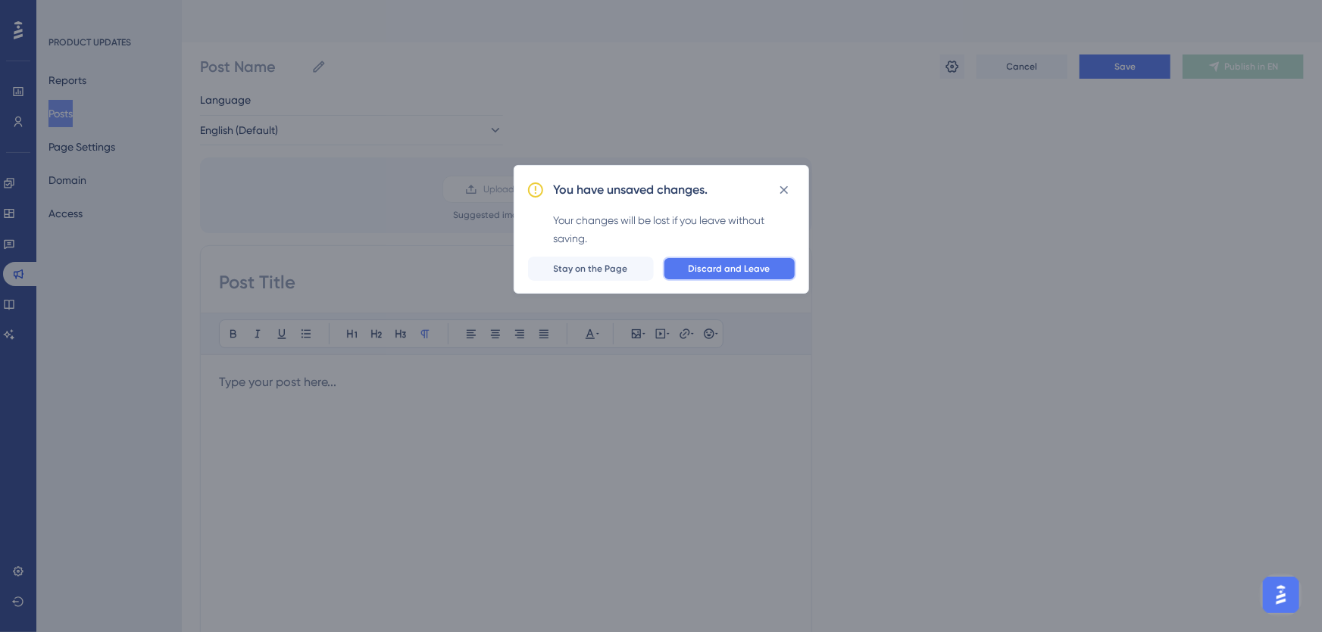
click at [697, 271] on span "Discard and Leave" at bounding box center [730, 269] width 82 height 12
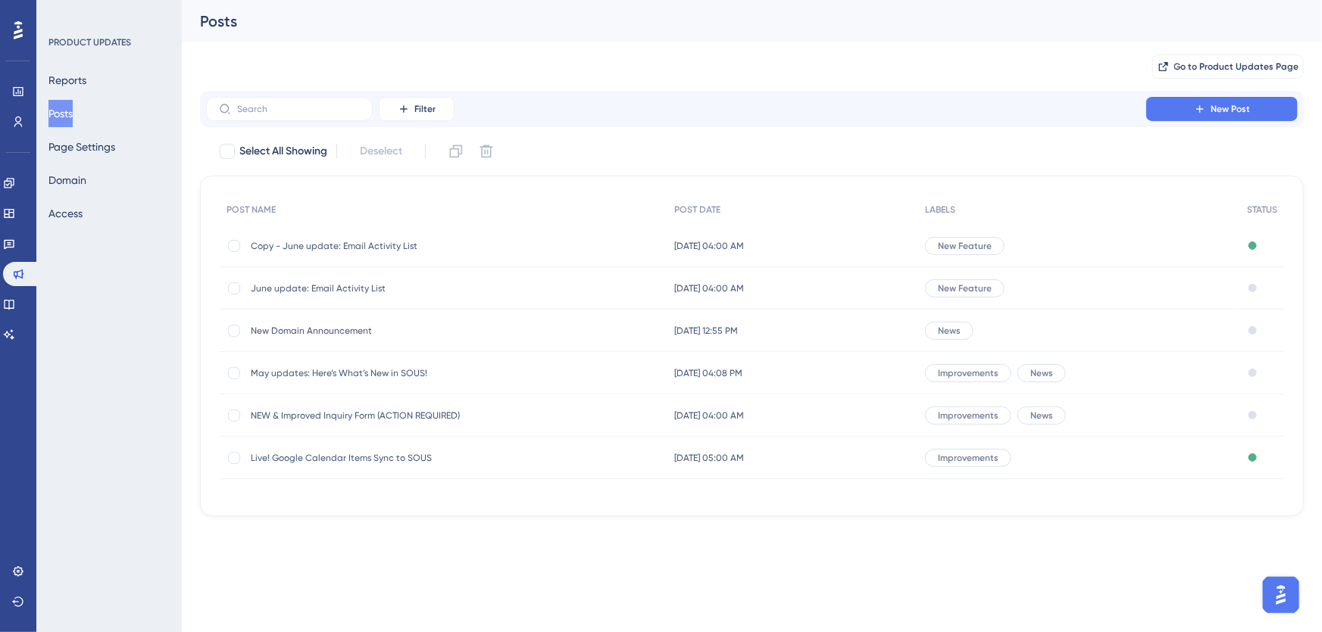
click at [287, 238] on div "Copy - June update: Email Activity List Copy - June update: Email Activity List" at bounding box center [372, 246] width 242 height 42
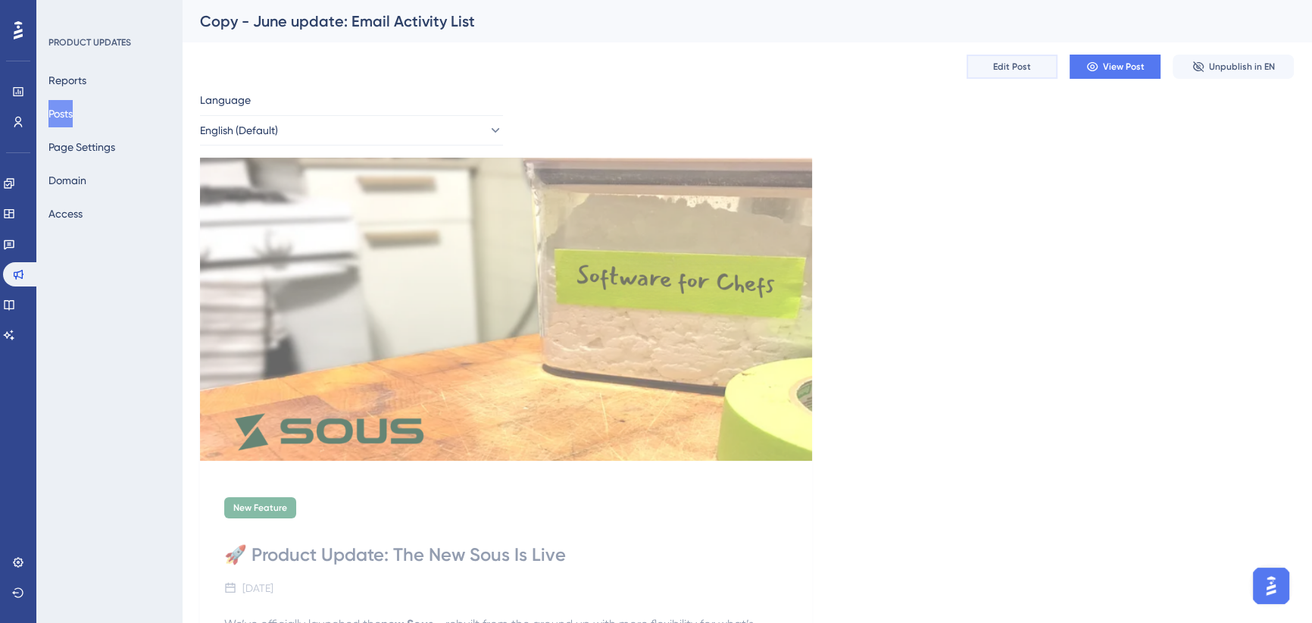
click at [1001, 64] on span "Edit Post" at bounding box center [1012, 67] width 38 height 12
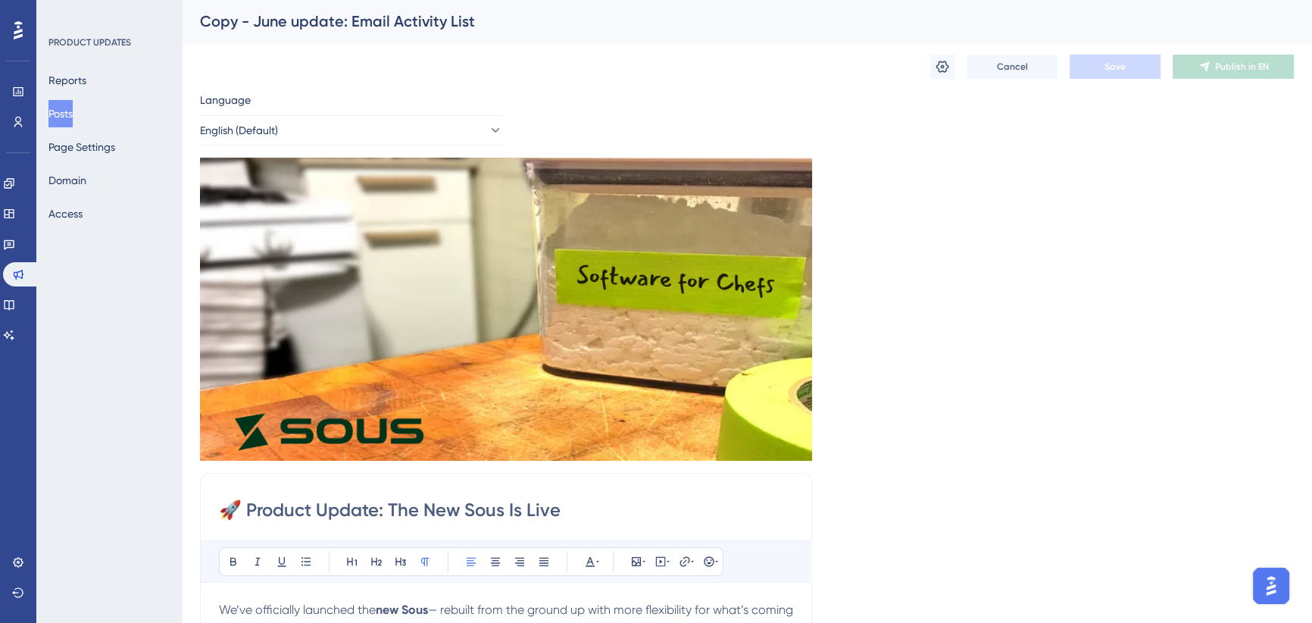
click at [251, 87] on div "Cancel Save Publish in EN" at bounding box center [747, 66] width 1094 height 48
click at [239, 57] on div "Cancel Save Publish in EN" at bounding box center [747, 66] width 1094 height 48
click at [221, 73] on div "Cancel Save Publish in EN" at bounding box center [747, 66] width 1094 height 48
click at [224, 34] on div "Copy - June update: Email Activity List" at bounding box center [747, 21] width 1130 height 42
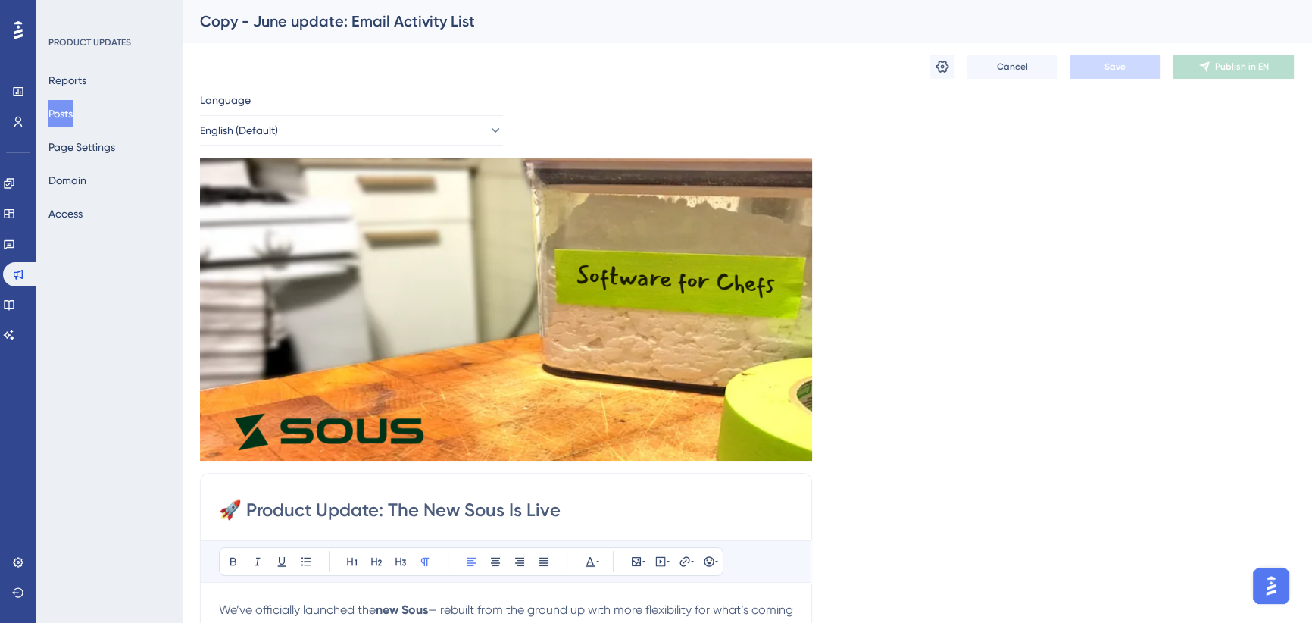
click at [234, 66] on div "Cancel Save Publish in EN" at bounding box center [747, 66] width 1094 height 48
click at [226, 83] on div "Cancel Save Publish in EN" at bounding box center [747, 66] width 1094 height 48
click at [348, 27] on div "Copy - June update: Email Activity List" at bounding box center [728, 21] width 1056 height 21
click at [15, 244] on icon at bounding box center [9, 244] width 12 height 12
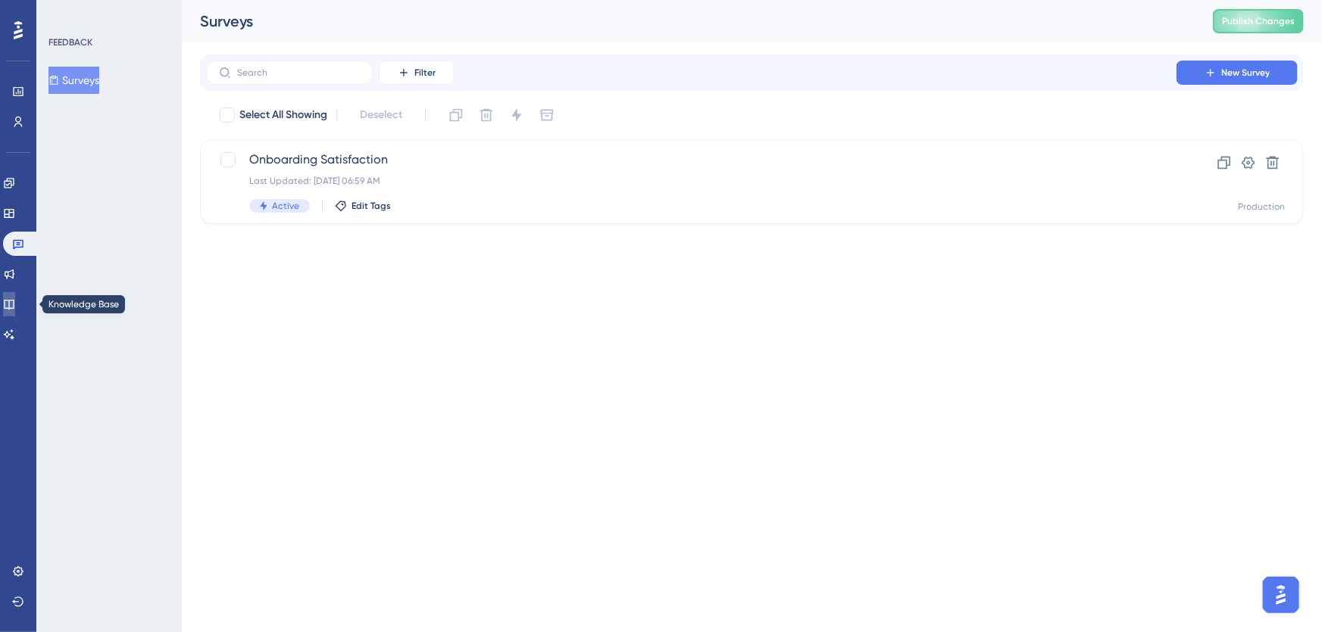
click at [15, 304] on icon at bounding box center [9, 304] width 12 height 12
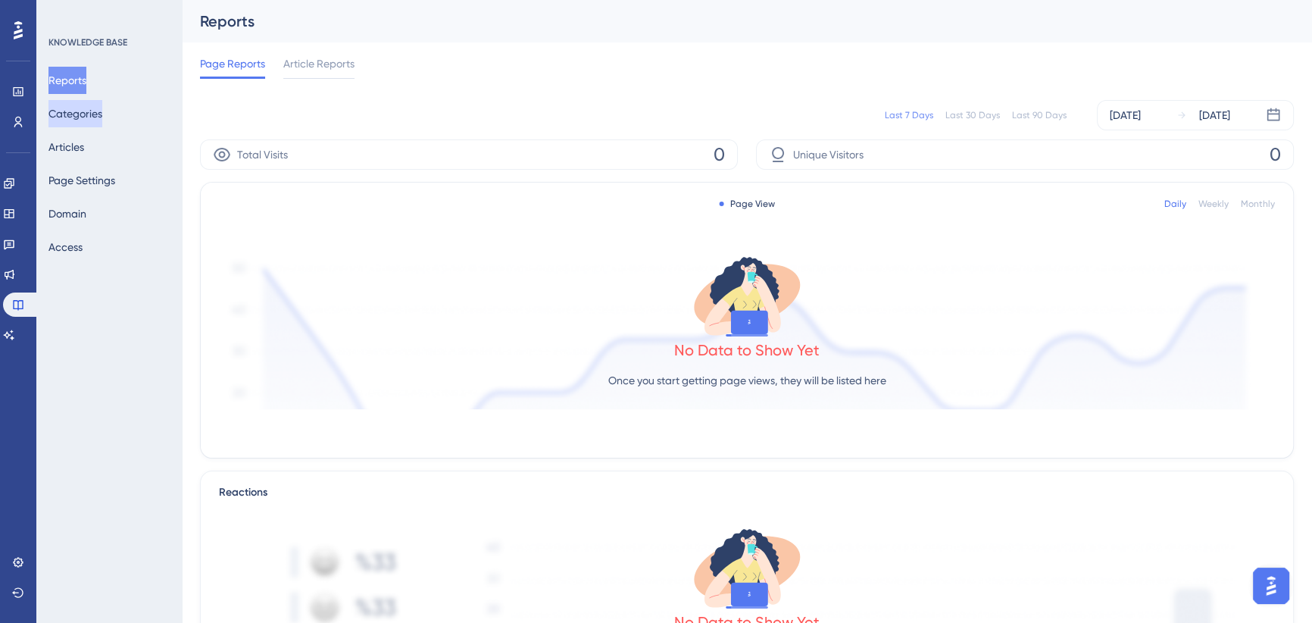
click at [74, 117] on button "Categories" at bounding box center [75, 113] width 54 height 27
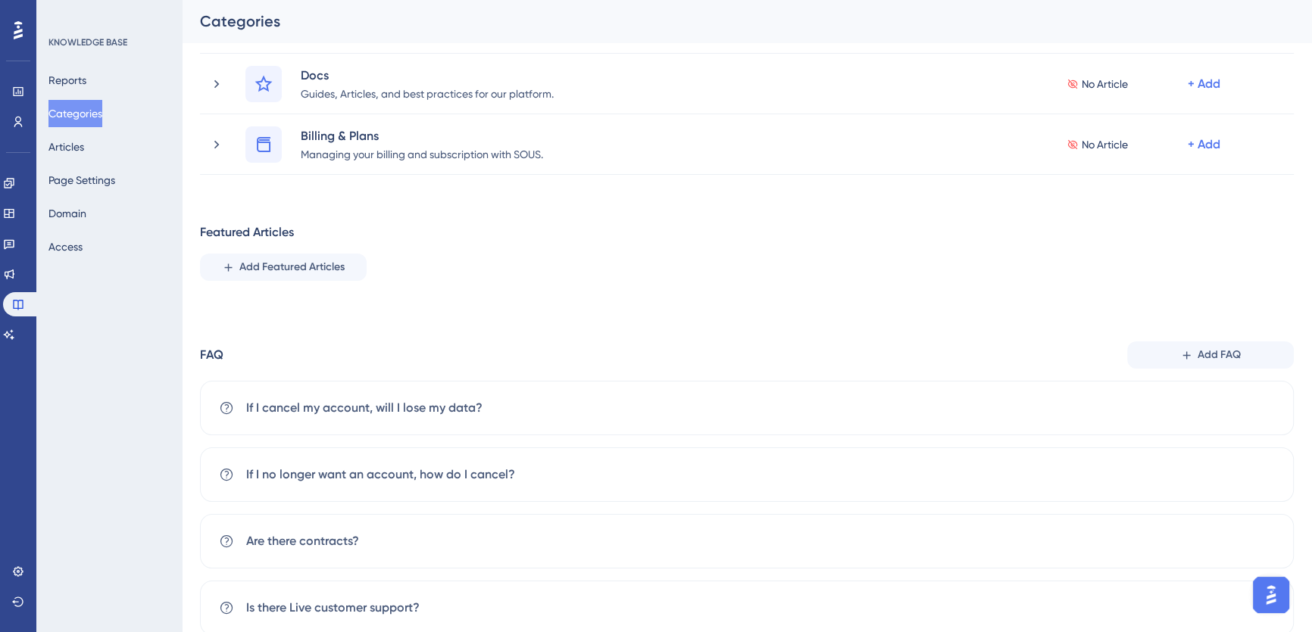
scroll to position [68, 0]
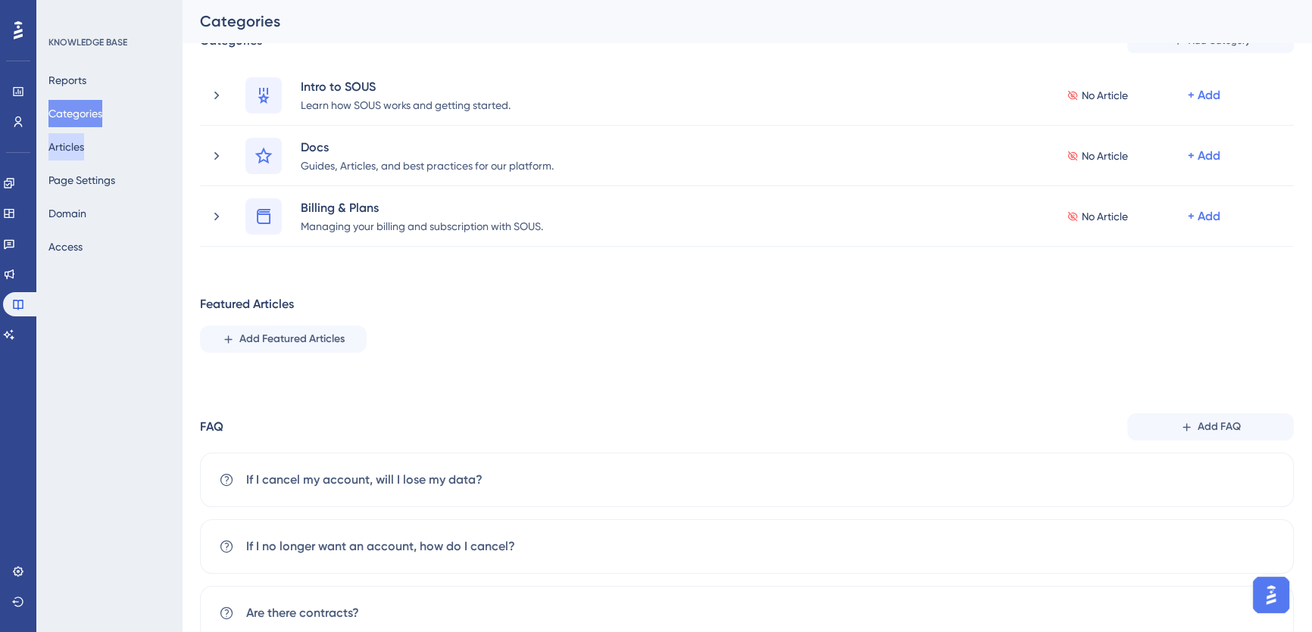
click at [80, 144] on button "Articles" at bounding box center [66, 146] width 36 height 27
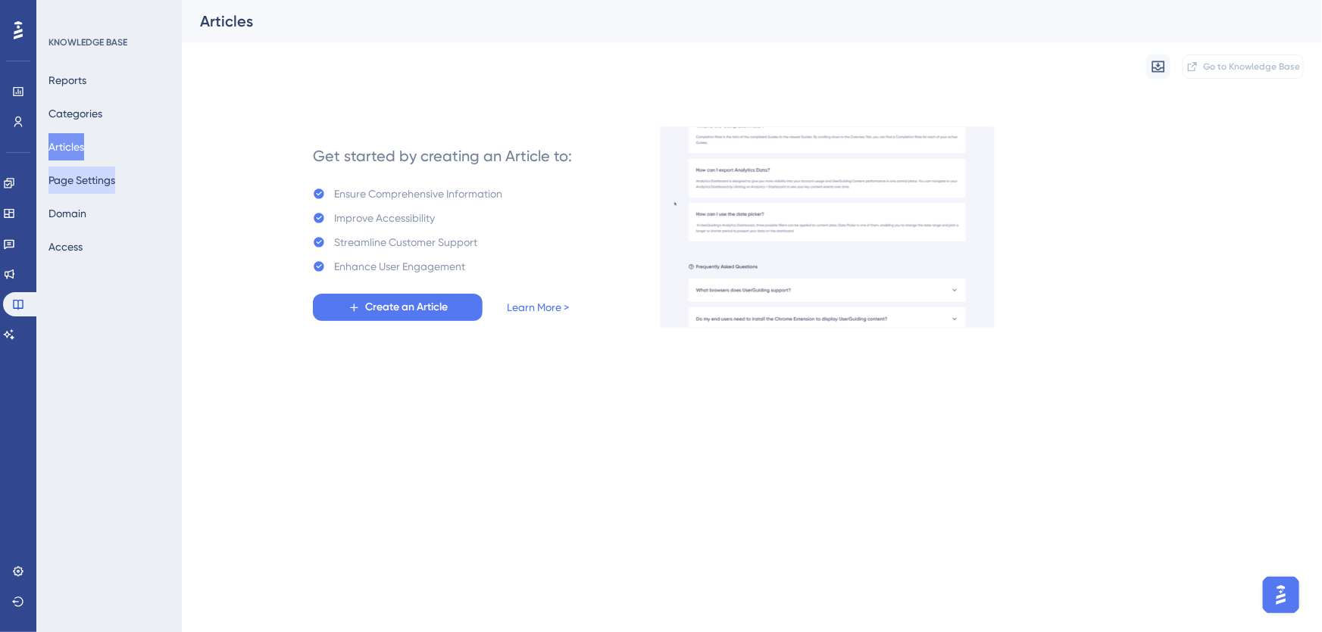
click at [86, 183] on button "Page Settings" at bounding box center [81, 180] width 67 height 27
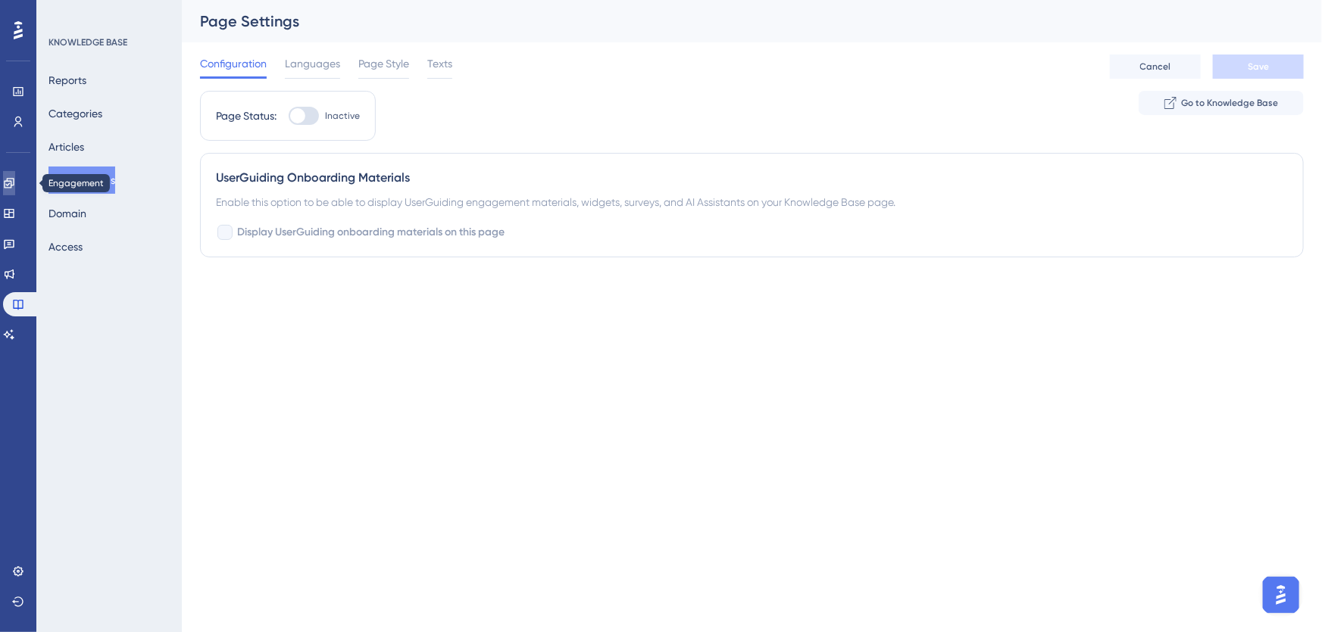
click at [15, 186] on icon at bounding box center [9, 183] width 12 height 12
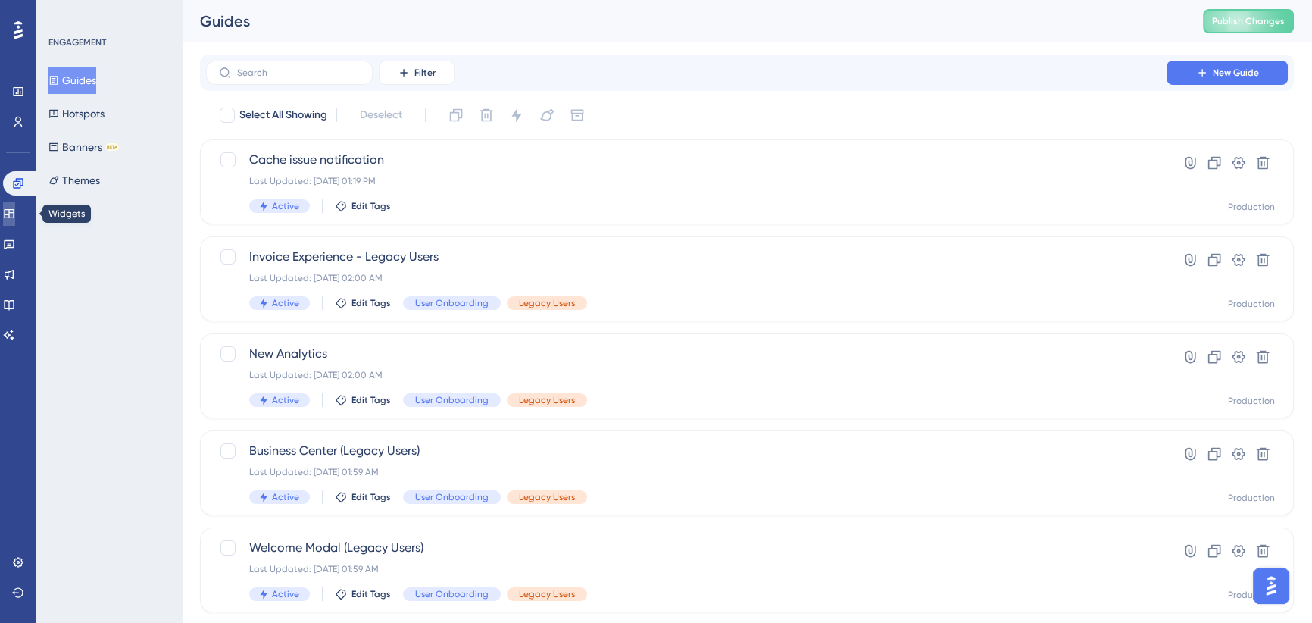
click at [13, 213] on icon at bounding box center [9, 214] width 12 height 12
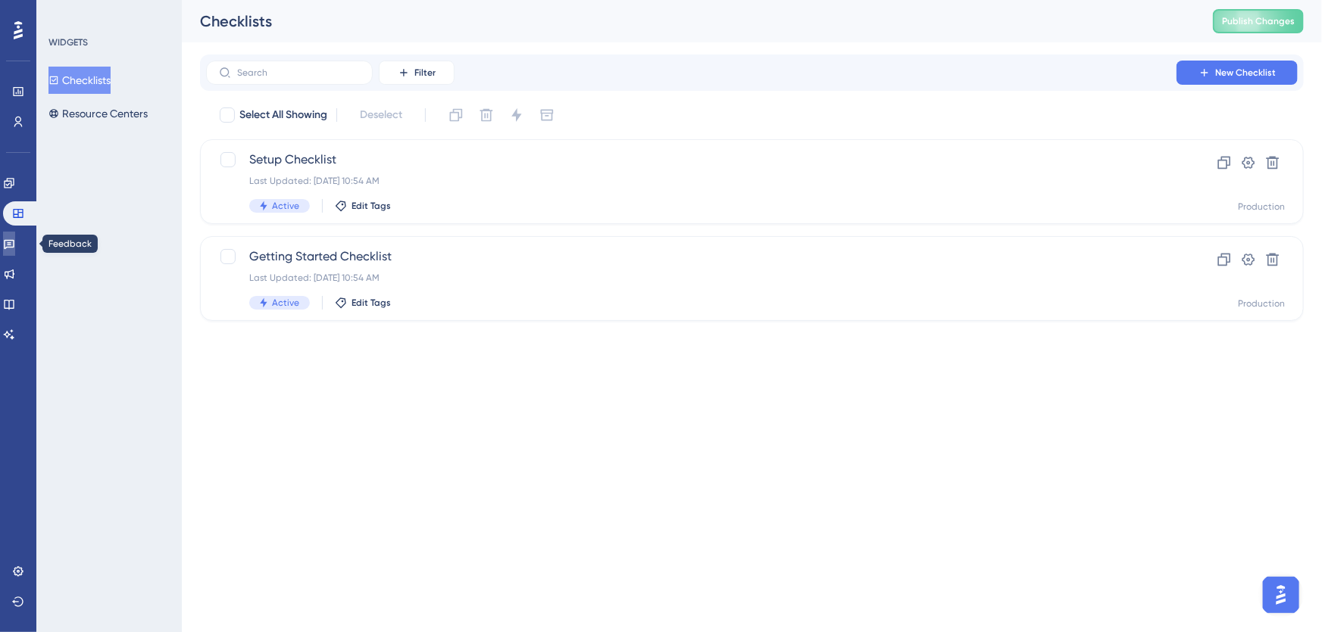
click at [15, 248] on icon at bounding box center [9, 244] width 12 height 12
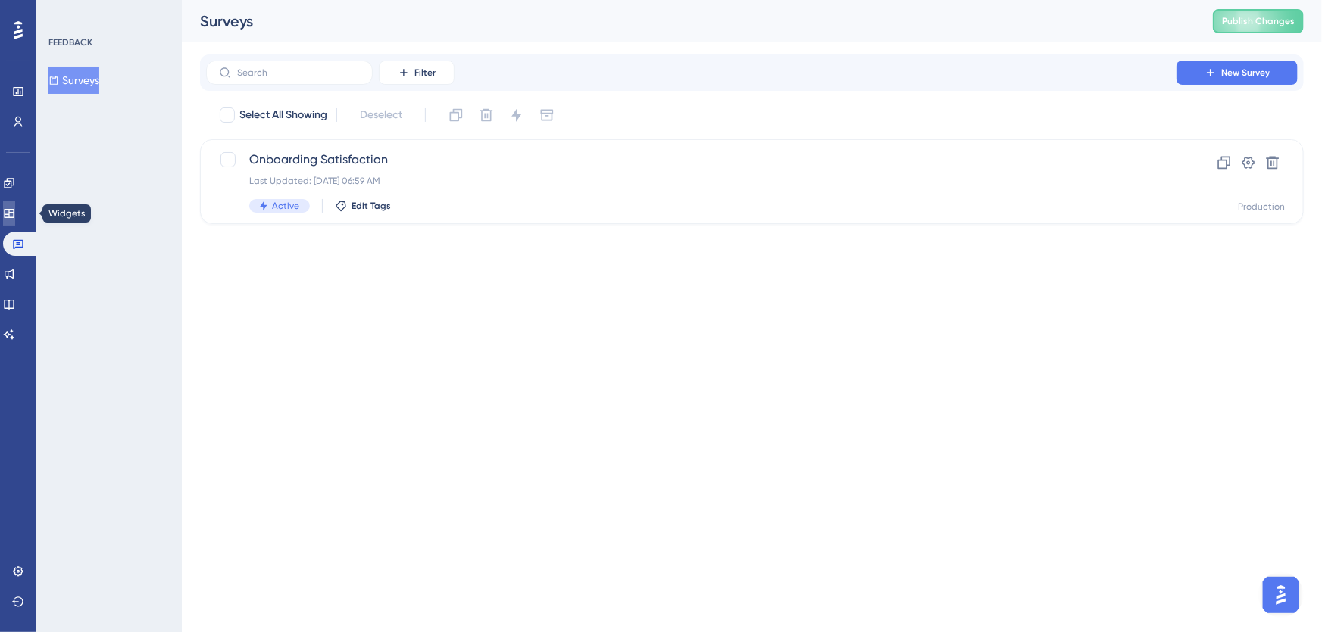
click at [11, 214] on link at bounding box center [9, 213] width 12 height 24
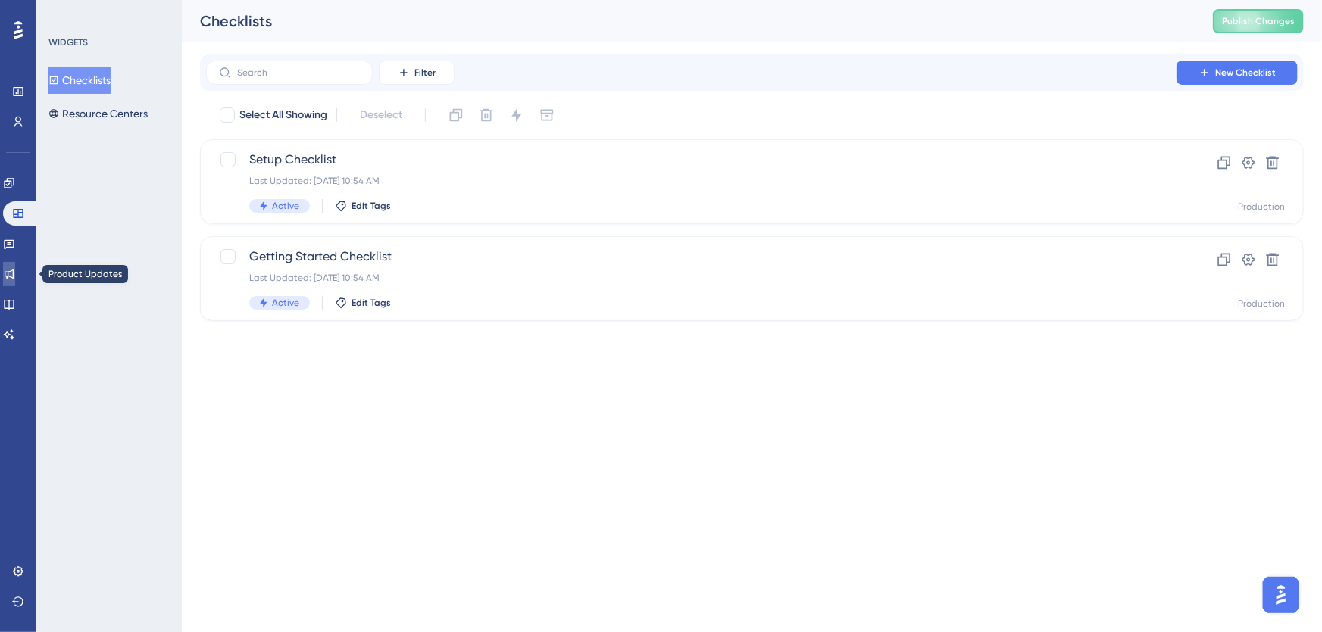
click at [14, 270] on icon at bounding box center [9, 274] width 12 height 12
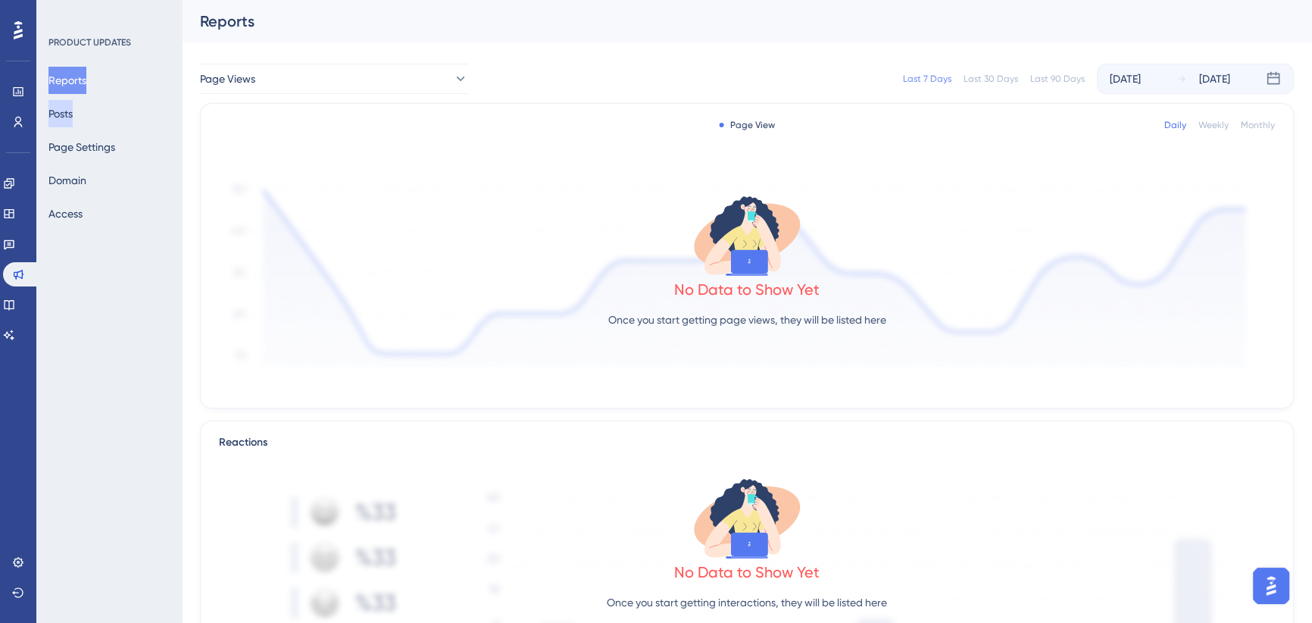
click at [73, 117] on button "Posts" at bounding box center [60, 113] width 24 height 27
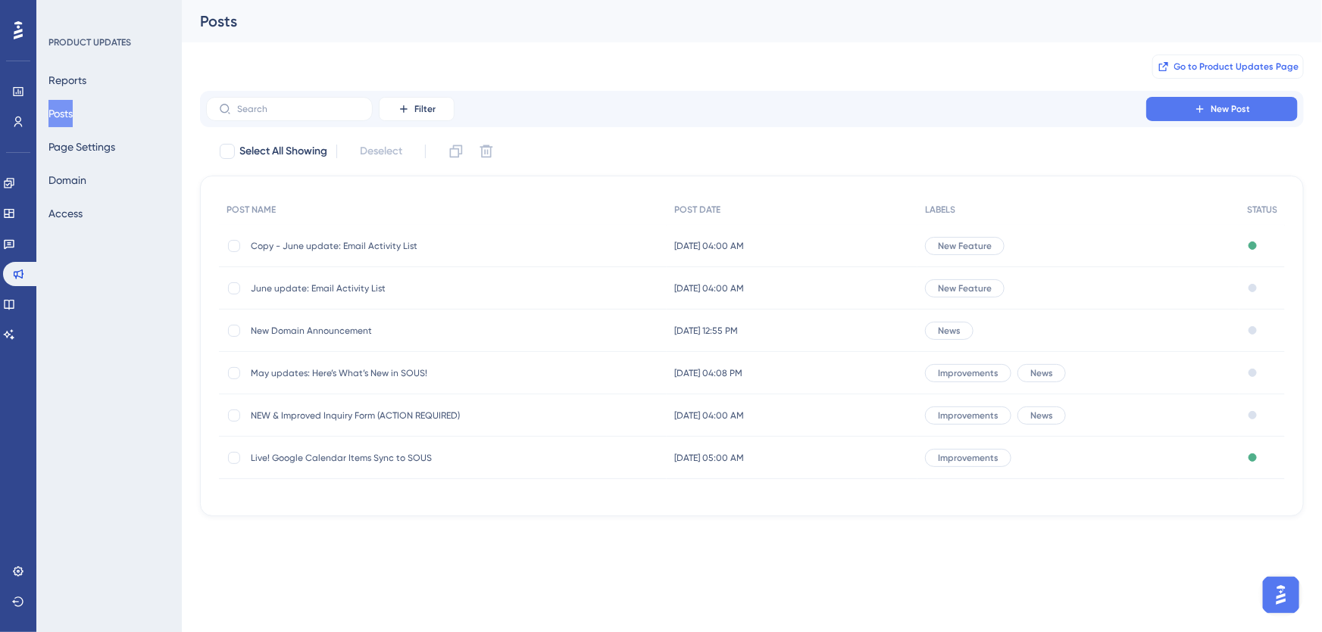
click at [1216, 64] on span "Go to Product Updates Page" at bounding box center [1236, 67] width 125 height 12
click at [1224, 111] on span "New Post" at bounding box center [1229, 109] width 39 height 12
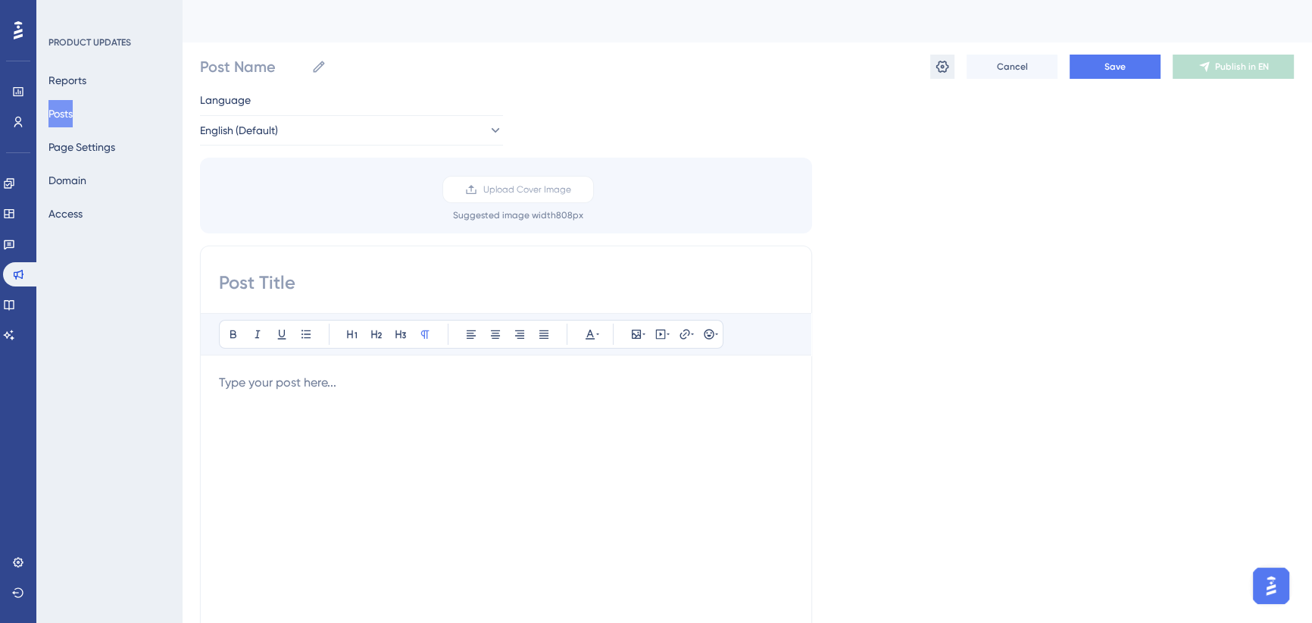
click at [945, 62] on icon at bounding box center [942, 66] width 15 height 15
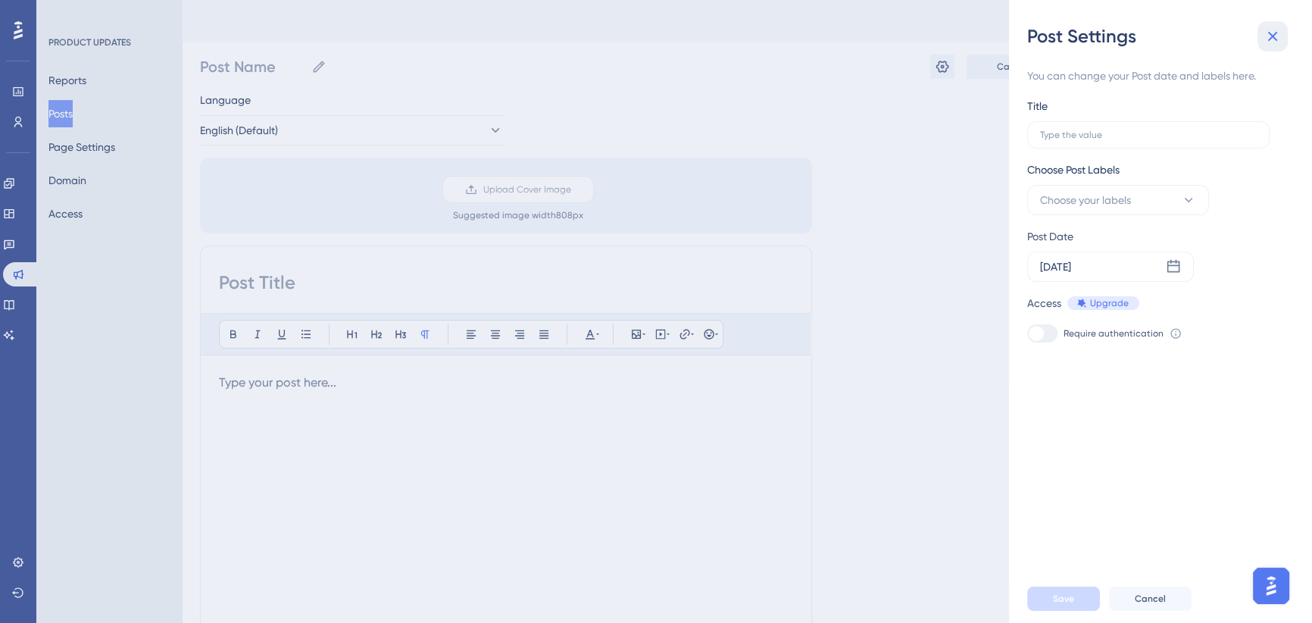
click at [1281, 36] on button at bounding box center [1272, 36] width 30 height 30
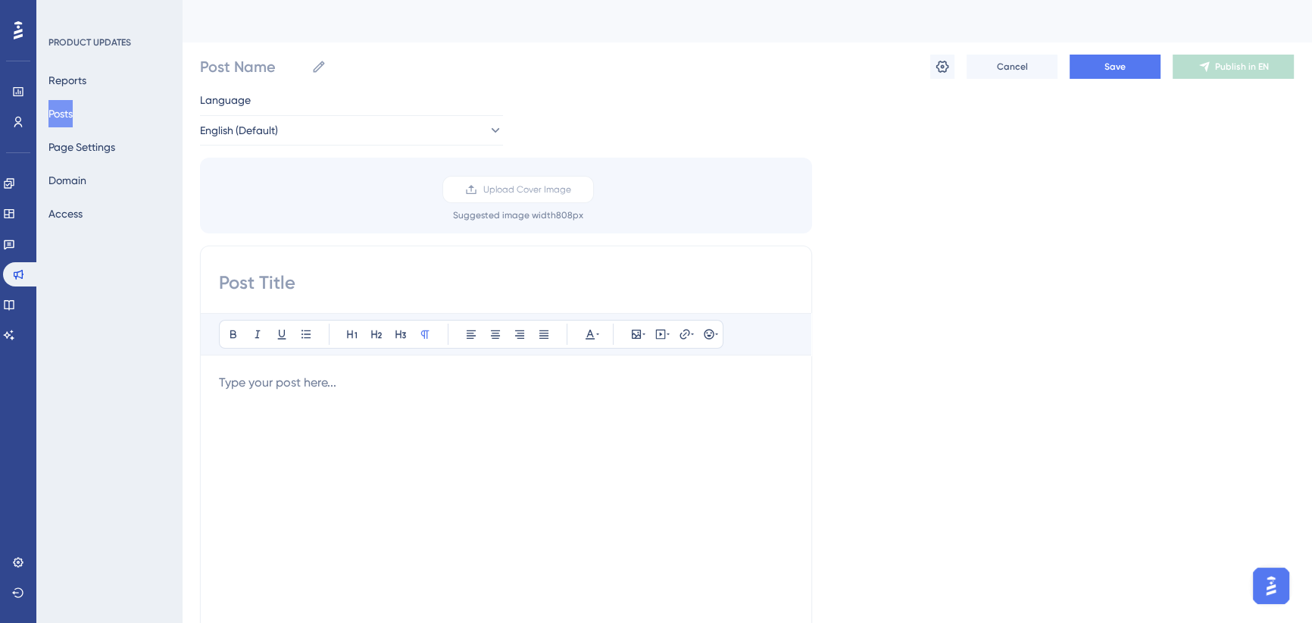
click at [73, 114] on button "Posts" at bounding box center [60, 113] width 24 height 27
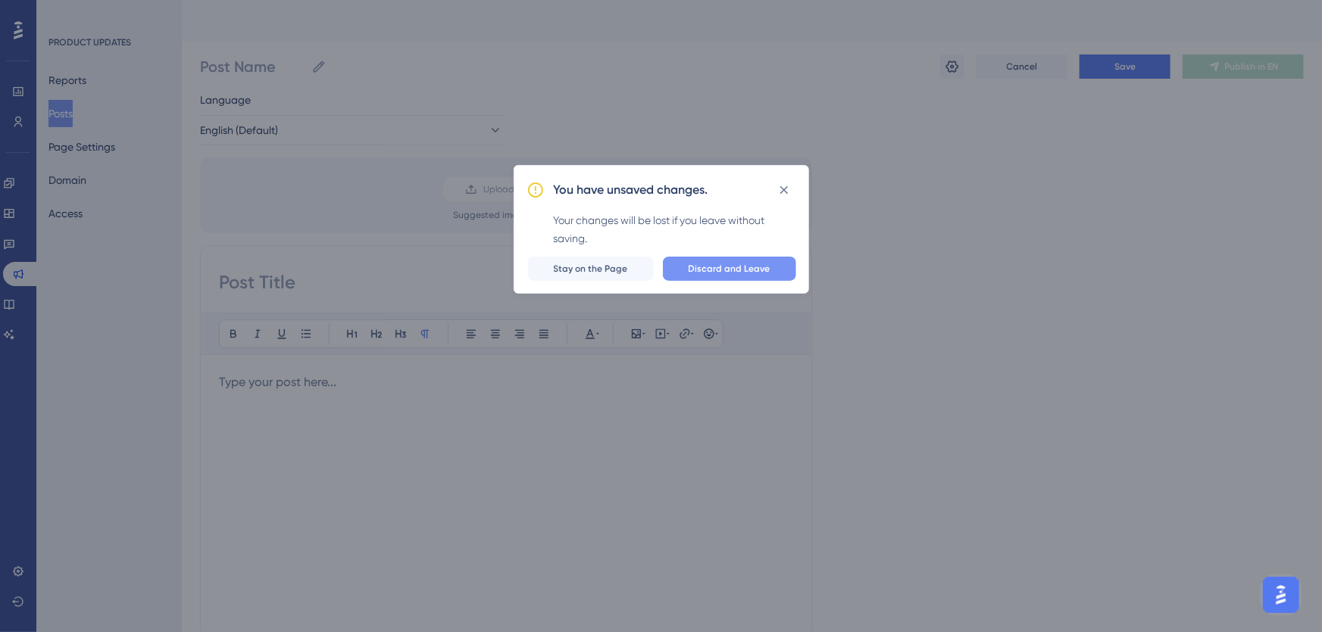
click at [720, 269] on span "Discard and Leave" at bounding box center [730, 269] width 82 height 12
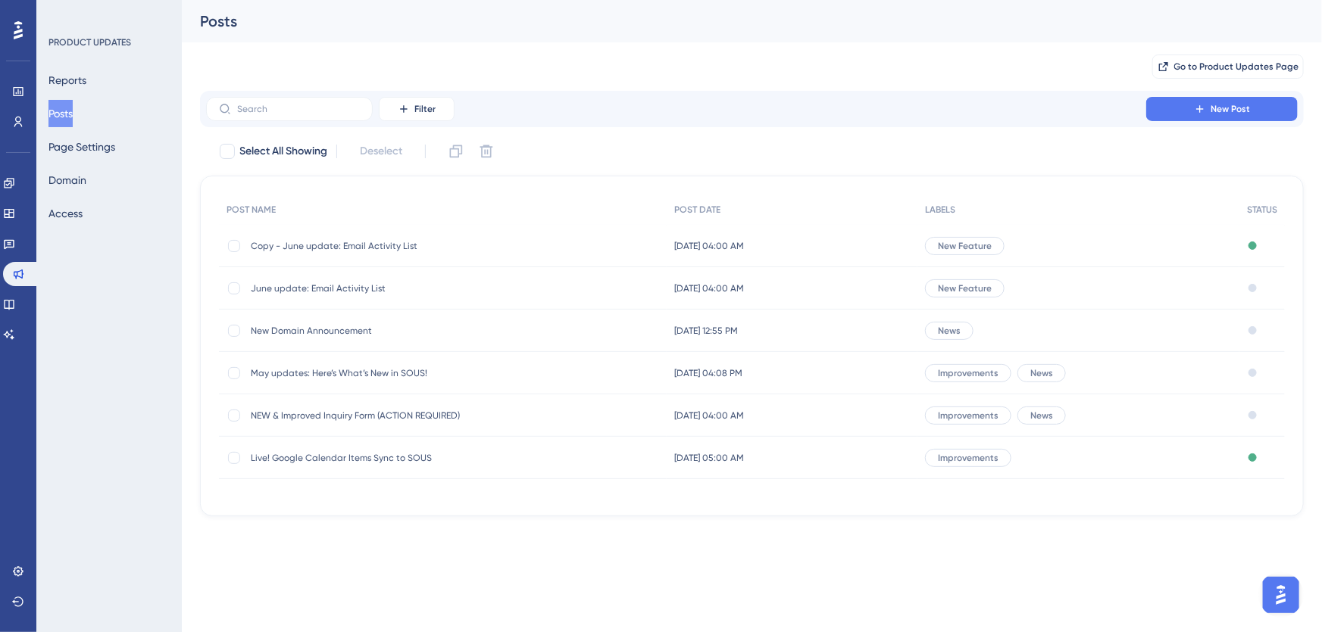
click at [314, 246] on span "Copy - June update: Email Activity List" at bounding box center [372, 246] width 242 height 12
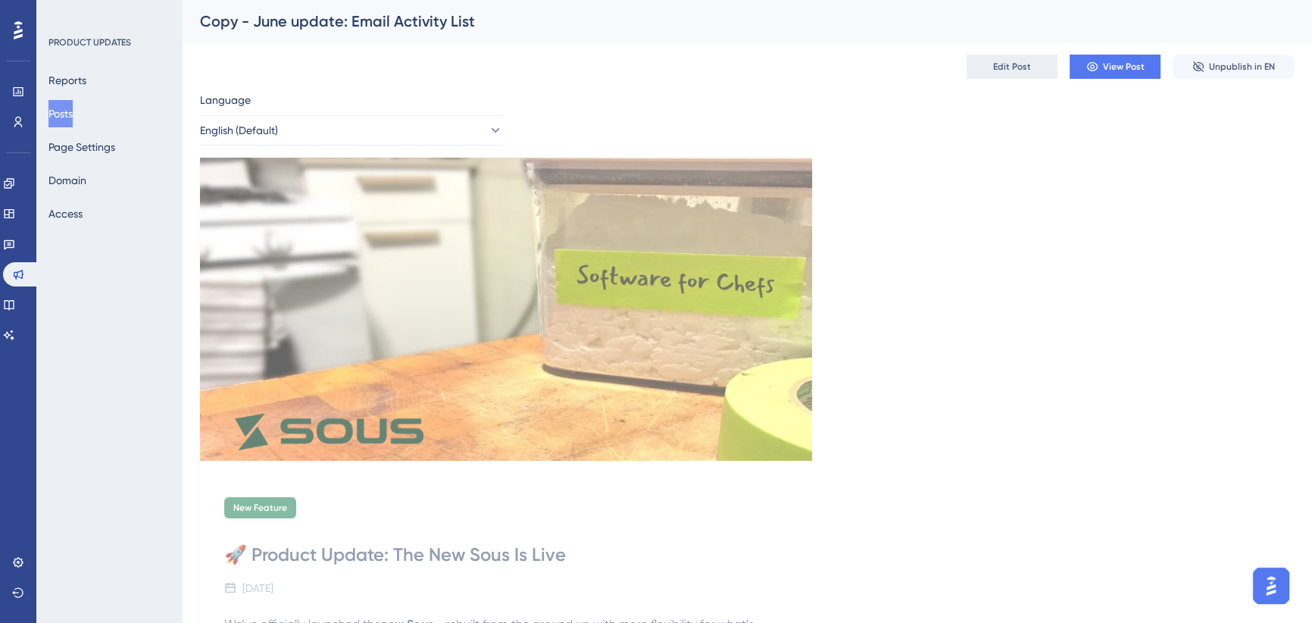
click at [1017, 64] on span "Edit Post" at bounding box center [1012, 67] width 38 height 12
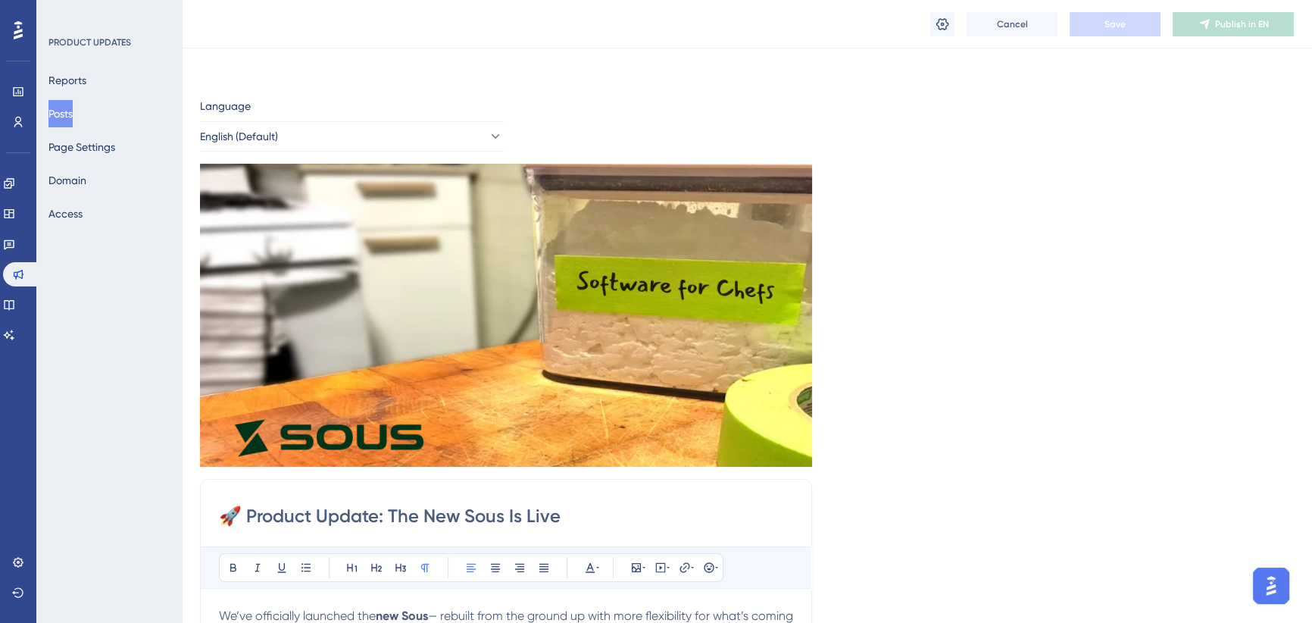
scroll to position [608, 0]
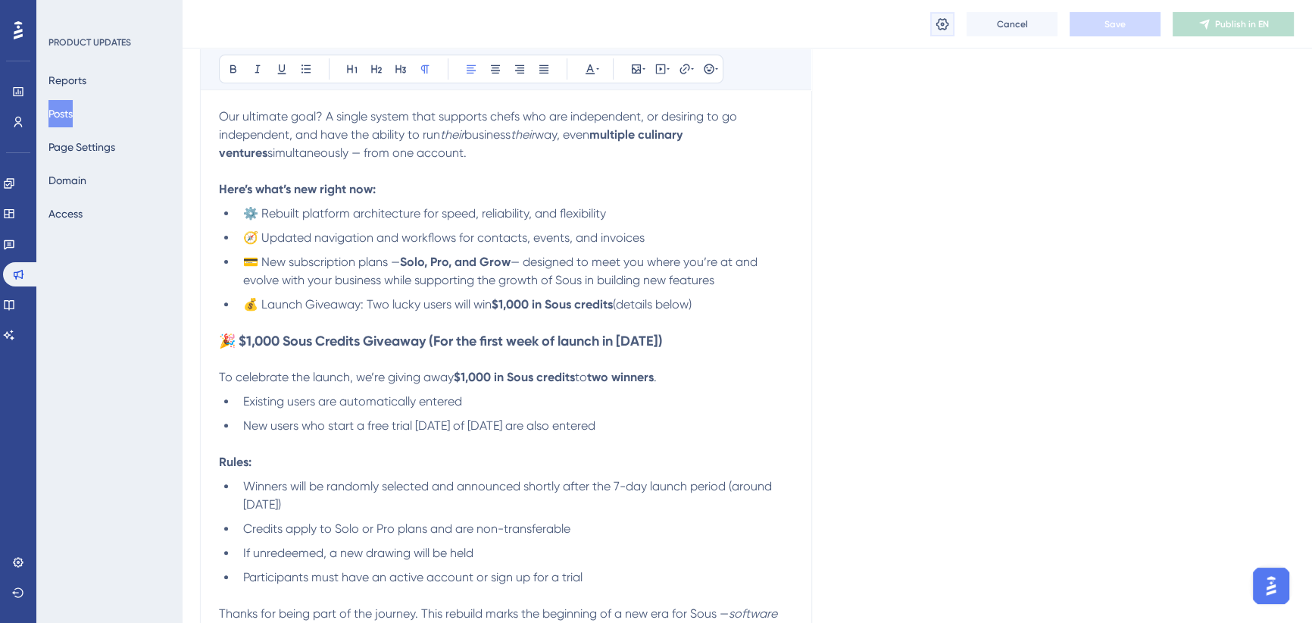
click at [932, 27] on button at bounding box center [942, 24] width 24 height 24
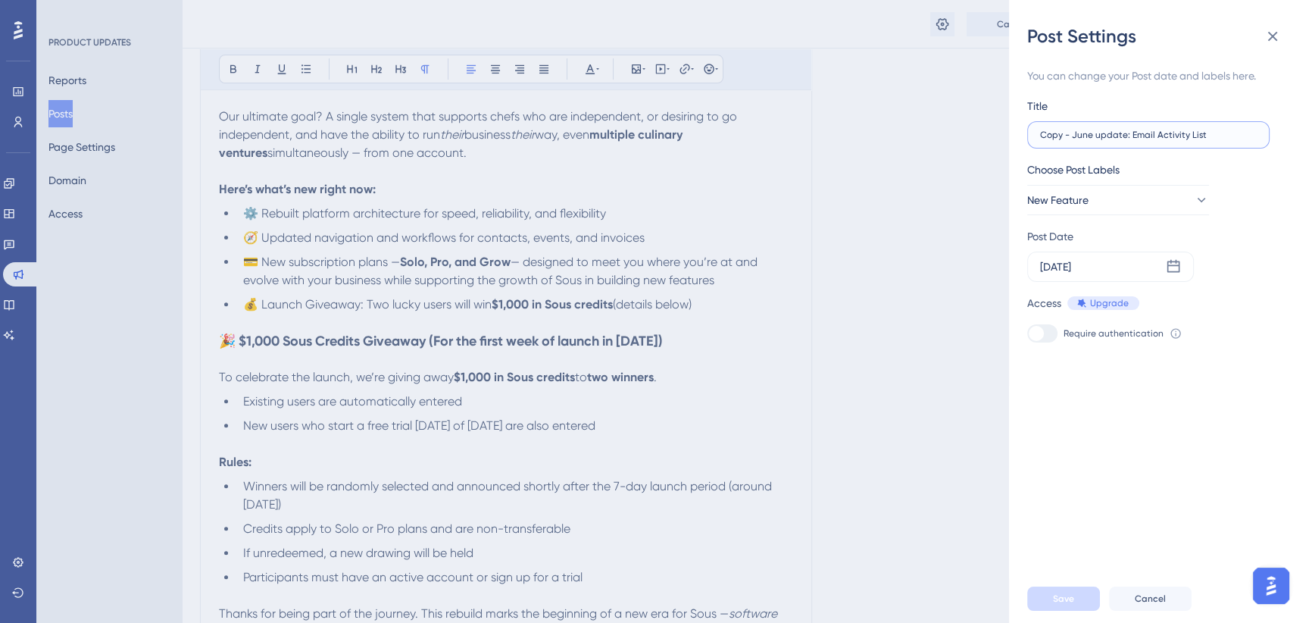
click at [1121, 135] on input "Copy - June update: Email Activity List" at bounding box center [1148, 135] width 217 height 11
click at [1120, 135] on input "Copy - June update: Email Activity List" at bounding box center [1148, 135] width 217 height 11
click at [1119, 135] on input "Copy - June update: Email Activity List" at bounding box center [1148, 135] width 217 height 11
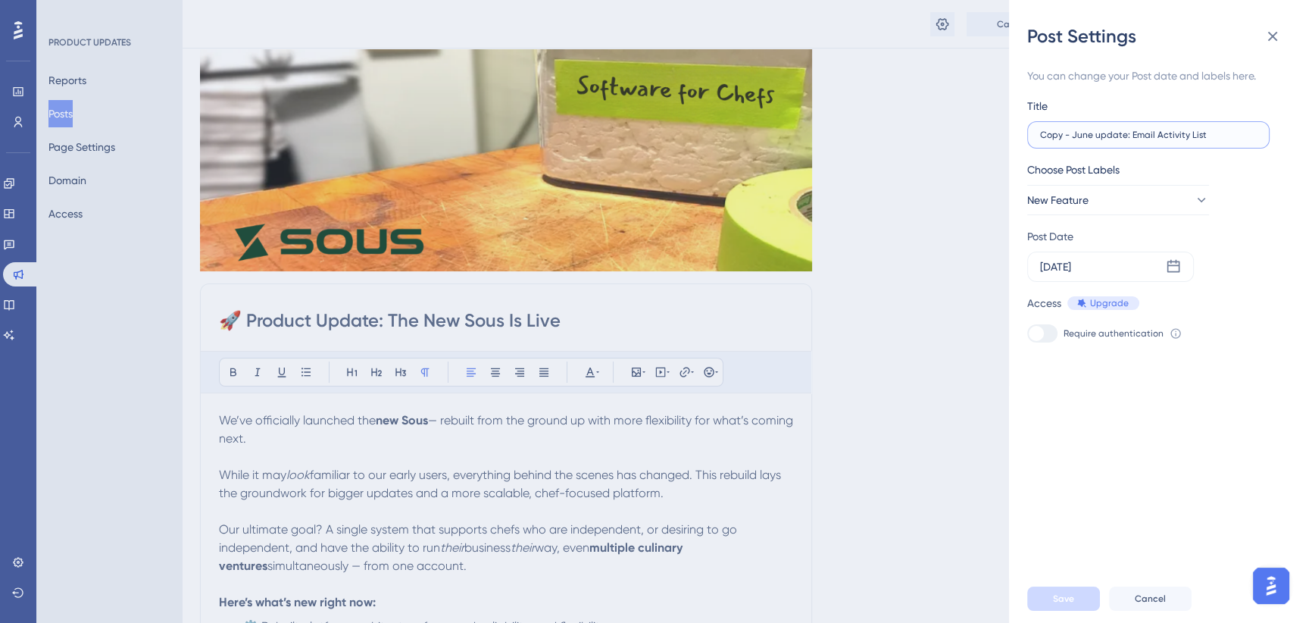
scroll to position [126, 0]
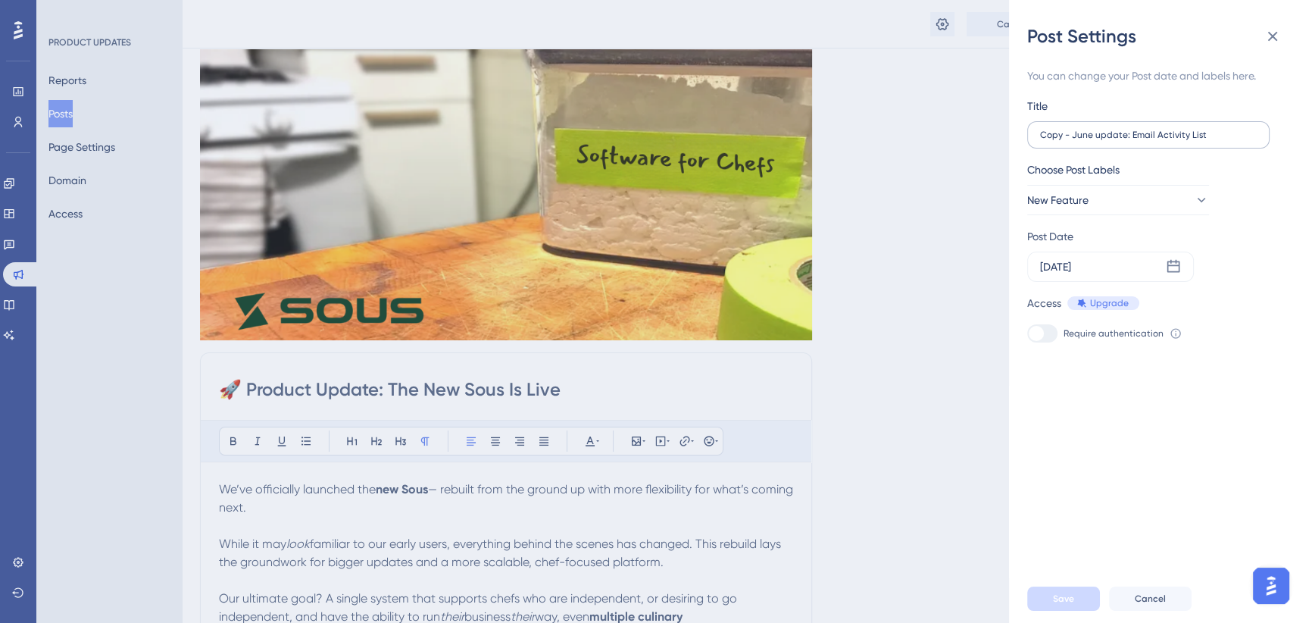
click at [1096, 125] on label "Copy - June update: Email Activity List" at bounding box center [1148, 134] width 242 height 27
click at [1096, 130] on input "Copy - June update: Email Activity List" at bounding box center [1148, 135] width 217 height 11
click at [1096, 125] on label "Copy - June update: Email Activity List" at bounding box center [1148, 134] width 242 height 27
click at [1096, 130] on input "Copy - June update: Email Activity List" at bounding box center [1148, 135] width 217 height 11
click at [1096, 125] on label "Copy - June update: Email Activity List" at bounding box center [1148, 134] width 242 height 27
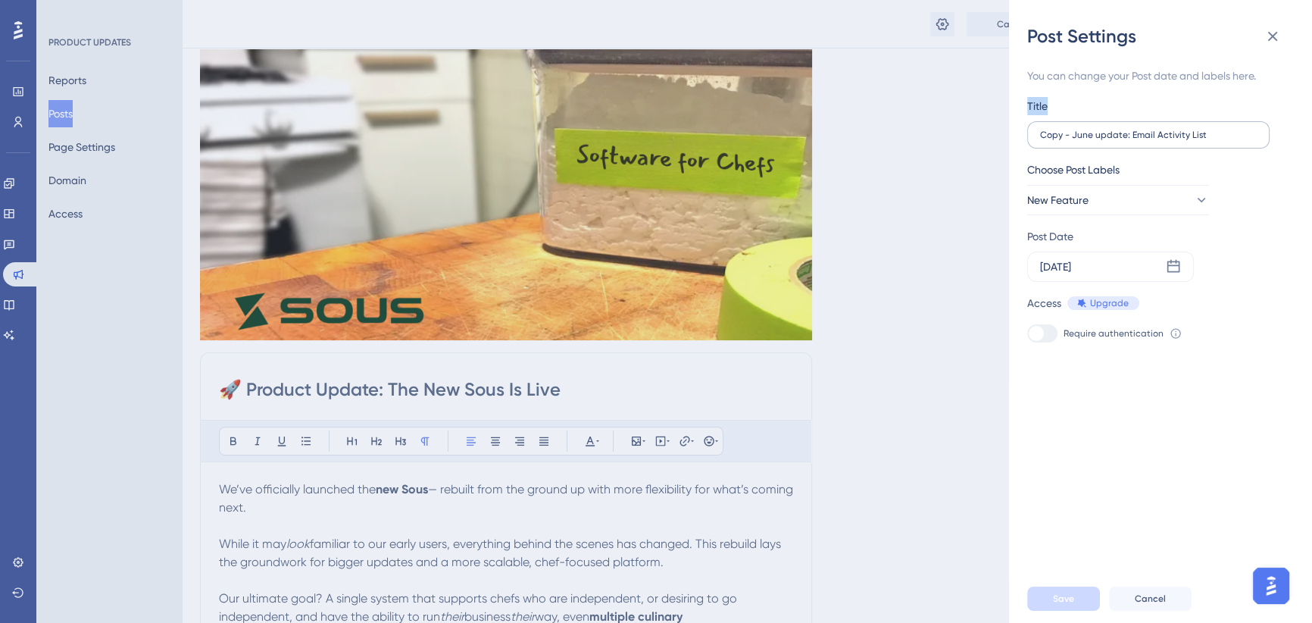
click at [1096, 130] on input "Copy - June update: Email Activity List" at bounding box center [1148, 135] width 217 height 11
click at [1121, 136] on input "Copy - June update: Email Activity List" at bounding box center [1148, 135] width 217 height 11
click at [1120, 136] on input "Copy - June update: Email Activity List" at bounding box center [1148, 135] width 217 height 11
type input "Product Updates: The New Sous Is Live"
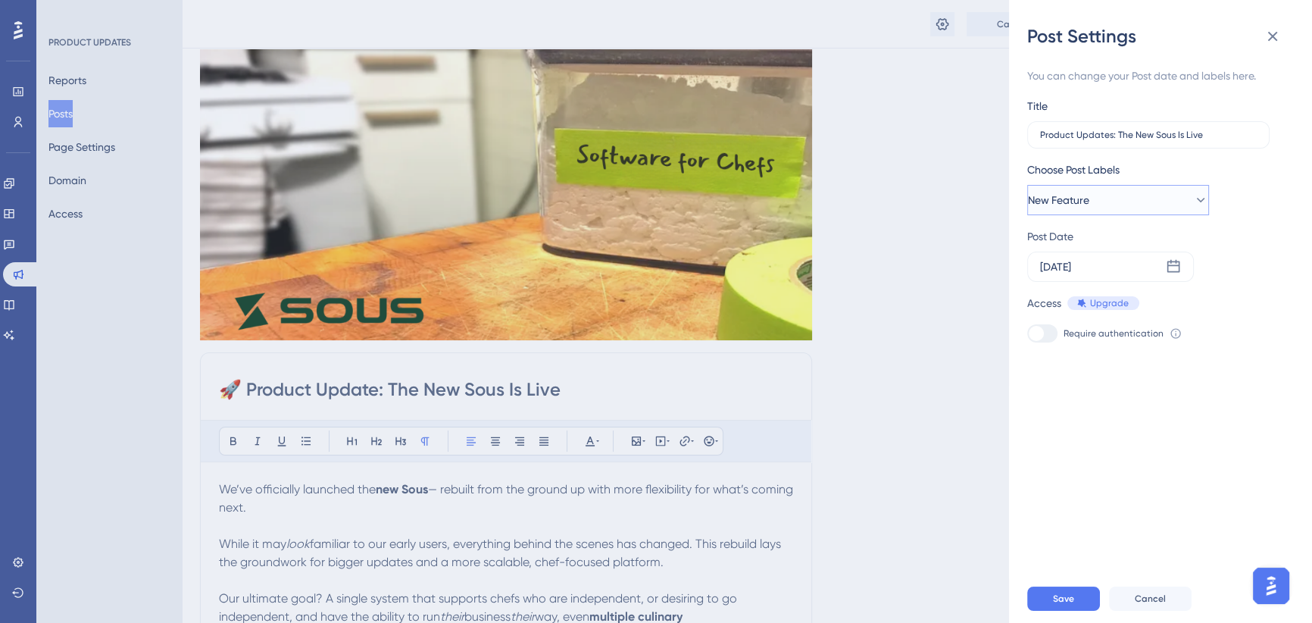
click at [1147, 197] on button "New Feature" at bounding box center [1118, 200] width 182 height 30
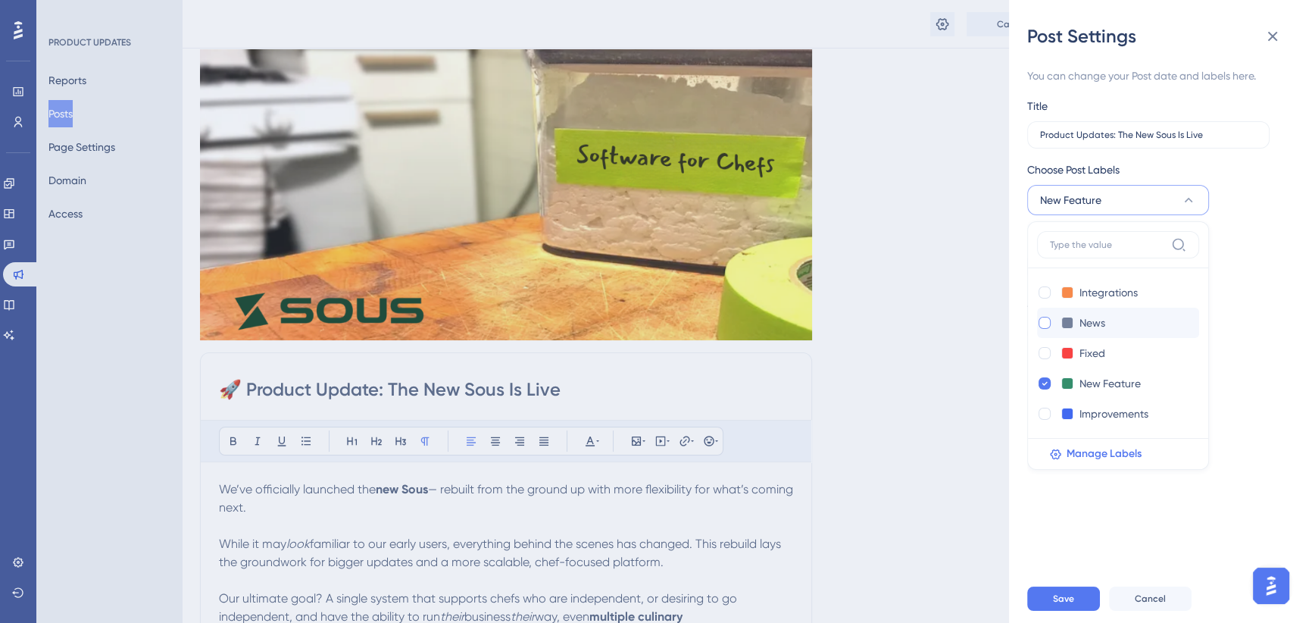
click at [1045, 317] on div at bounding box center [1044, 323] width 12 height 12
checkbox input "true"
click at [1045, 382] on icon at bounding box center [1044, 384] width 5 height 4
checkbox input "false"
click at [1042, 414] on div at bounding box center [1044, 414] width 12 height 12
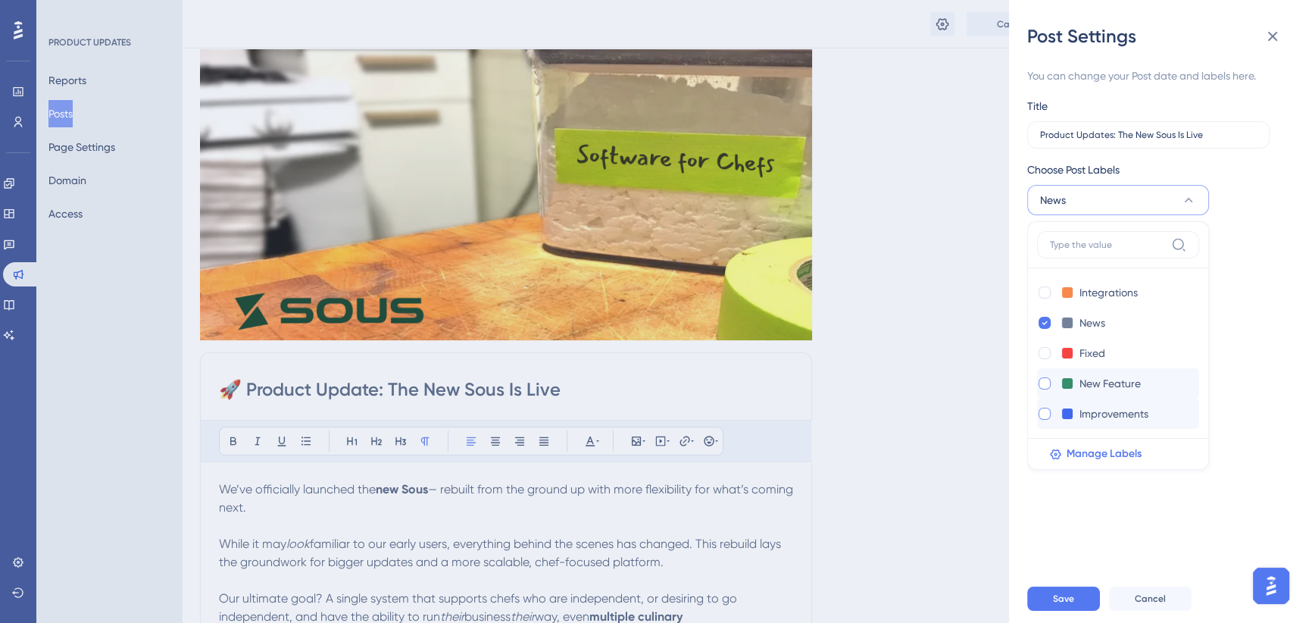
checkbox input "true"
click at [1265, 314] on div "Access Upgrade Require authentication To change this setting you should manage …" at bounding box center [1154, 318] width 255 height 48
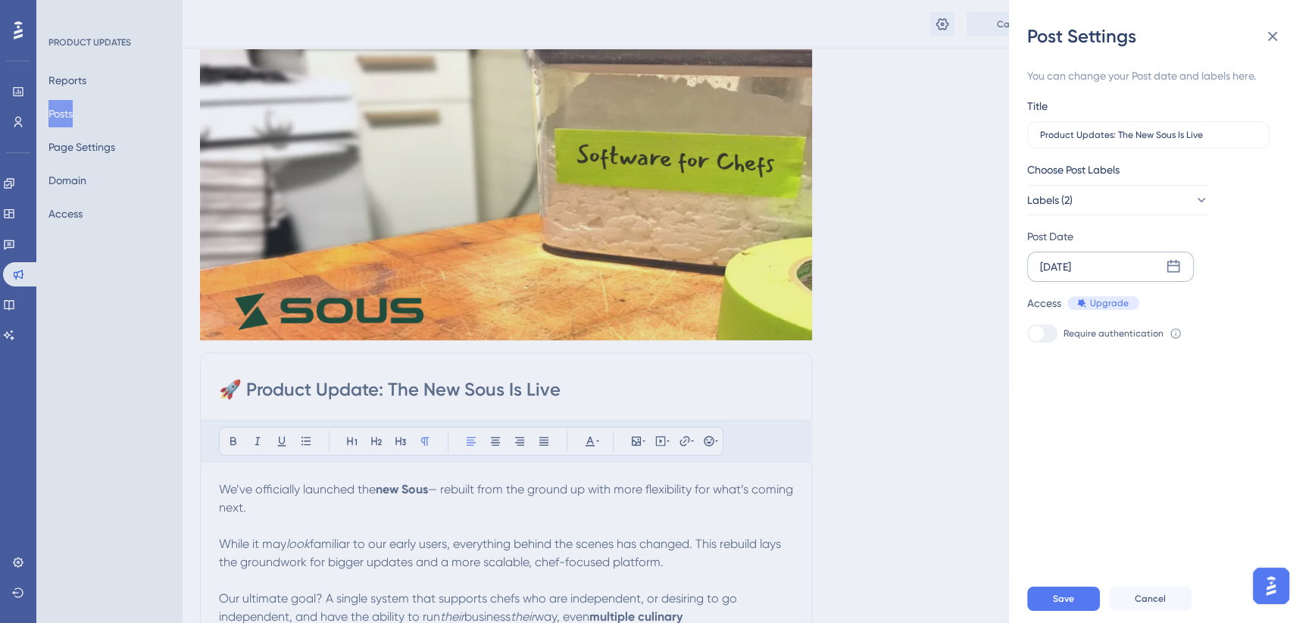
click at [1153, 263] on div "Jun 09 2025" at bounding box center [1110, 266] width 167 height 30
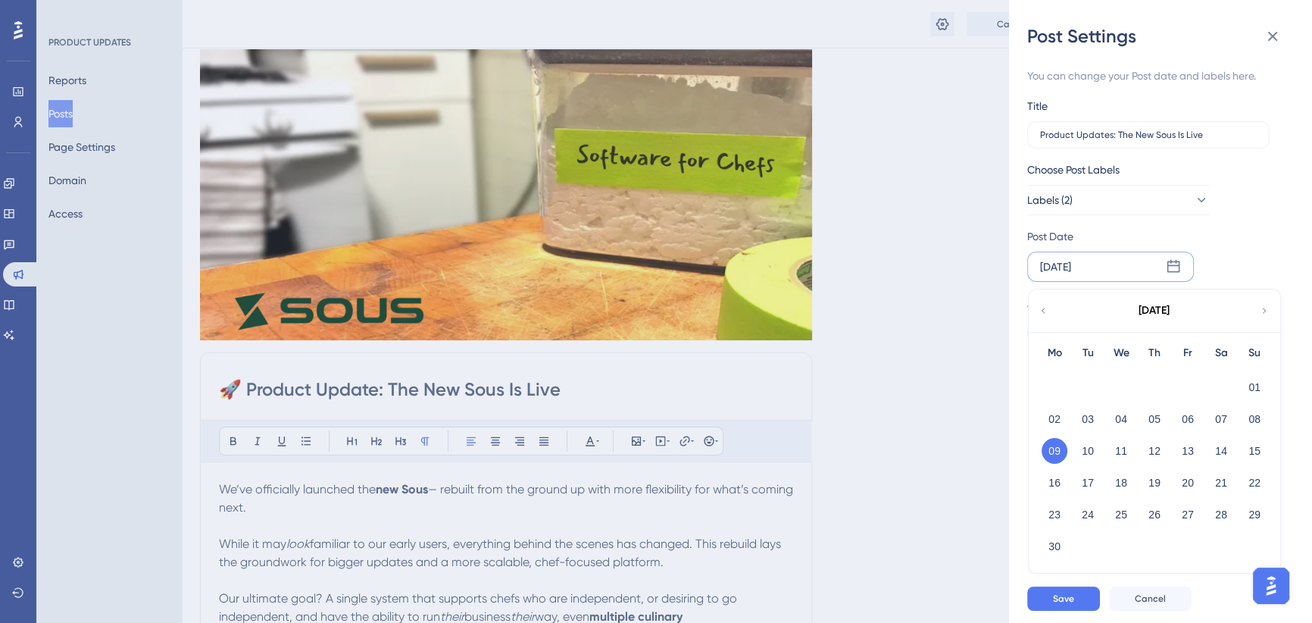
click at [1254, 305] on div "June 2025" at bounding box center [1154, 310] width 250 height 42
click at [1259, 308] on icon at bounding box center [1264, 311] width 11 height 14
click at [1261, 310] on icon at bounding box center [1264, 311] width 11 height 14
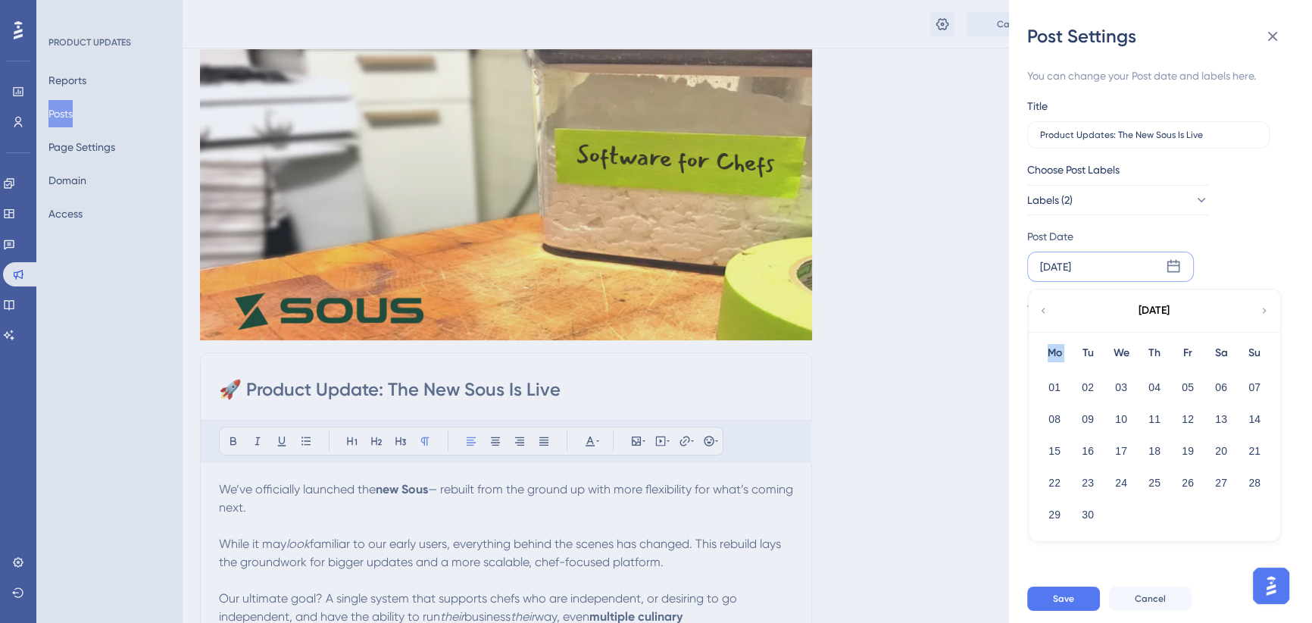
click at [1261, 310] on icon at bounding box center [1264, 311] width 11 height 14
click at [1118, 447] on button "15" at bounding box center [1121, 451] width 26 height 26
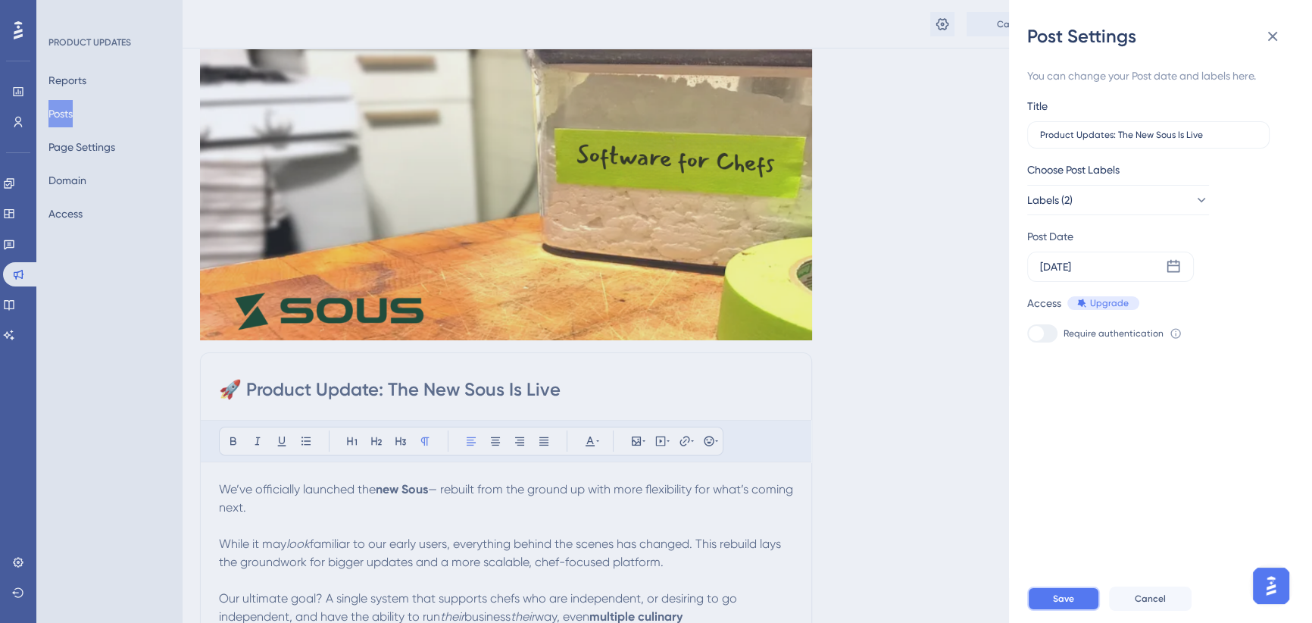
click at [1077, 605] on button "Save" at bounding box center [1063, 598] width 73 height 24
click at [1270, 38] on icon at bounding box center [1272, 36] width 18 height 18
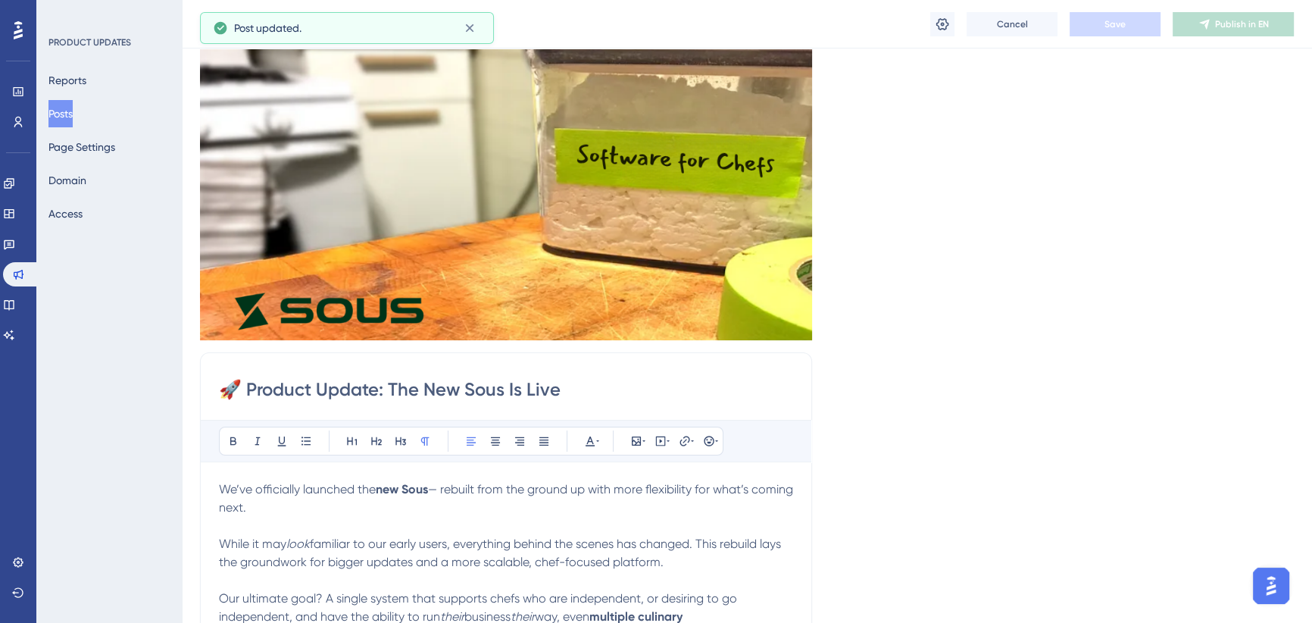
click at [68, 108] on button "Posts" at bounding box center [60, 113] width 24 height 27
